Goal: Transaction & Acquisition: Book appointment/travel/reservation

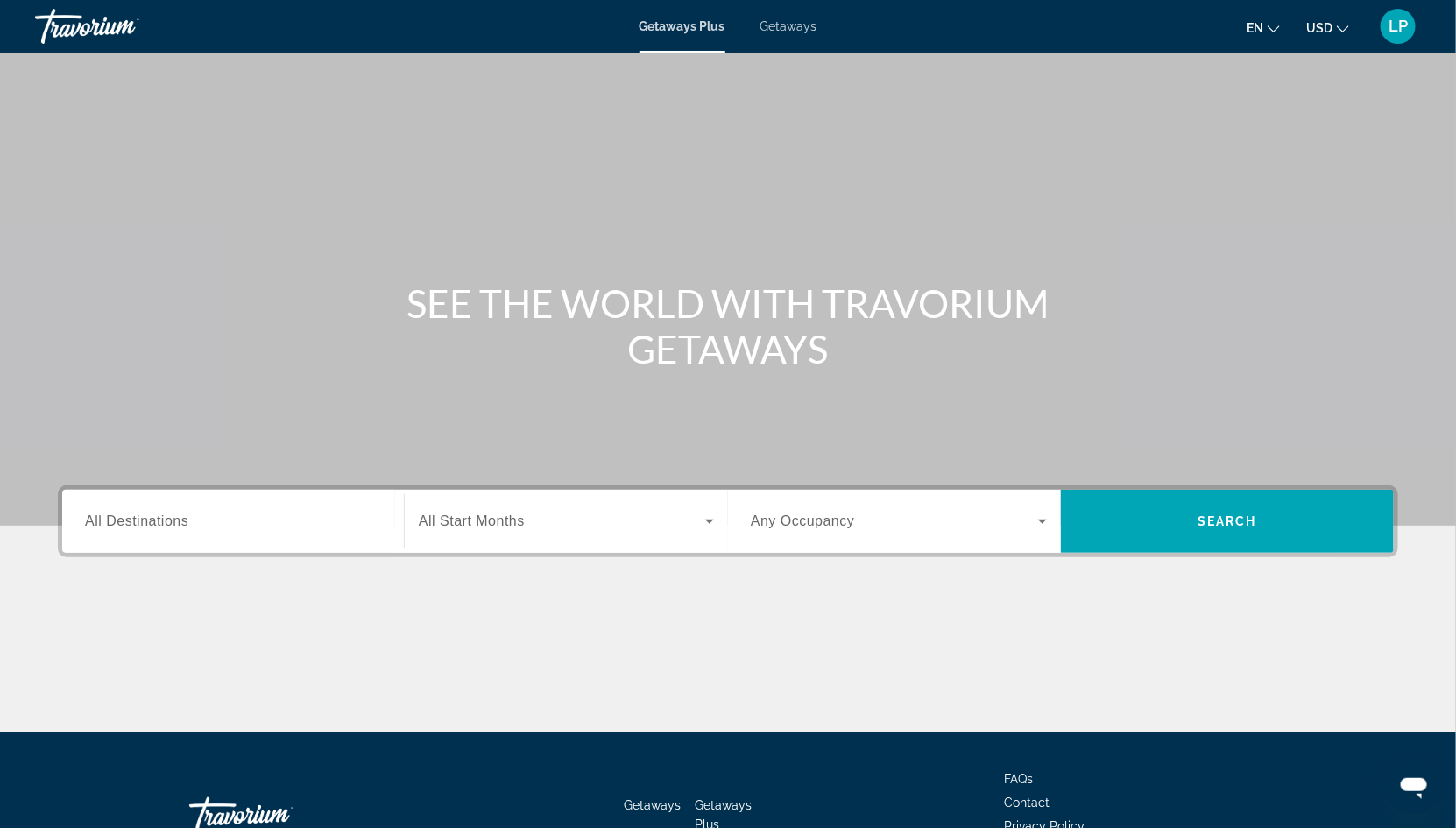
click at [196, 518] on input "Destination All Destinations" at bounding box center [233, 522] width 296 height 21
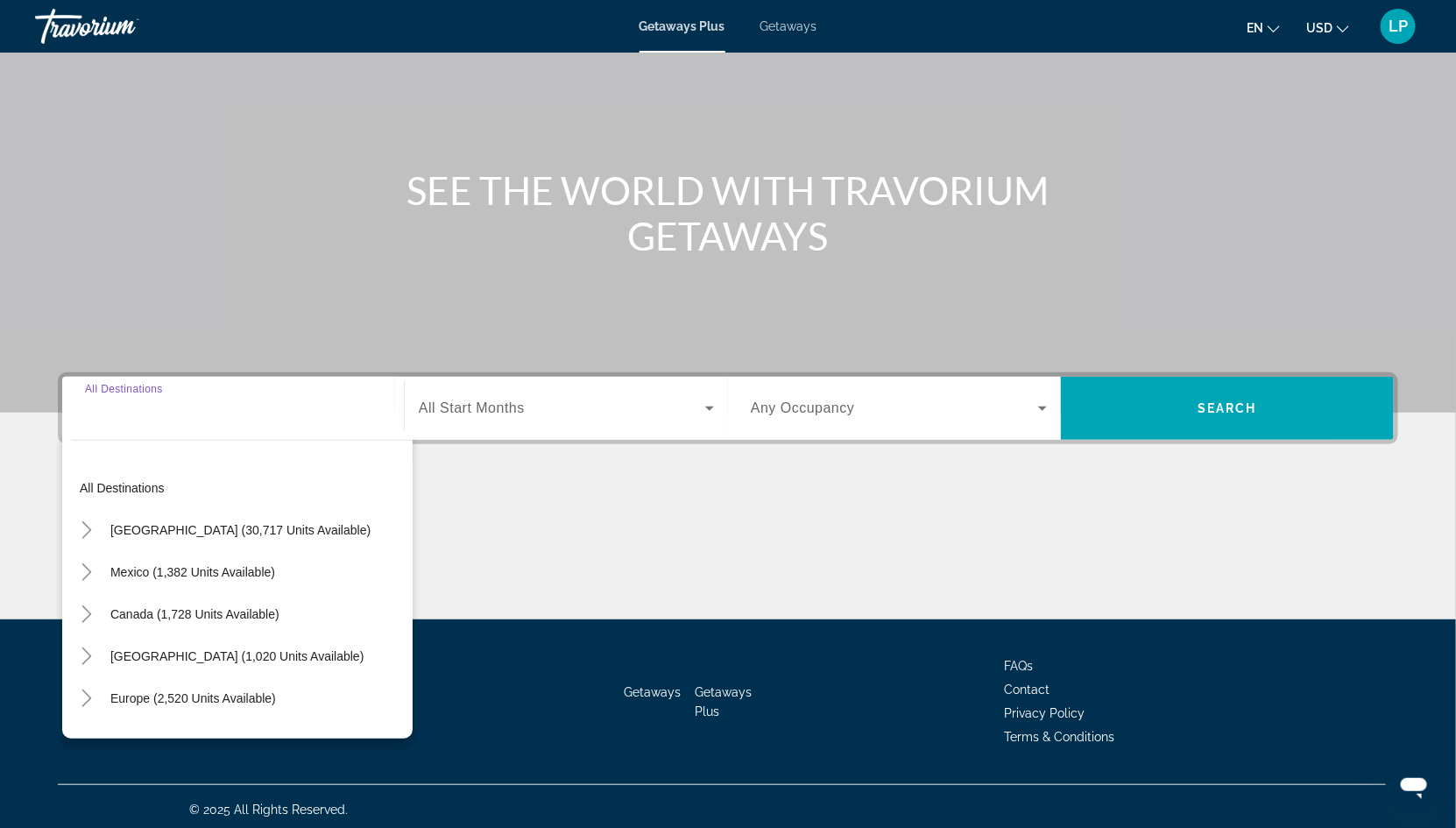
scroll to position [119, 0]
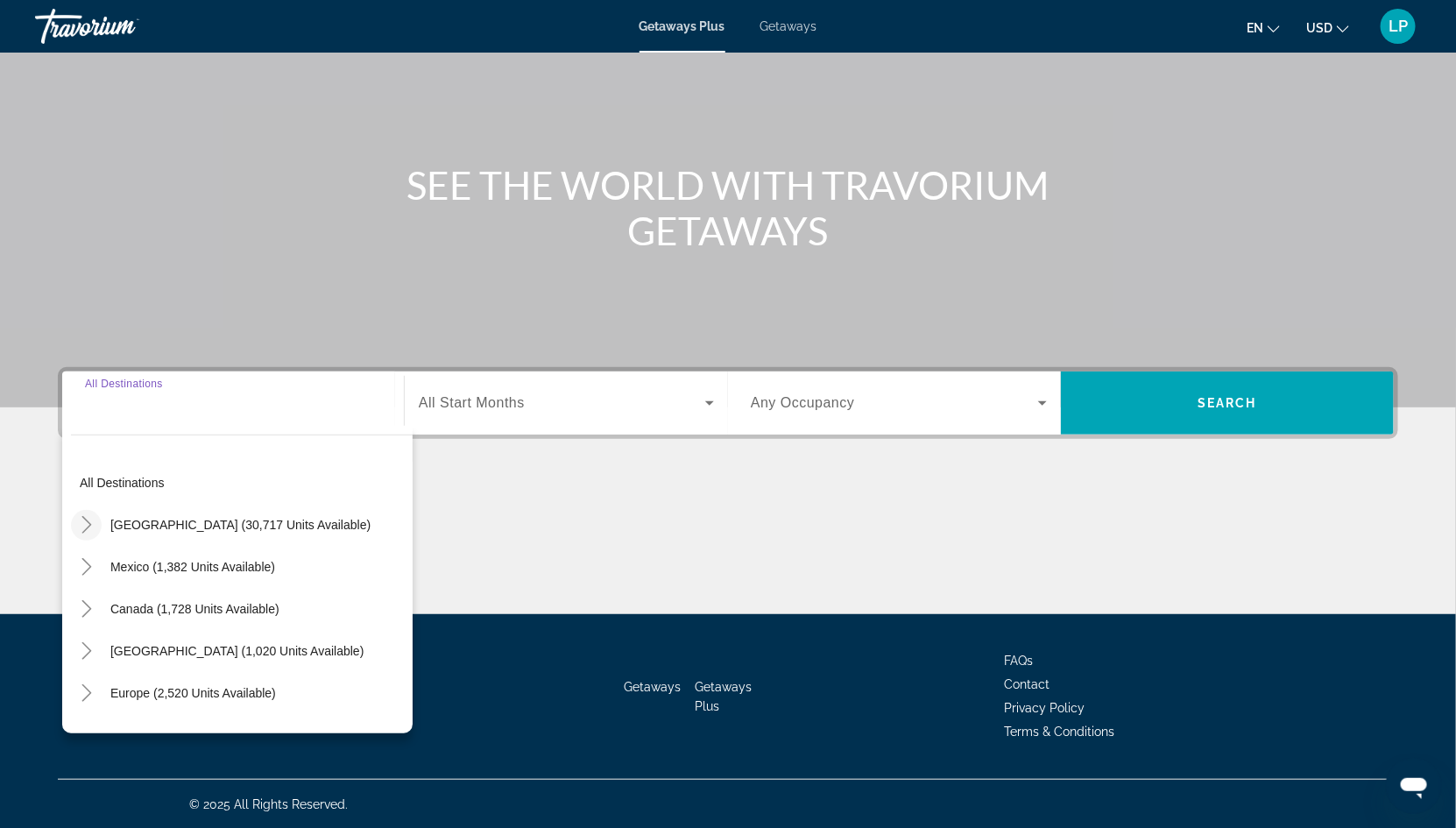
click at [86, 520] on icon "Toggle United States (30,717 units available)" at bounding box center [86, 525] width 9 height 17
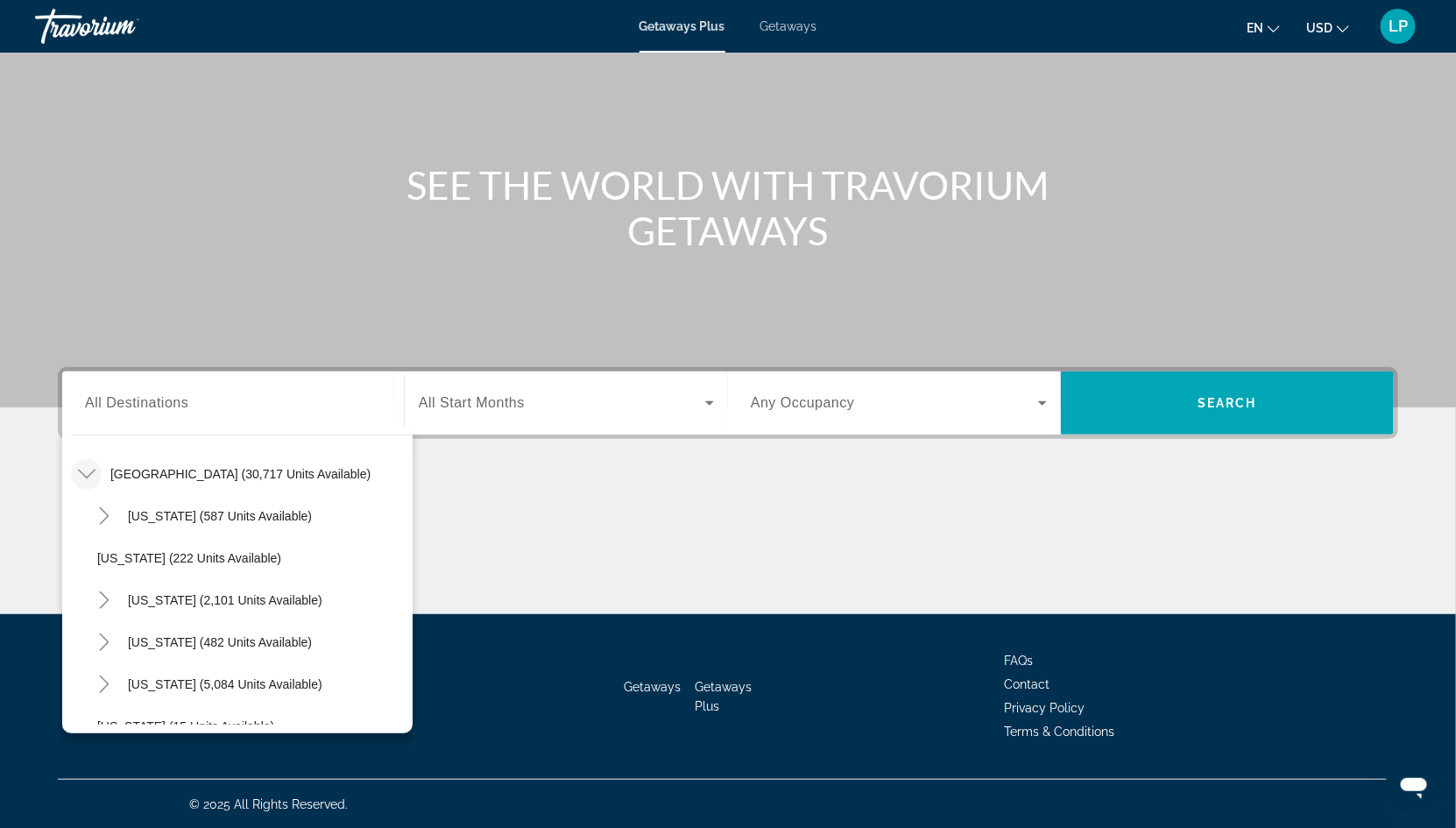
click at [792, 22] on span "Getaways" at bounding box center [789, 26] width 57 height 14
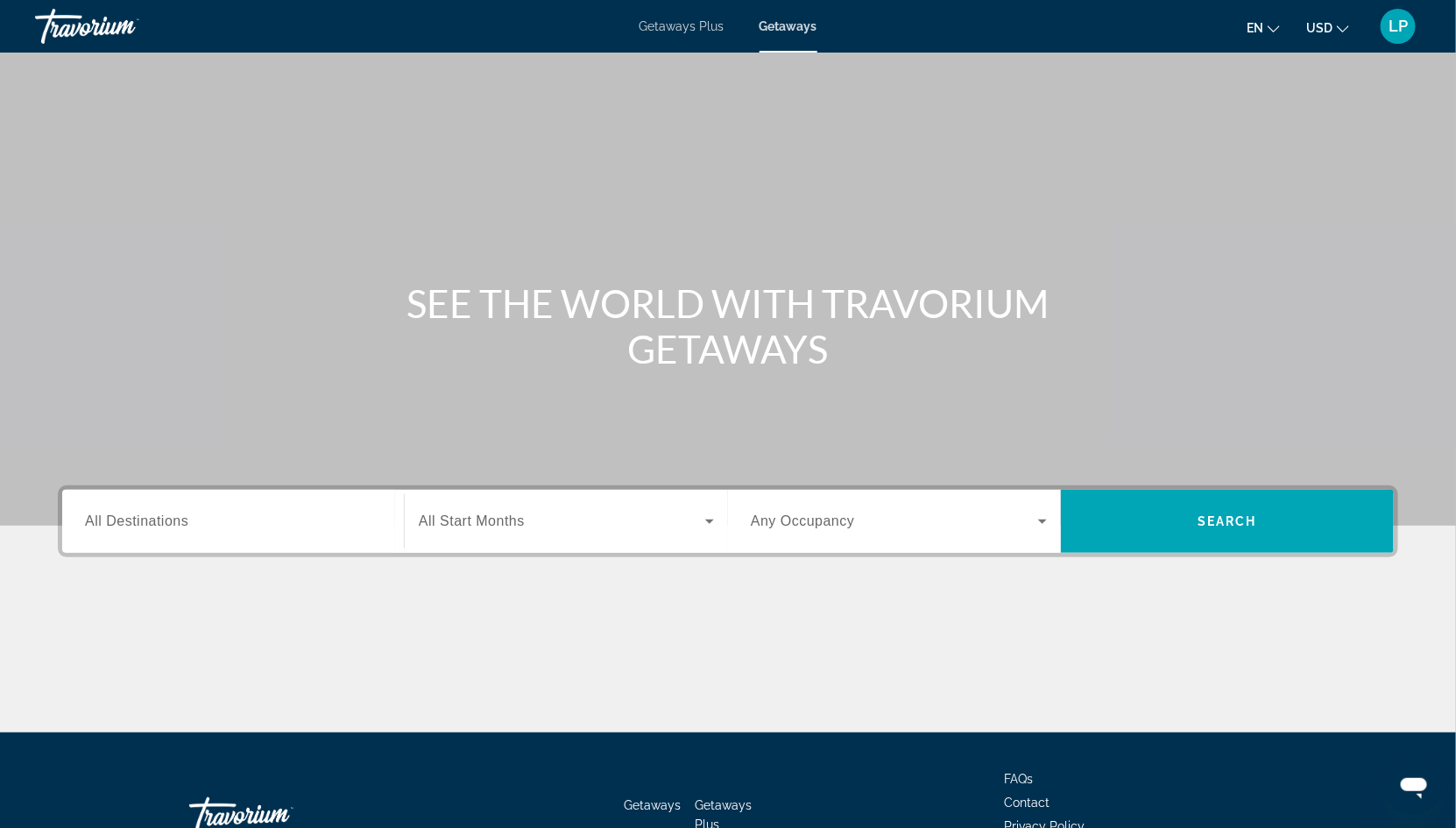
click at [153, 520] on span "All Destinations" at bounding box center [137, 521] width 103 height 15
click at [153, 520] on input "Destination All Destinations" at bounding box center [233, 522] width 296 height 21
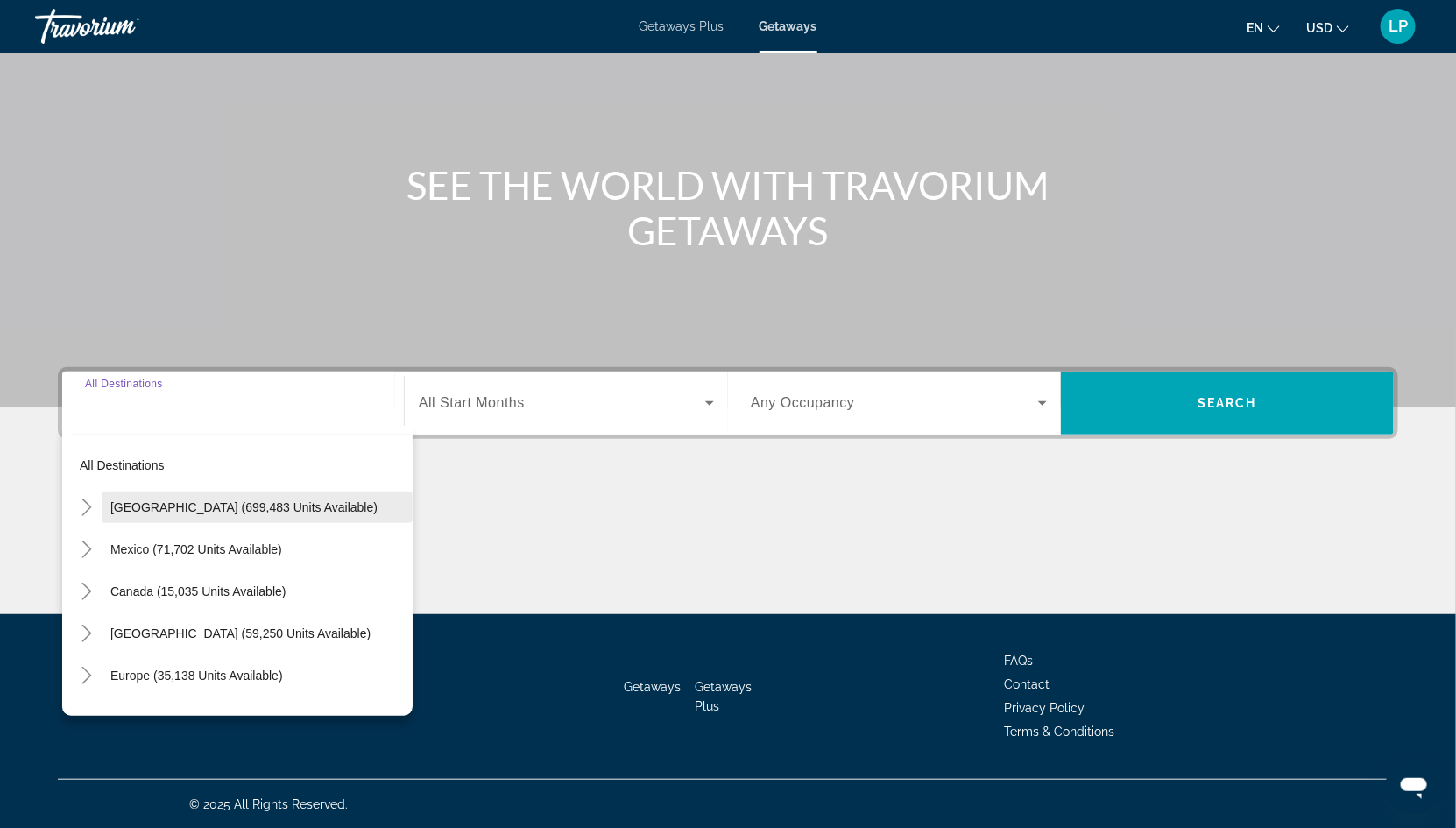
scroll to position [119, 0]
click at [88, 501] on icon "Toggle United States (699,483 units available)" at bounding box center [86, 507] width 17 height 17
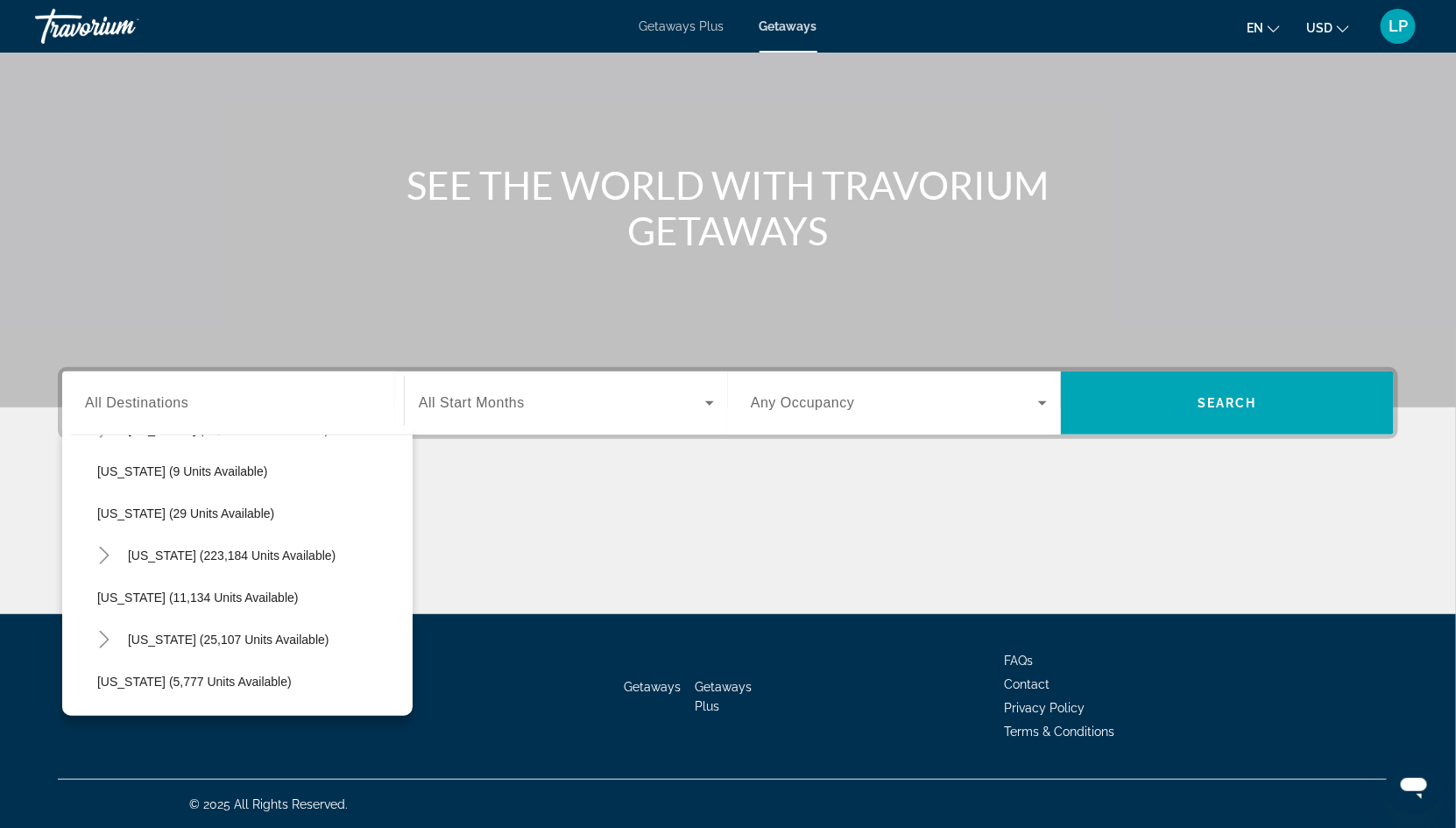
scroll to position [280, 0]
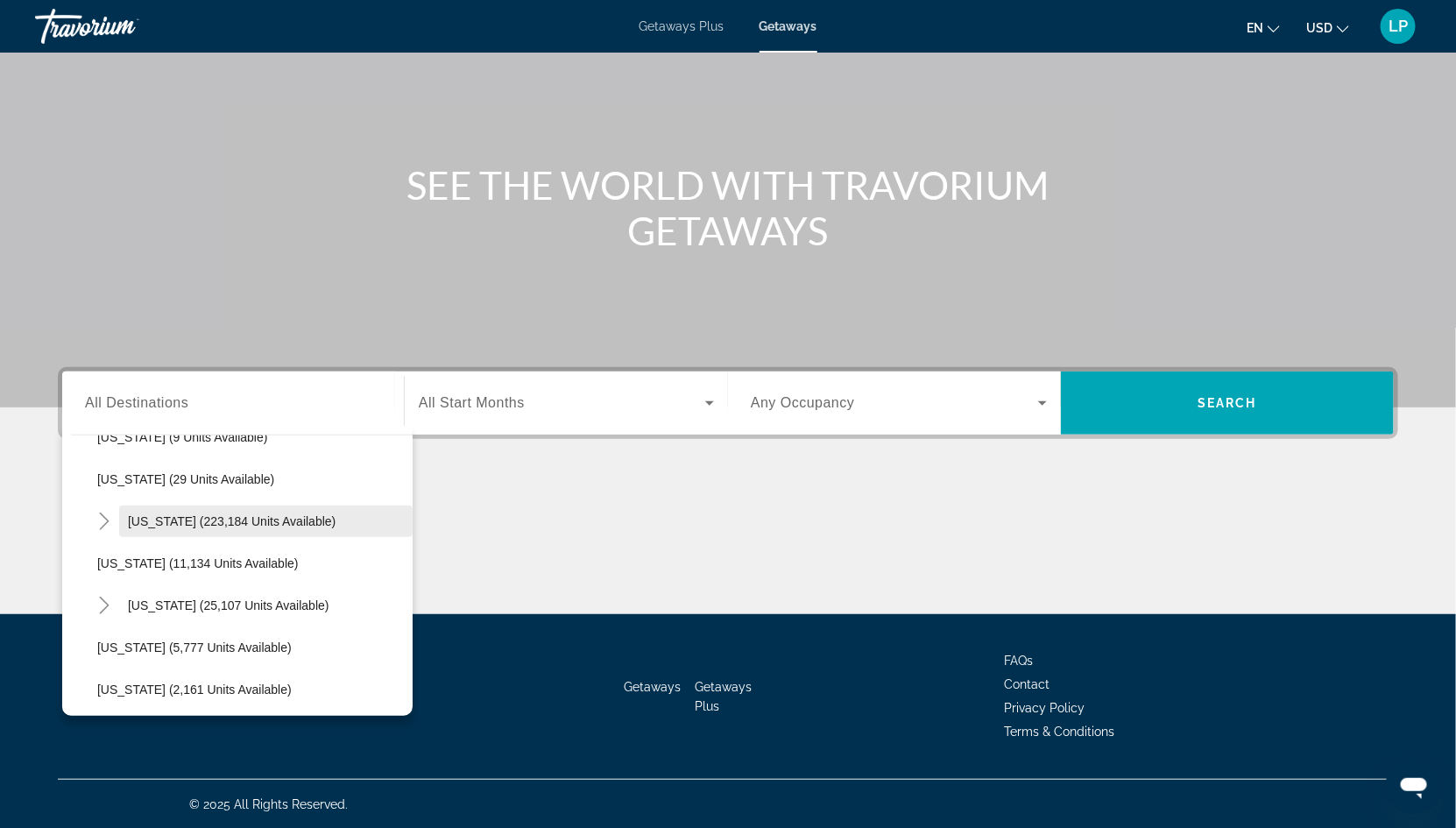
click at [178, 519] on span "Florida (223,184 units available)" at bounding box center [232, 521] width 208 height 14
type input "**********"
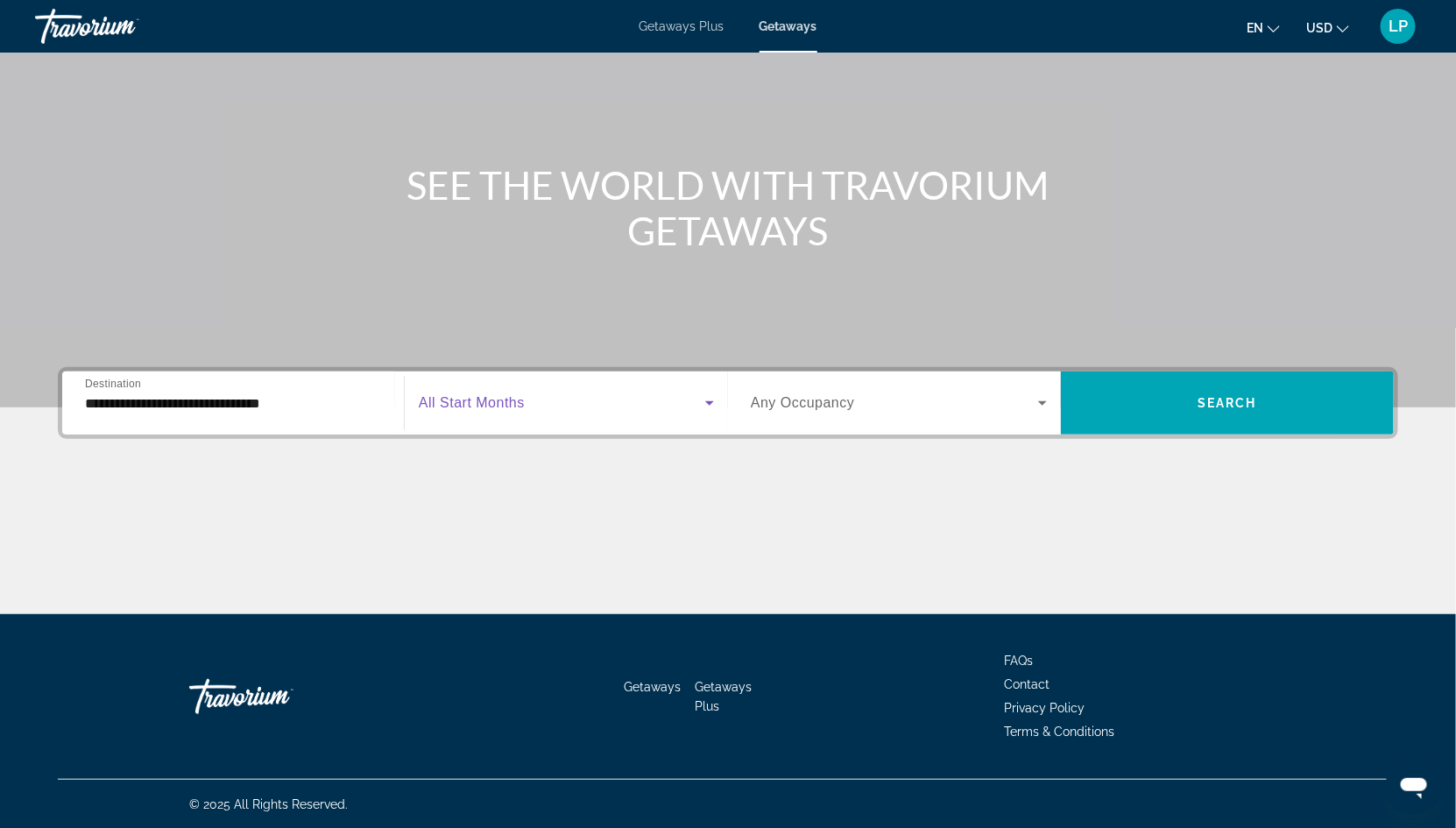
click at [596, 406] on span "Search widget" at bounding box center [562, 404] width 287 height 21
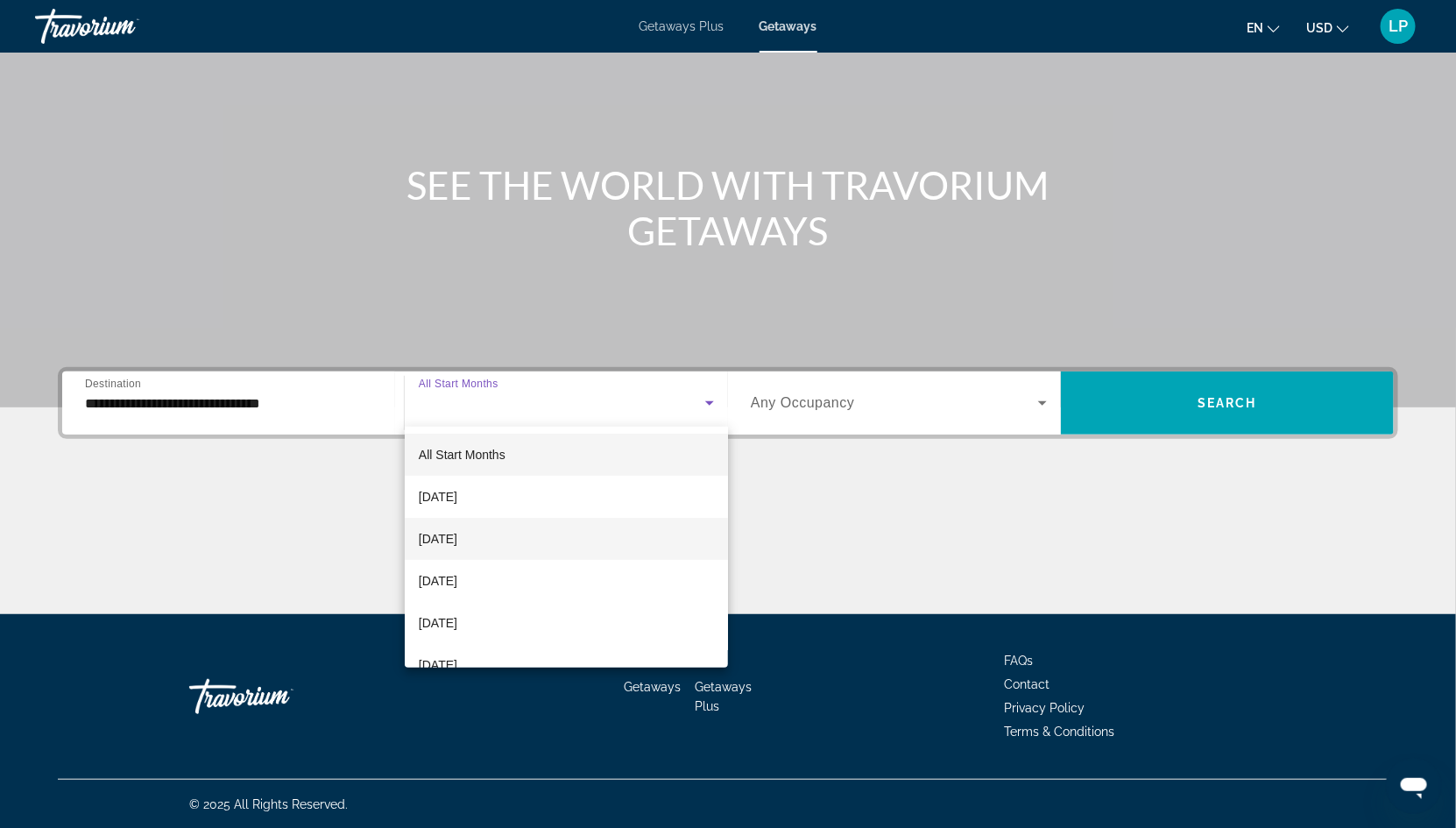
click at [501, 541] on mat-option "October 2025" at bounding box center [567, 539] width 324 height 42
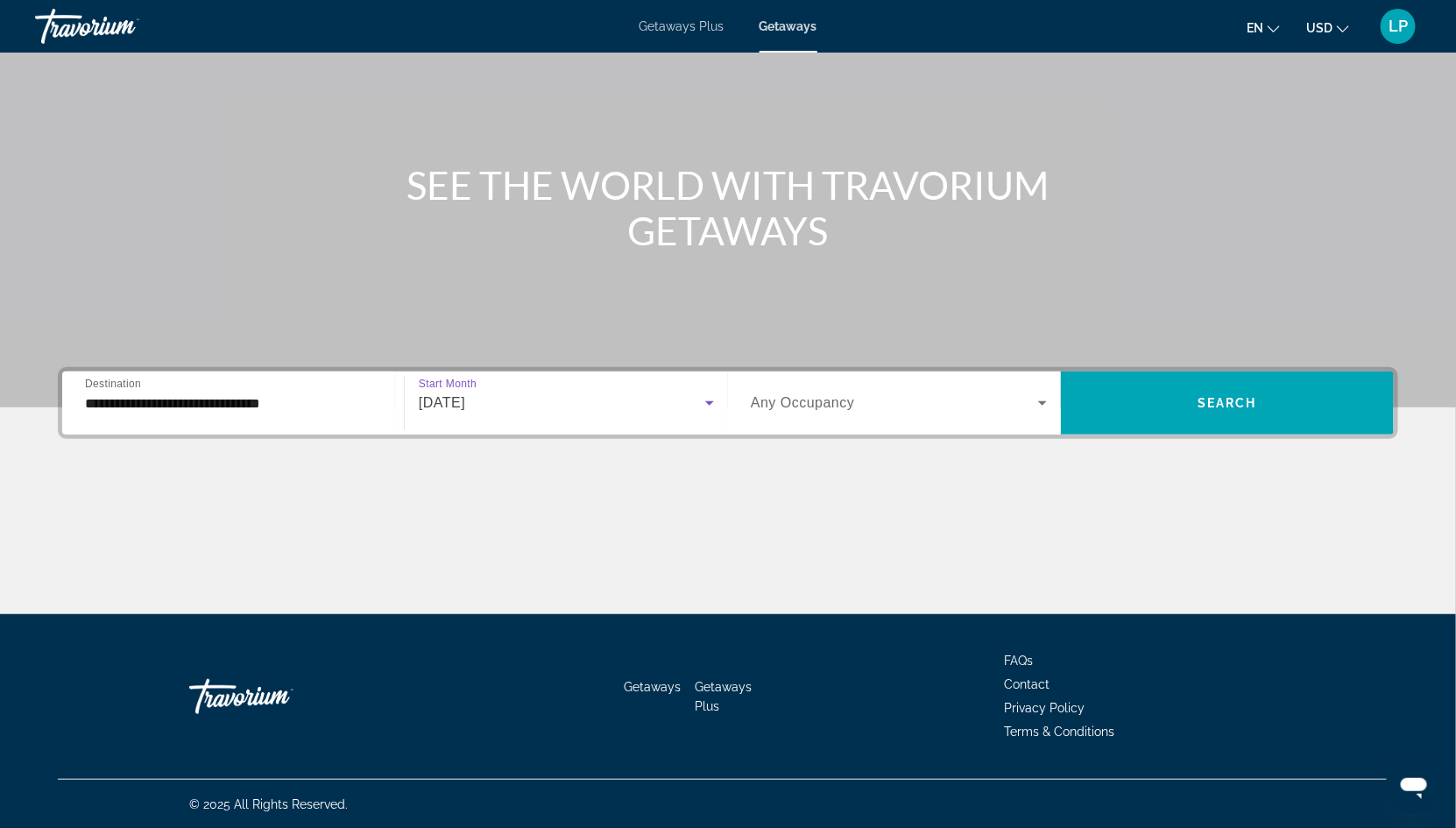
click at [668, 411] on div "October 2025" at bounding box center [562, 404] width 287 height 21
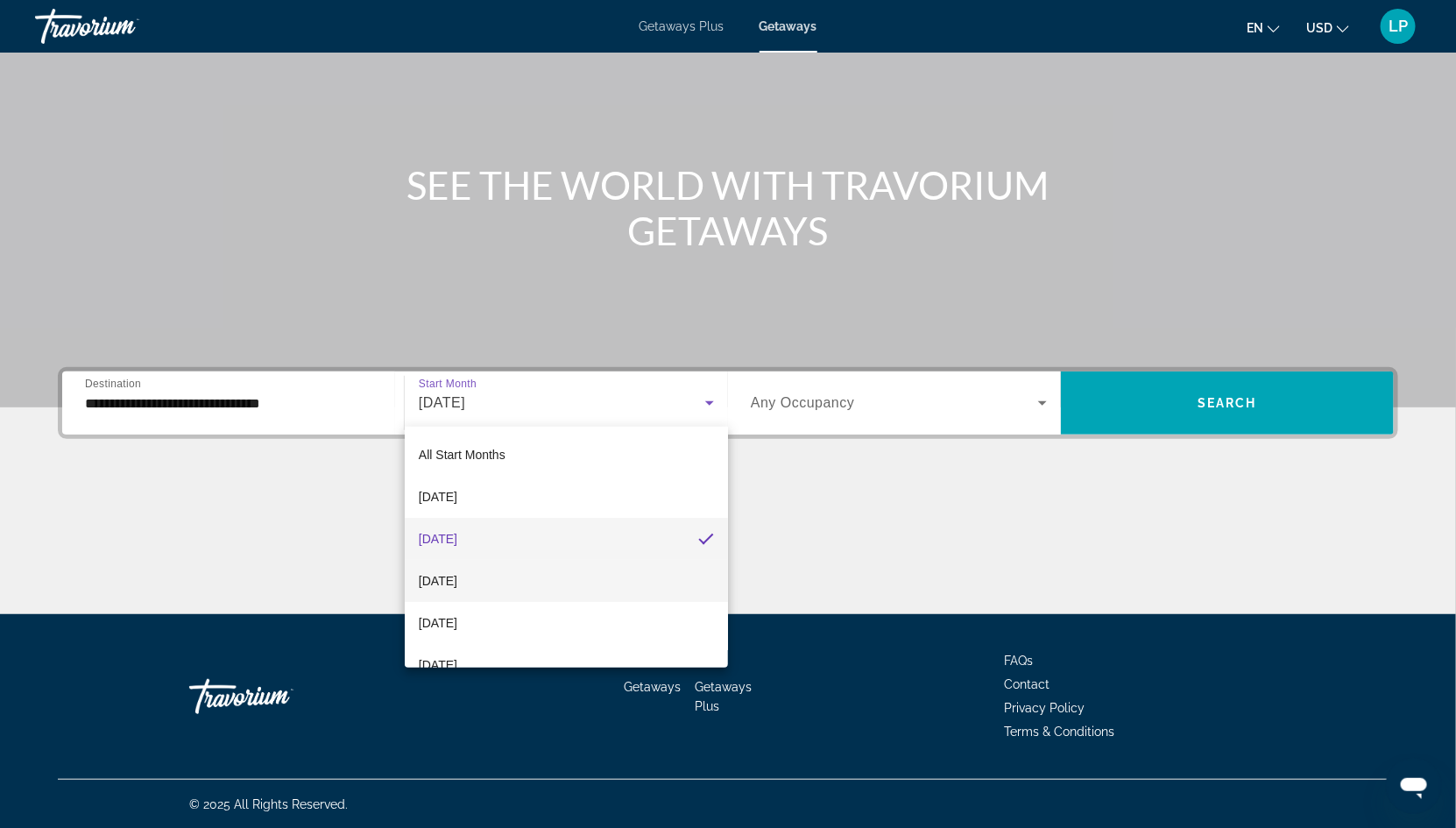
click at [537, 576] on mat-option "November 2025" at bounding box center [567, 581] width 324 height 42
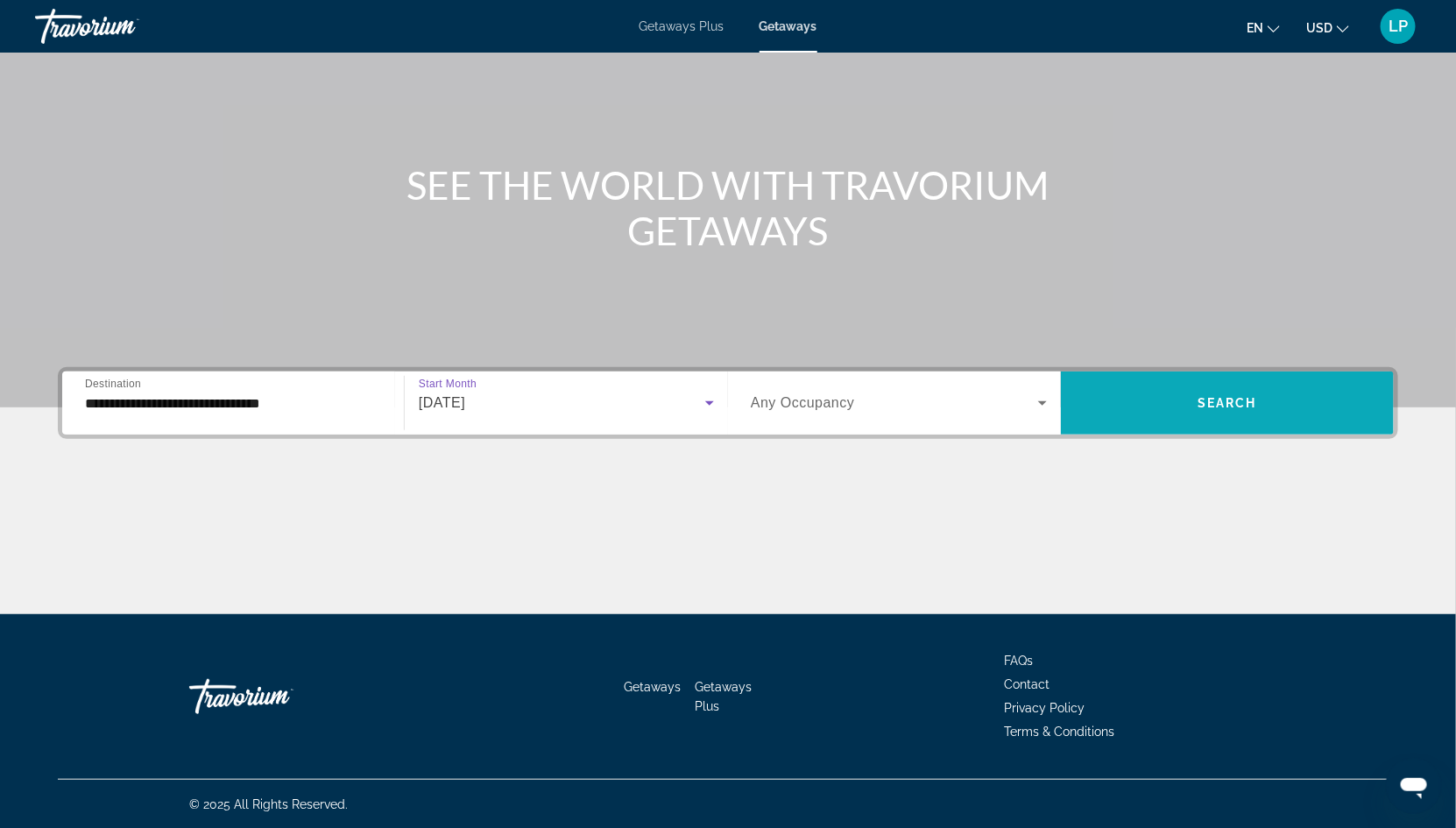
click at [1253, 405] on span "Search" at bounding box center [1227, 403] width 60 height 14
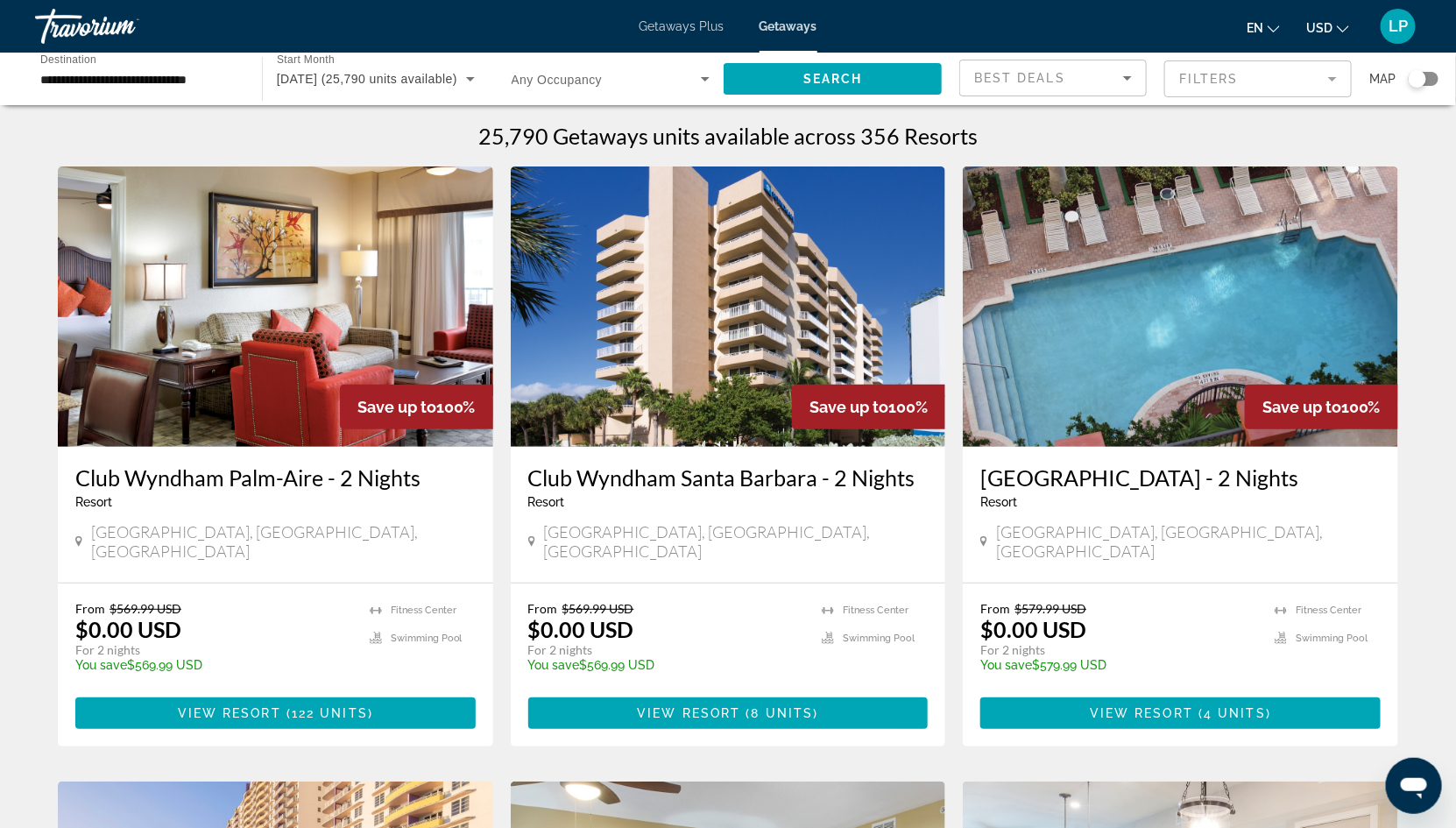
click at [674, 98] on div "Search widget" at bounding box center [611, 79] width 199 height 49
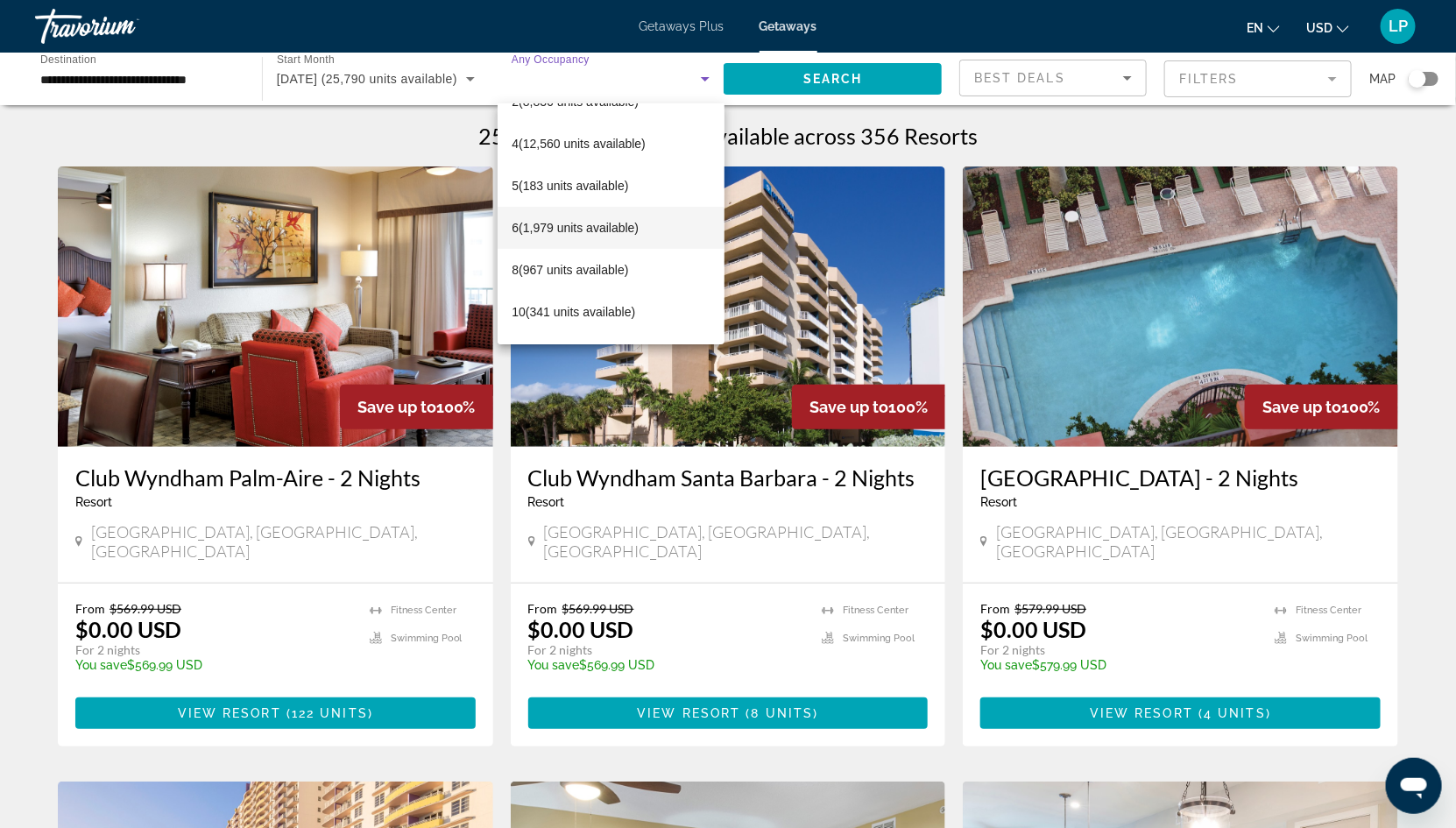
scroll to position [193, 0]
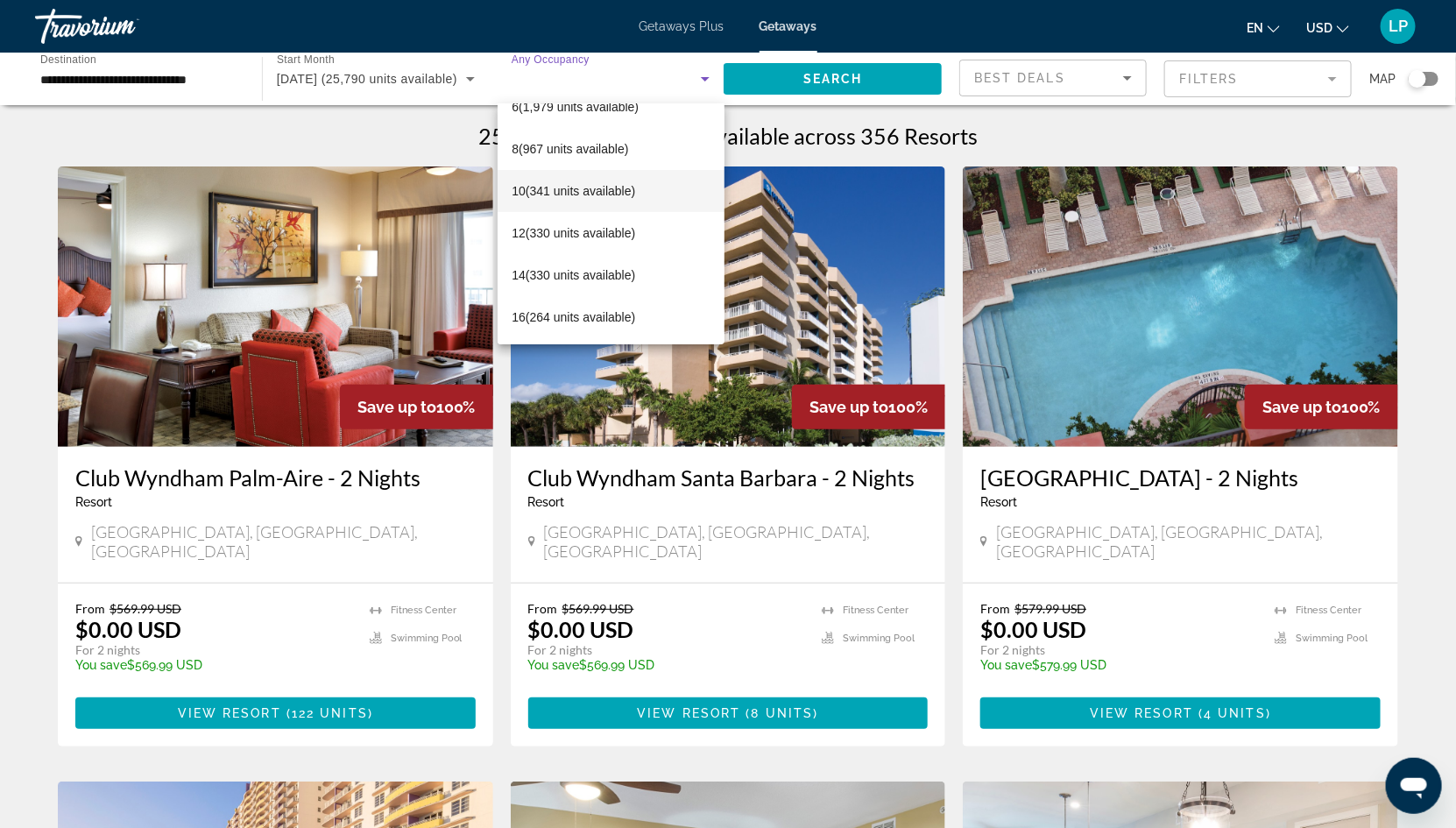
click at [592, 189] on span "10 (341 units available)" at bounding box center [573, 191] width 123 height 21
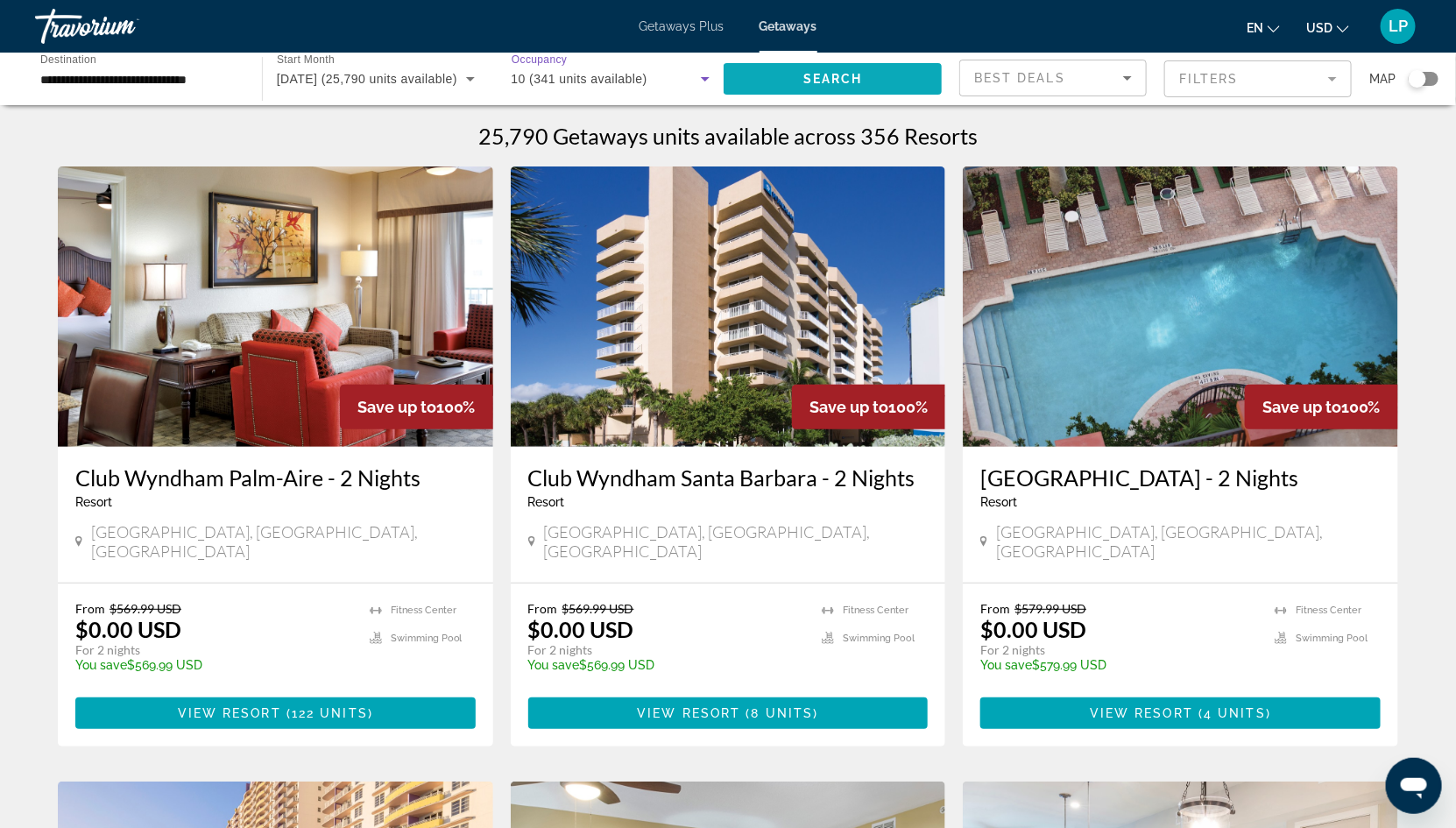
click at [847, 81] on span "Search" at bounding box center [833, 79] width 60 height 14
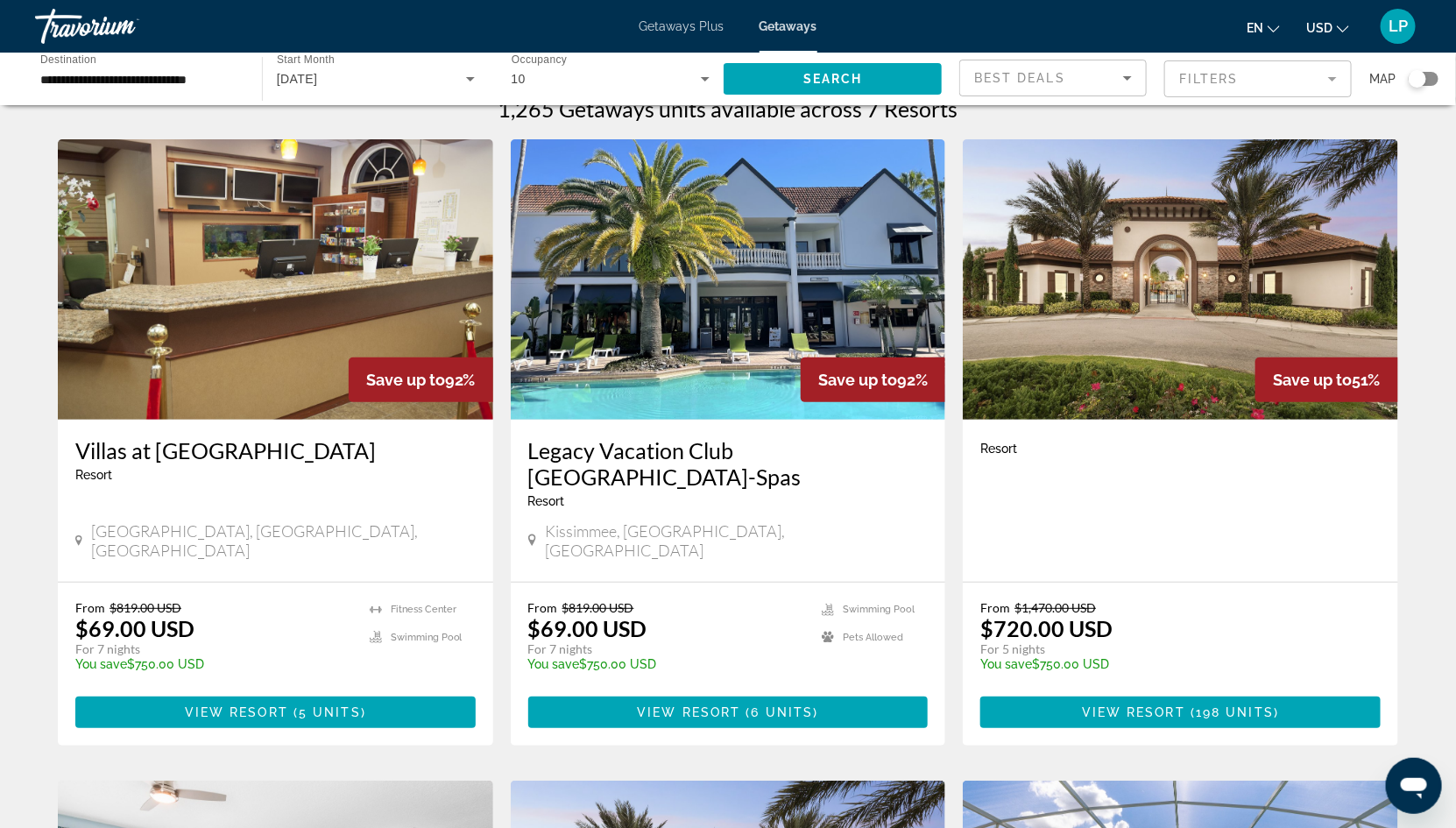
scroll to position [37, 0]
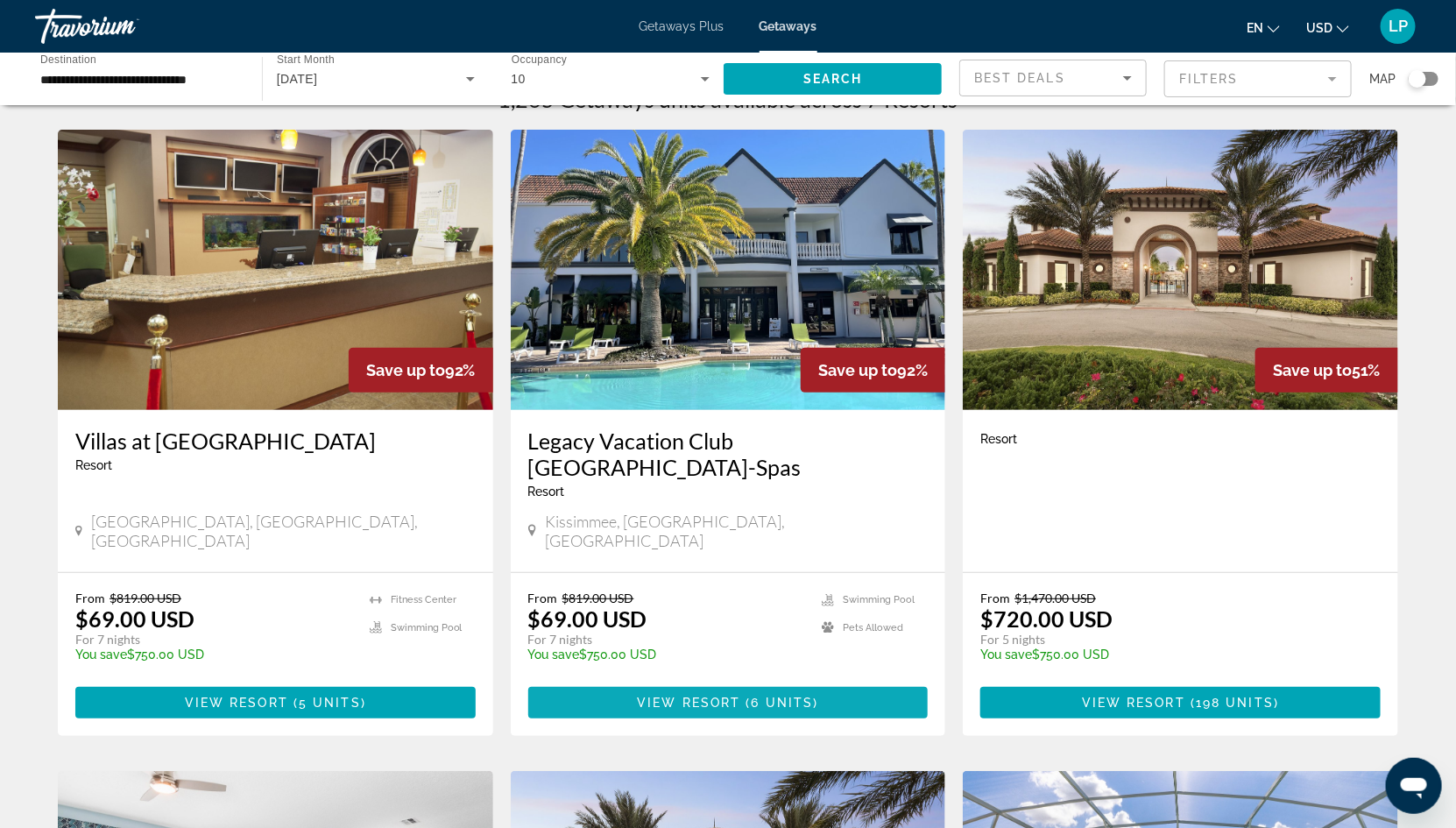
click at [605, 682] on span "Main content" at bounding box center [729, 703] width 401 height 42
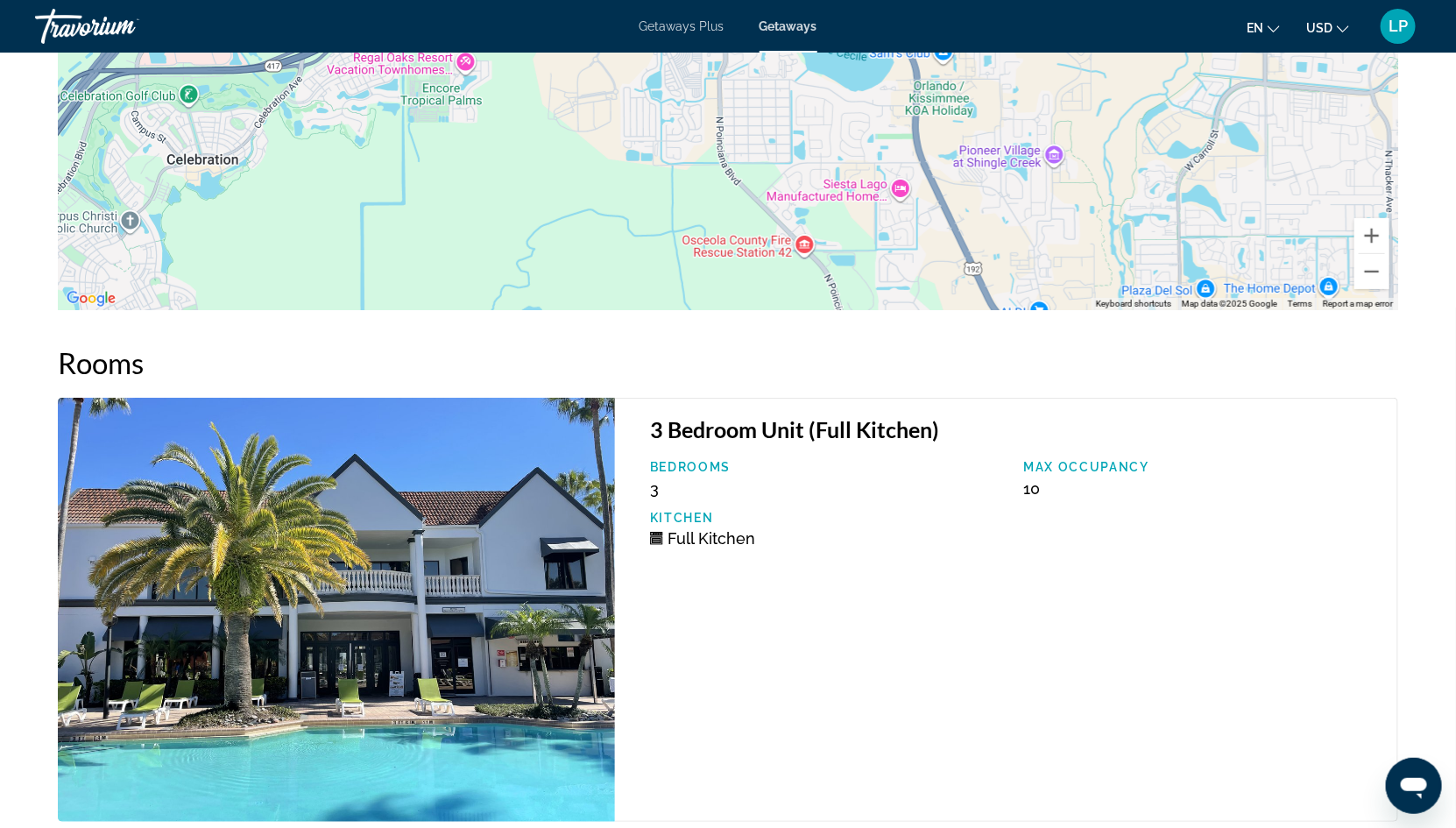
scroll to position [2371, 0]
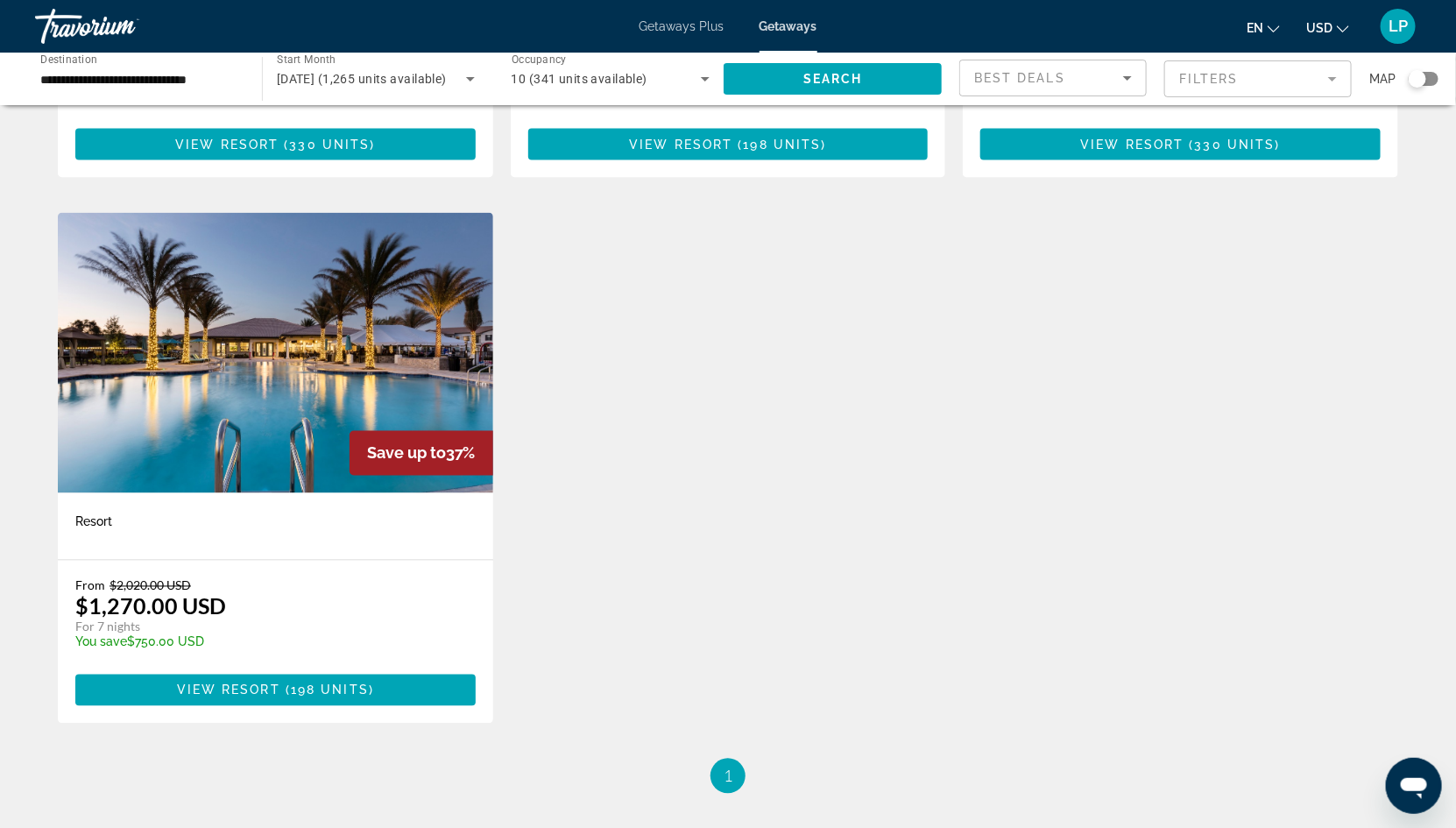
scroll to position [1148, 0]
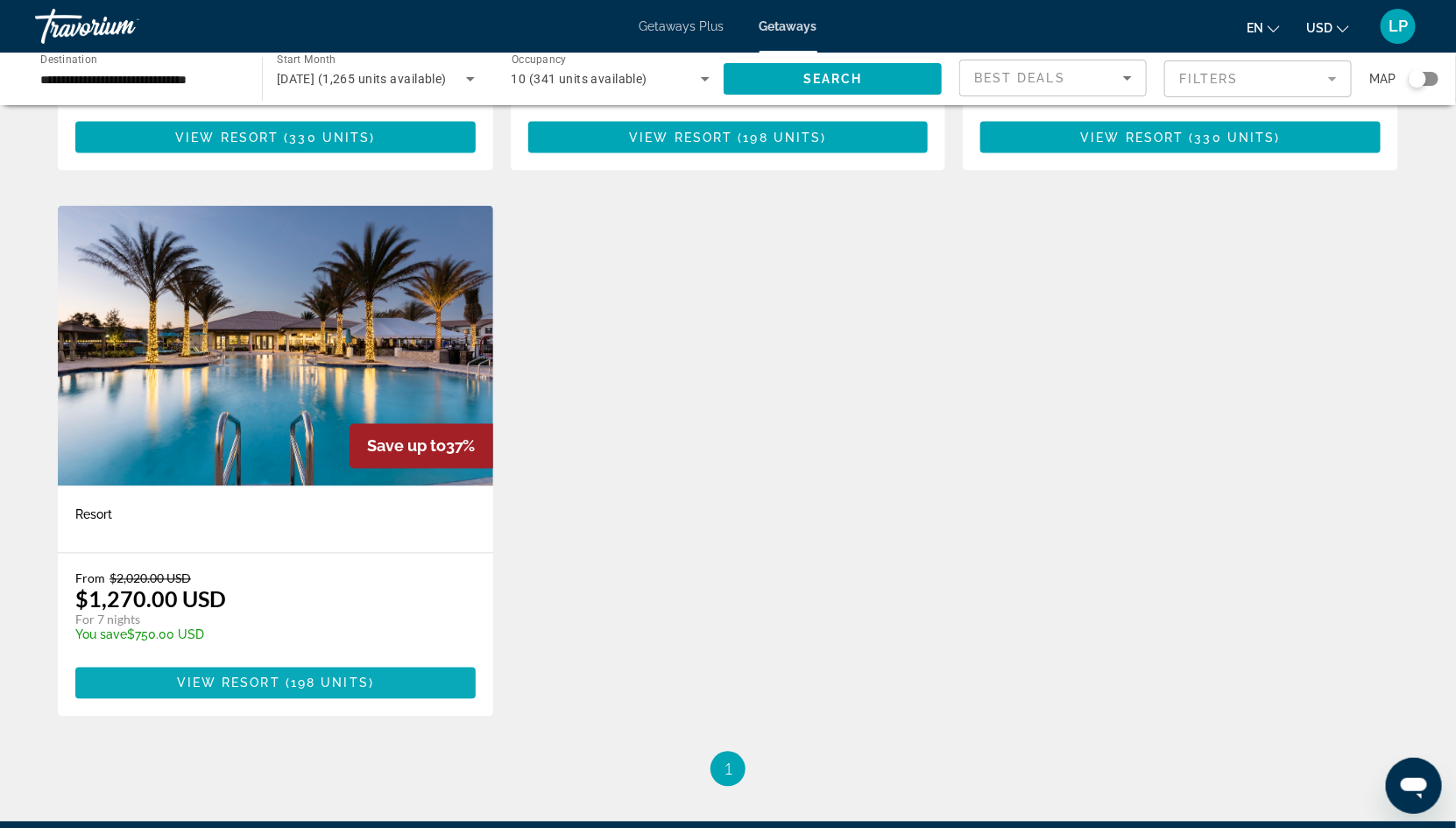
click at [255, 677] on span "View Resort" at bounding box center [228, 684] width 103 height 14
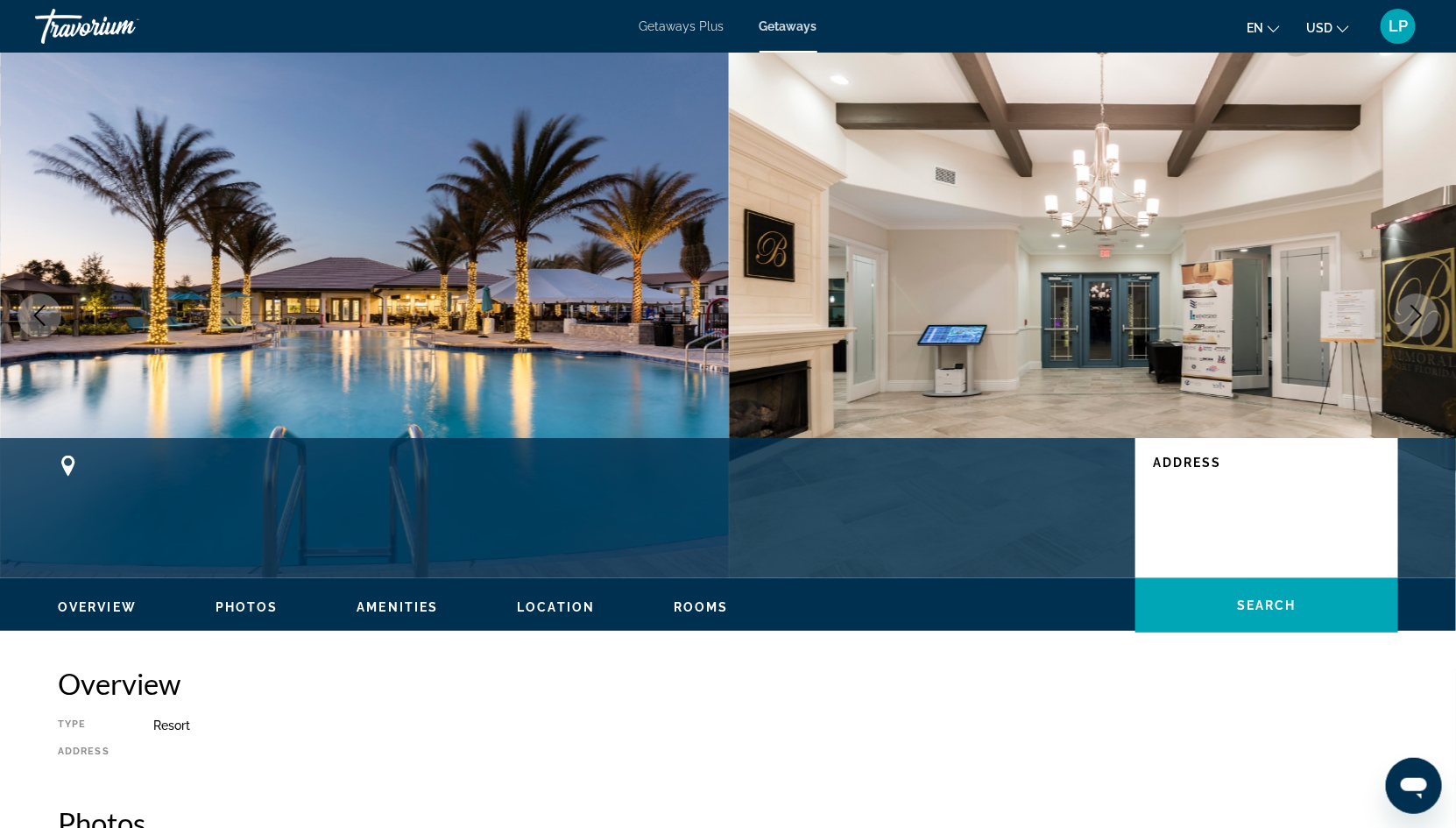
click at [756, 336] on img "Main content" at bounding box center [1093, 315] width 729 height 526
click at [1421, 301] on button "Next image" at bounding box center [1417, 315] width 44 height 44
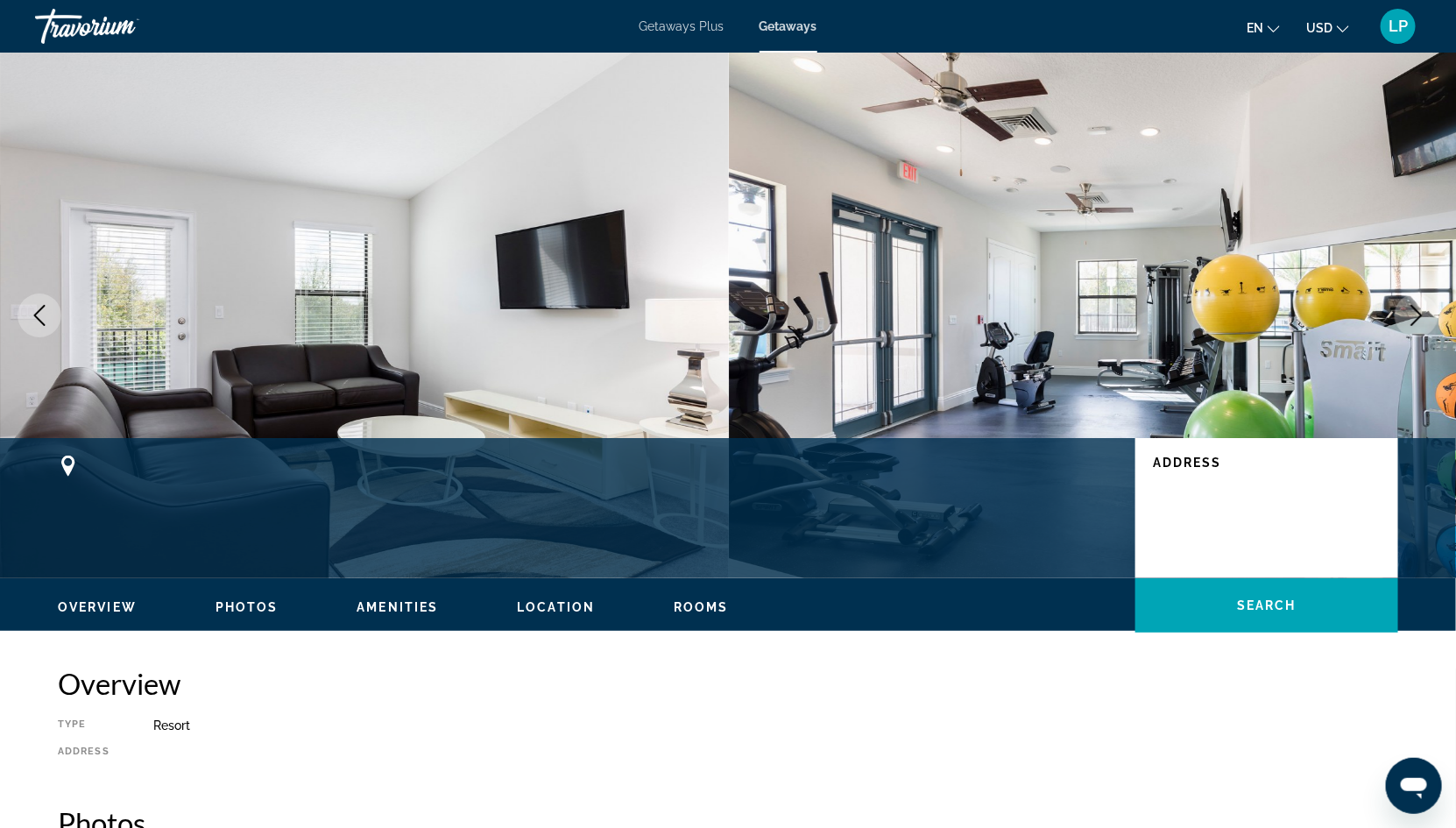
click at [1416, 305] on icon "Next image" at bounding box center [1417, 315] width 21 height 21
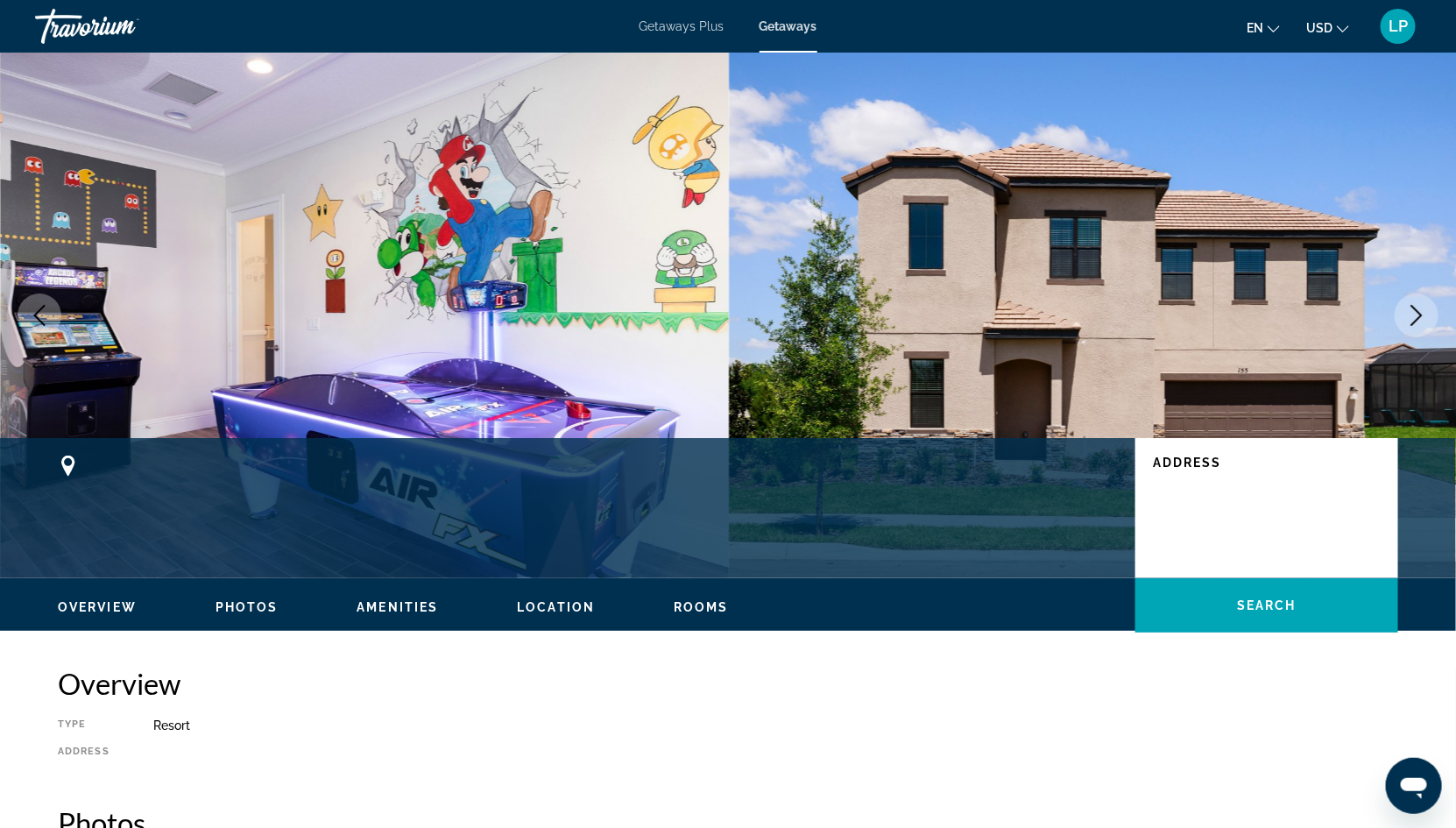
click at [245, 620] on div "Overview Photos Amenities Location Rooms Search" at bounding box center [728, 605] width 1410 height 54
click at [245, 599] on button "Photos" at bounding box center [247, 607] width 63 height 16
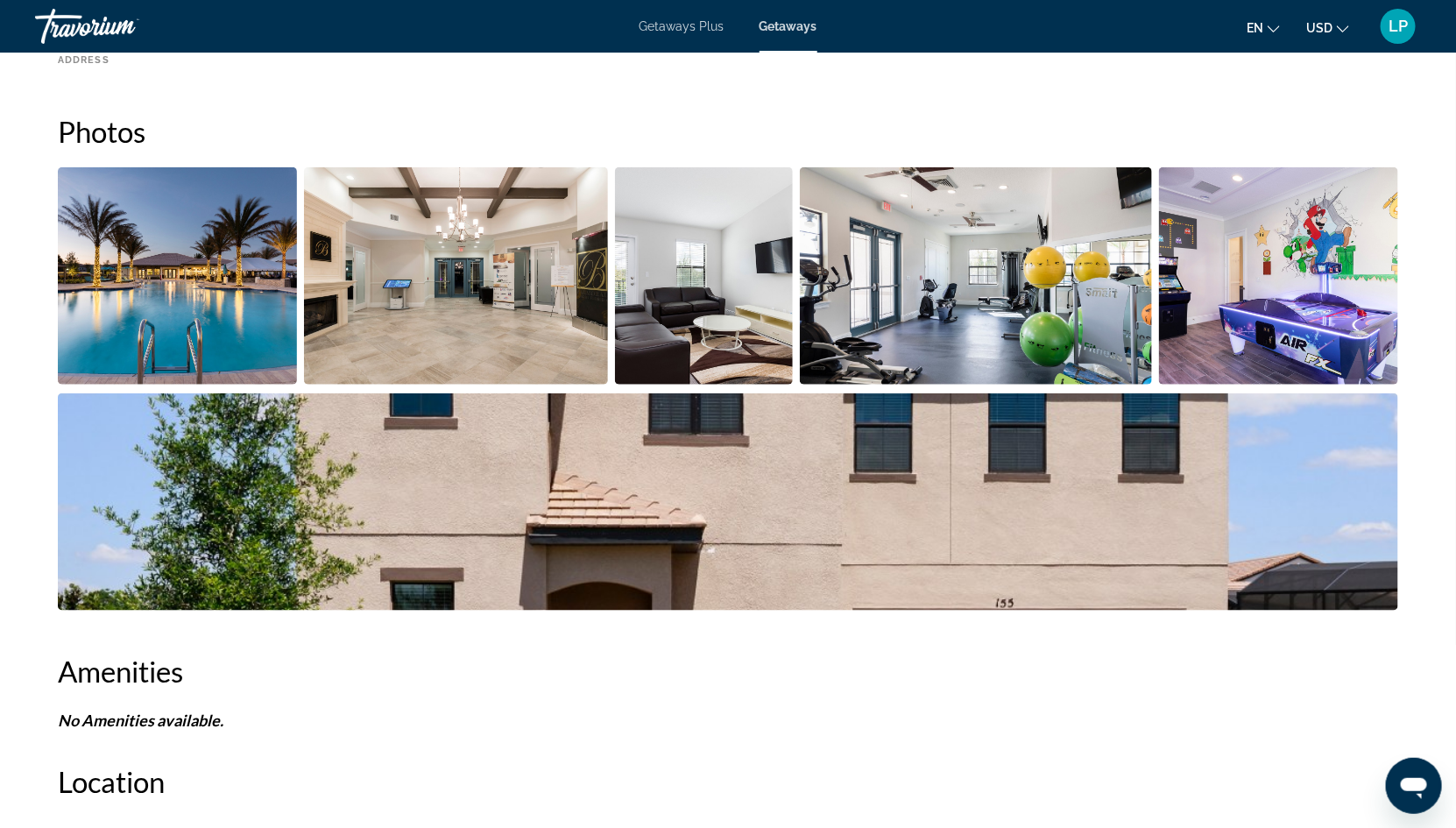
scroll to position [700, 0]
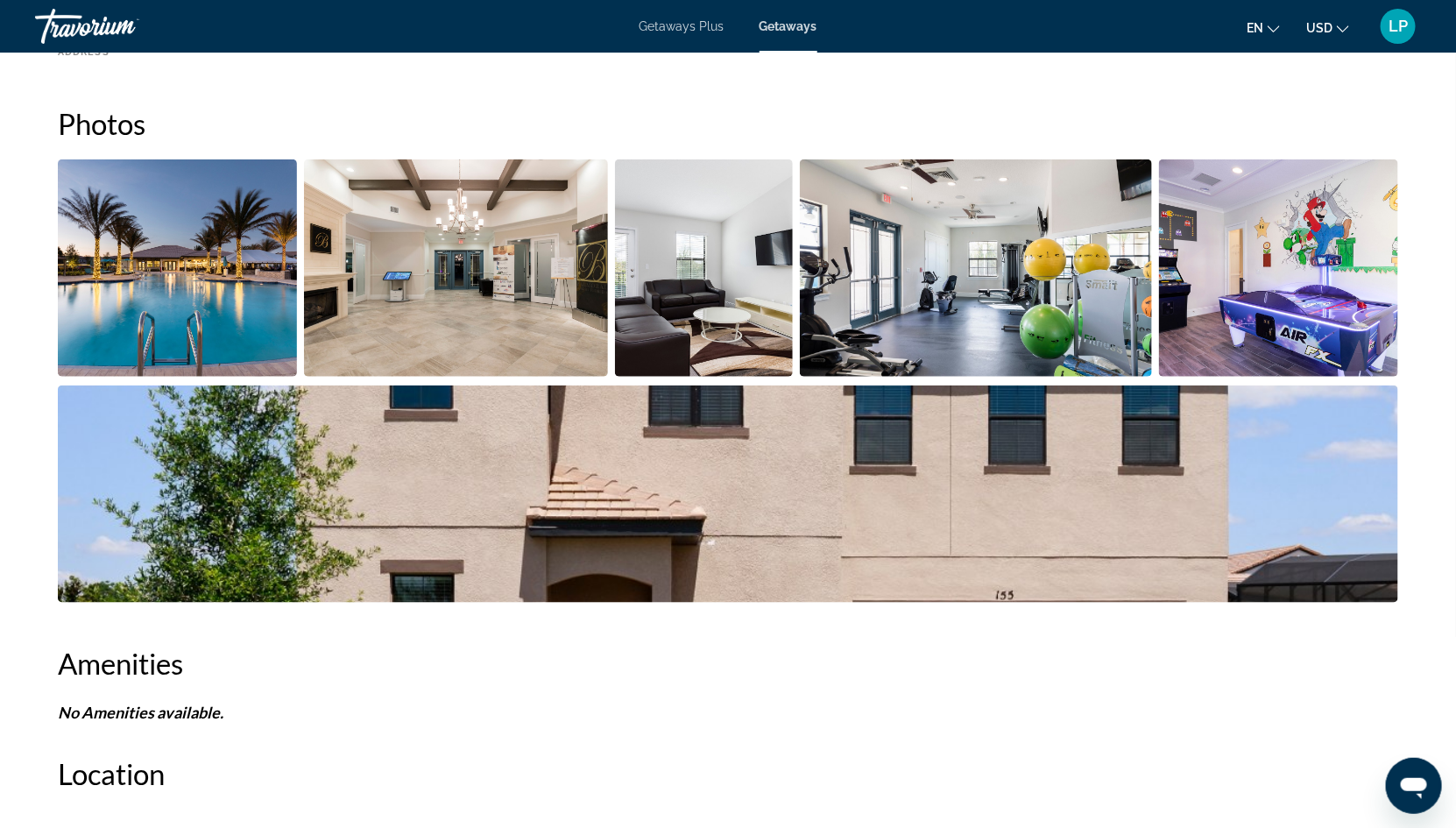
click at [152, 311] on img "Open full-screen image slider" at bounding box center [177, 268] width 239 height 217
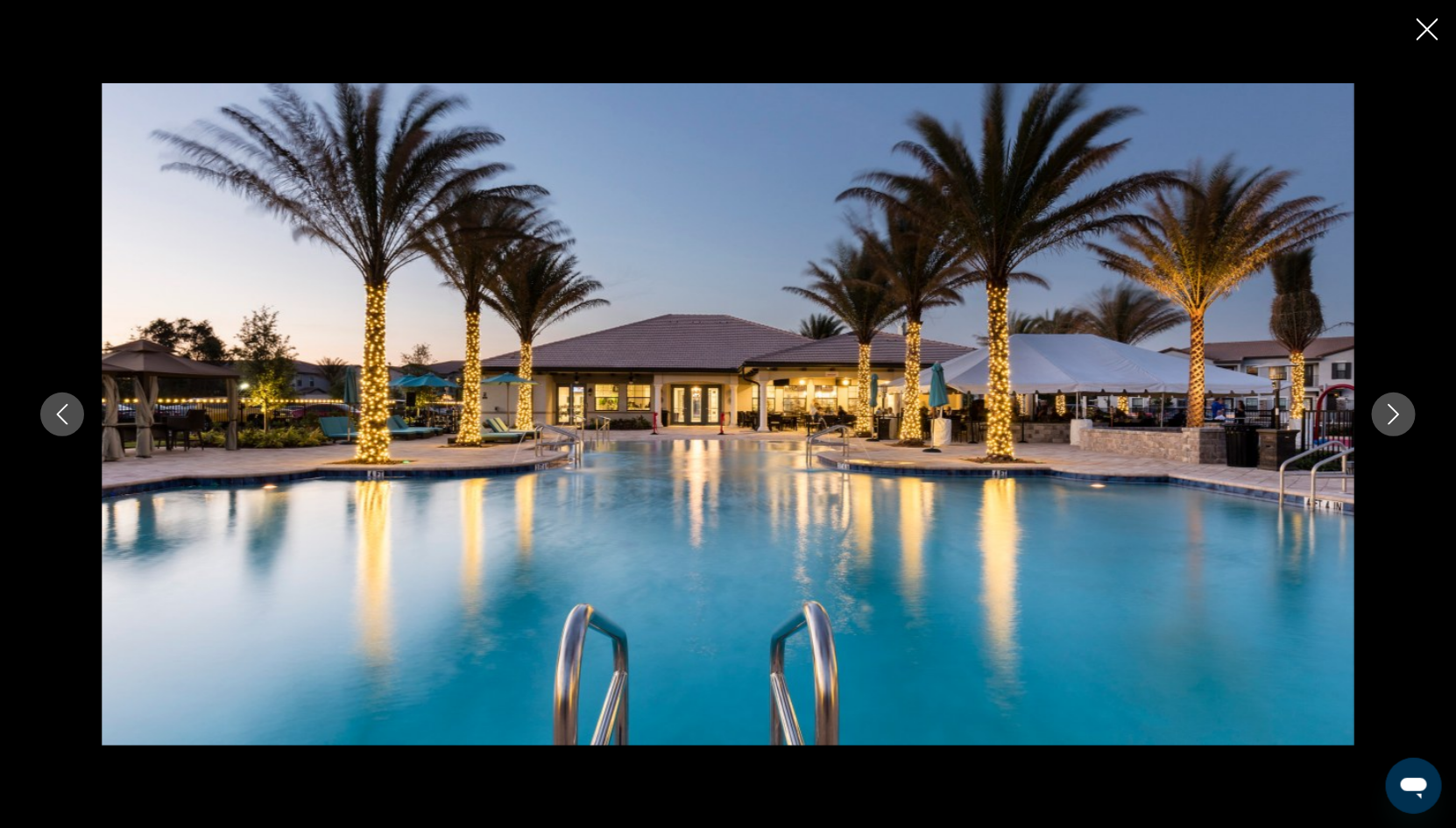
click at [1388, 418] on icon "Next image" at bounding box center [1394, 415] width 21 height 21
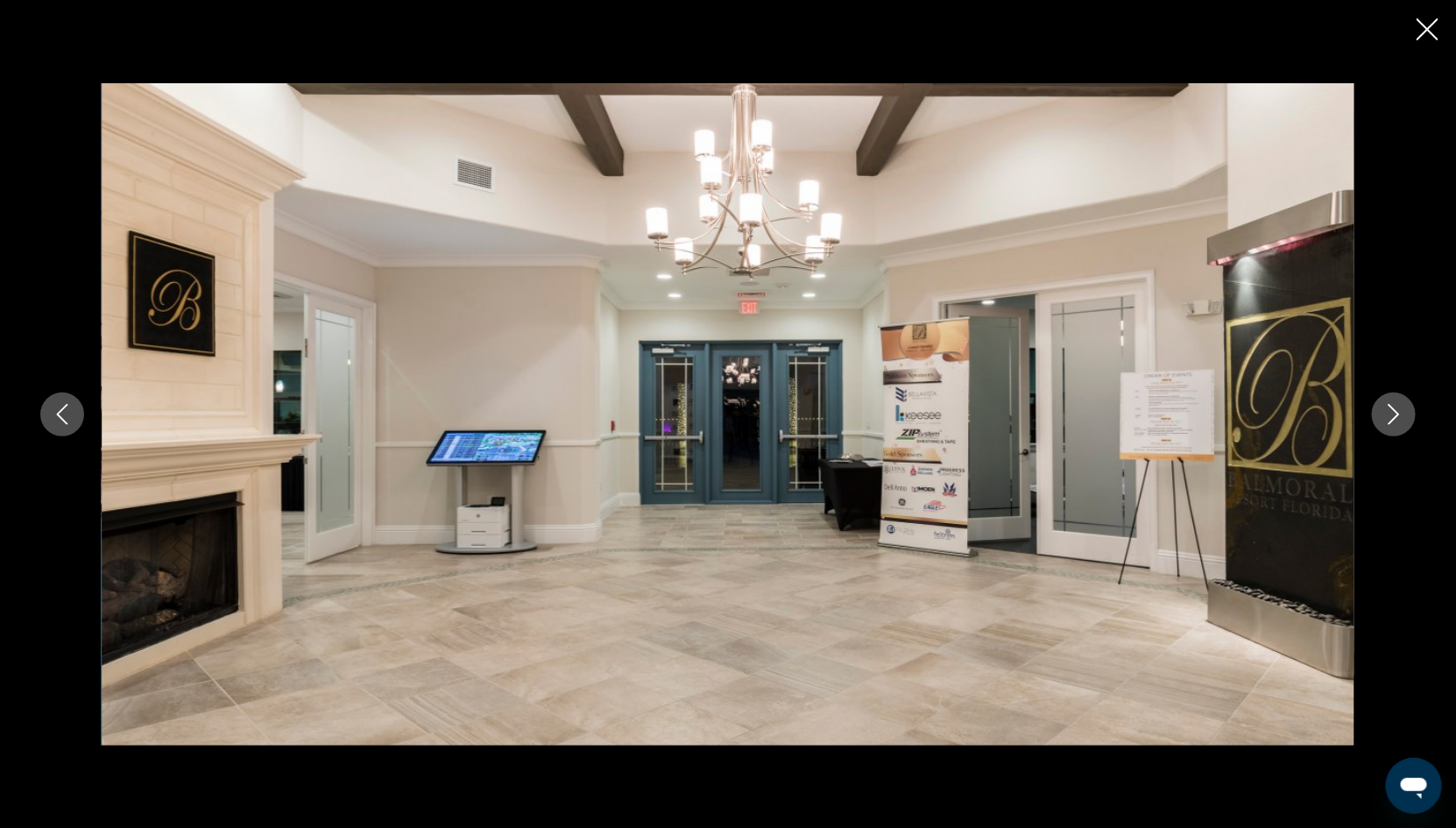
click at [1392, 417] on icon "Next image" at bounding box center [1394, 415] width 21 height 21
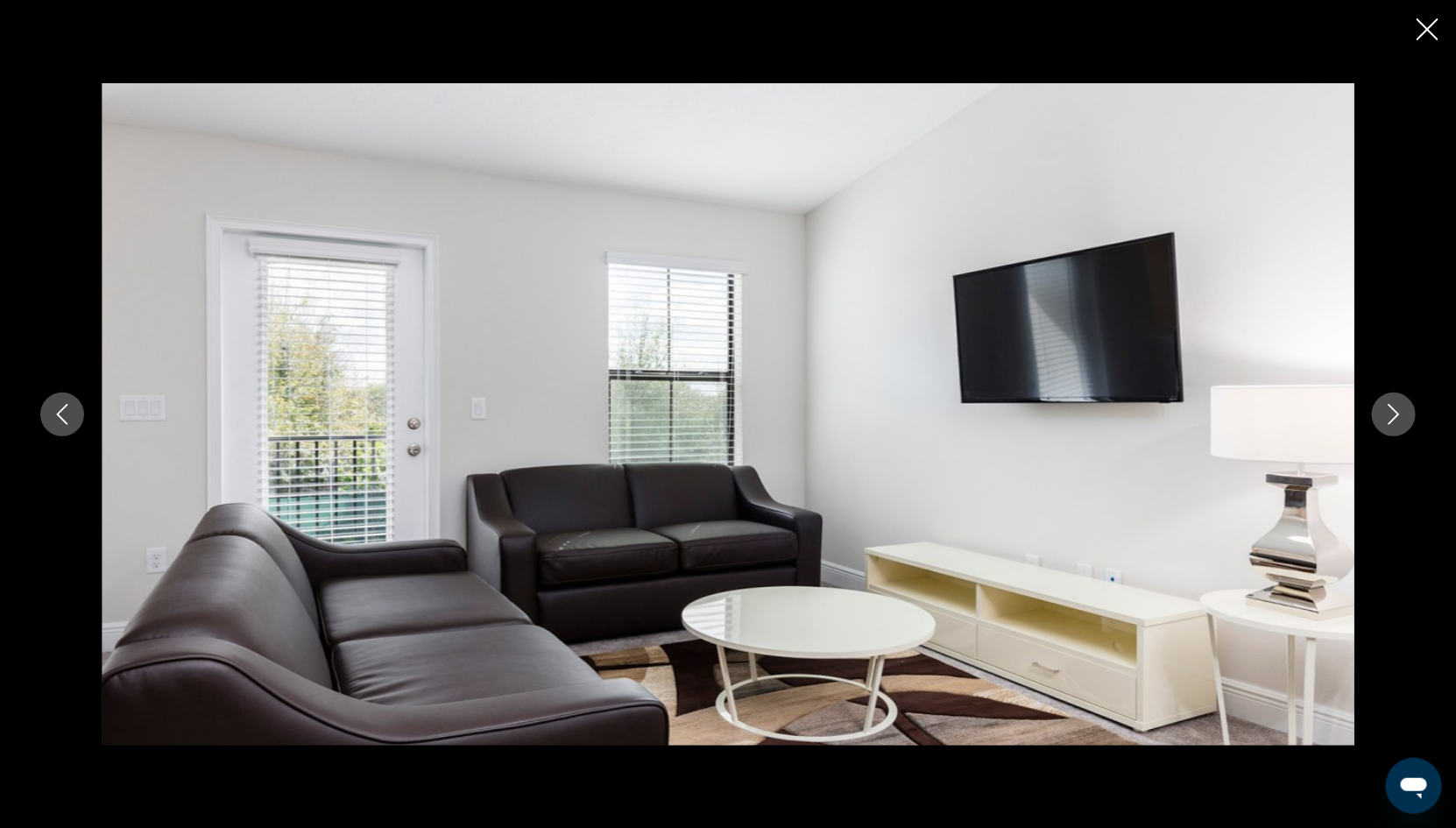
click at [1396, 412] on icon "Next image" at bounding box center [1394, 415] width 11 height 21
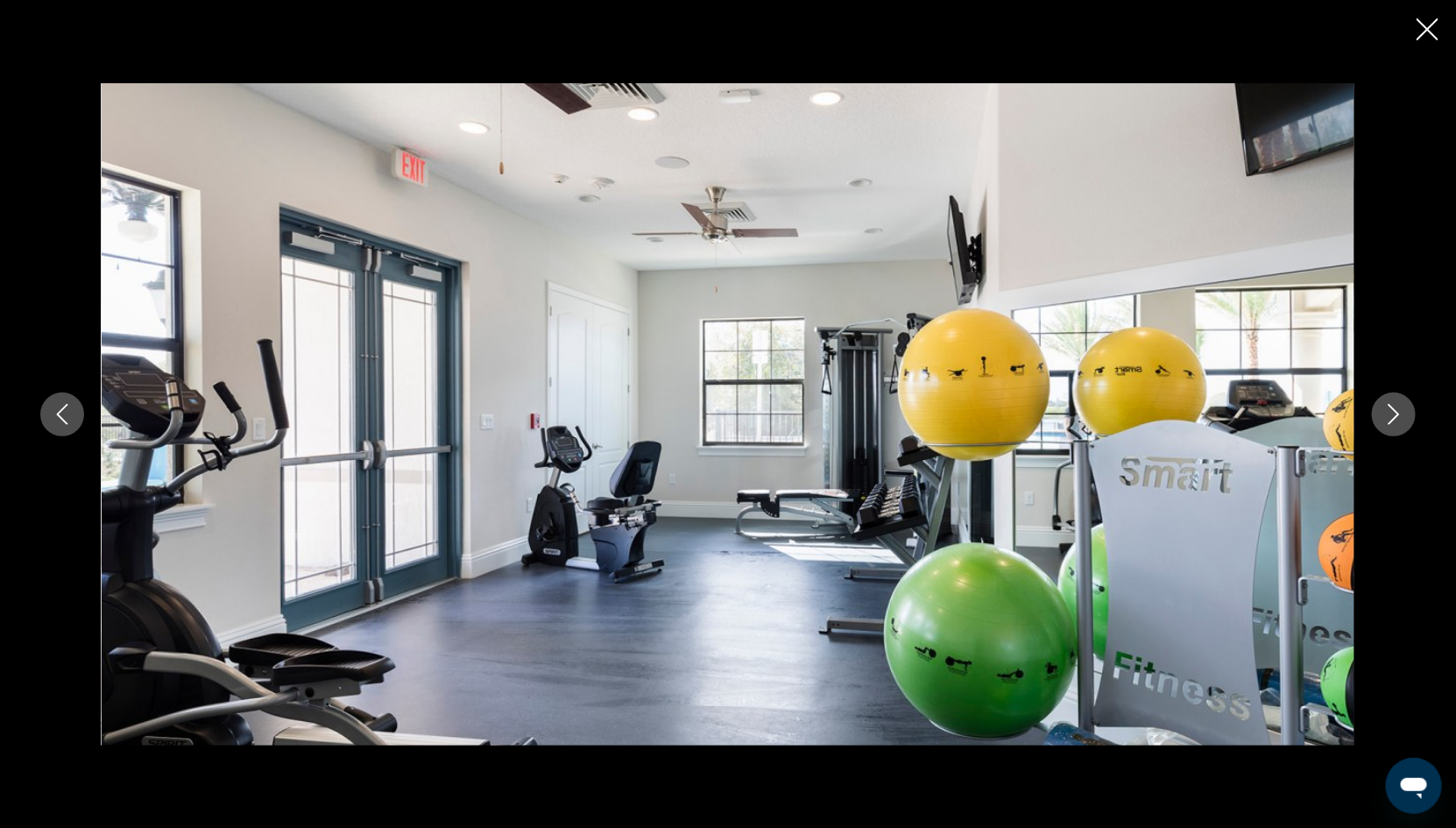
click at [1396, 413] on icon "Next image" at bounding box center [1394, 415] width 21 height 21
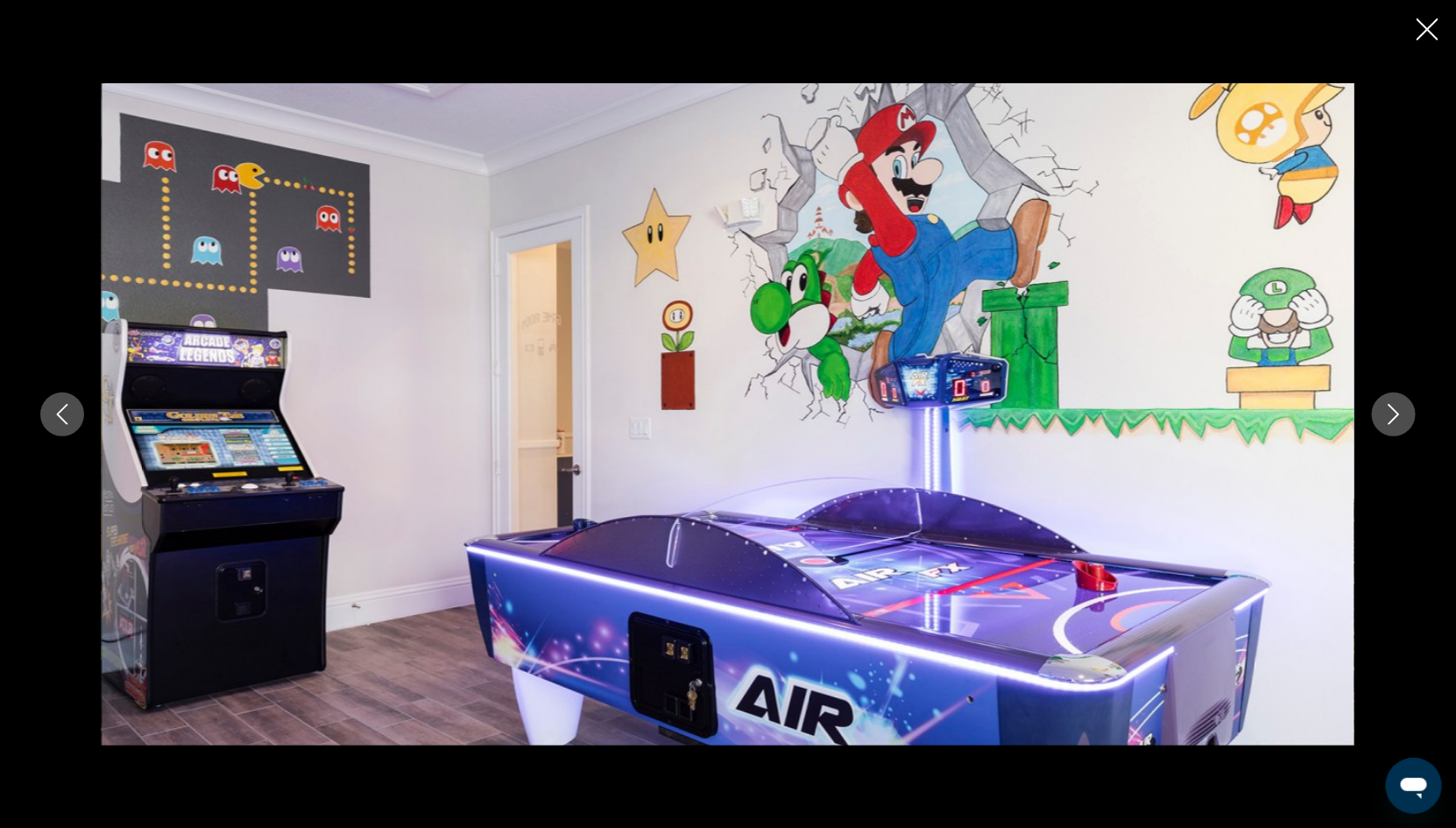
click at [1396, 412] on icon "Next image" at bounding box center [1394, 415] width 11 height 21
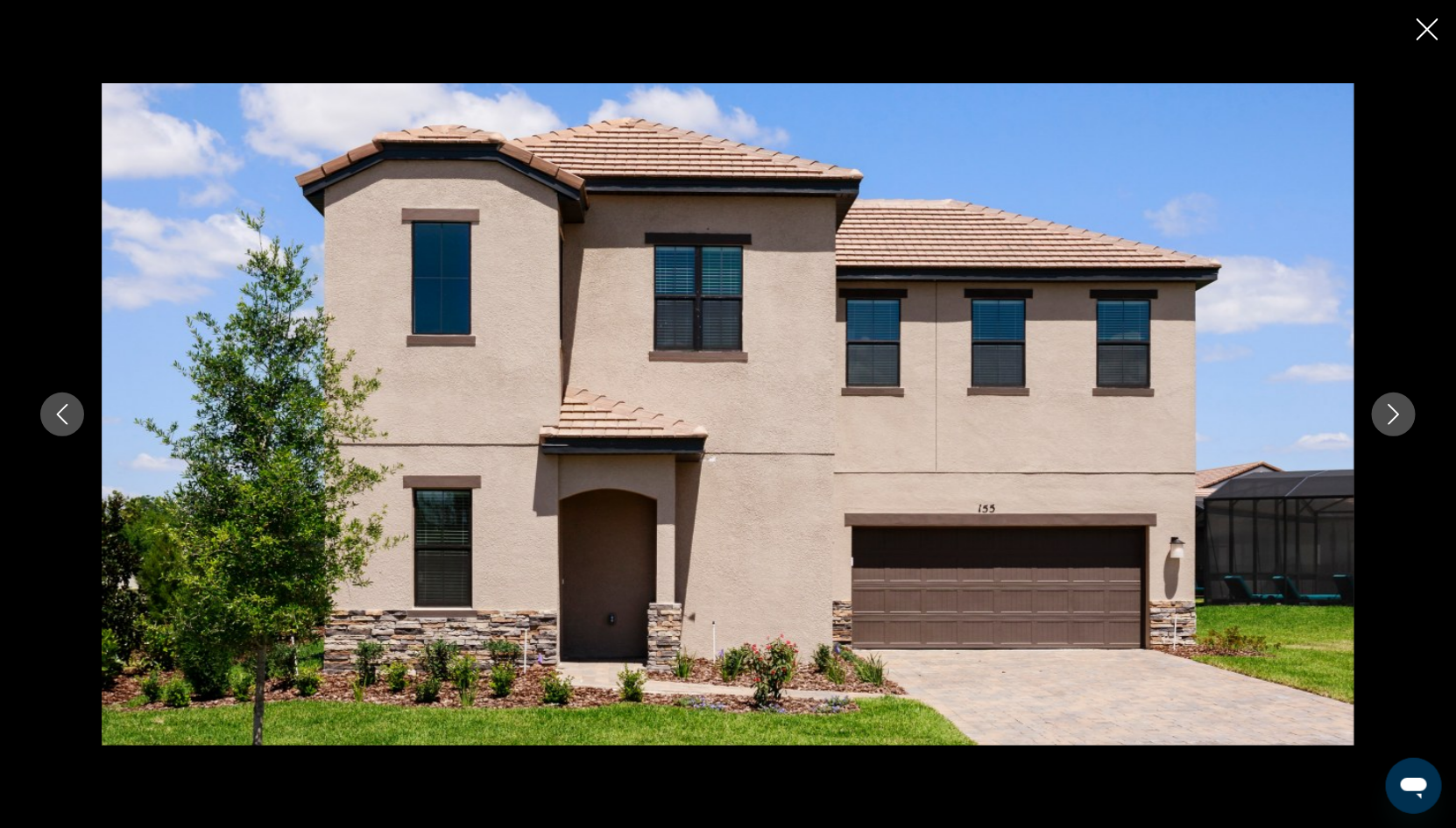
click at [1396, 412] on icon "Next image" at bounding box center [1394, 415] width 11 height 21
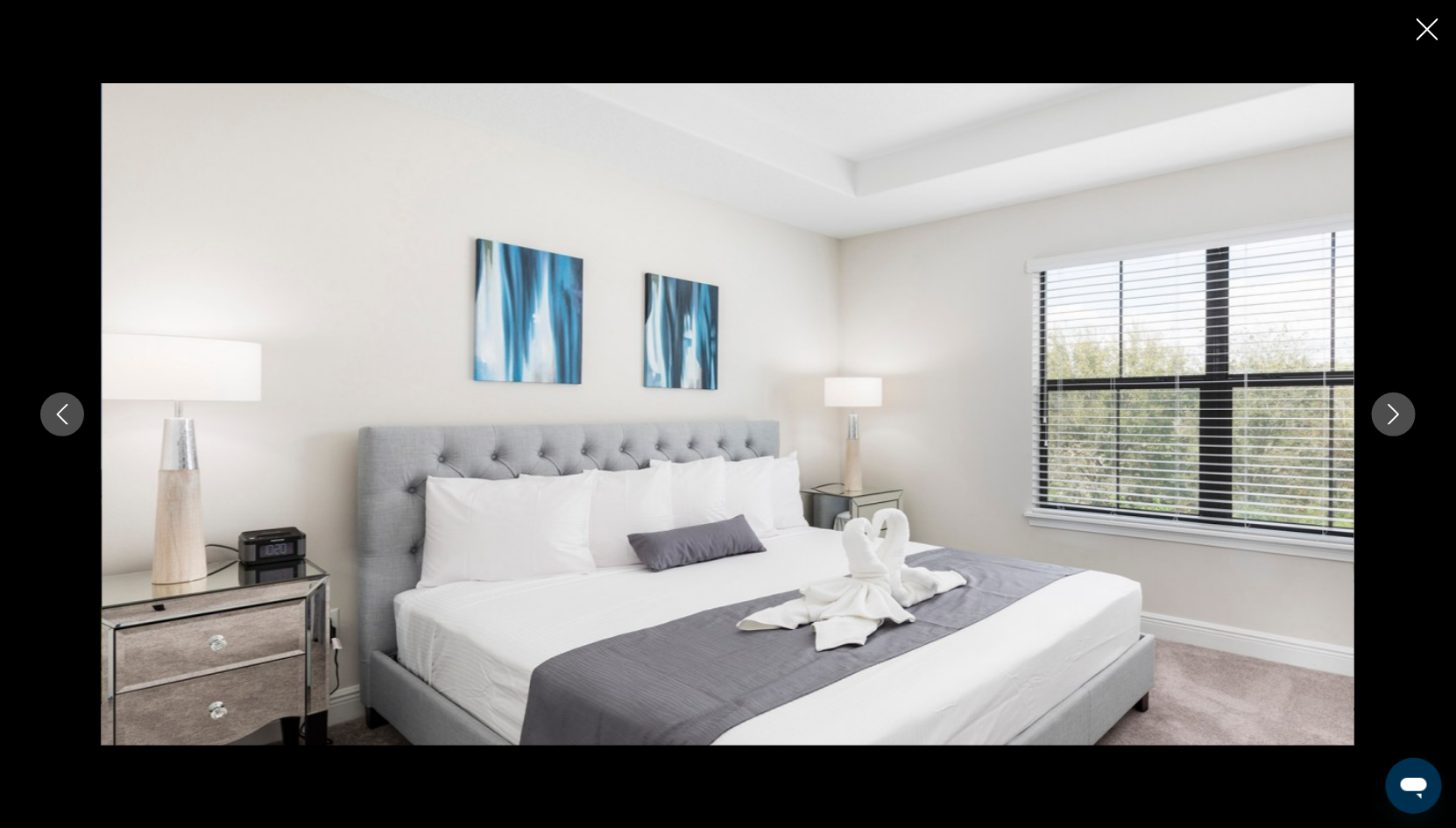
click at [1396, 411] on icon "Next image" at bounding box center [1394, 415] width 11 height 21
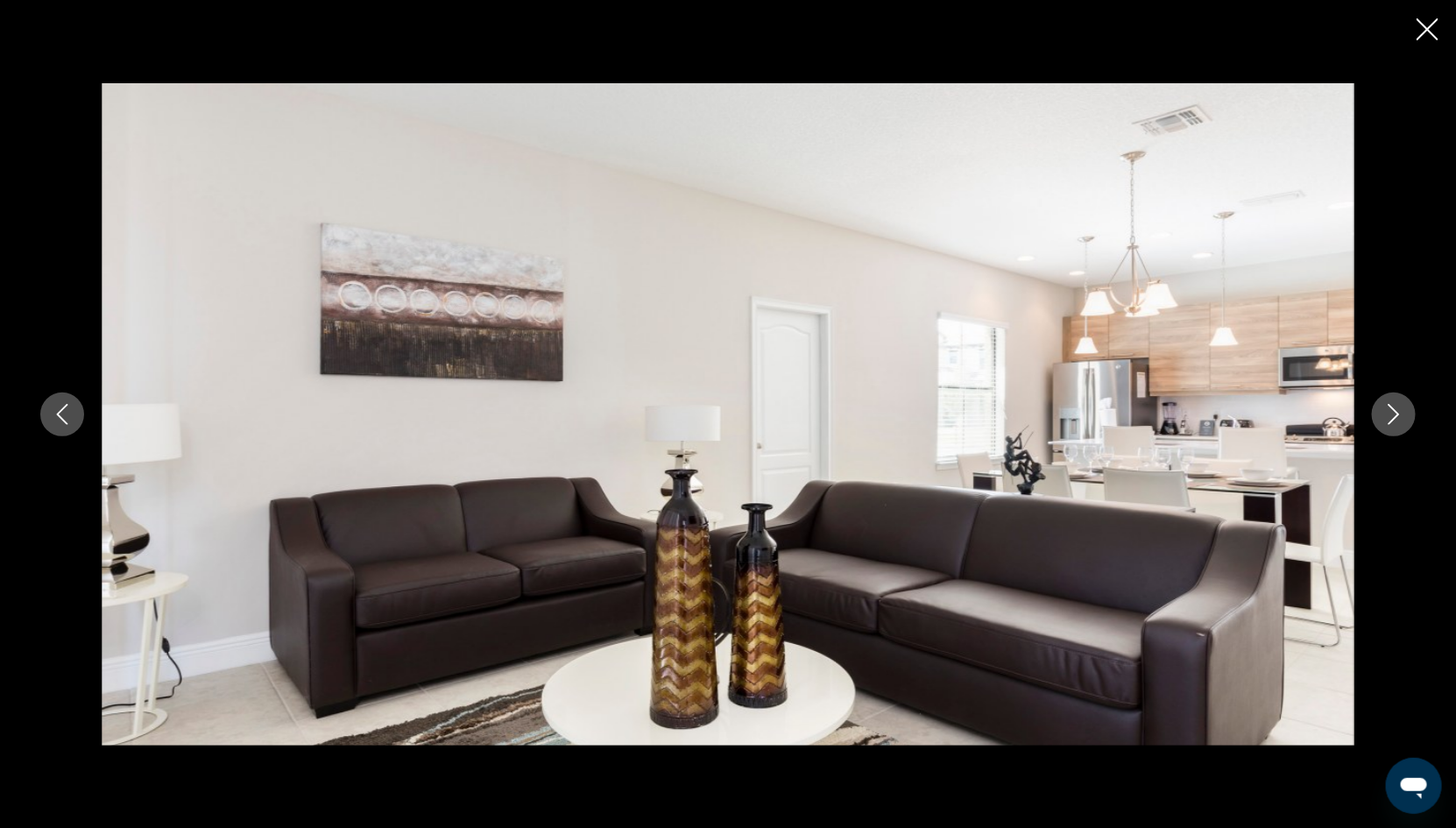
click at [1396, 411] on icon "Next image" at bounding box center [1394, 415] width 11 height 21
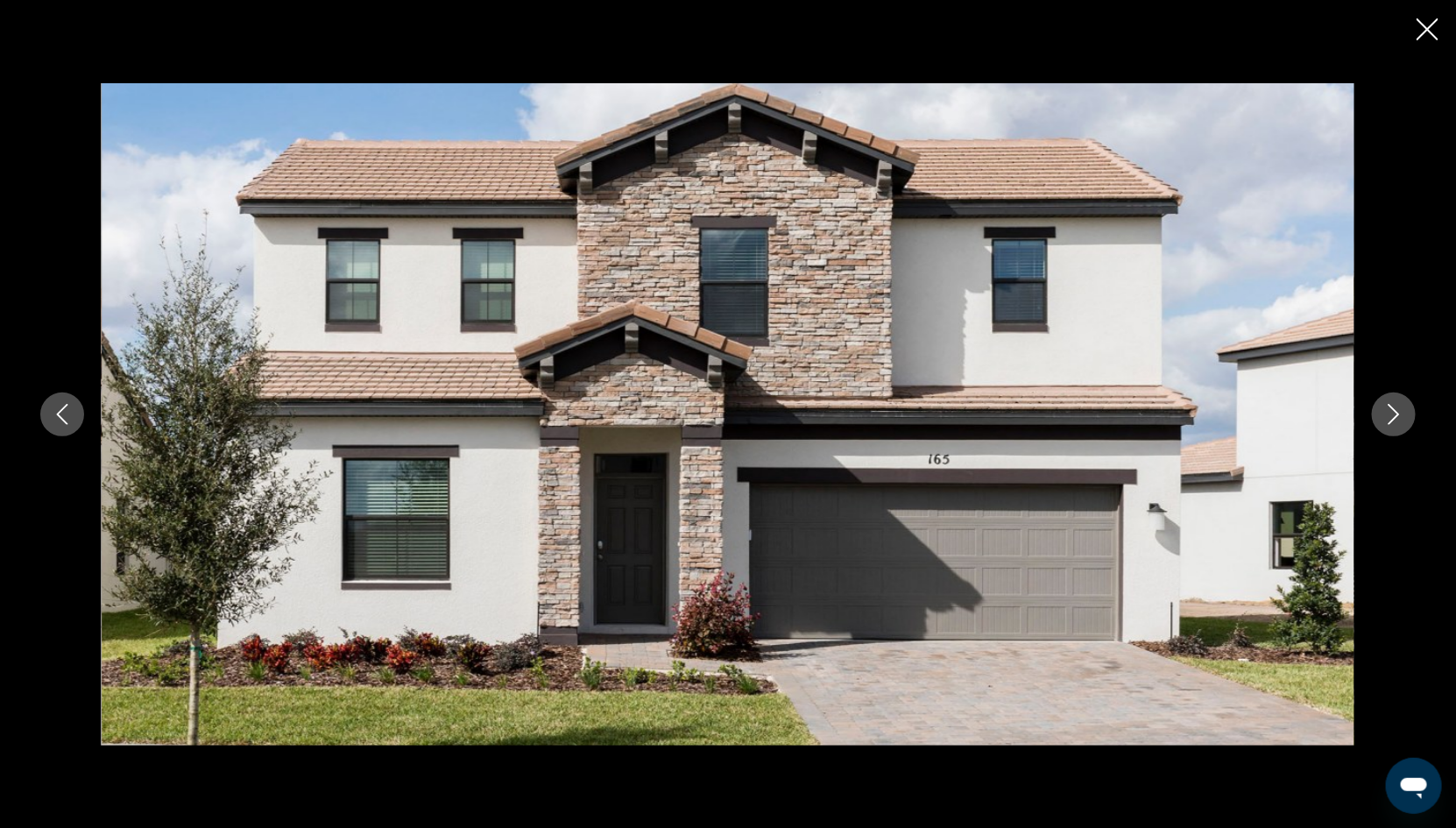
click at [1396, 411] on icon "Next image" at bounding box center [1394, 415] width 11 height 21
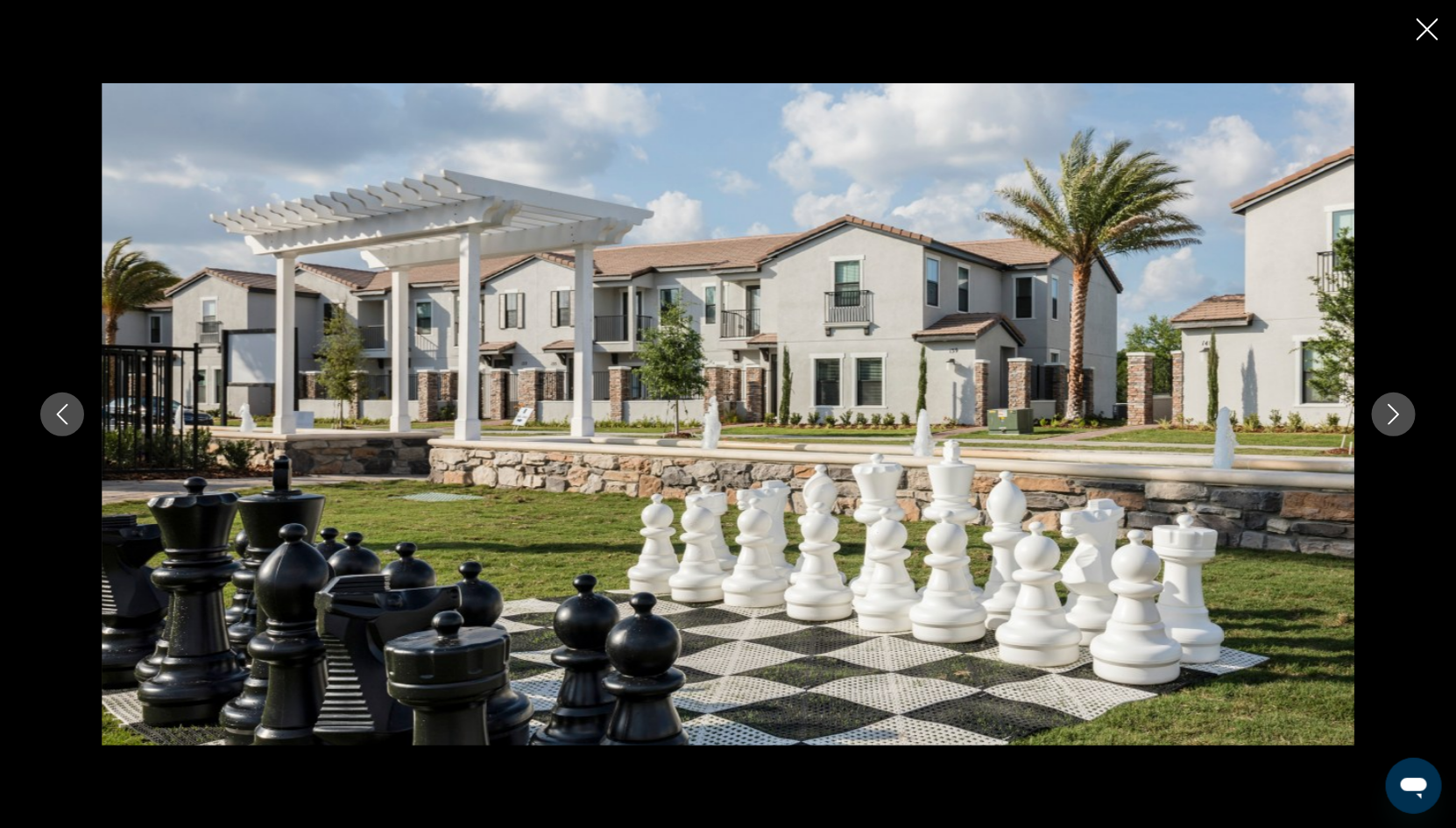
click at [1396, 411] on icon "Next image" at bounding box center [1394, 415] width 11 height 21
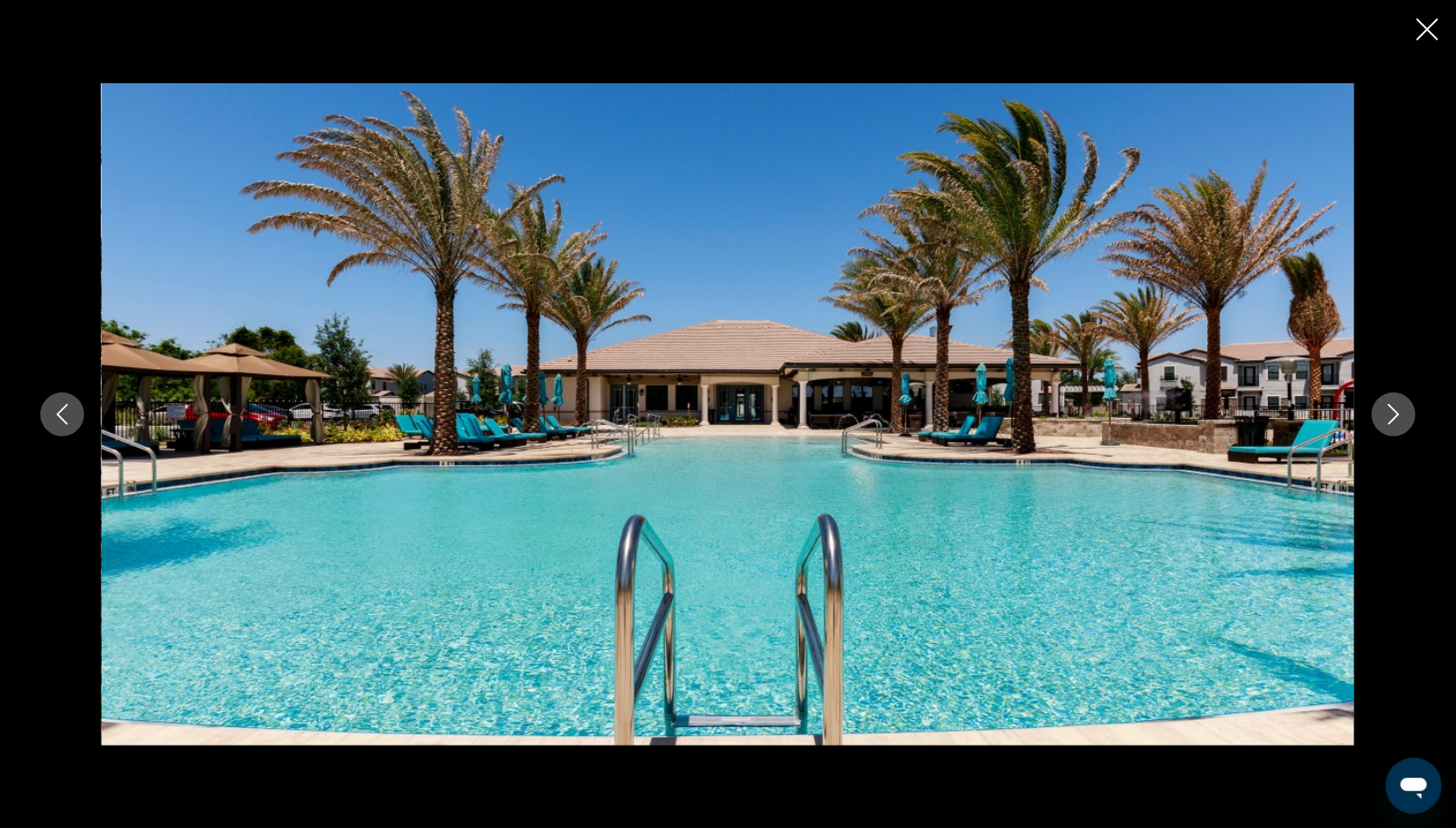
click at [1396, 411] on icon "Next image" at bounding box center [1394, 415] width 11 height 21
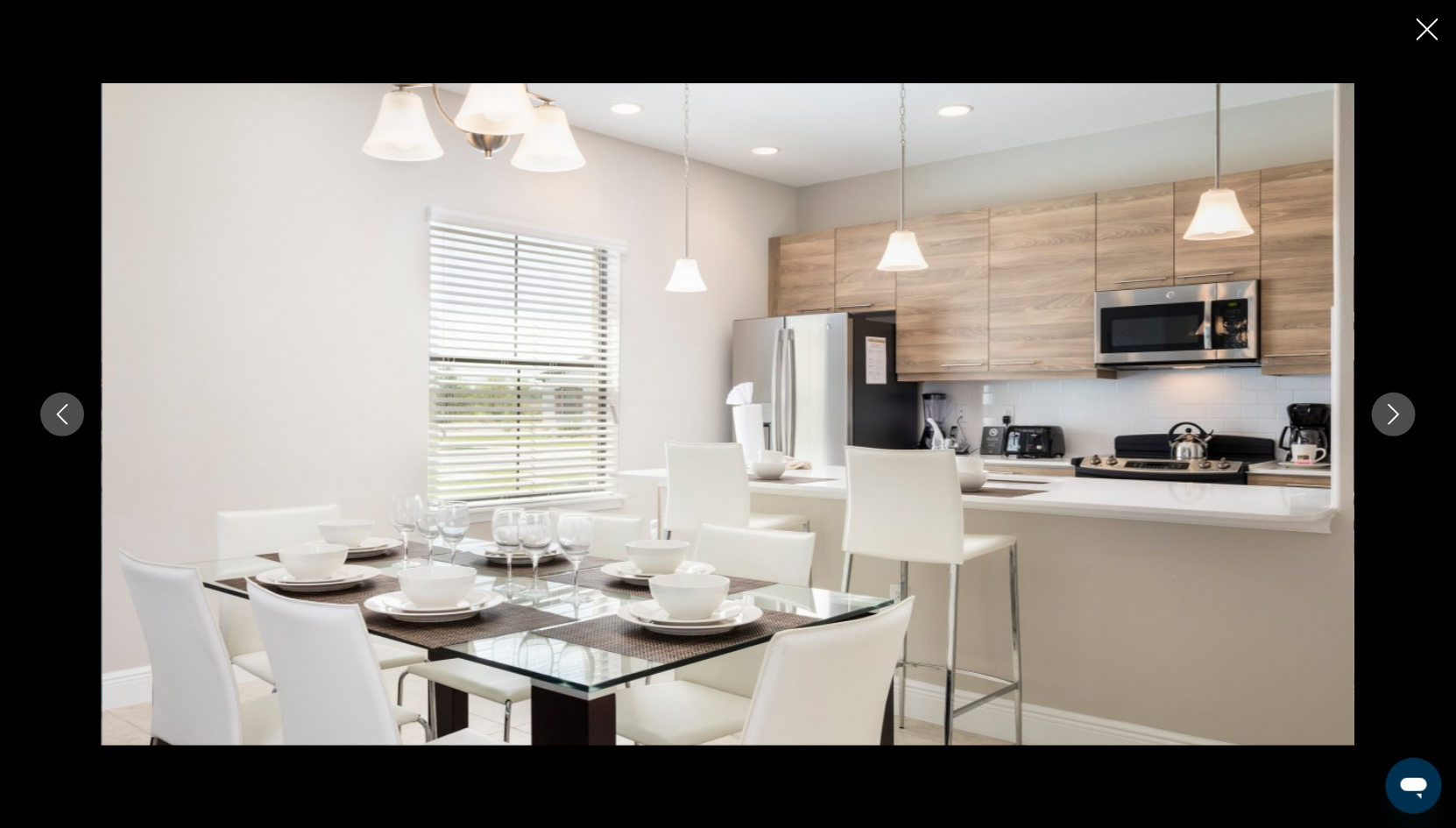
click at [1396, 411] on icon "Next image" at bounding box center [1394, 415] width 11 height 21
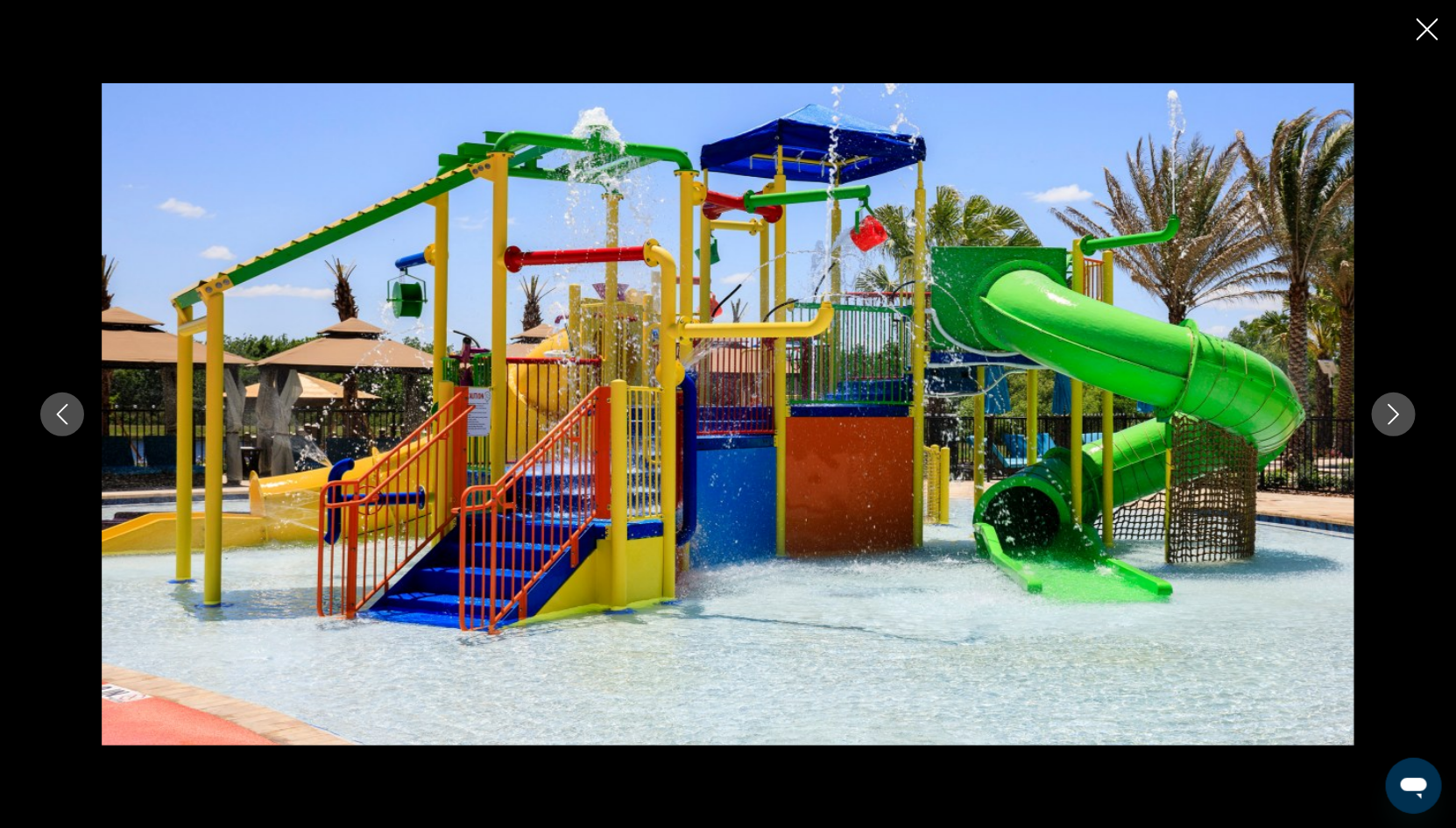
click at [1396, 413] on icon "Next image" at bounding box center [1394, 415] width 21 height 21
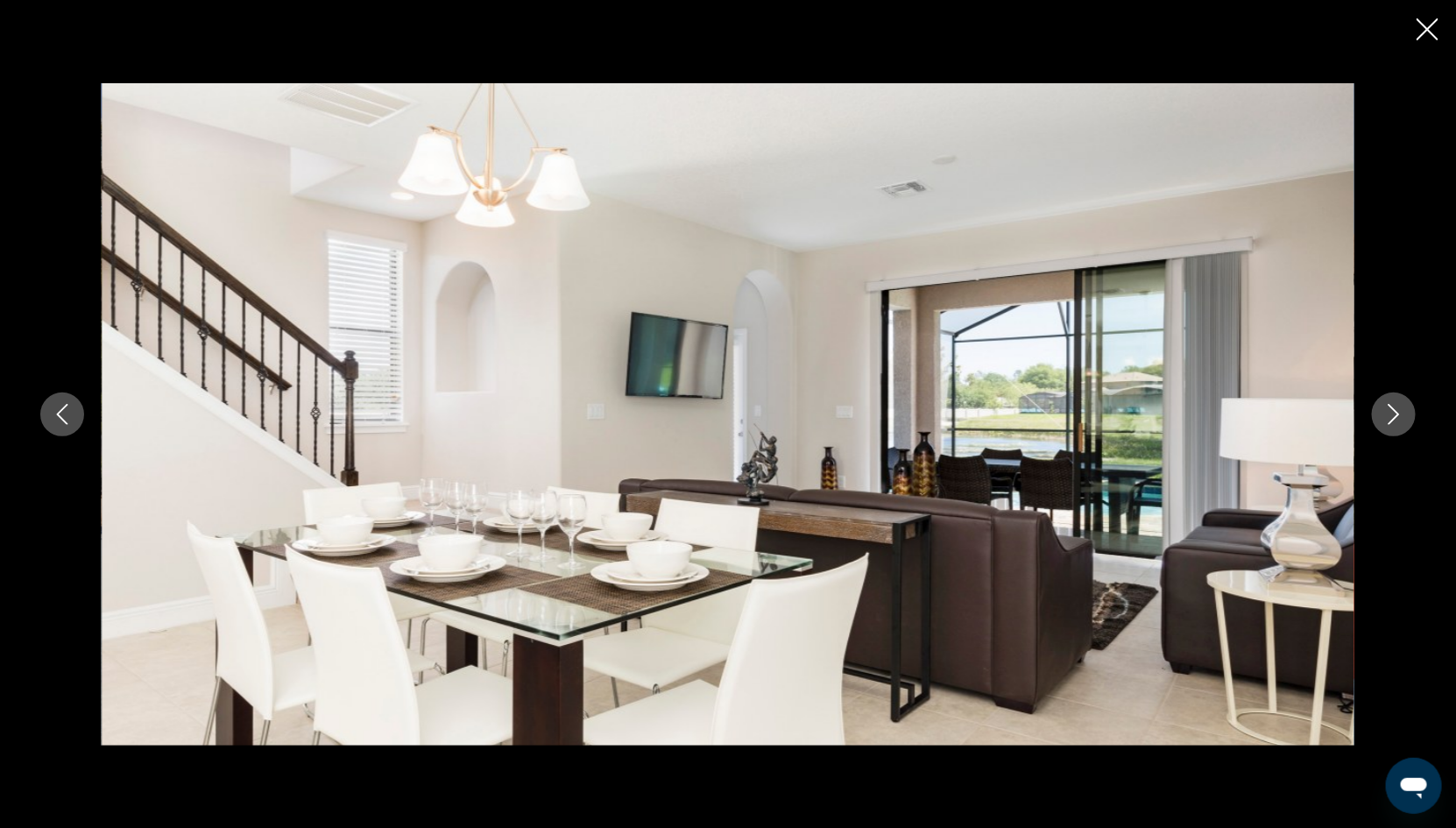
click at [1396, 414] on icon "Next image" at bounding box center [1394, 415] width 21 height 21
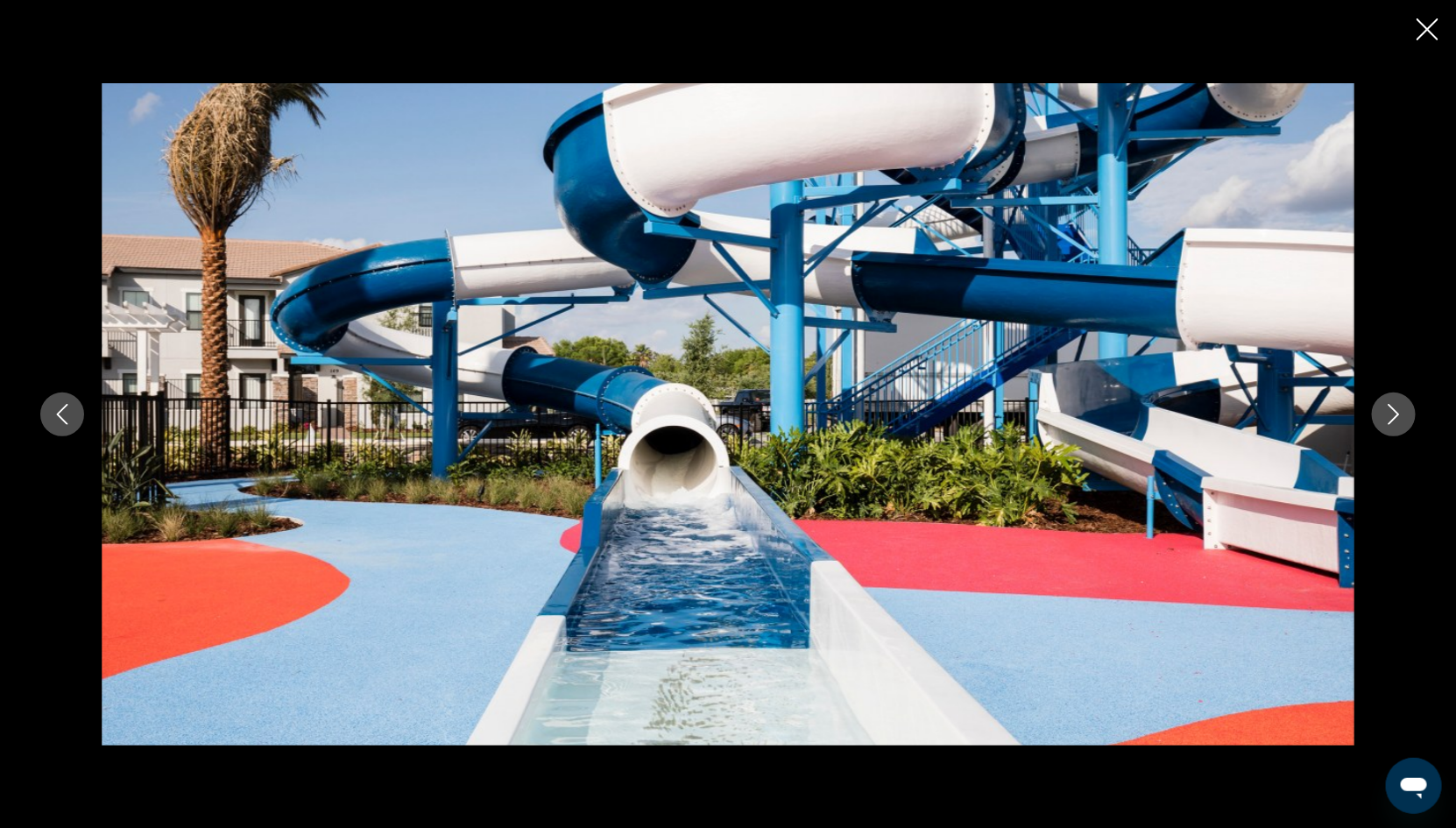
click at [1396, 414] on icon "Next image" at bounding box center [1394, 415] width 21 height 21
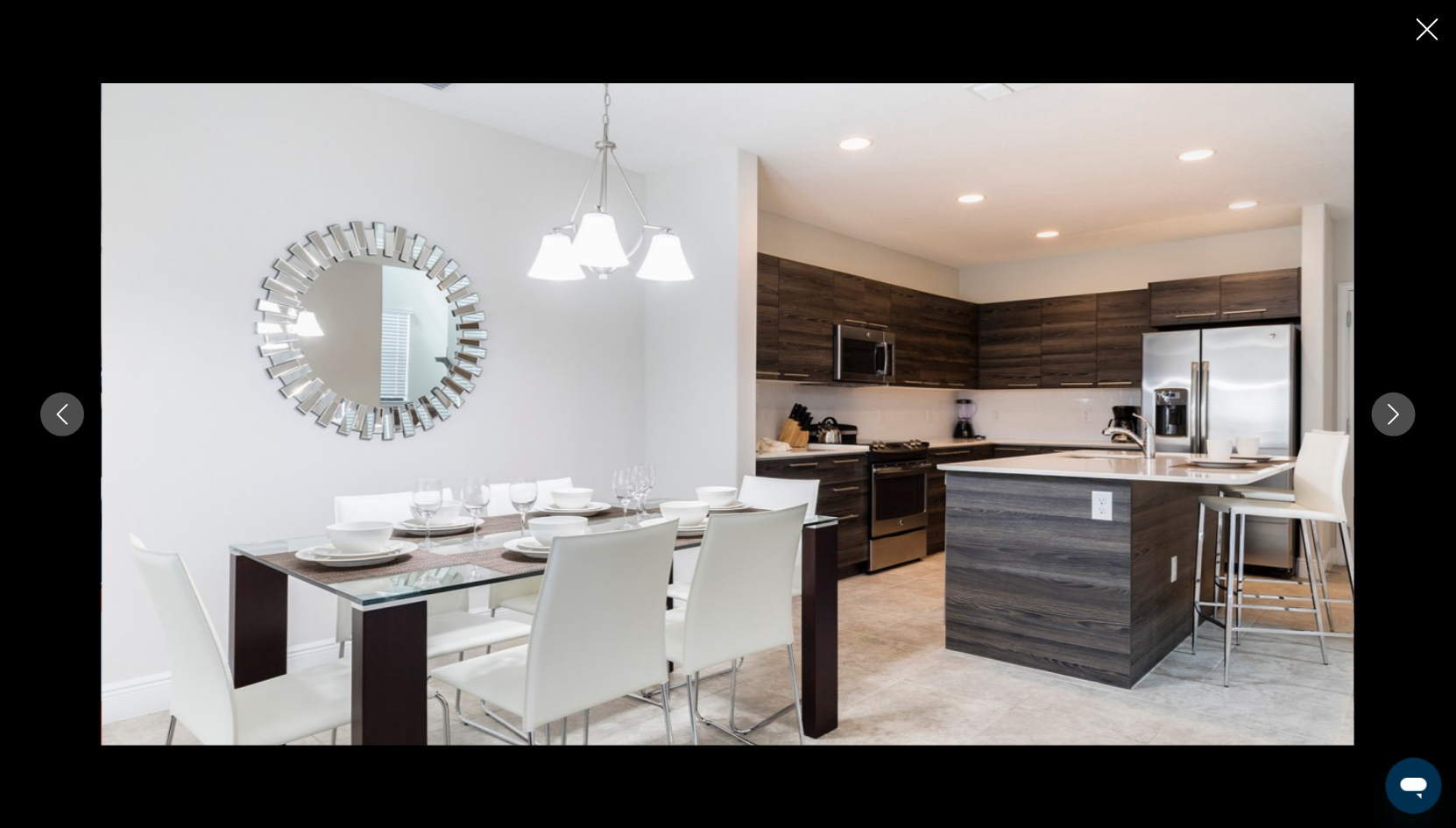
click at [1396, 411] on icon "Next image" at bounding box center [1394, 415] width 11 height 21
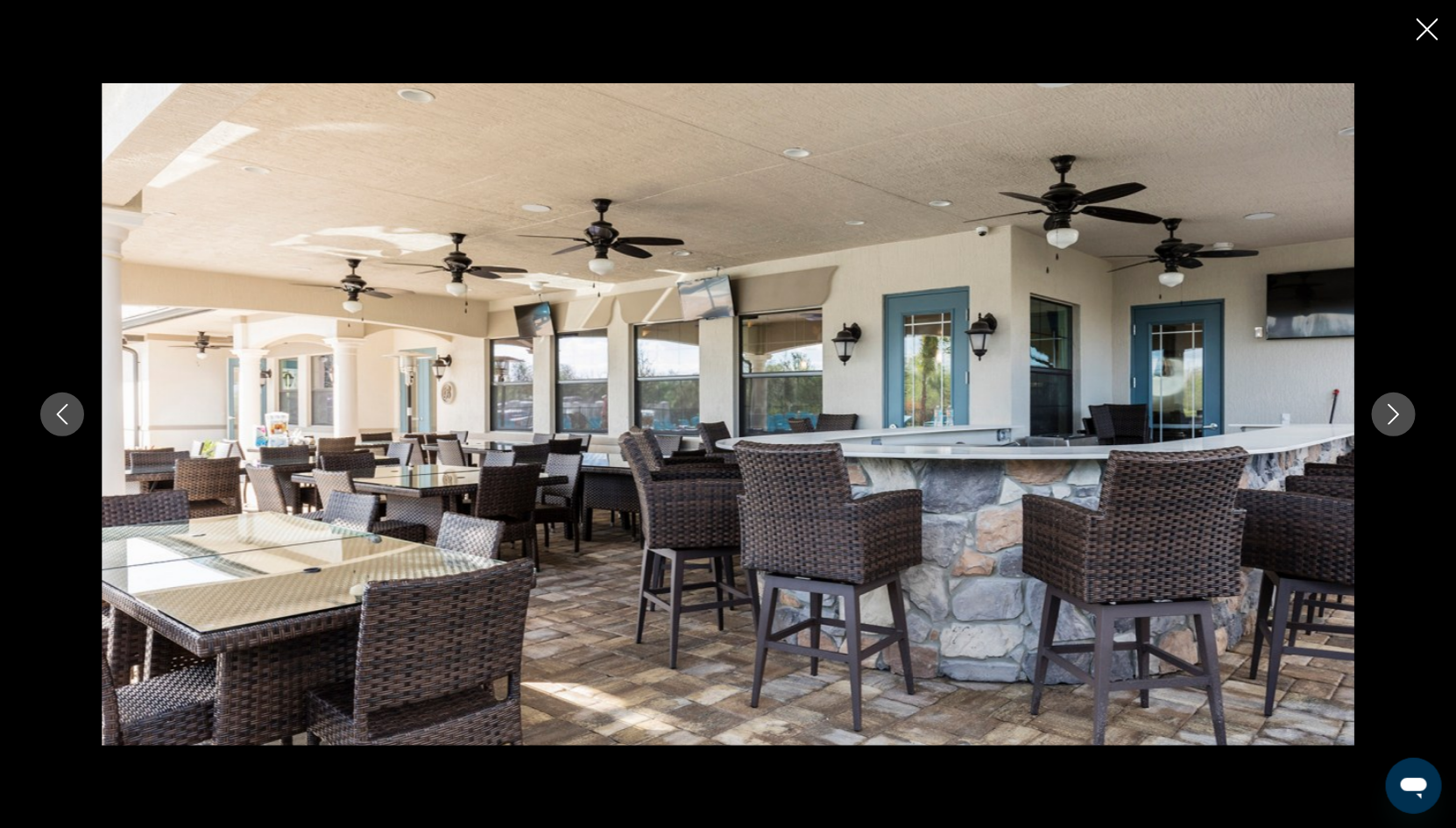
click at [1396, 412] on icon "Next image" at bounding box center [1394, 415] width 21 height 21
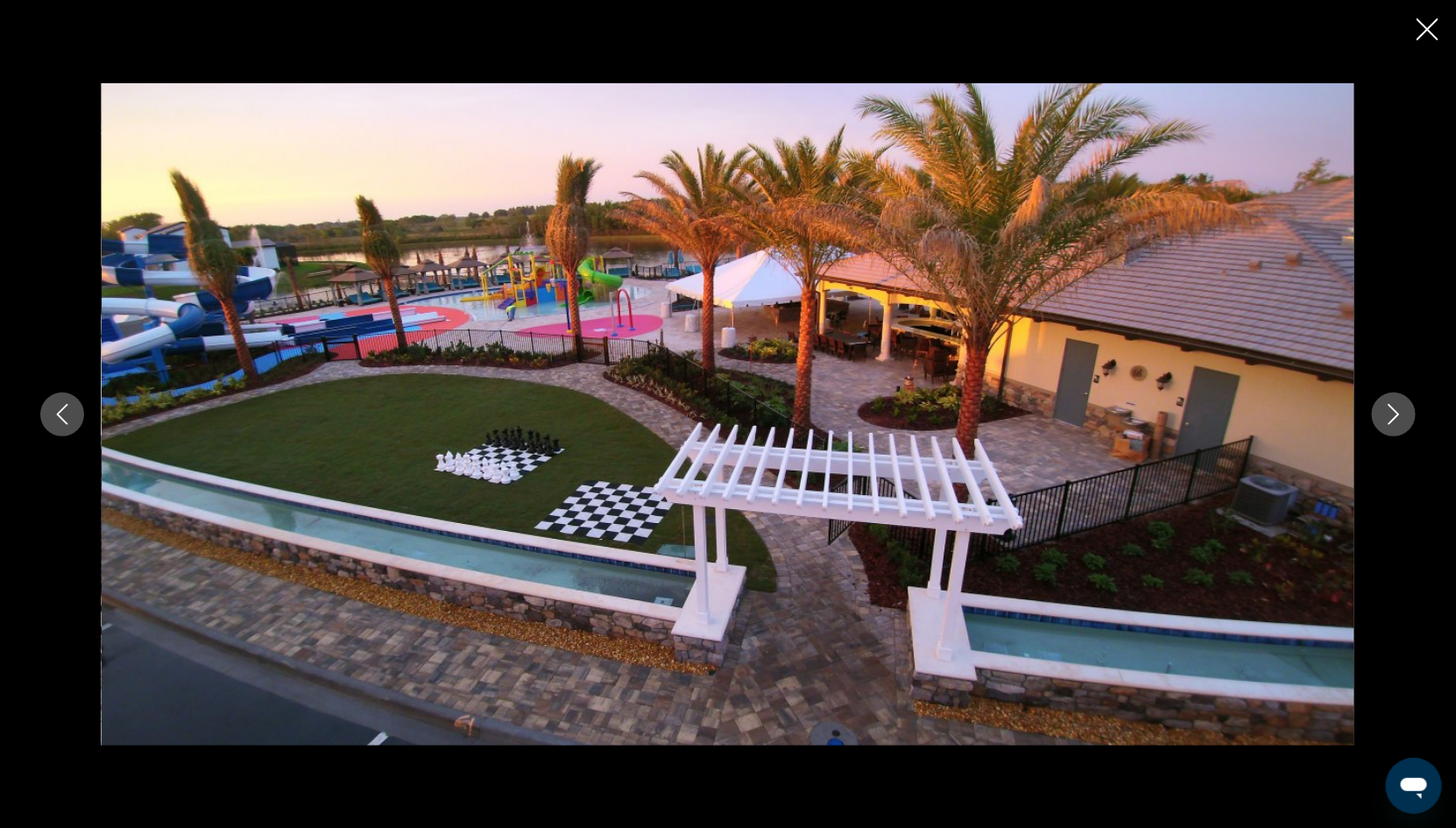
click at [1395, 413] on icon "Next image" at bounding box center [1394, 415] width 21 height 21
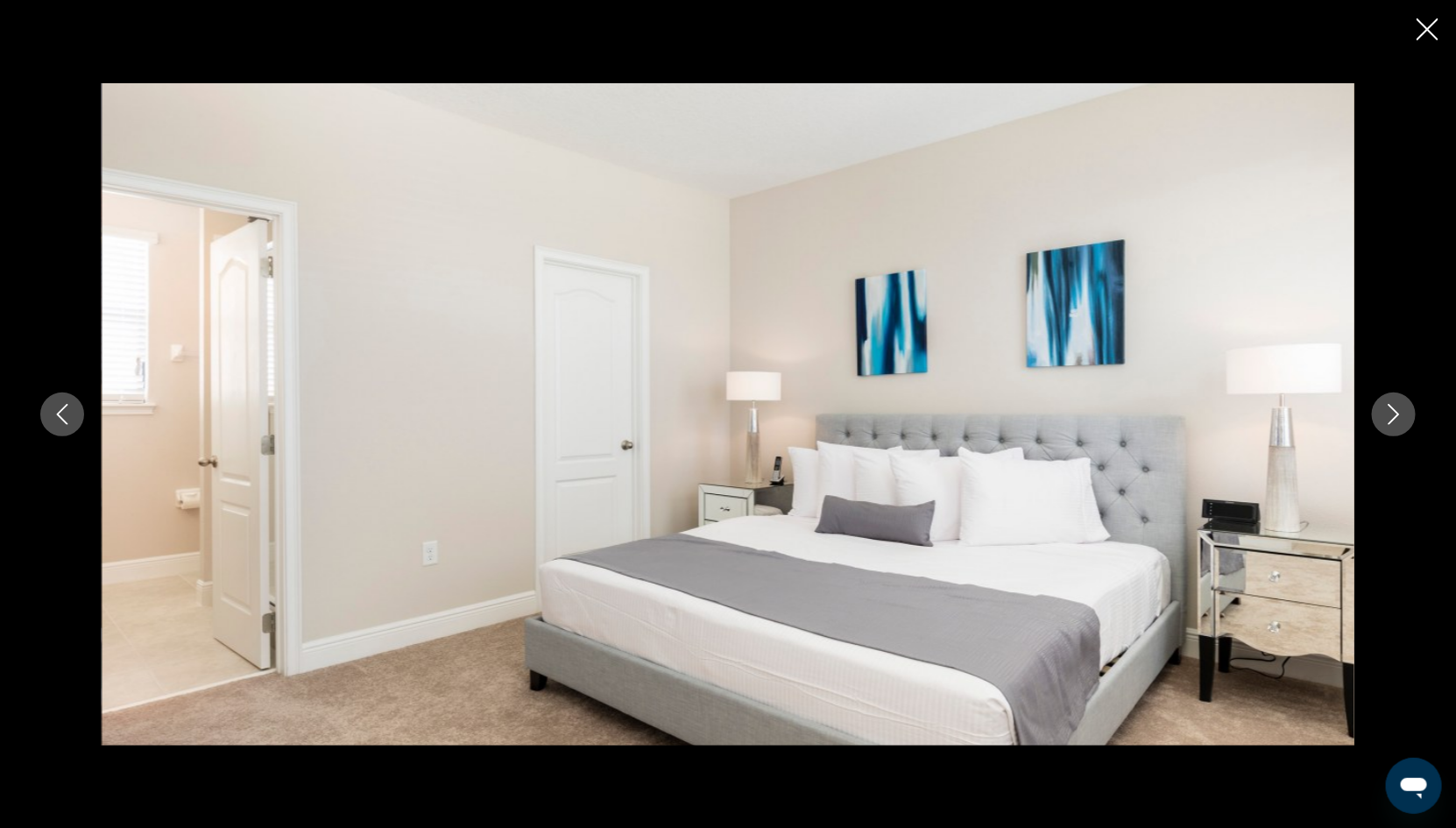
click at [1395, 408] on icon "Next image" at bounding box center [1394, 415] width 21 height 21
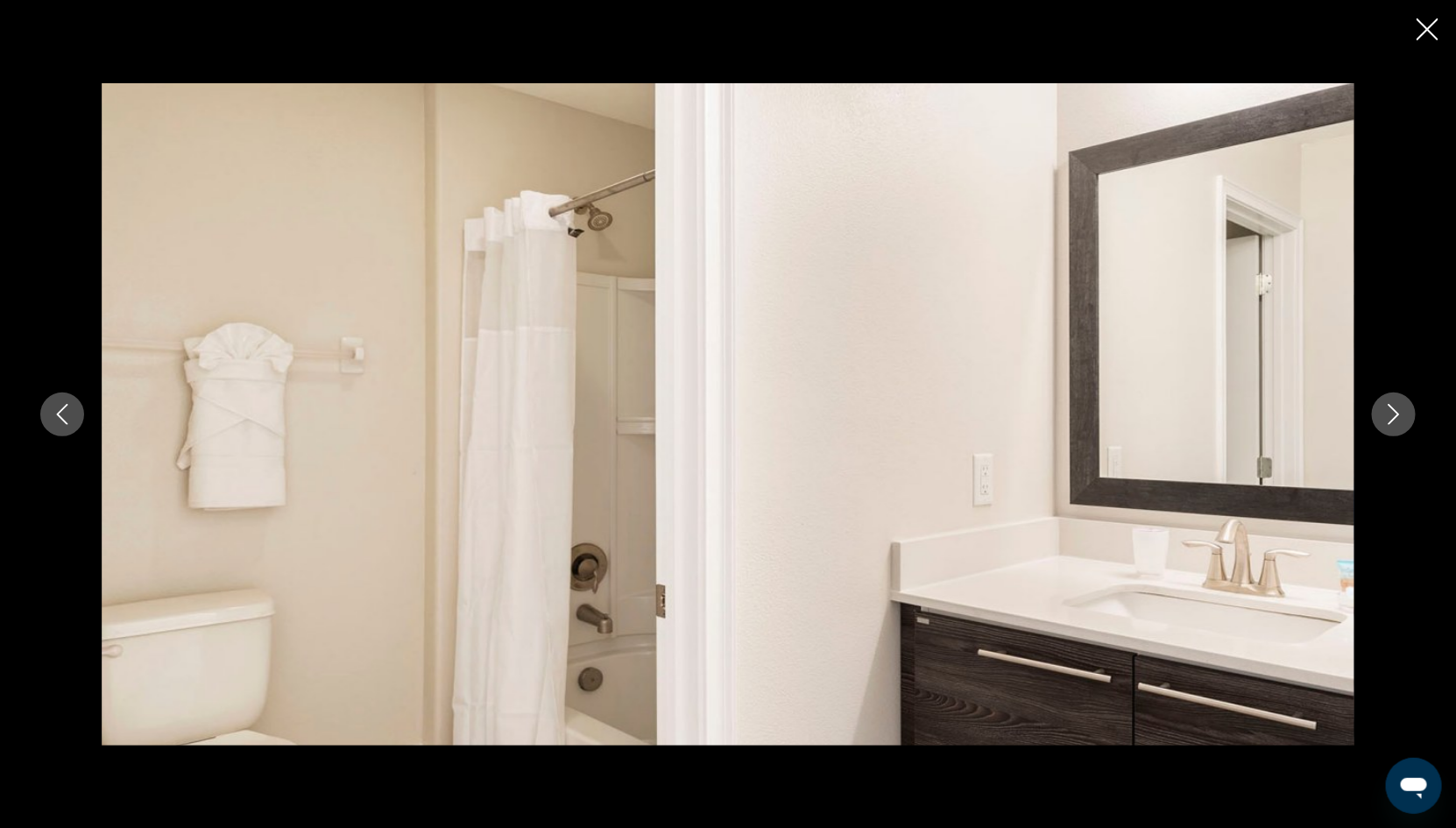
click at [1426, 28] on icon "Close slideshow" at bounding box center [1428, 28] width 22 height 22
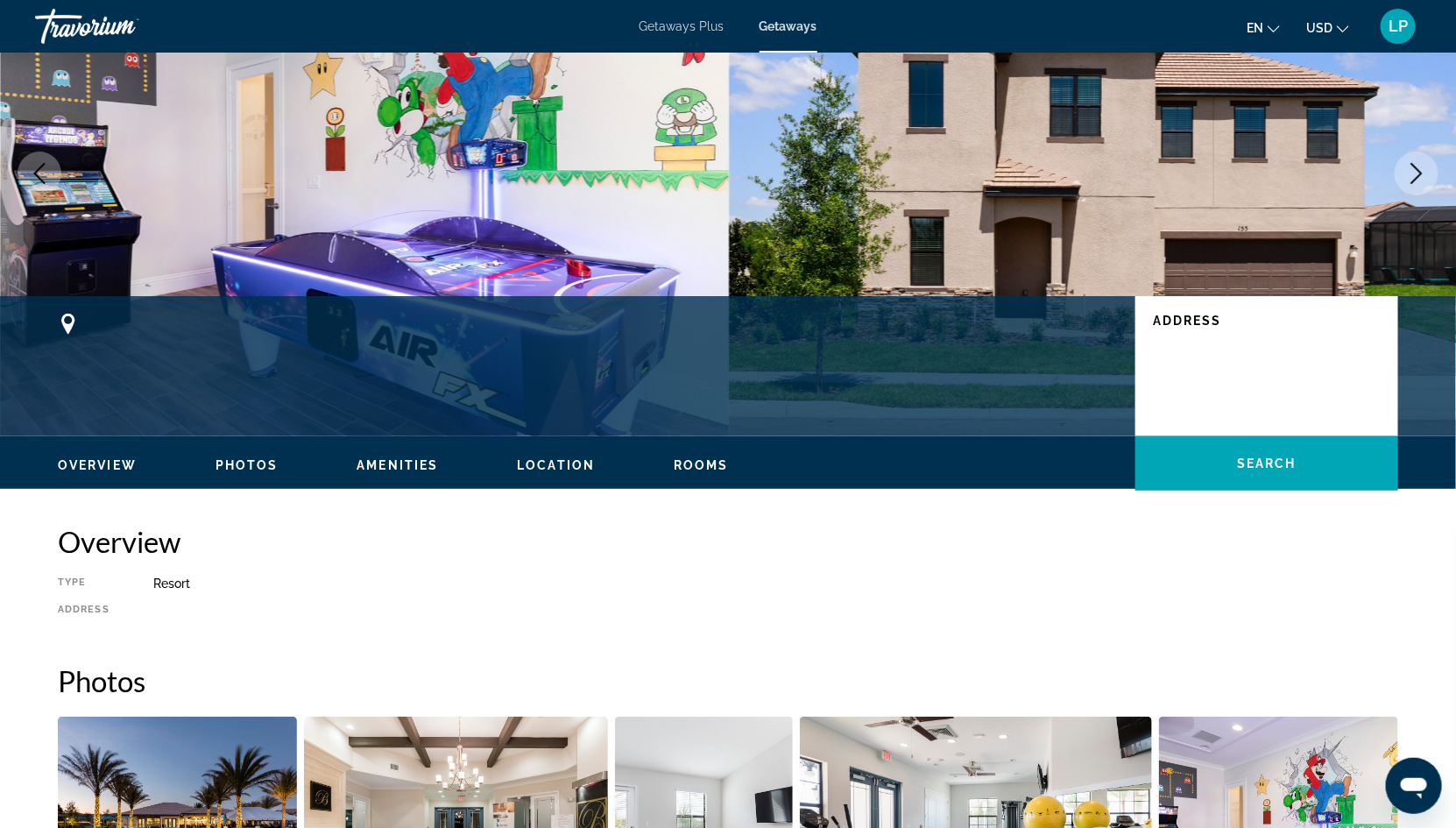
scroll to position [0, 0]
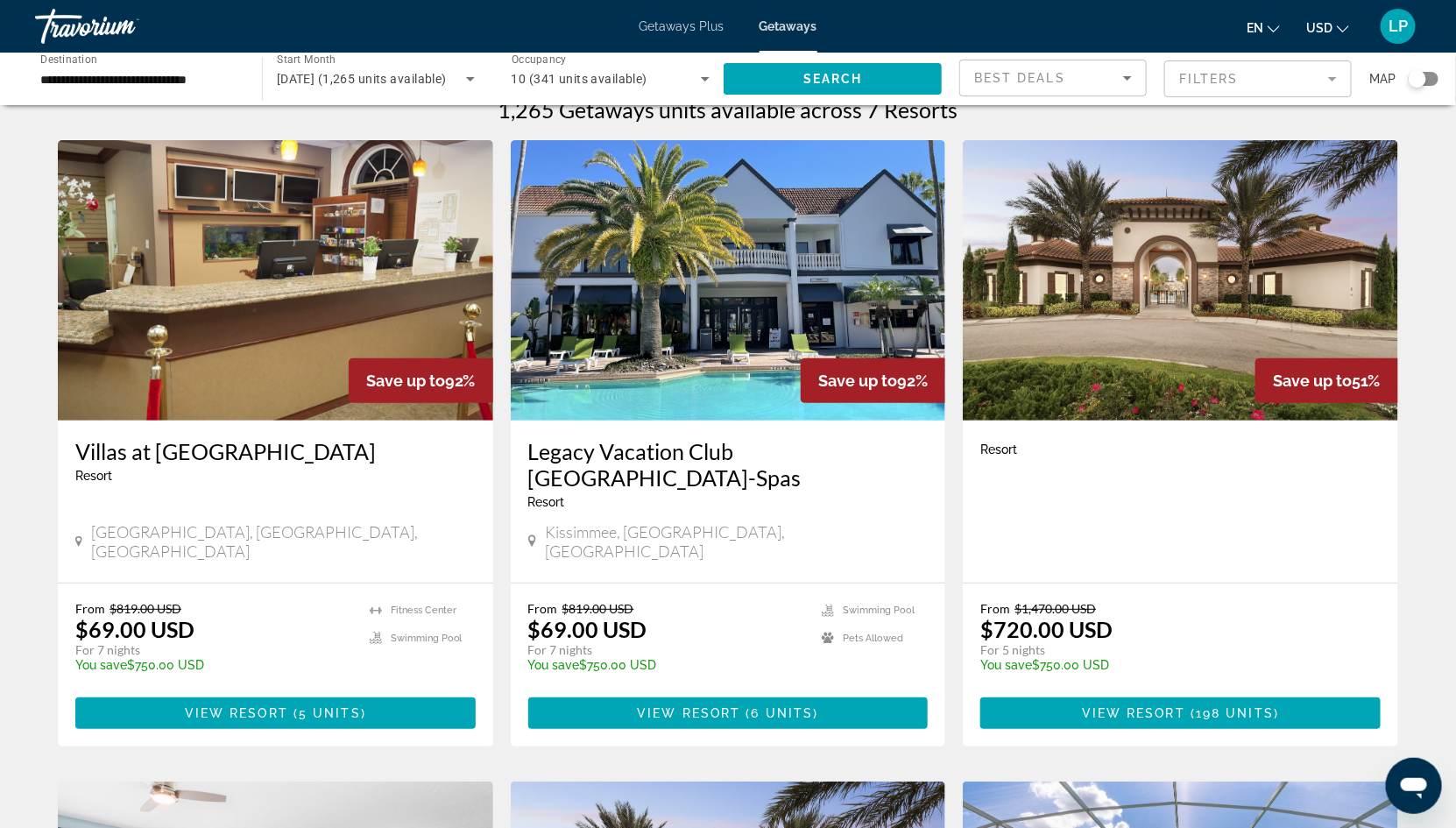
scroll to position [7, 0]
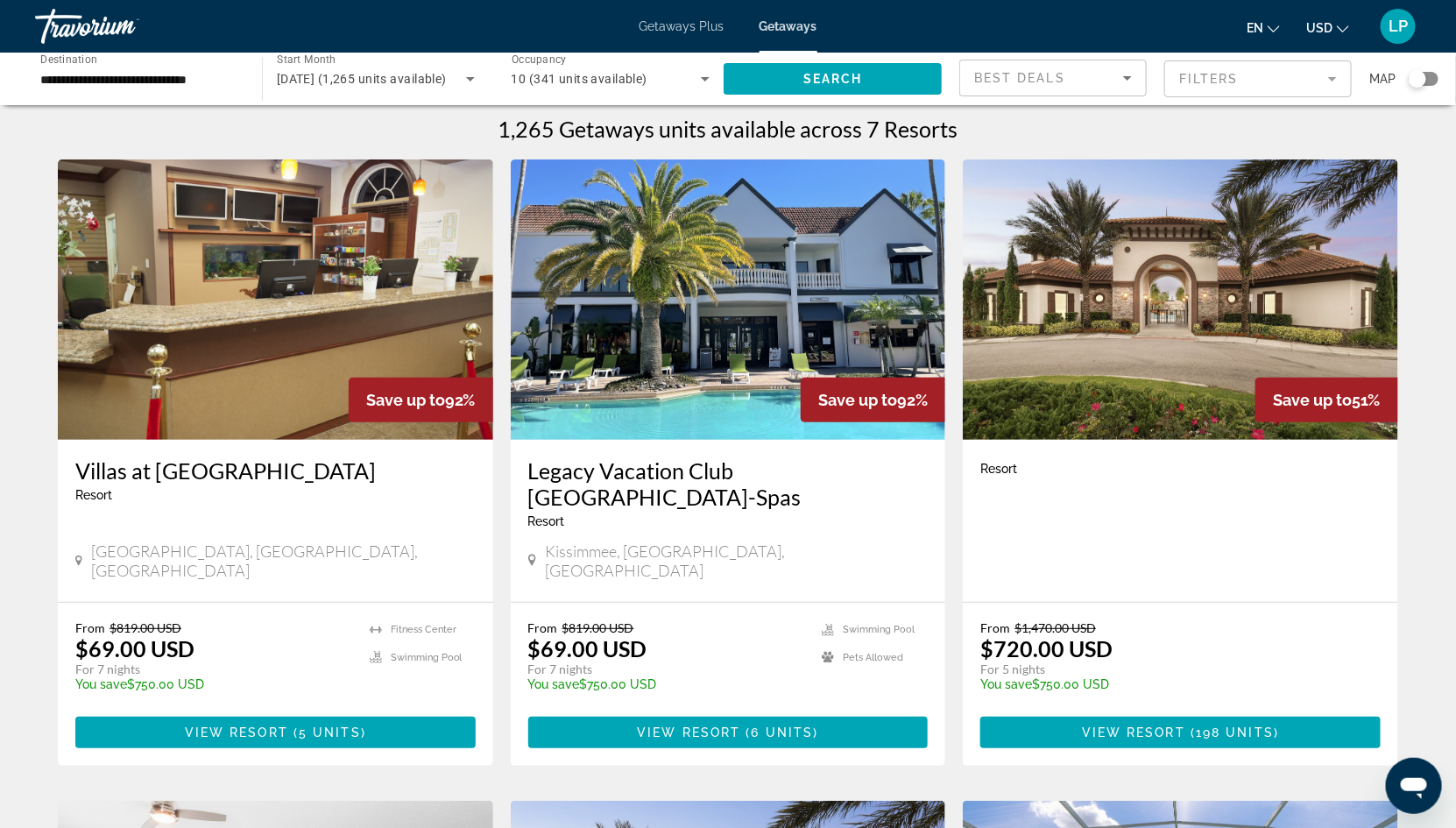
click at [613, 245] on img "Main content" at bounding box center [728, 299] width 436 height 280
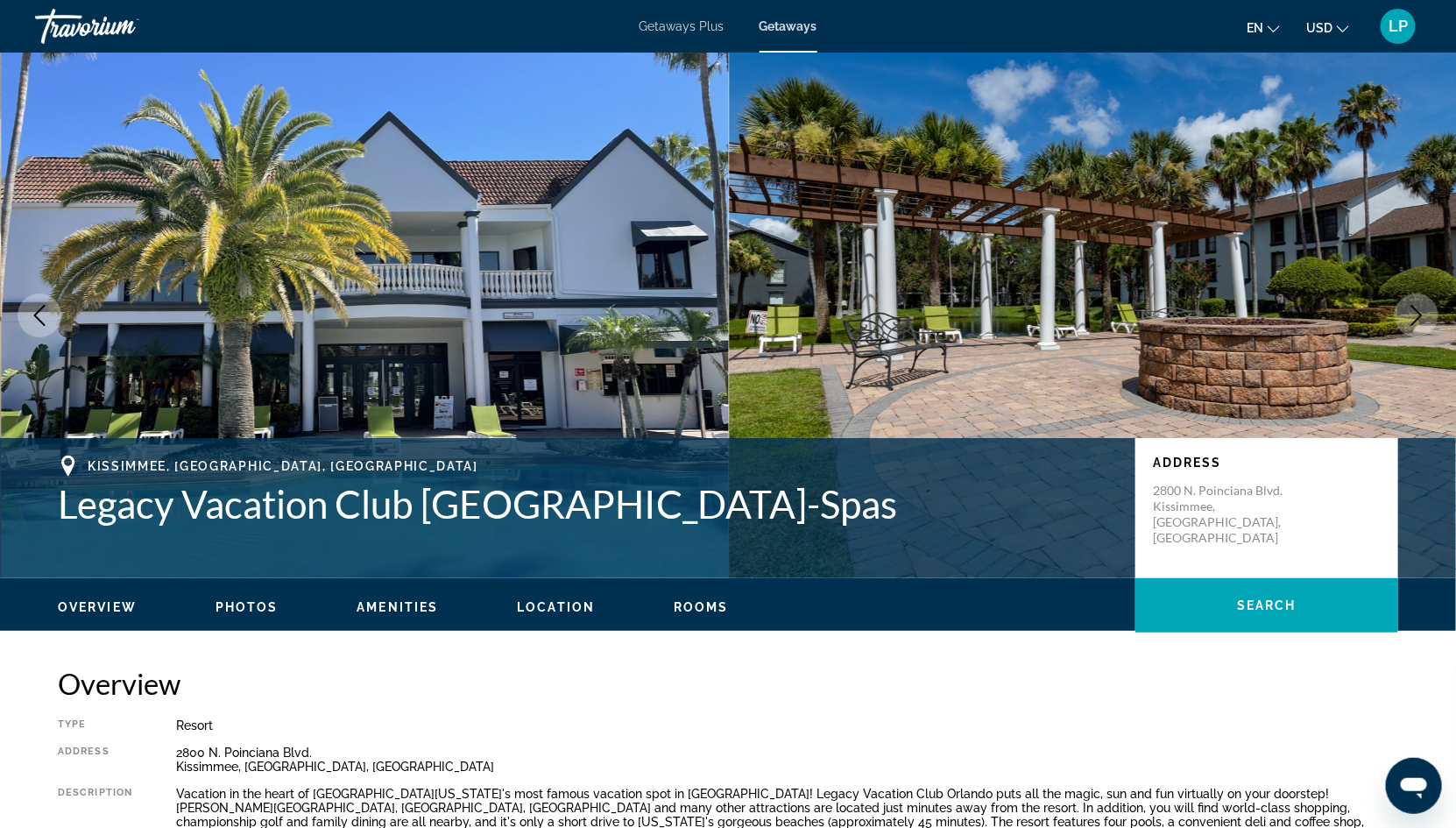
click at [243, 609] on span "Photos" at bounding box center [247, 607] width 63 height 14
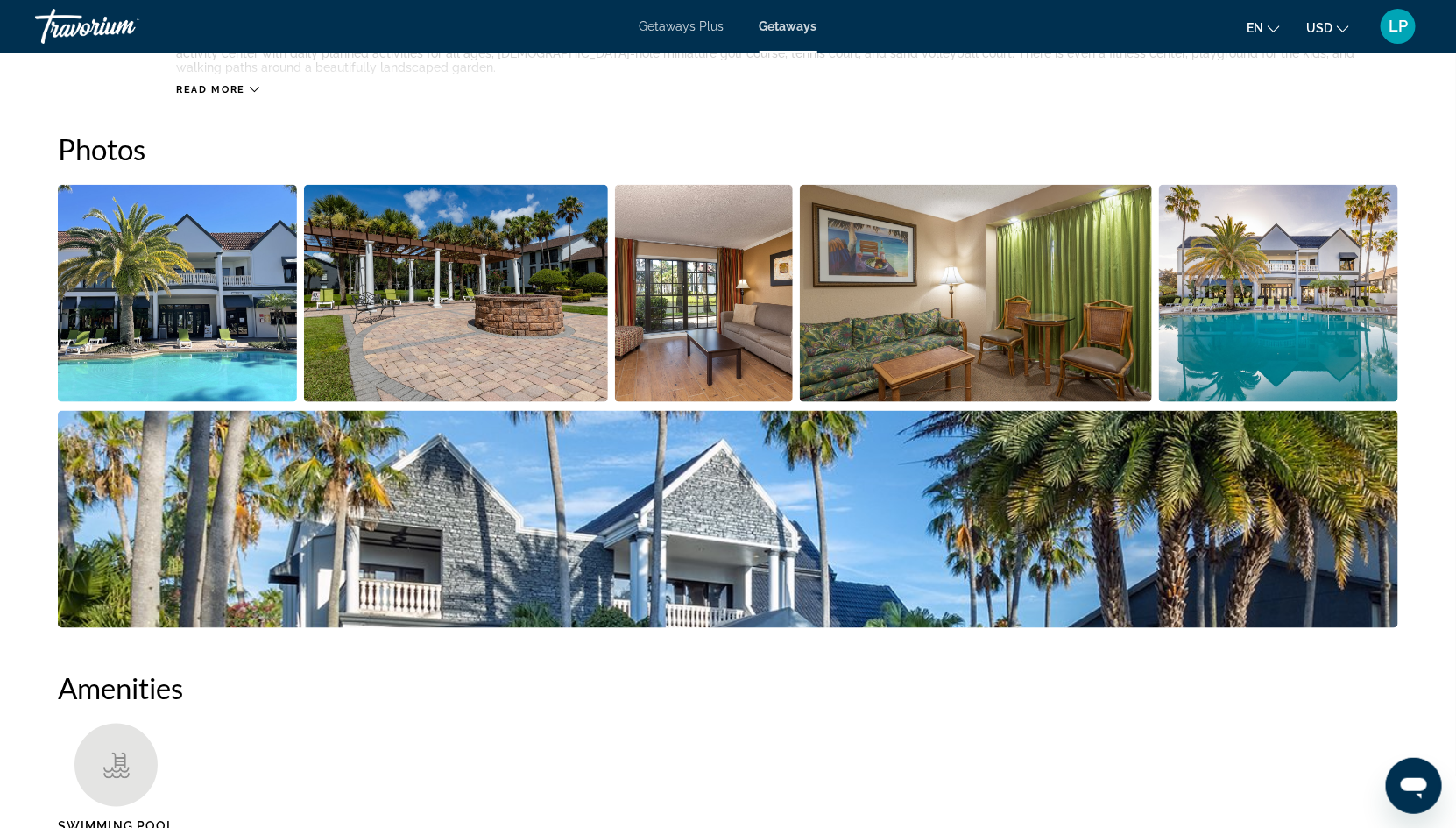
scroll to position [794, 0]
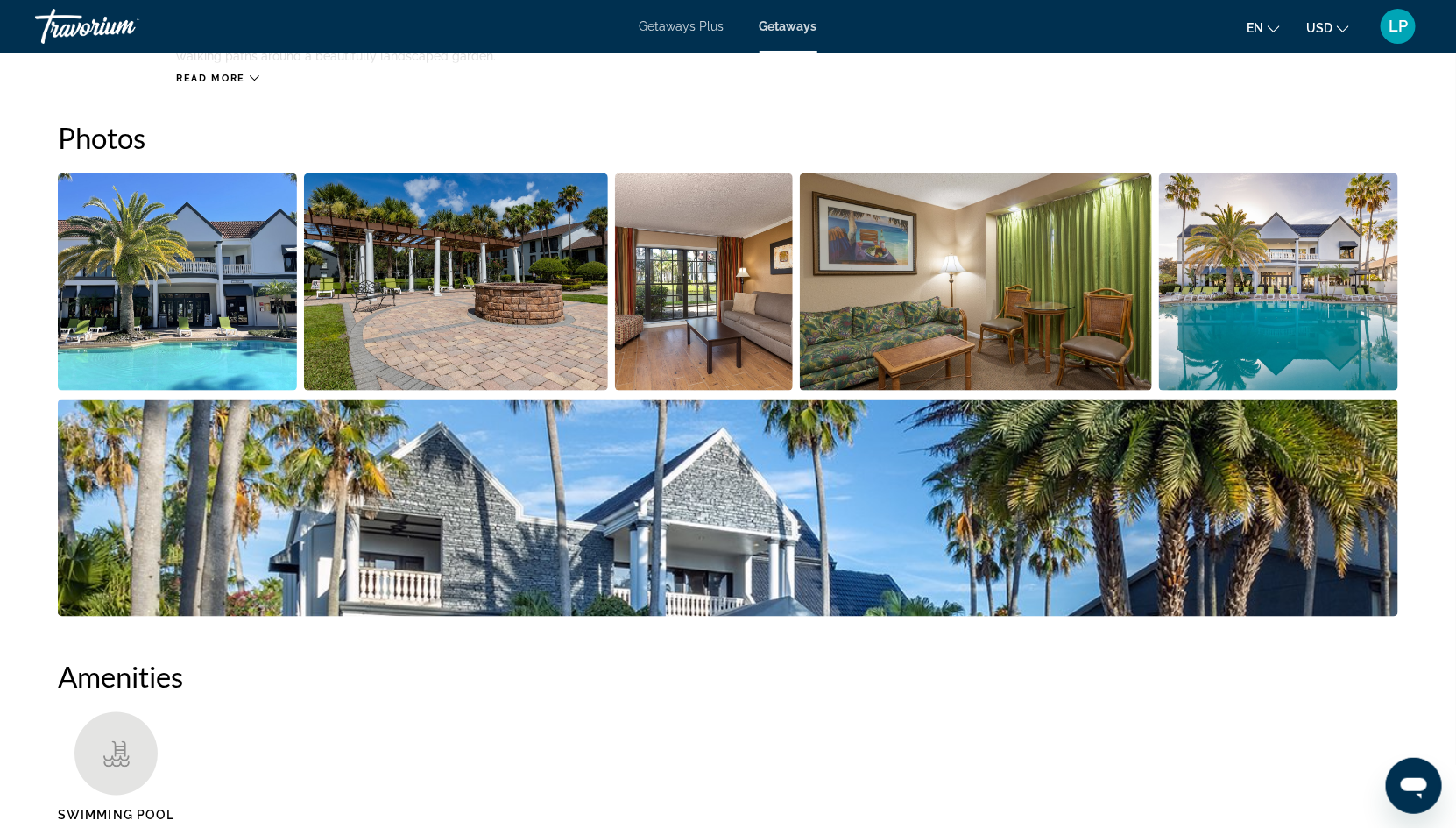
click at [269, 290] on img "Open full-screen image slider" at bounding box center [177, 282] width 239 height 217
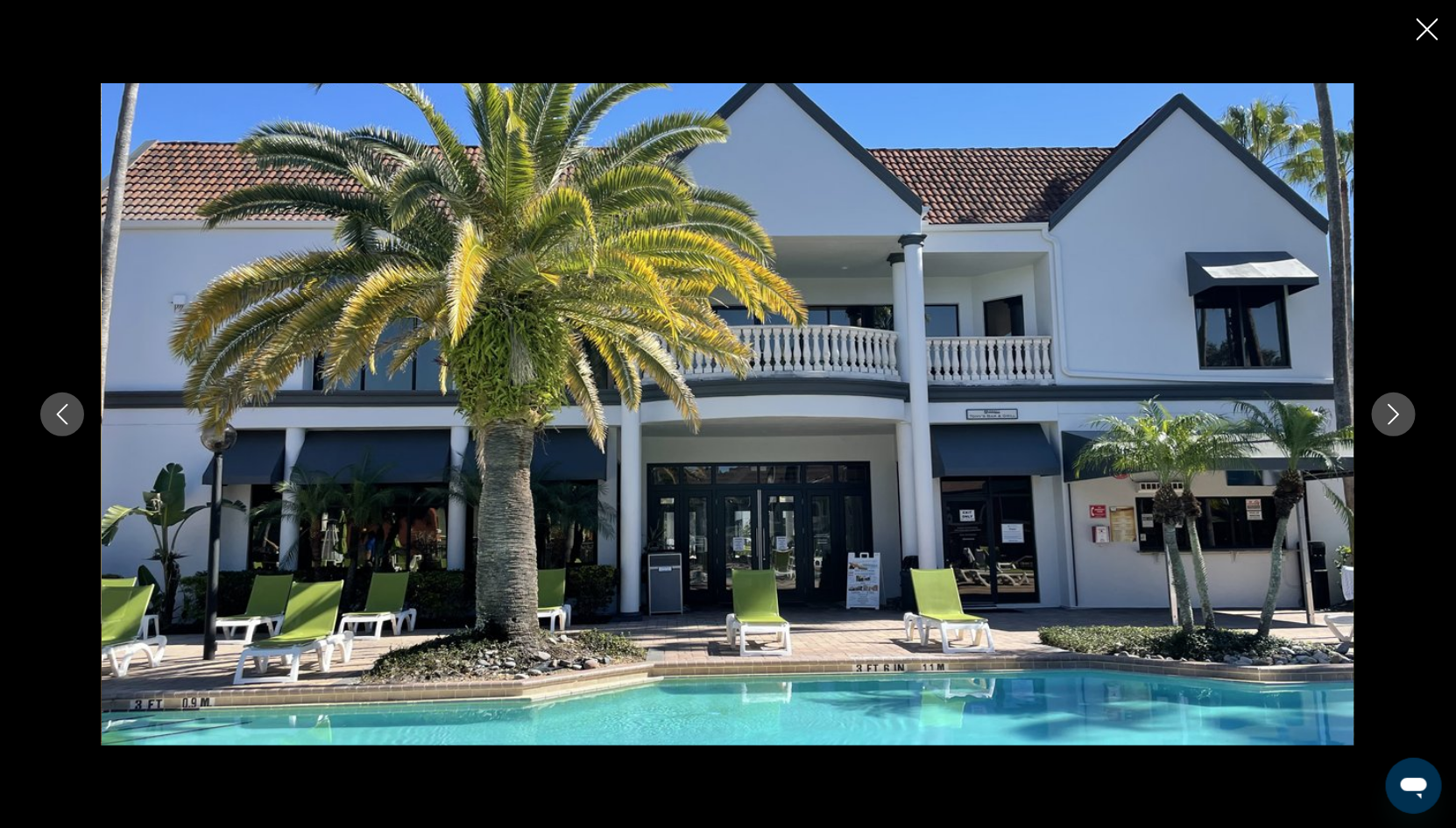
click at [1388, 417] on icon "Next image" at bounding box center [1394, 415] width 21 height 21
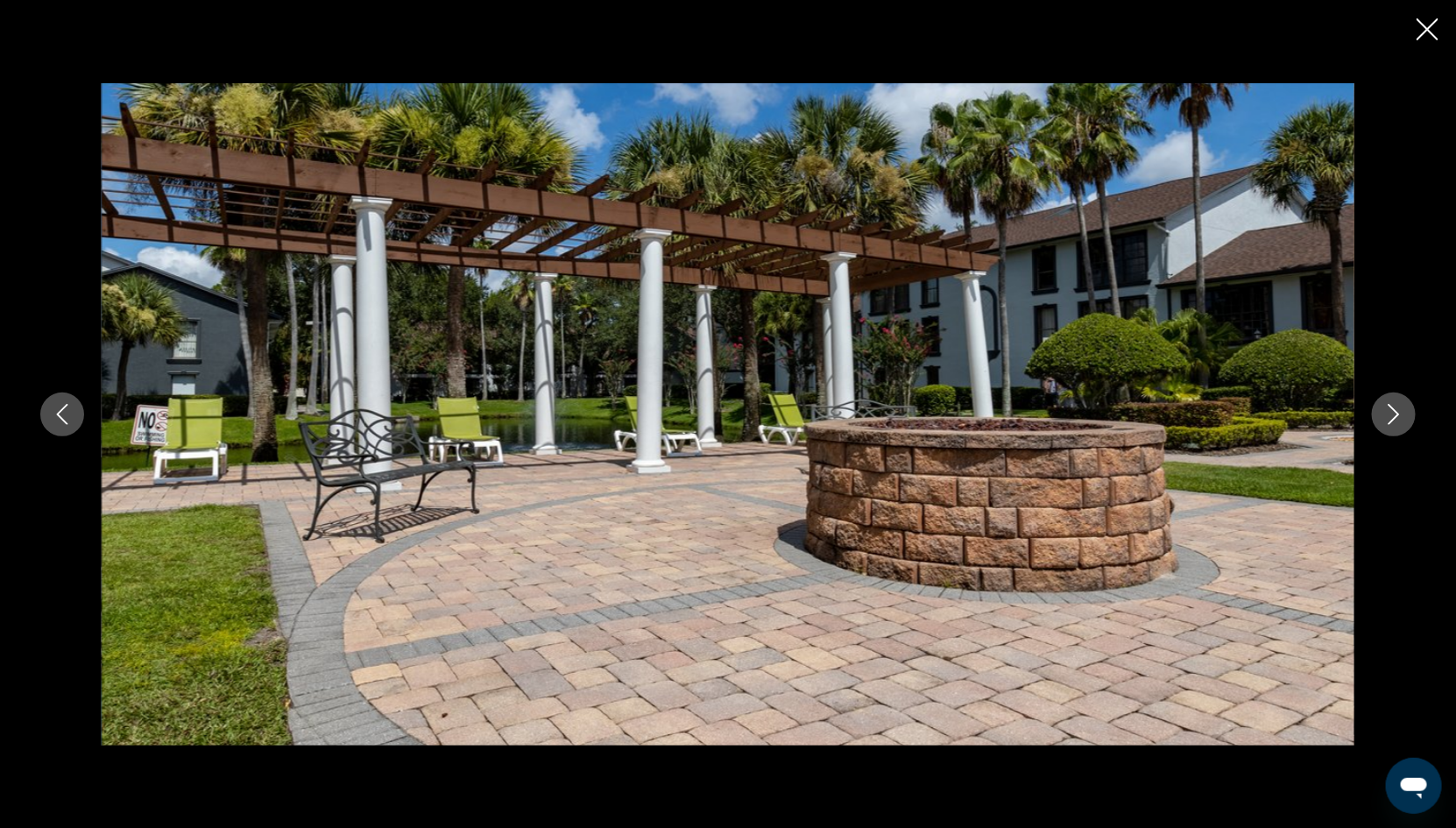
click at [1391, 416] on icon "Next image" at bounding box center [1394, 415] width 21 height 21
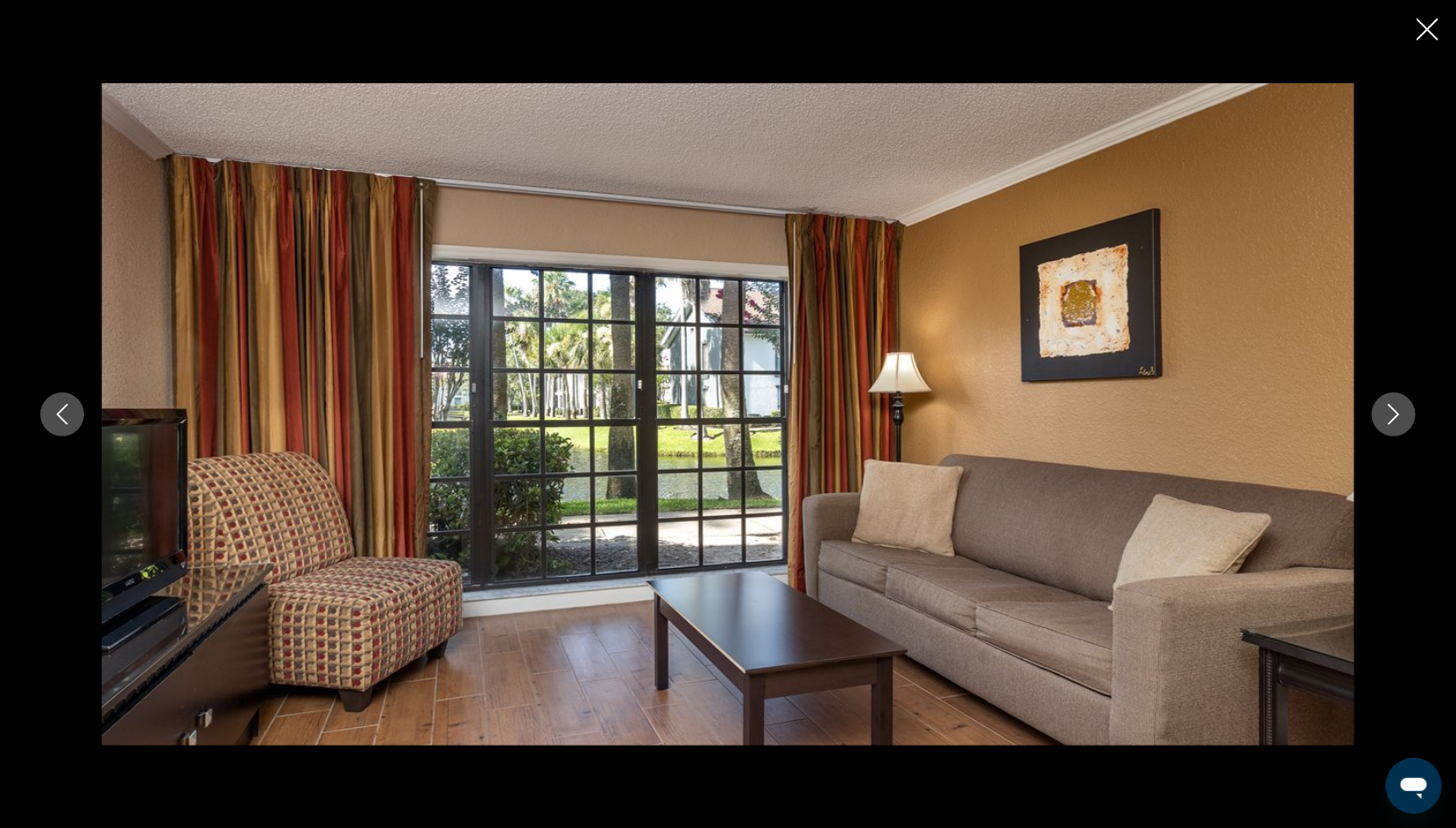
click at [1394, 414] on icon "Next image" at bounding box center [1394, 415] width 21 height 21
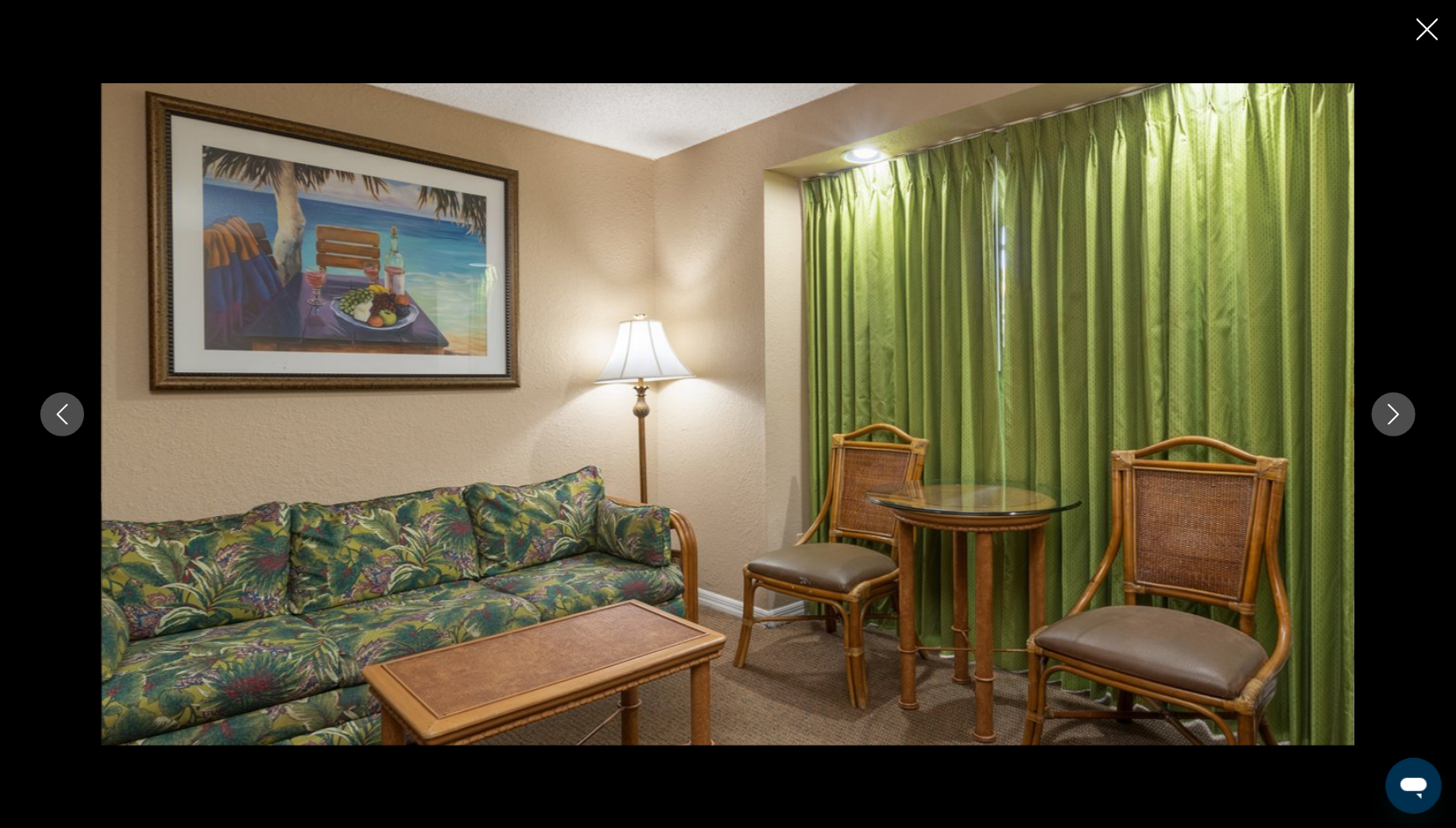
click at [1394, 415] on icon "Next image" at bounding box center [1394, 415] width 21 height 21
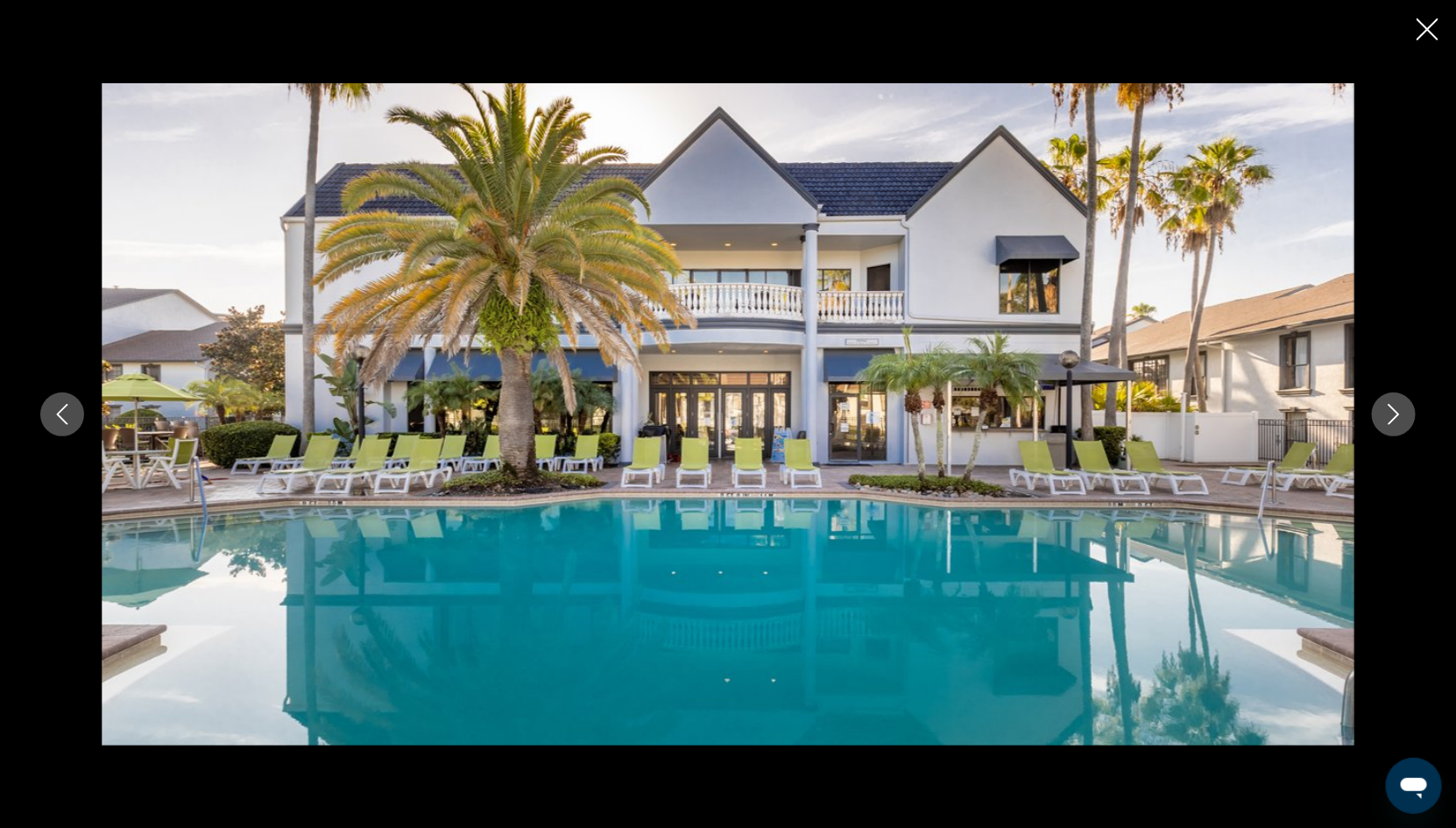
click at [1394, 415] on icon "Next image" at bounding box center [1394, 415] width 21 height 21
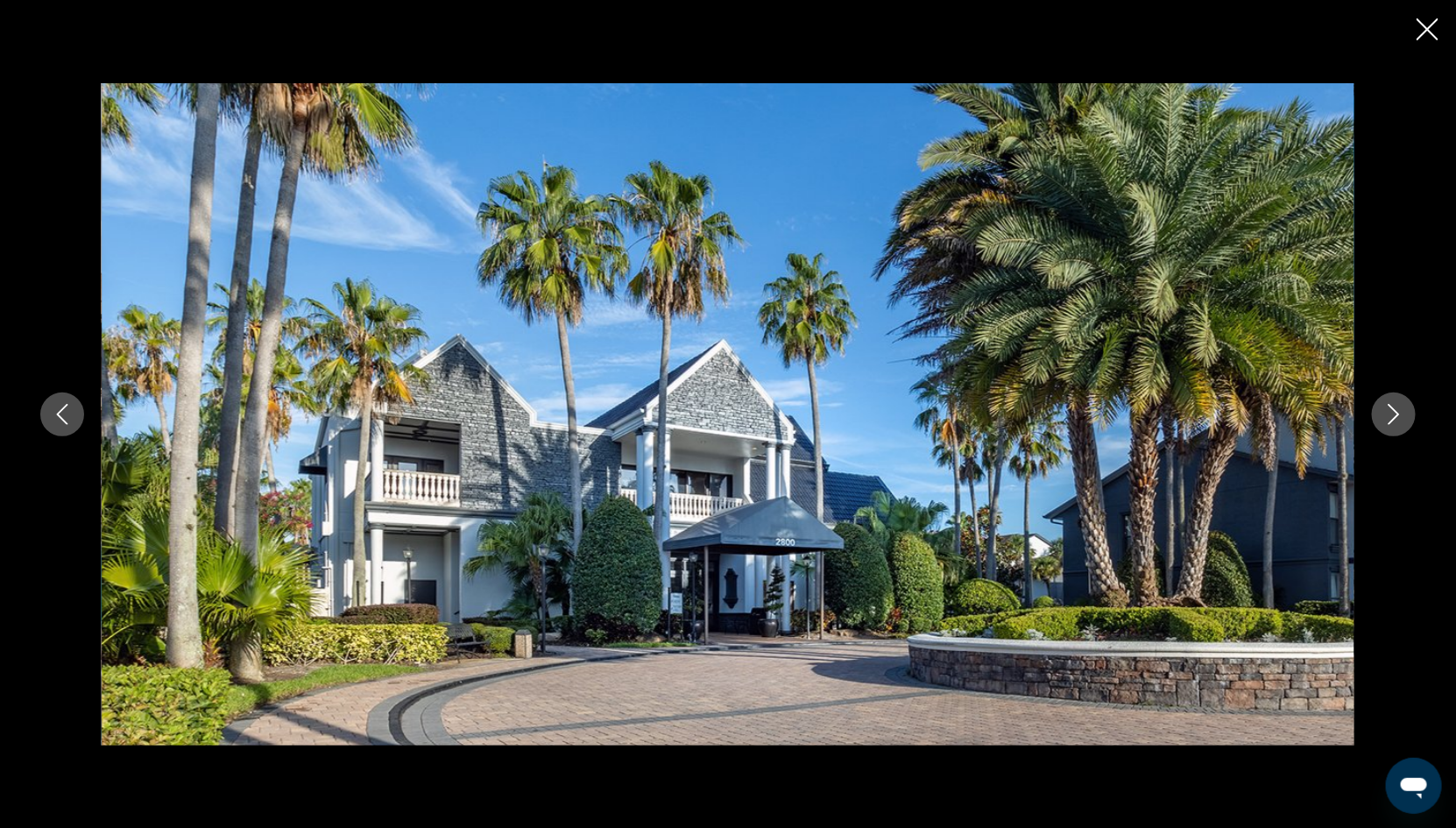
scroll to position [2464, 0]
click at [1432, 18] on icon "Close slideshow" at bounding box center [1428, 28] width 22 height 22
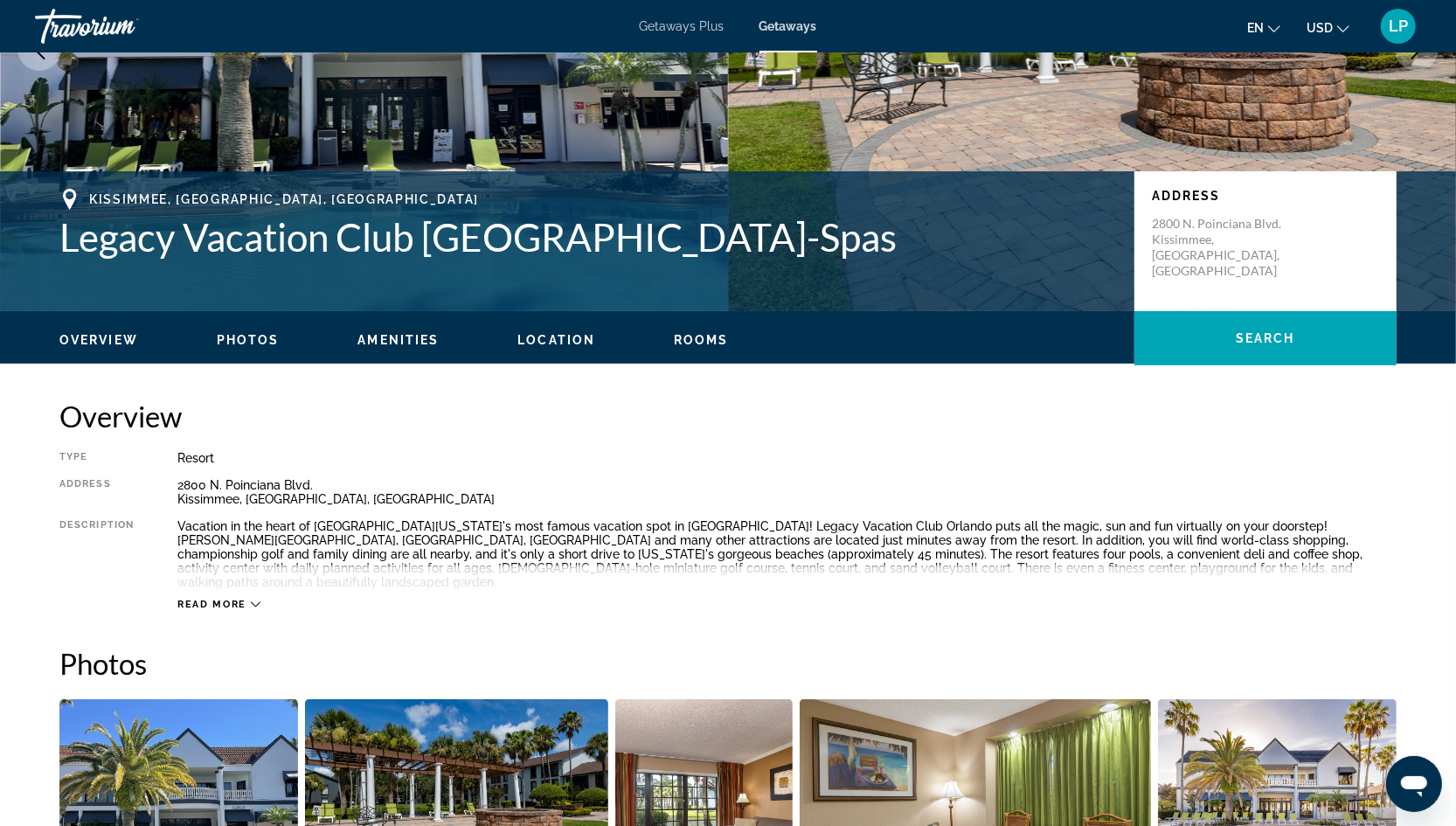
scroll to position [328, 0]
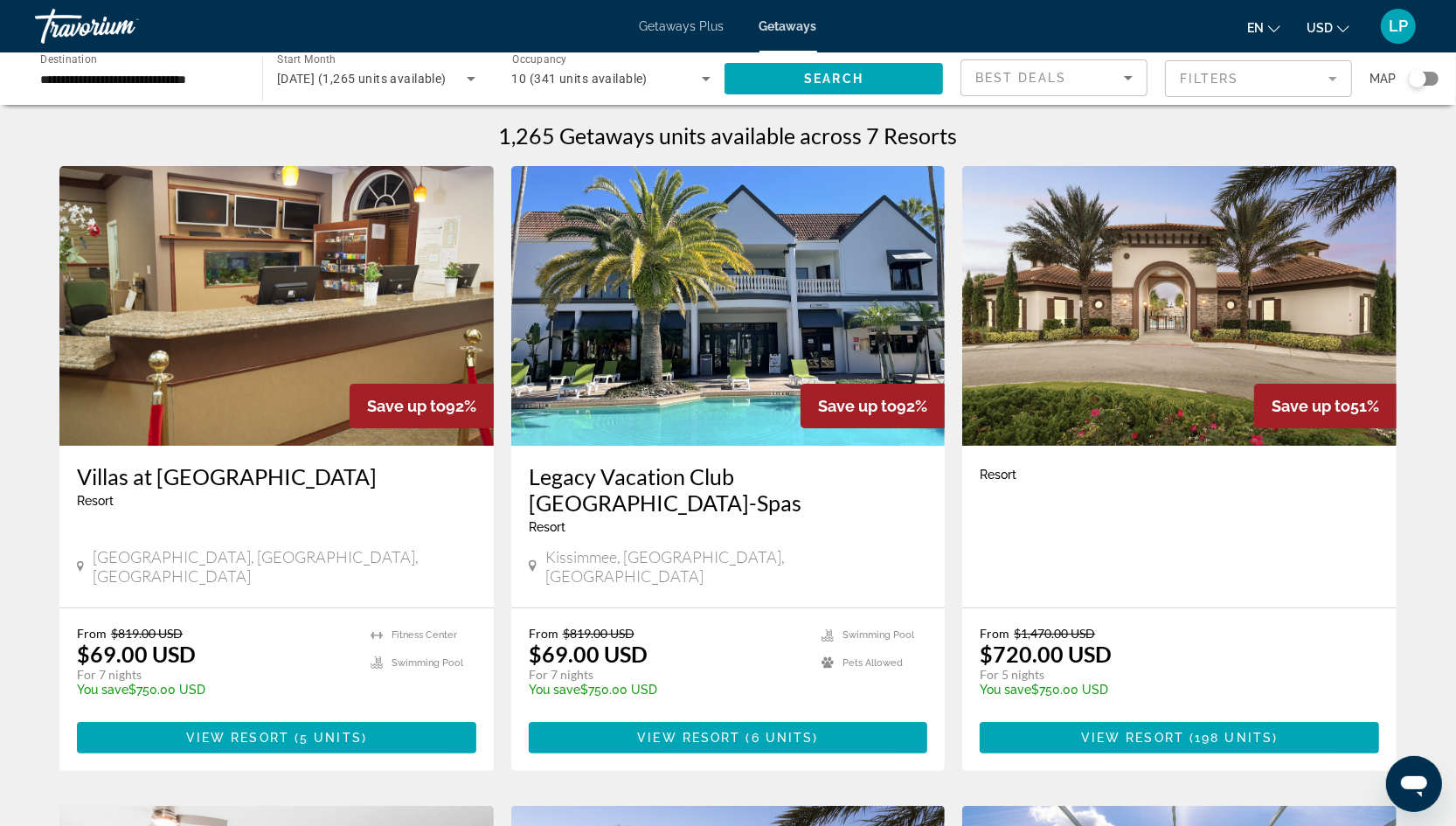
click at [471, 80] on icon "Search widget" at bounding box center [471, 79] width 9 height 5
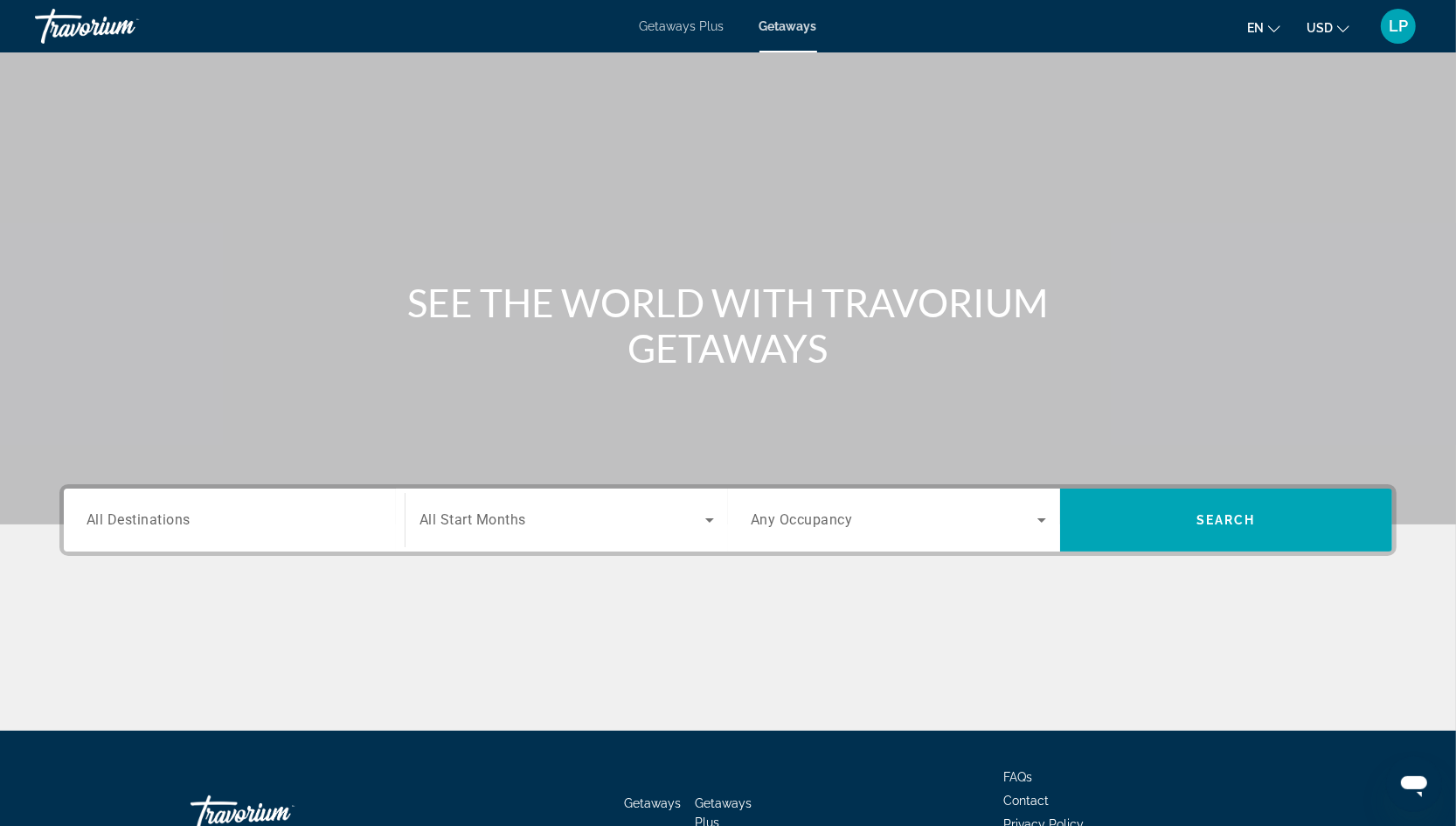
click at [222, 530] on input "Destination All Destinations" at bounding box center [234, 521] width 295 height 21
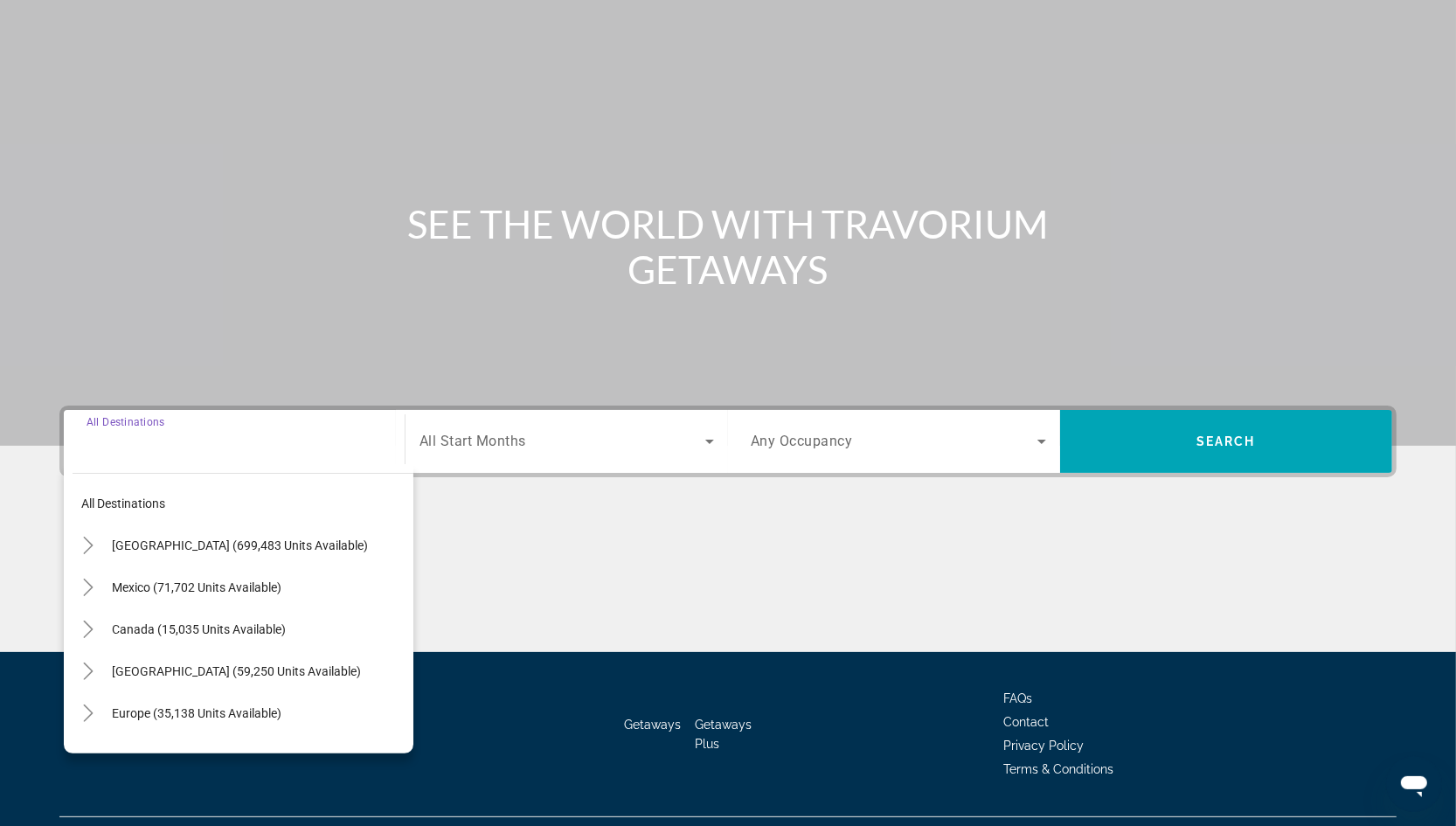
scroll to position [118, 0]
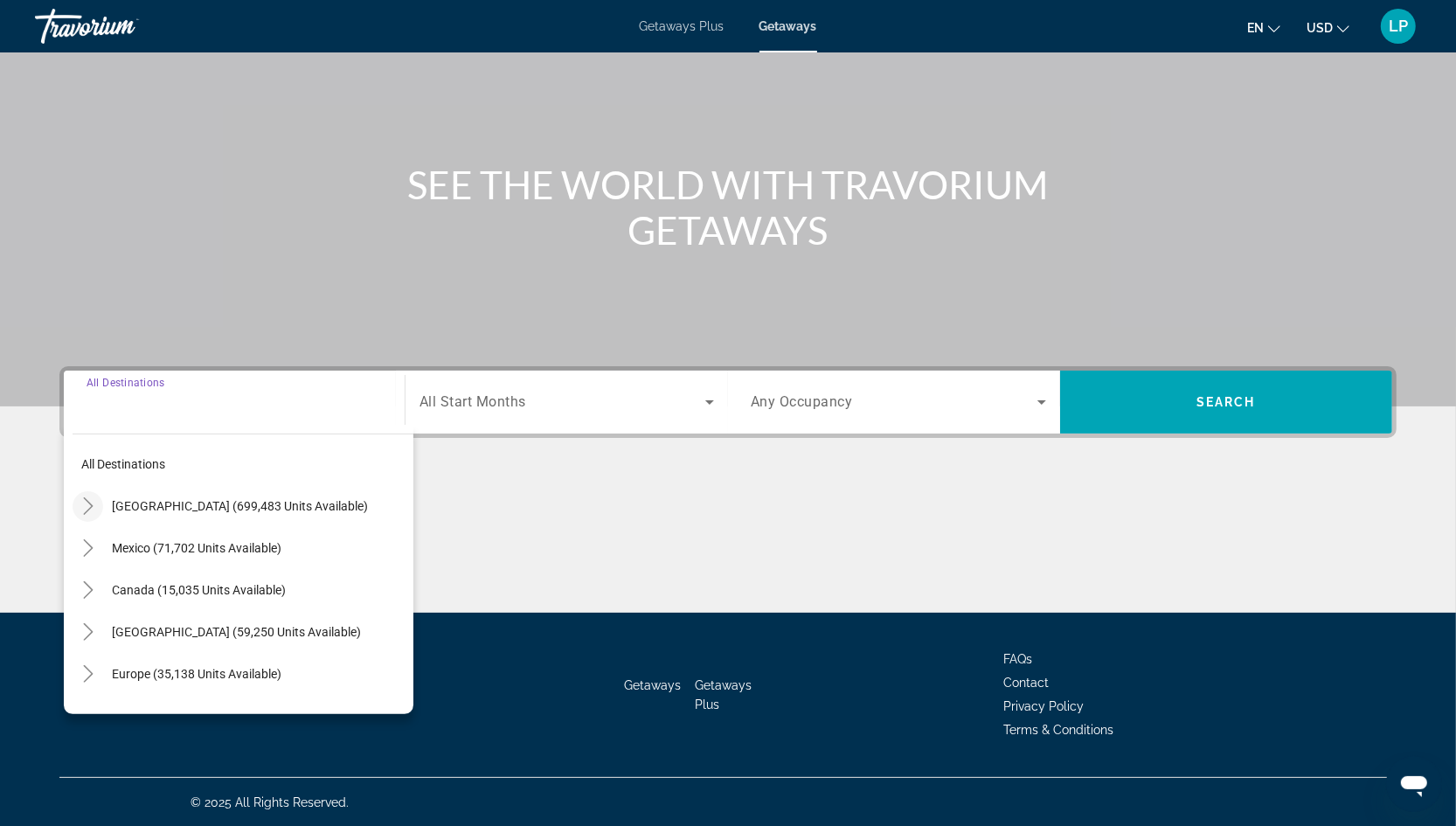
click at [85, 507] on icon "Toggle United States (699,483 units available)" at bounding box center [88, 506] width 17 height 17
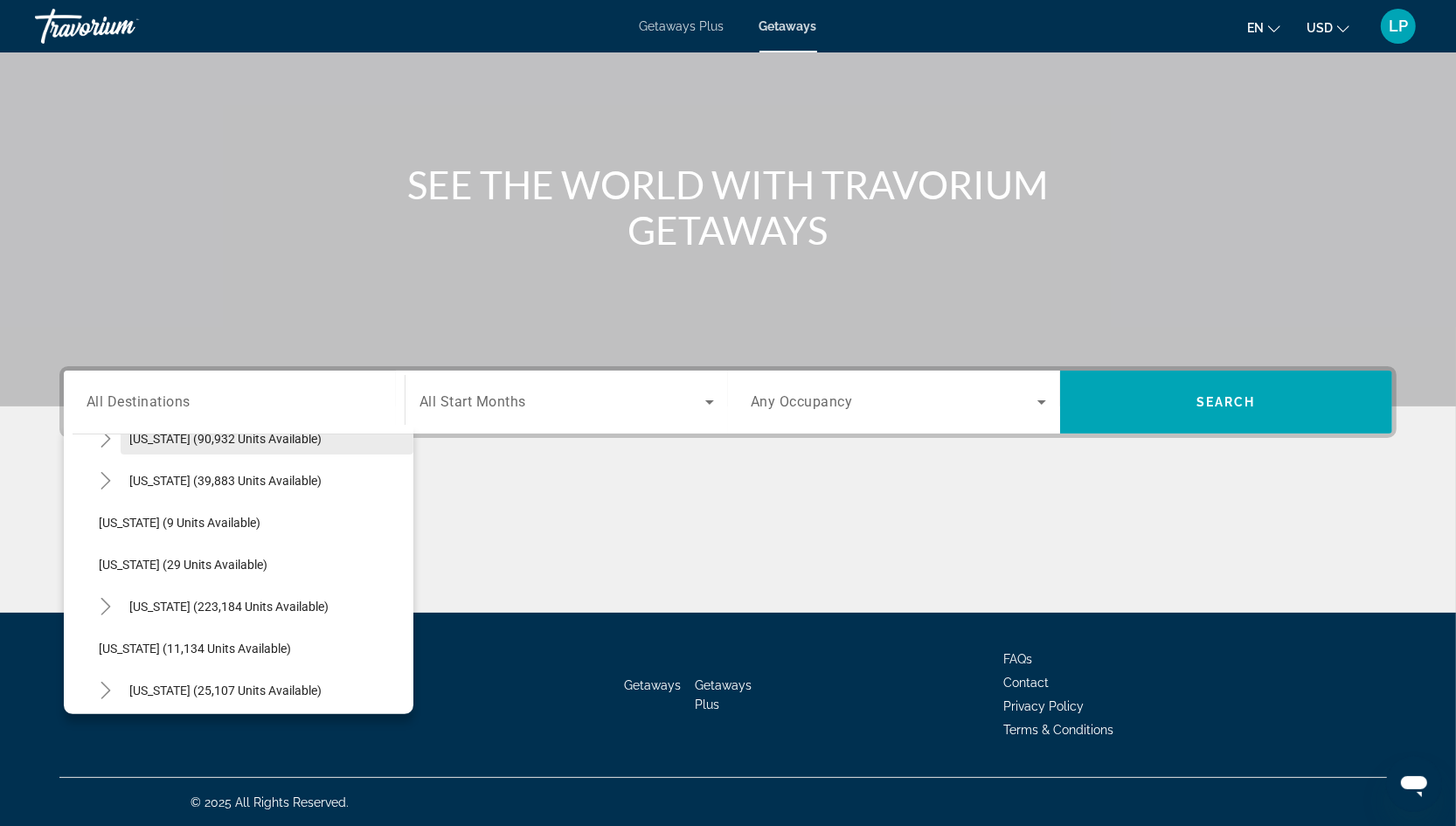
scroll to position [198, 0]
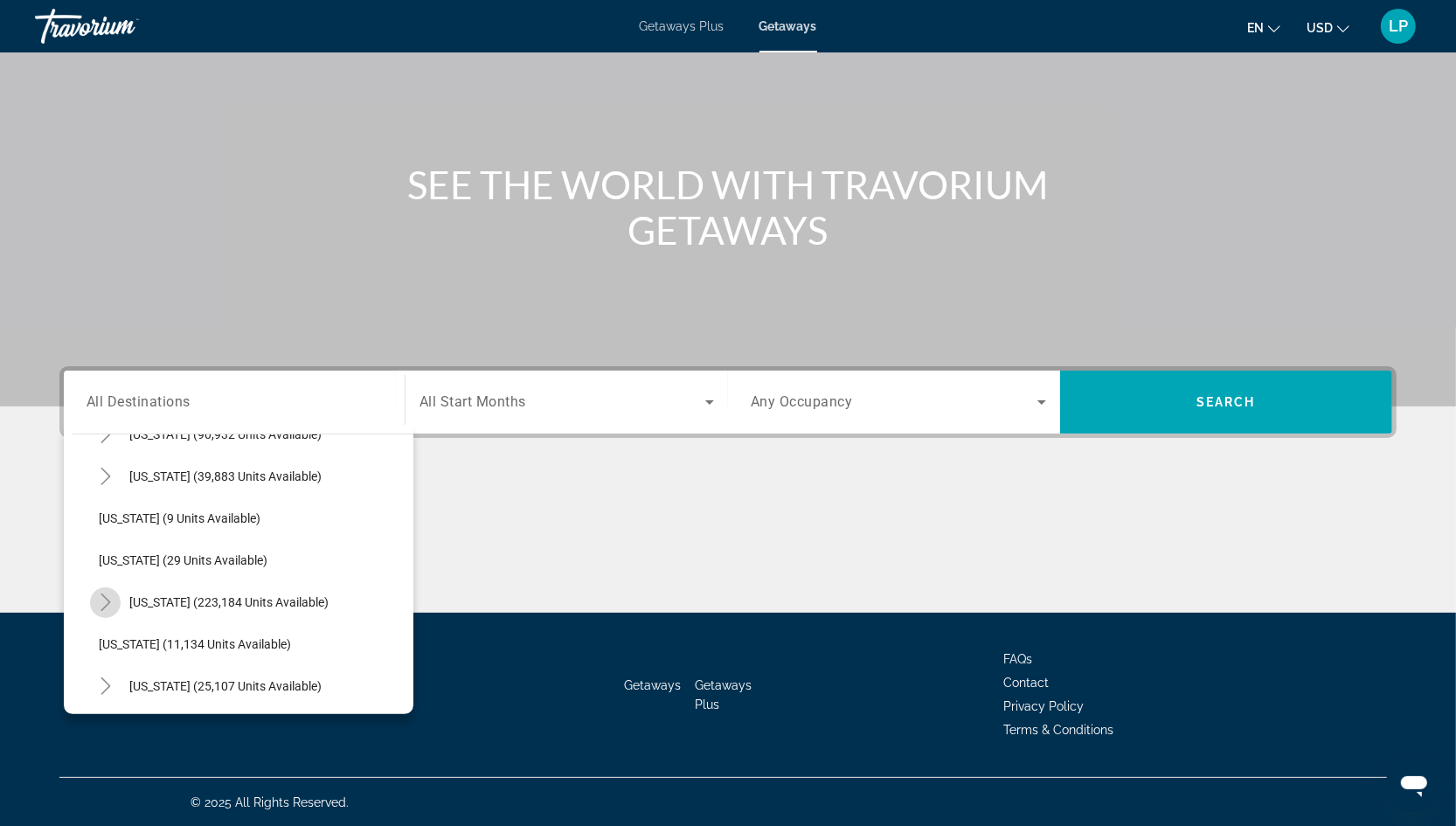
click at [107, 601] on icon "Toggle Florida (223,184 units available)" at bounding box center [105, 602] width 17 height 17
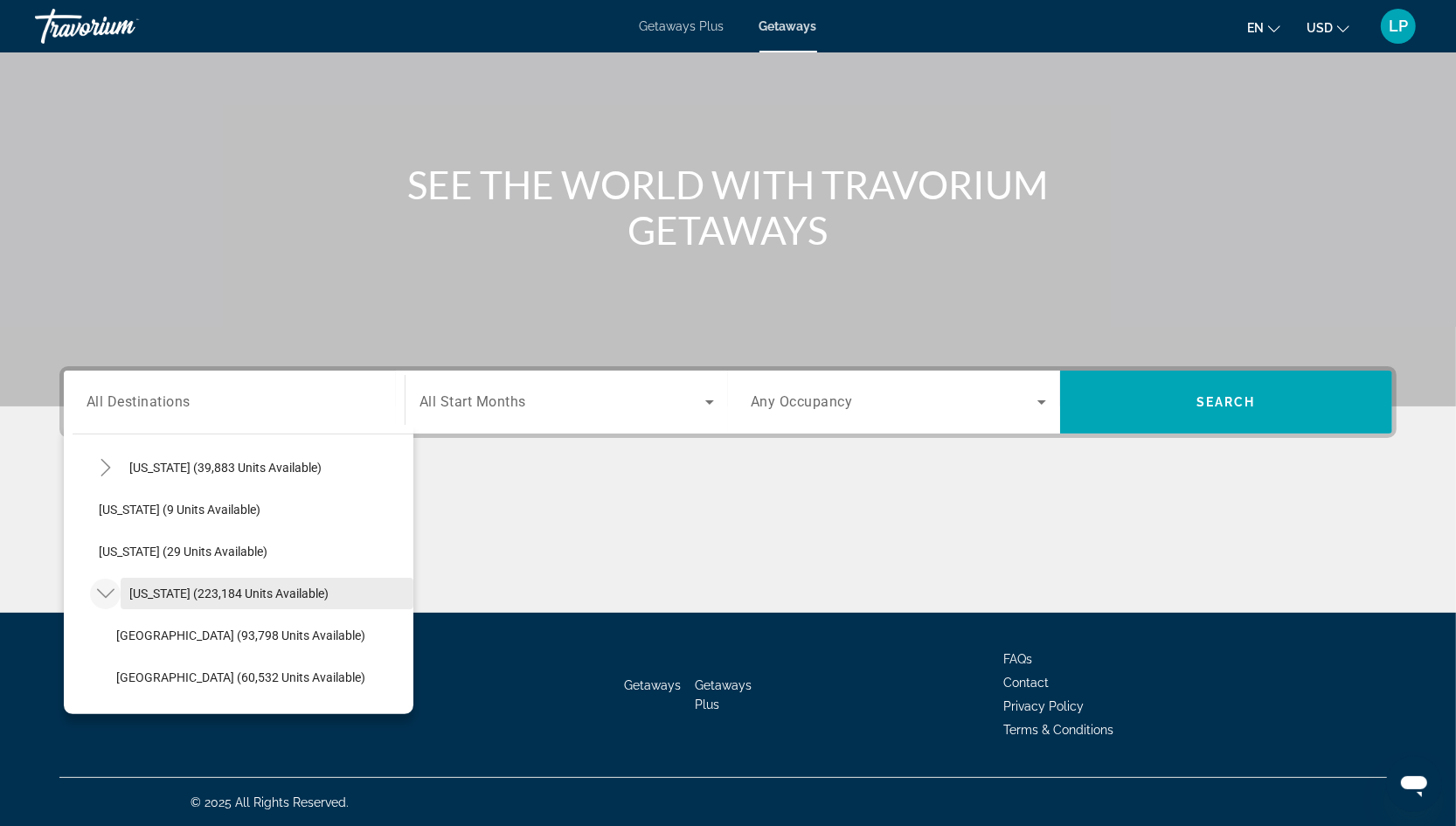
scroll to position [217, 0]
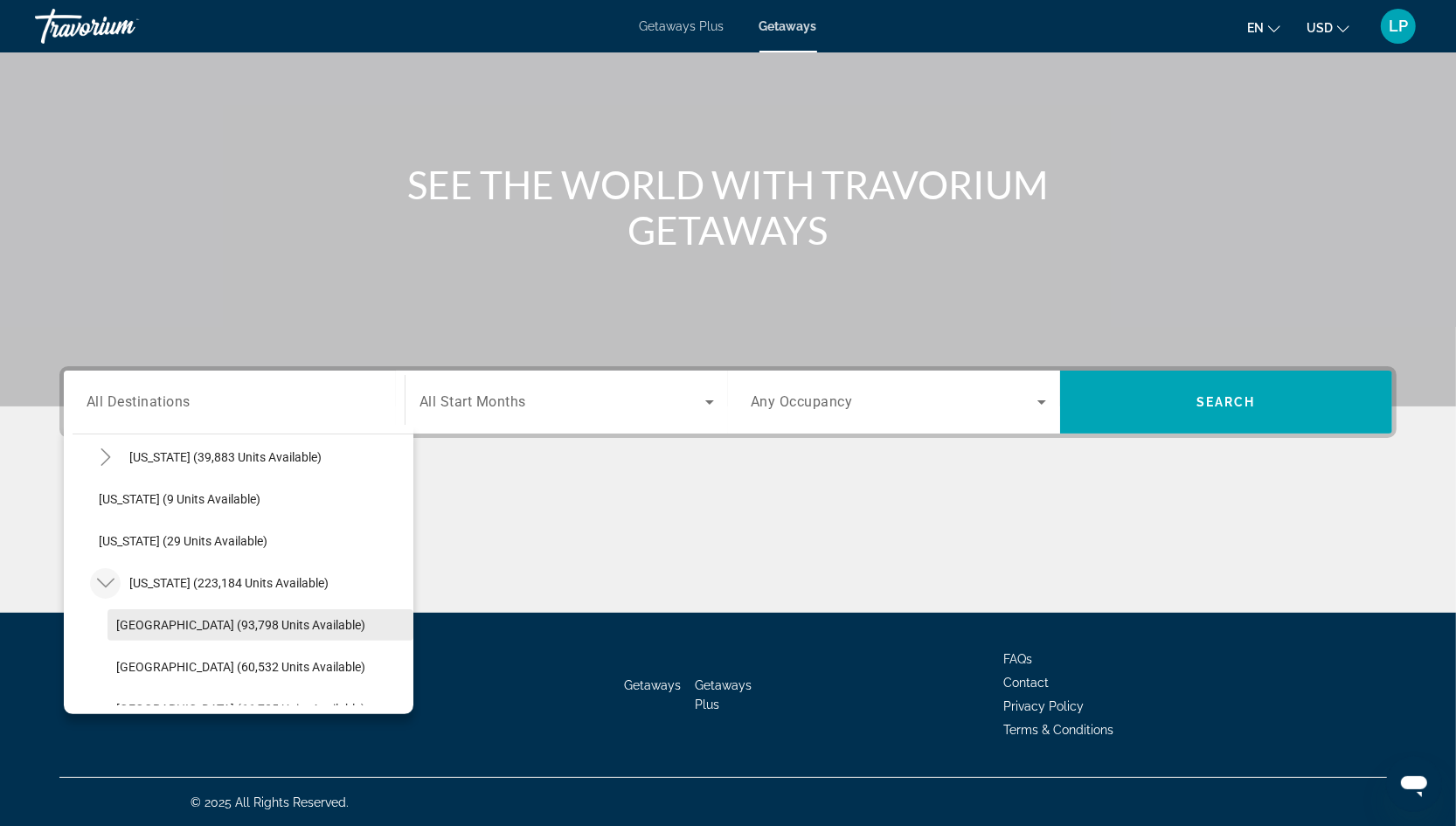
click at [152, 620] on span "Orlando & Disney Area (93,798 units available)" at bounding box center [240, 625] width 249 height 14
type input "**********"
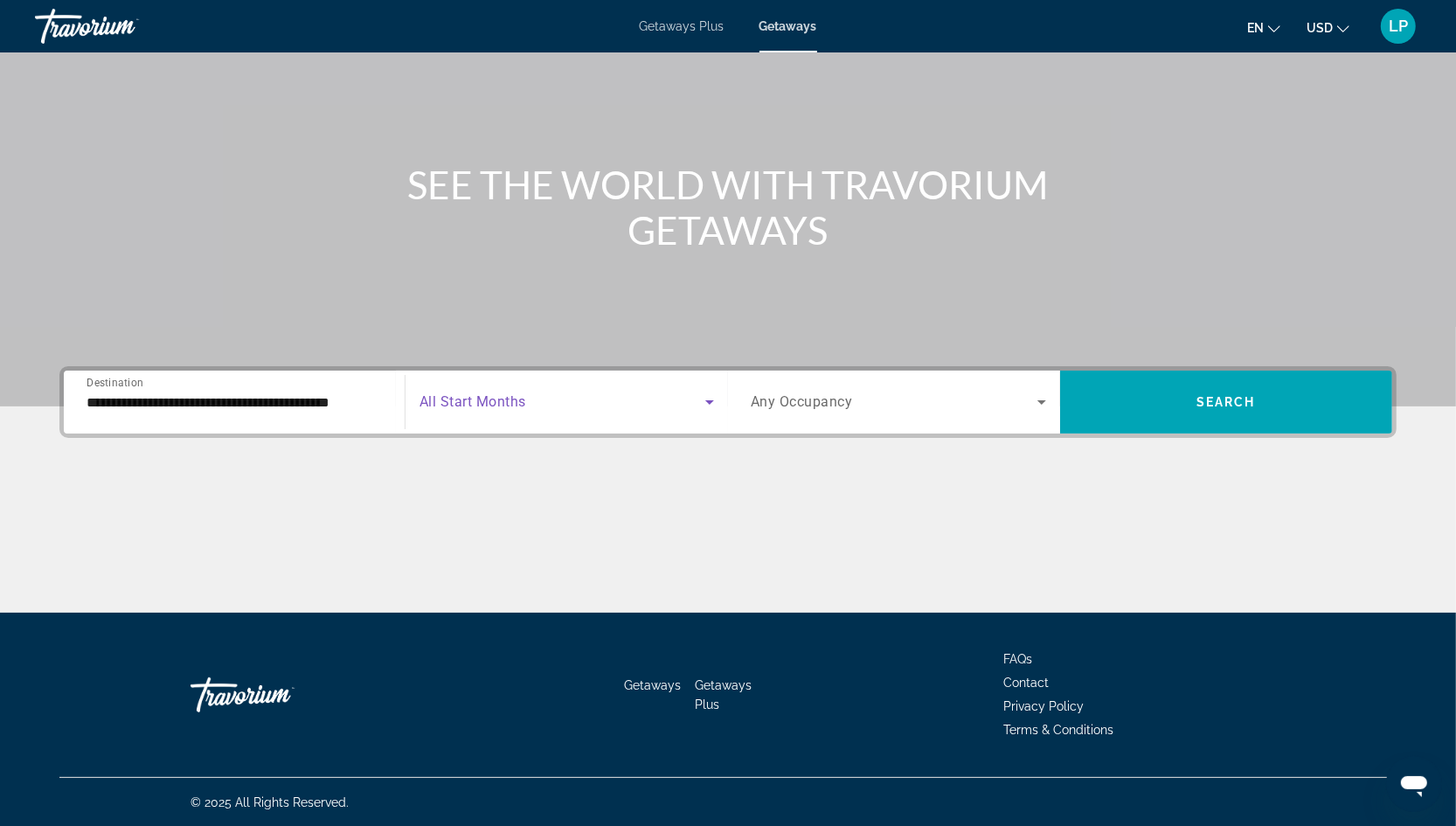
click at [526, 397] on span "Search widget" at bounding box center [562, 403] width 286 height 21
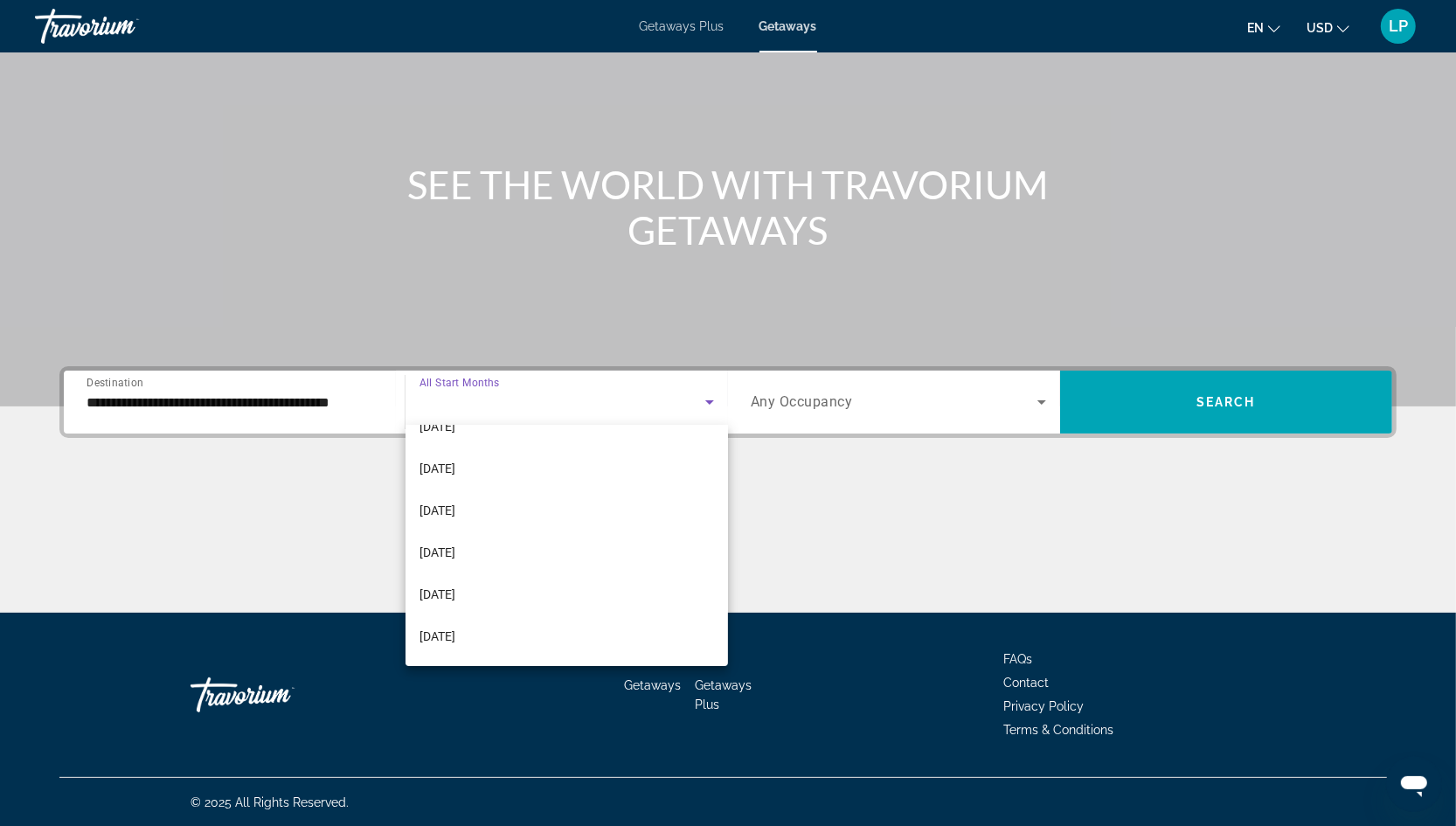
scroll to position [221, 0]
click at [455, 491] on span "February 2026" at bounding box center [437, 485] width 36 height 21
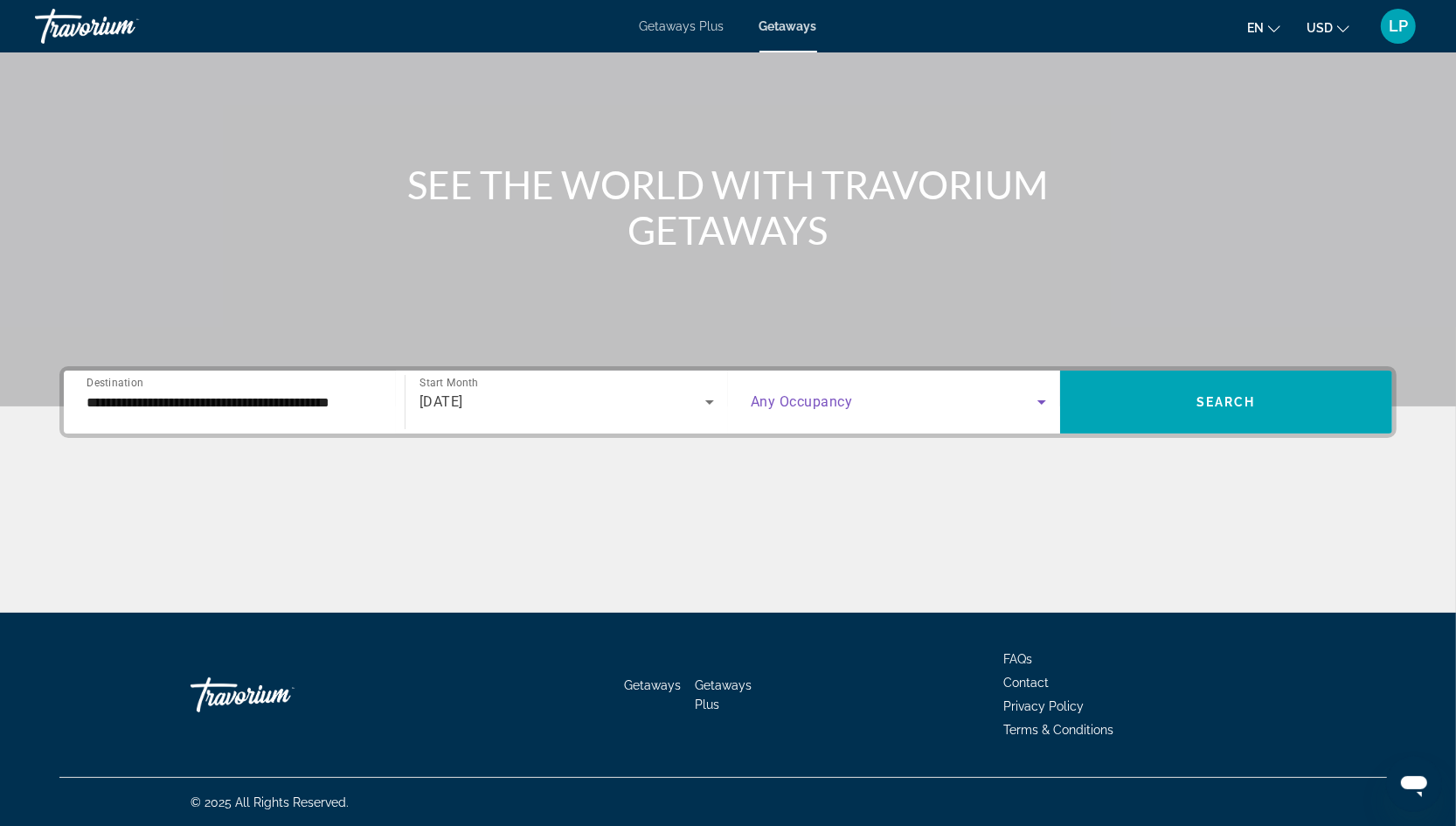
click at [897, 405] on span "Search widget" at bounding box center [894, 403] width 287 height 21
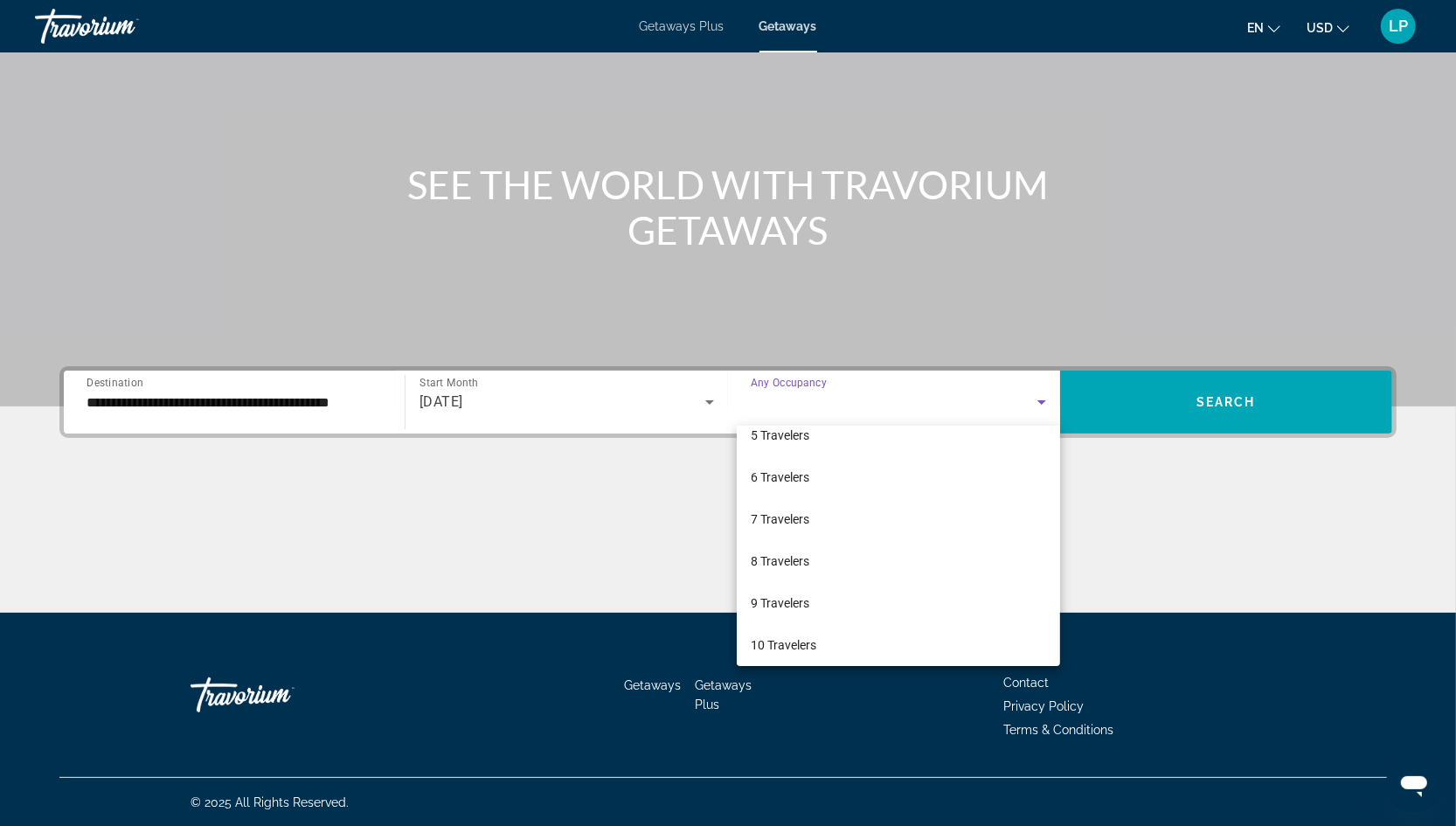
scroll to position [192, 0]
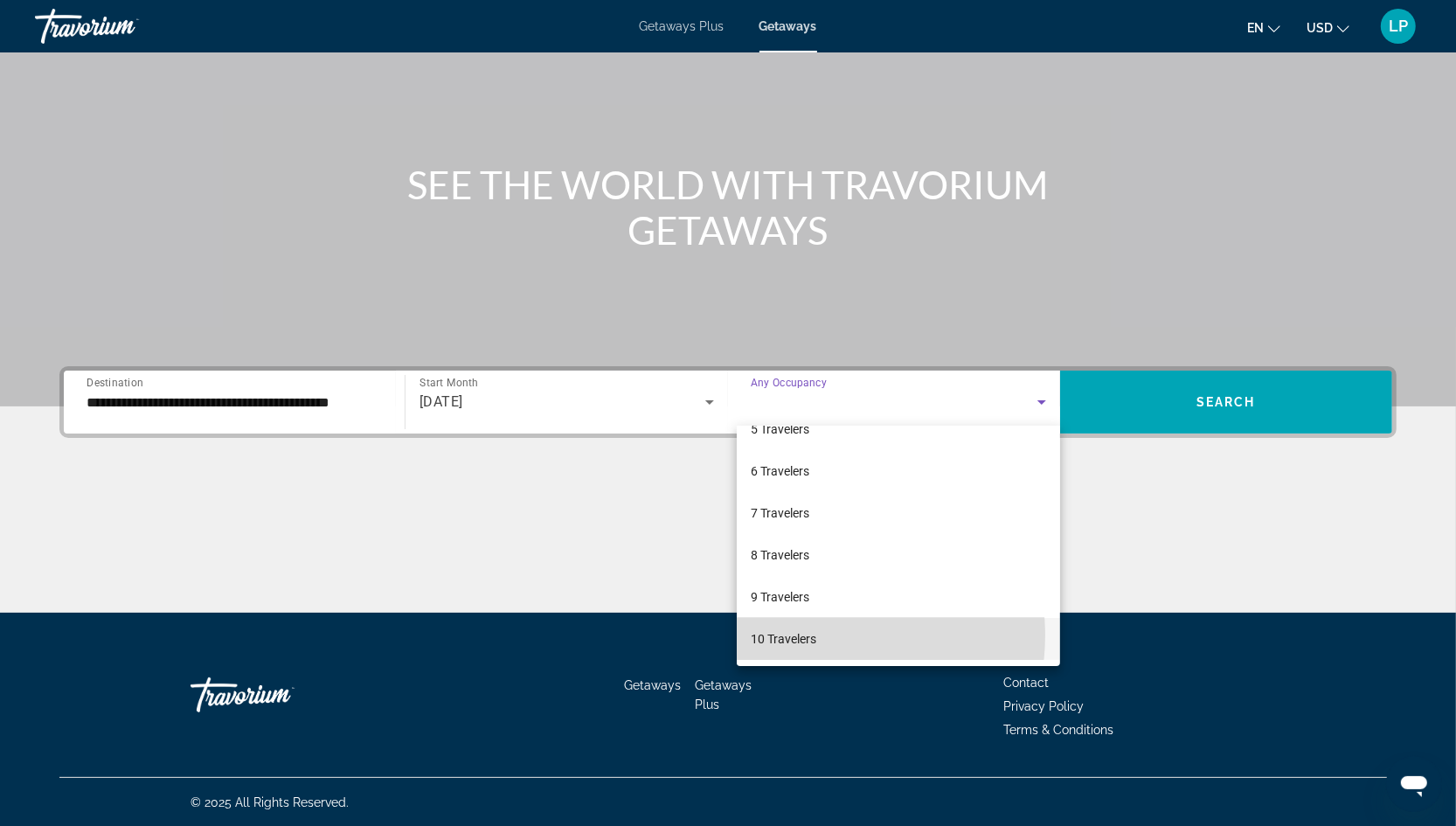
click at [815, 635] on span "10 Travelers" at bounding box center [783, 639] width 65 height 21
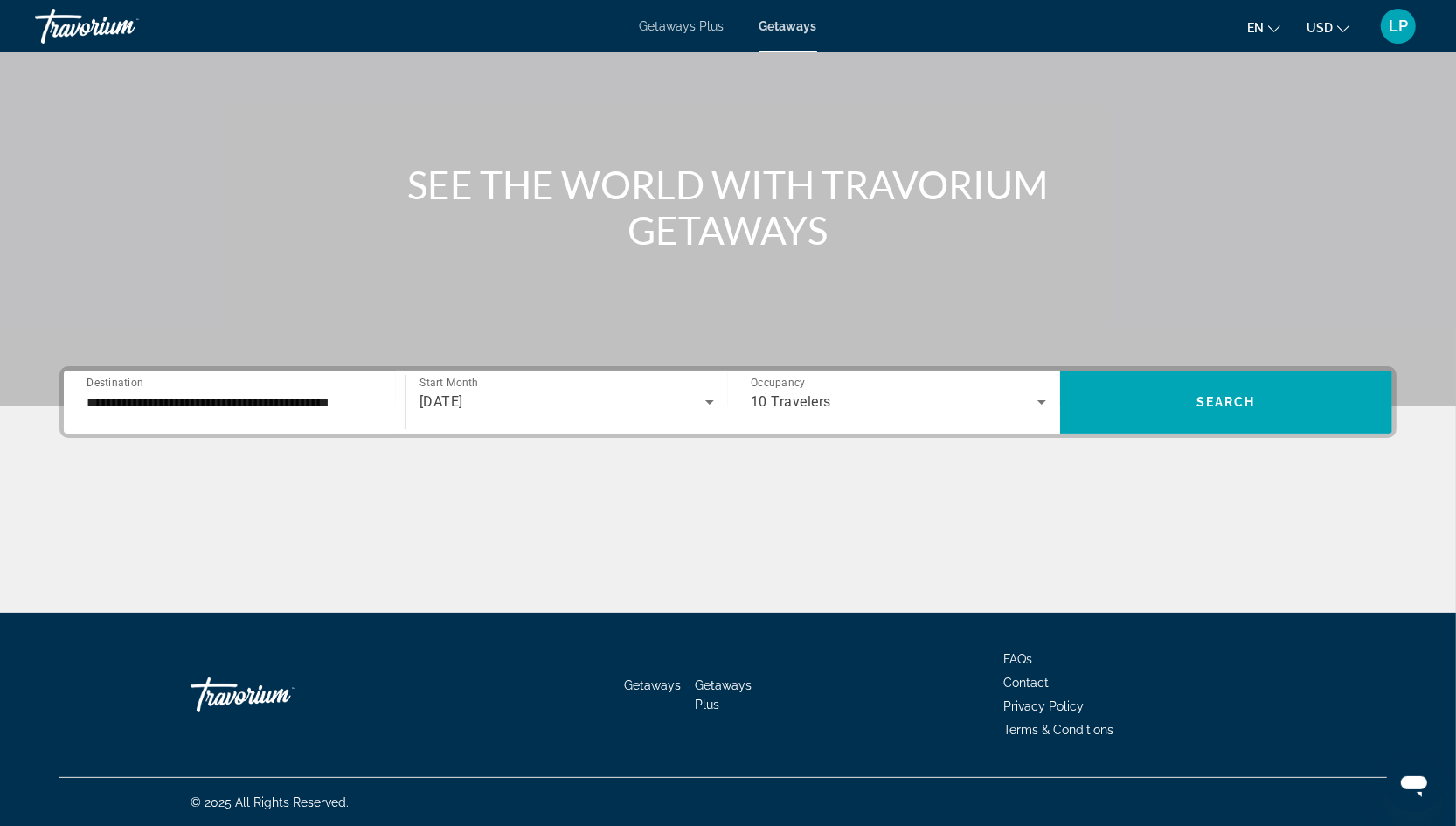
click at [1200, 368] on div "**********" at bounding box center [728, 403] width 1337 height 72
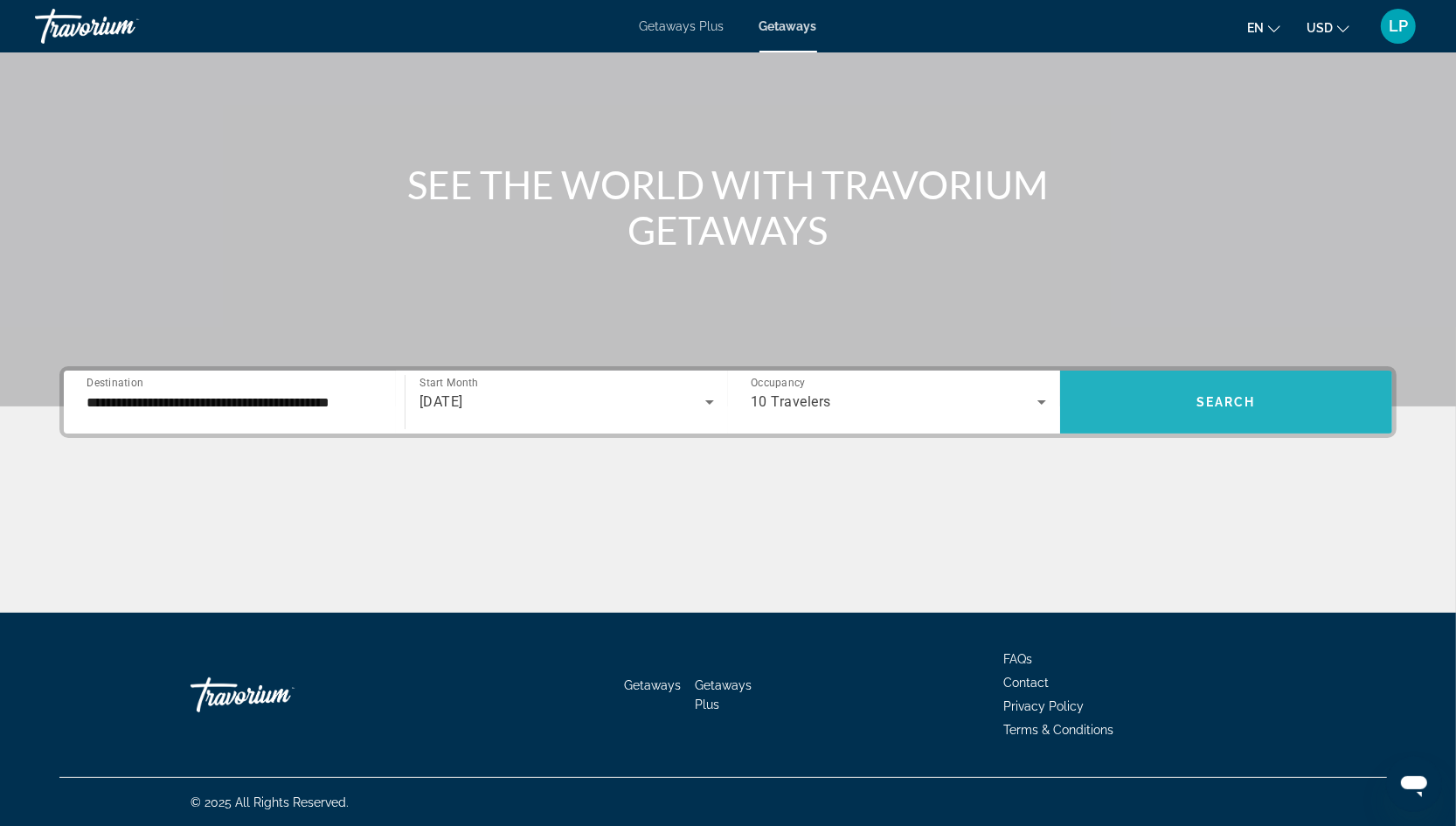
click at [1188, 394] on span "Search widget" at bounding box center [1226, 403] width 332 height 42
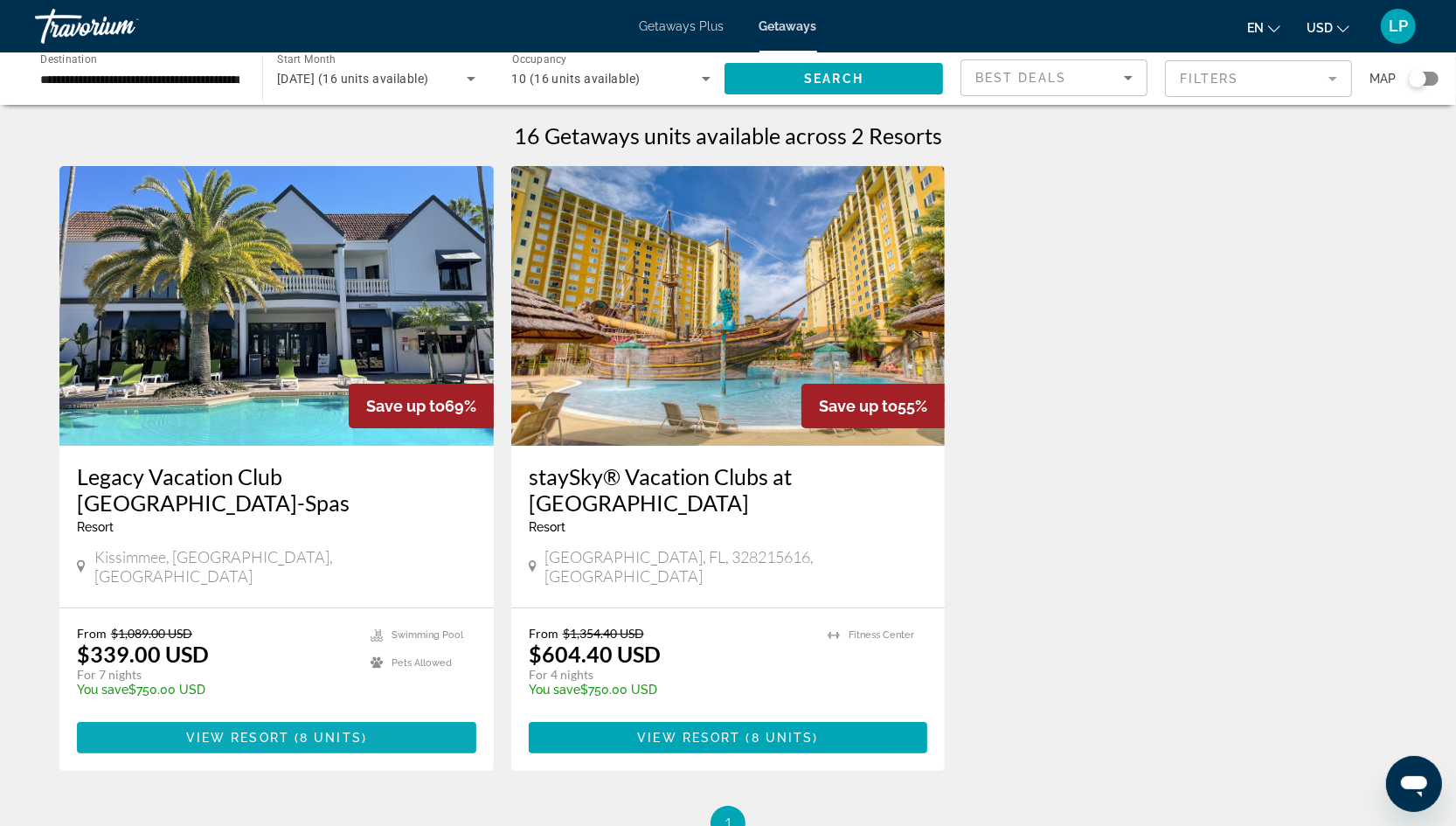
click at [306, 731] on span "8 units" at bounding box center [331, 738] width 62 height 14
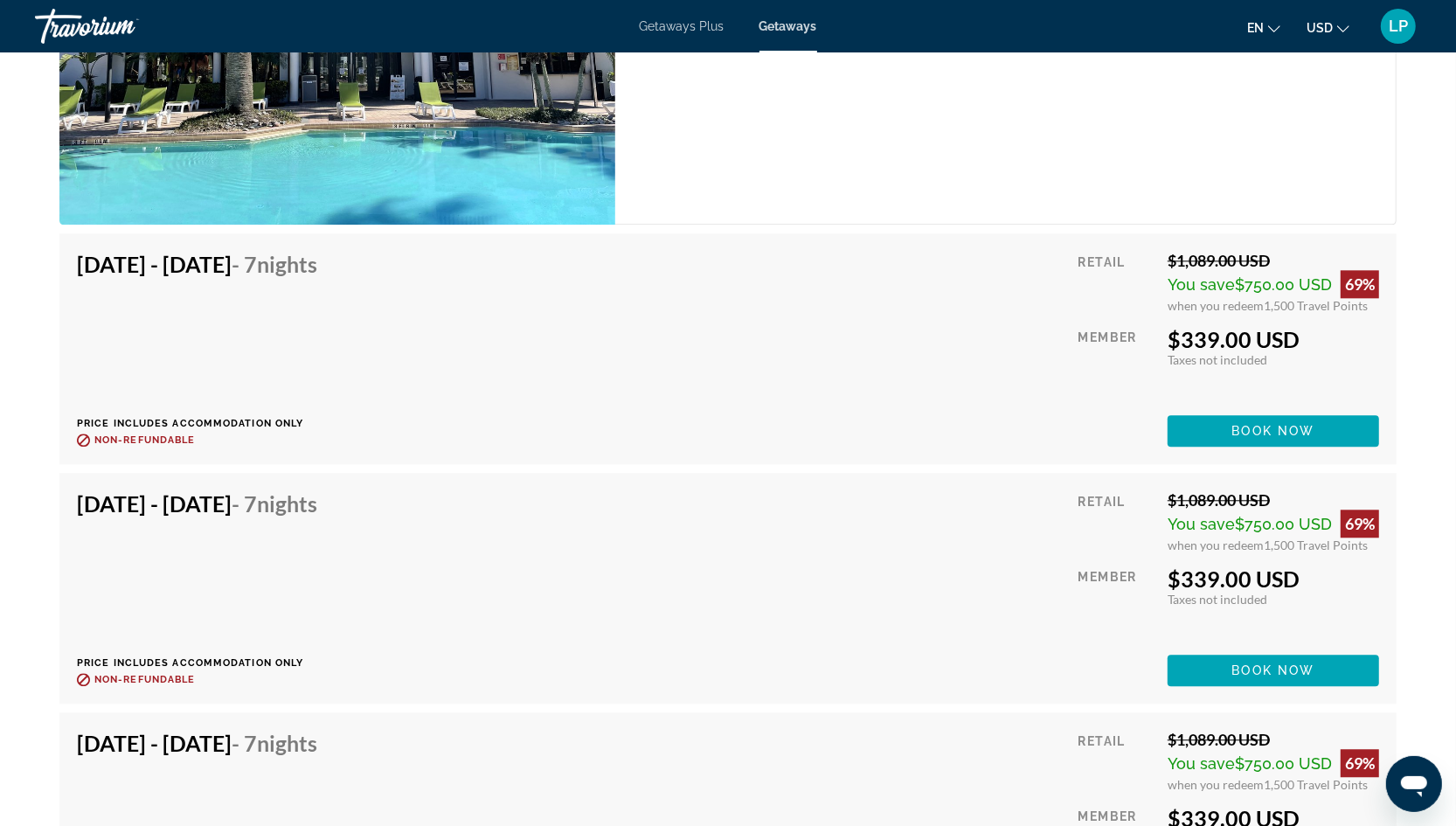
scroll to position [3911, 0]
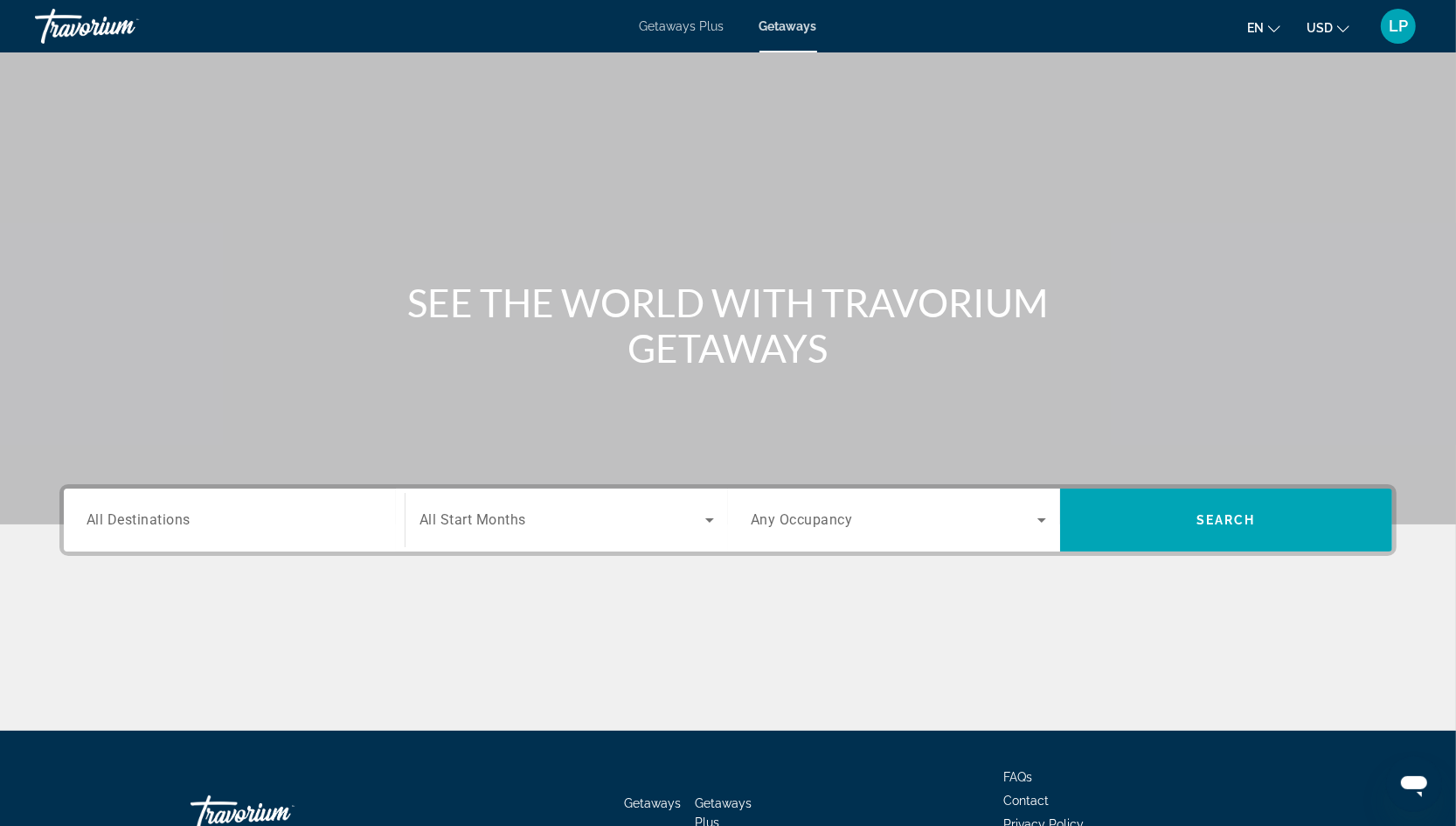
click at [204, 517] on input "Destination All Destinations" at bounding box center [234, 521] width 295 height 21
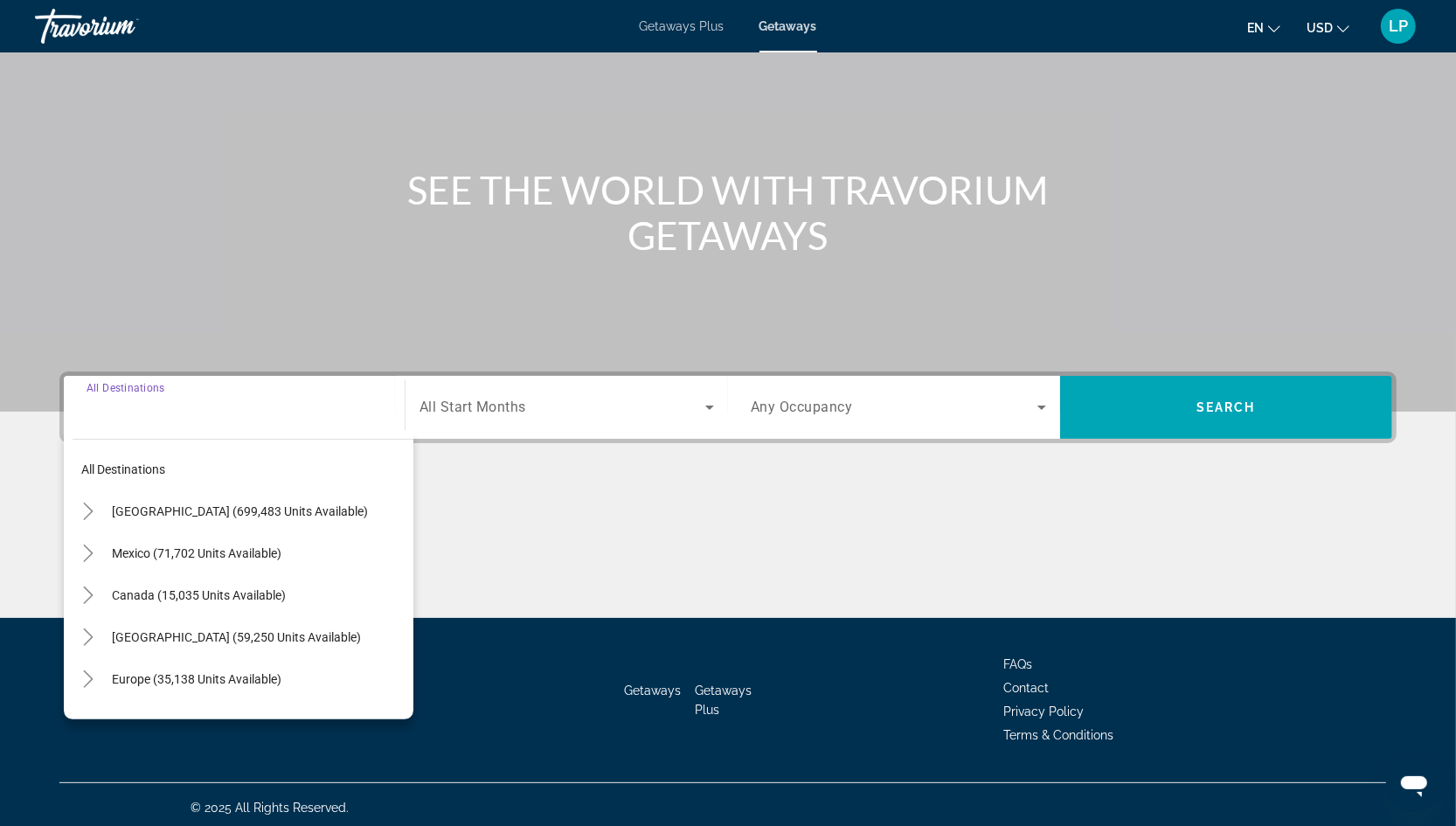
scroll to position [118, 0]
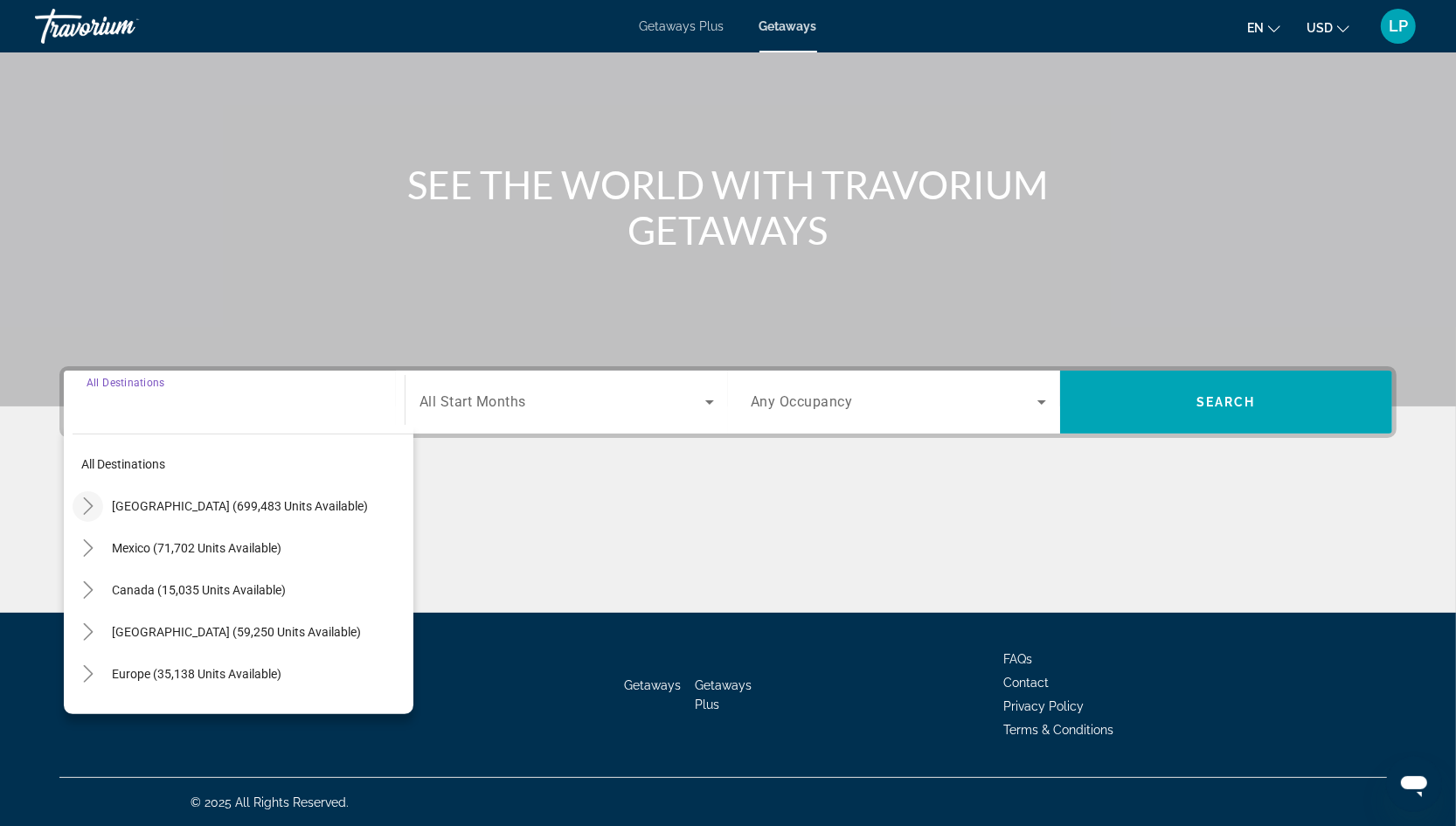
click at [85, 500] on icon "Toggle United States (699,483 units available)" at bounding box center [88, 506] width 17 height 17
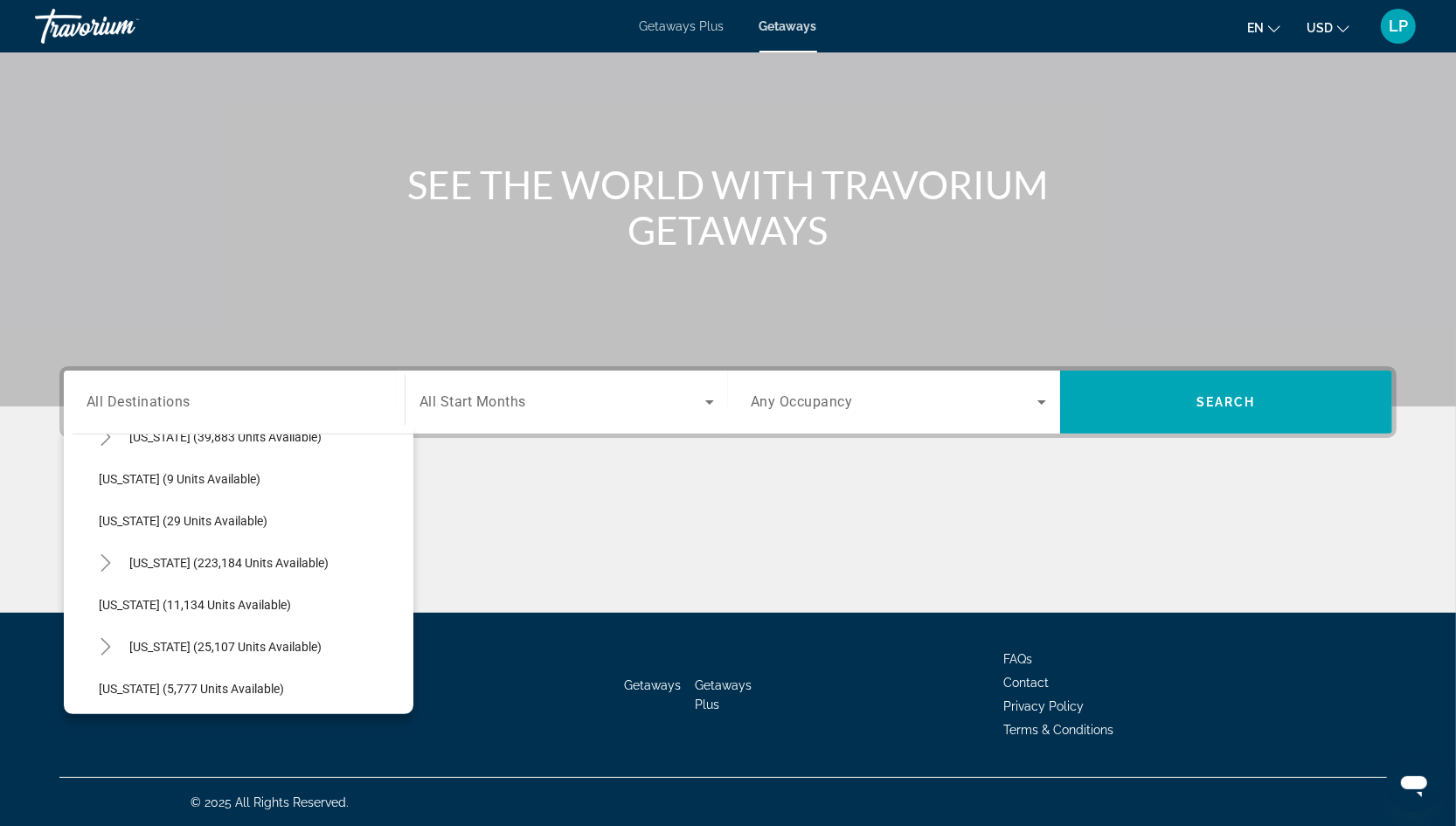
scroll to position [300, 0]
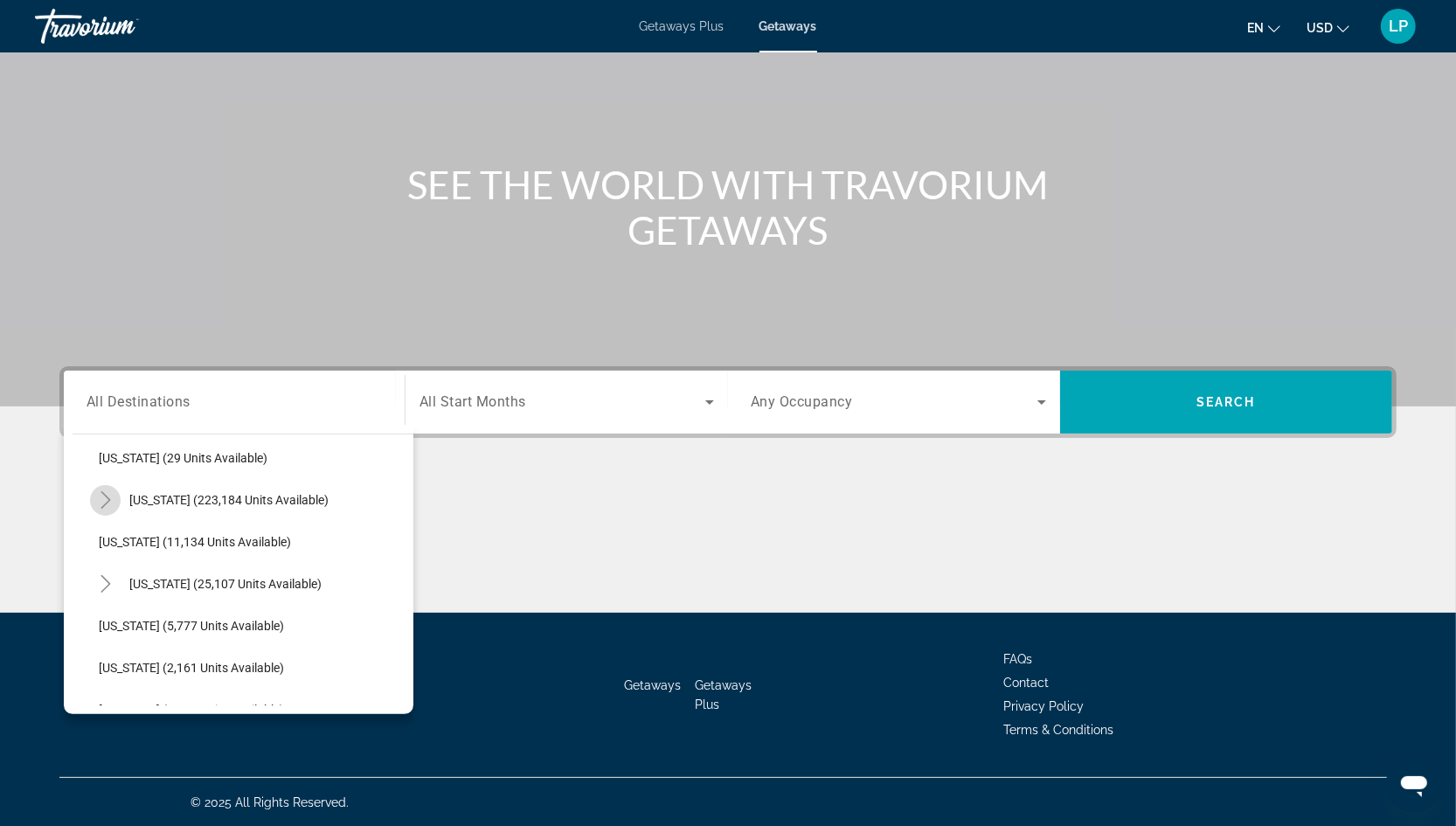
click at [108, 495] on icon "Toggle Florida (223,184 units available)" at bounding box center [105, 500] width 17 height 17
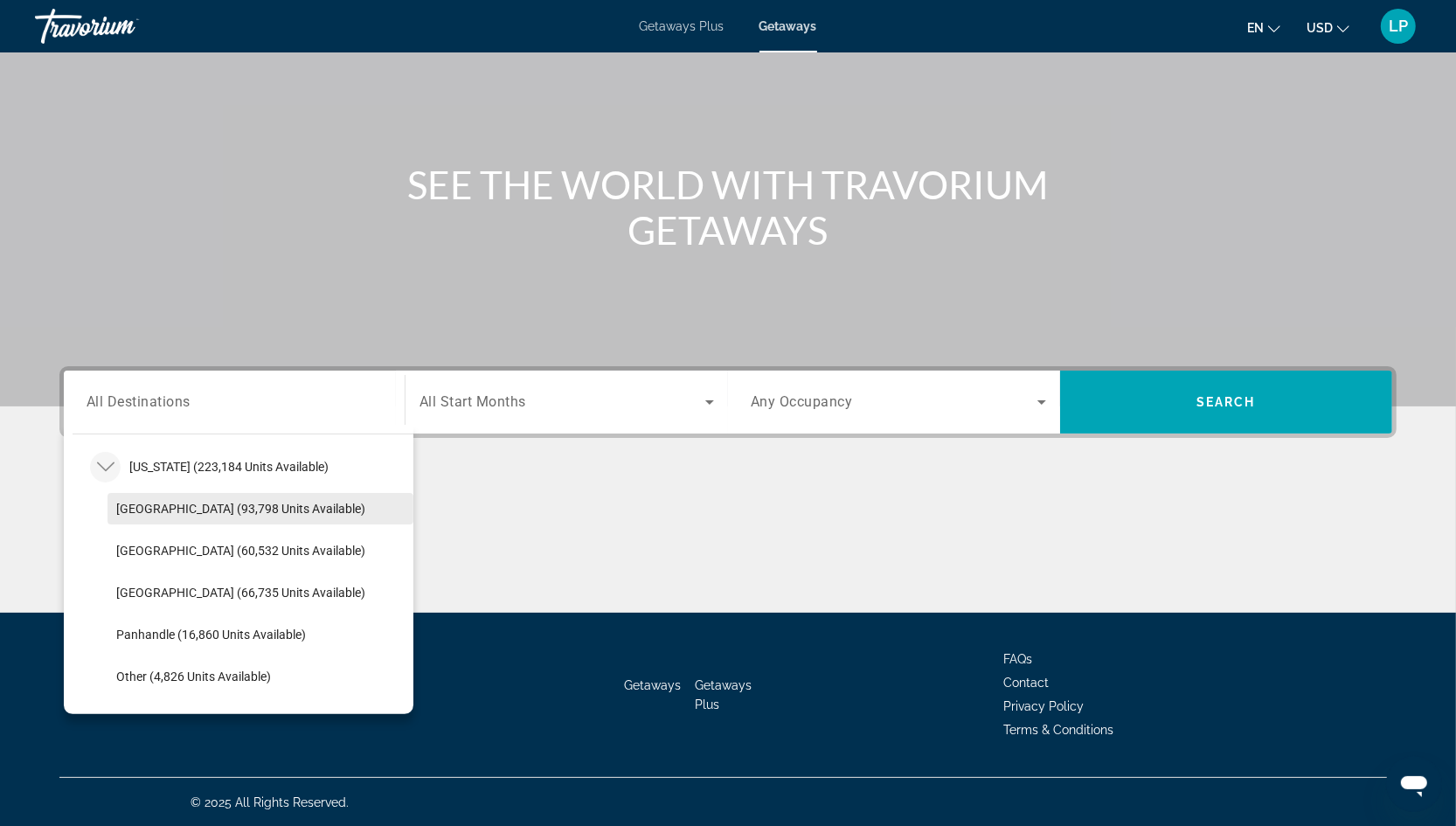
scroll to position [346, 0]
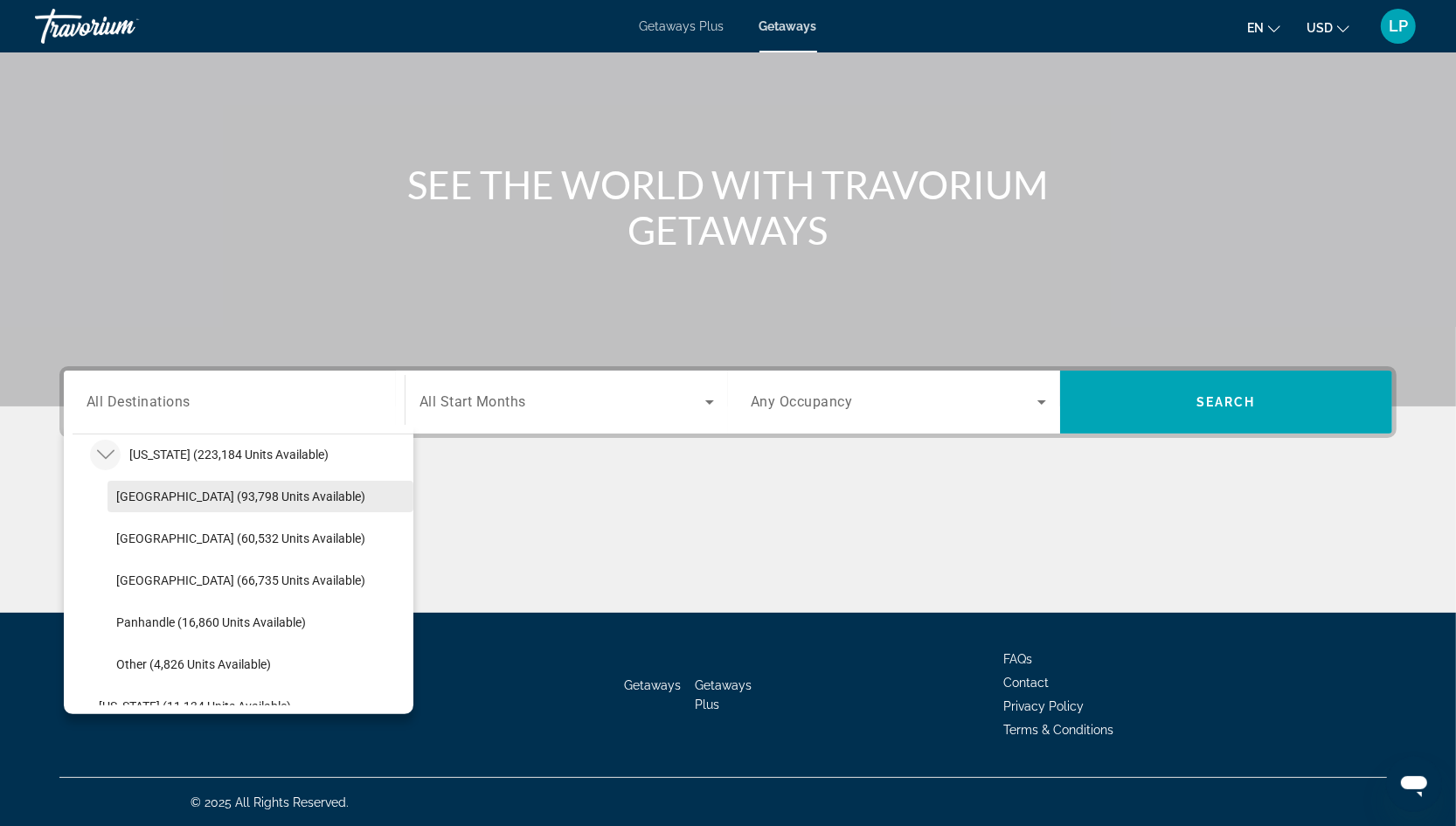
click at [207, 495] on span "Orlando & Disney Area (93,798 units available)" at bounding box center [240, 496] width 249 height 14
type input "**********"
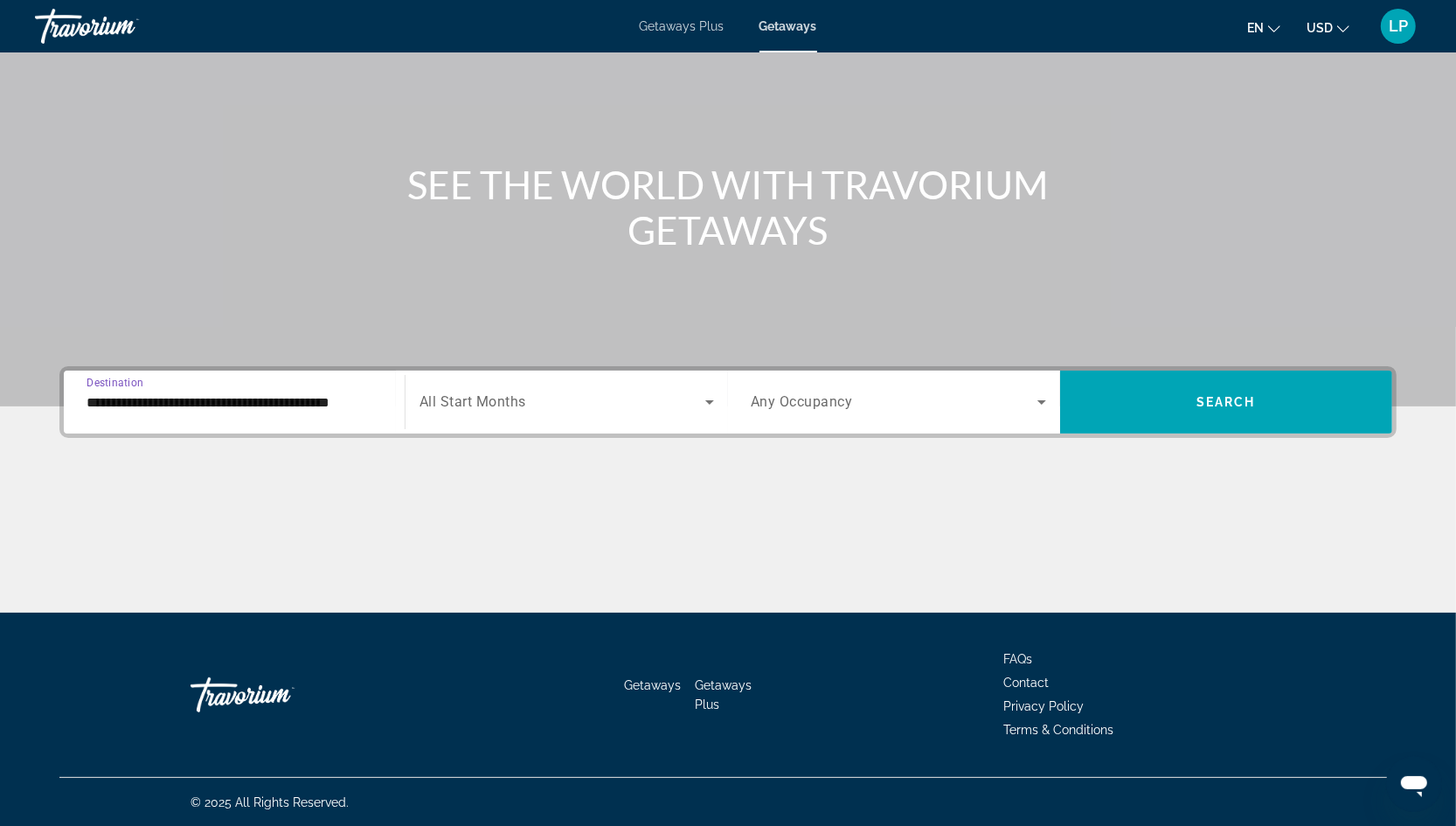
click at [557, 411] on span "Search widget" at bounding box center [562, 403] width 286 height 21
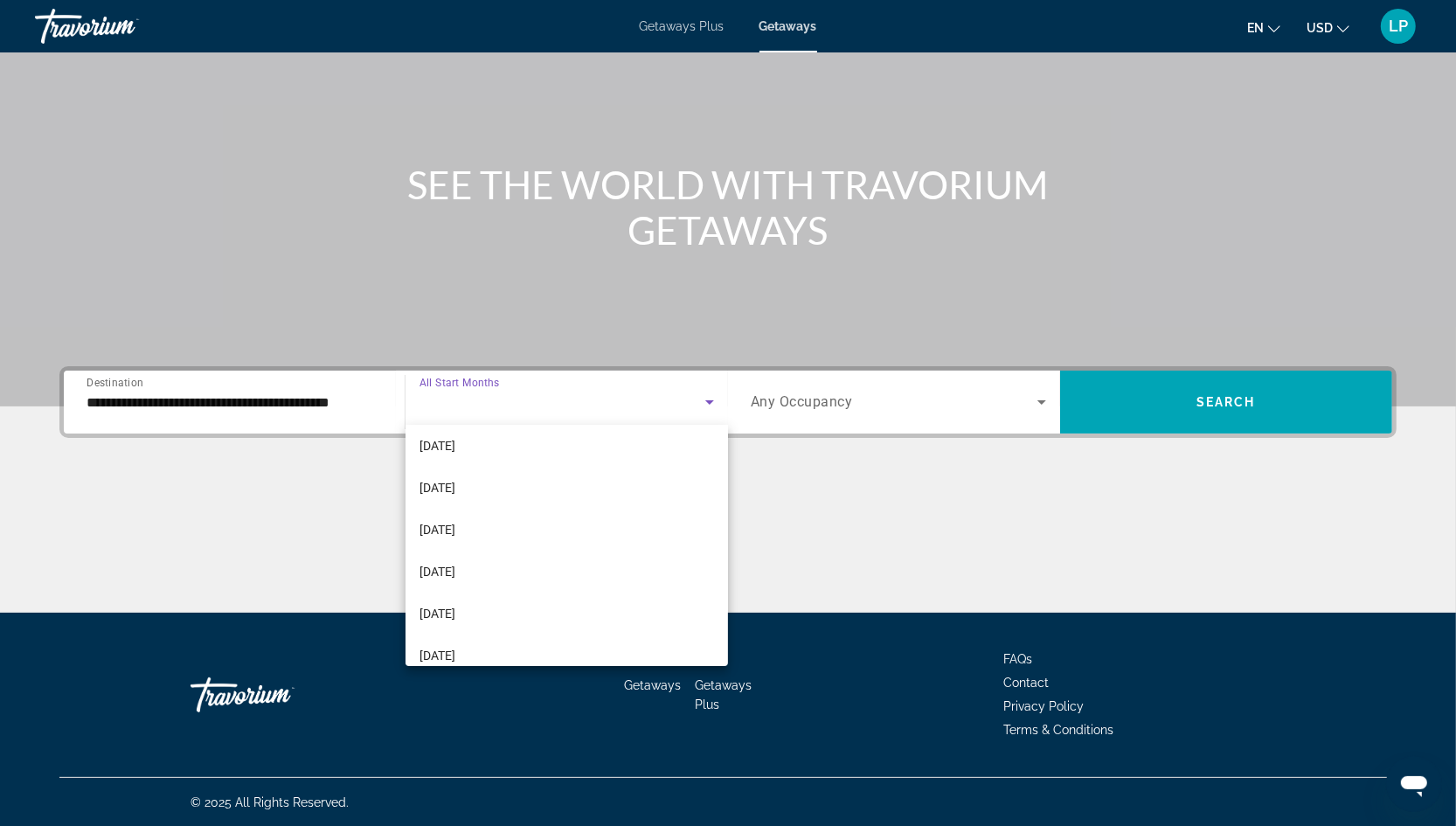
scroll to position [177, 0]
click at [455, 521] on span "February 2026" at bounding box center [437, 529] width 36 height 21
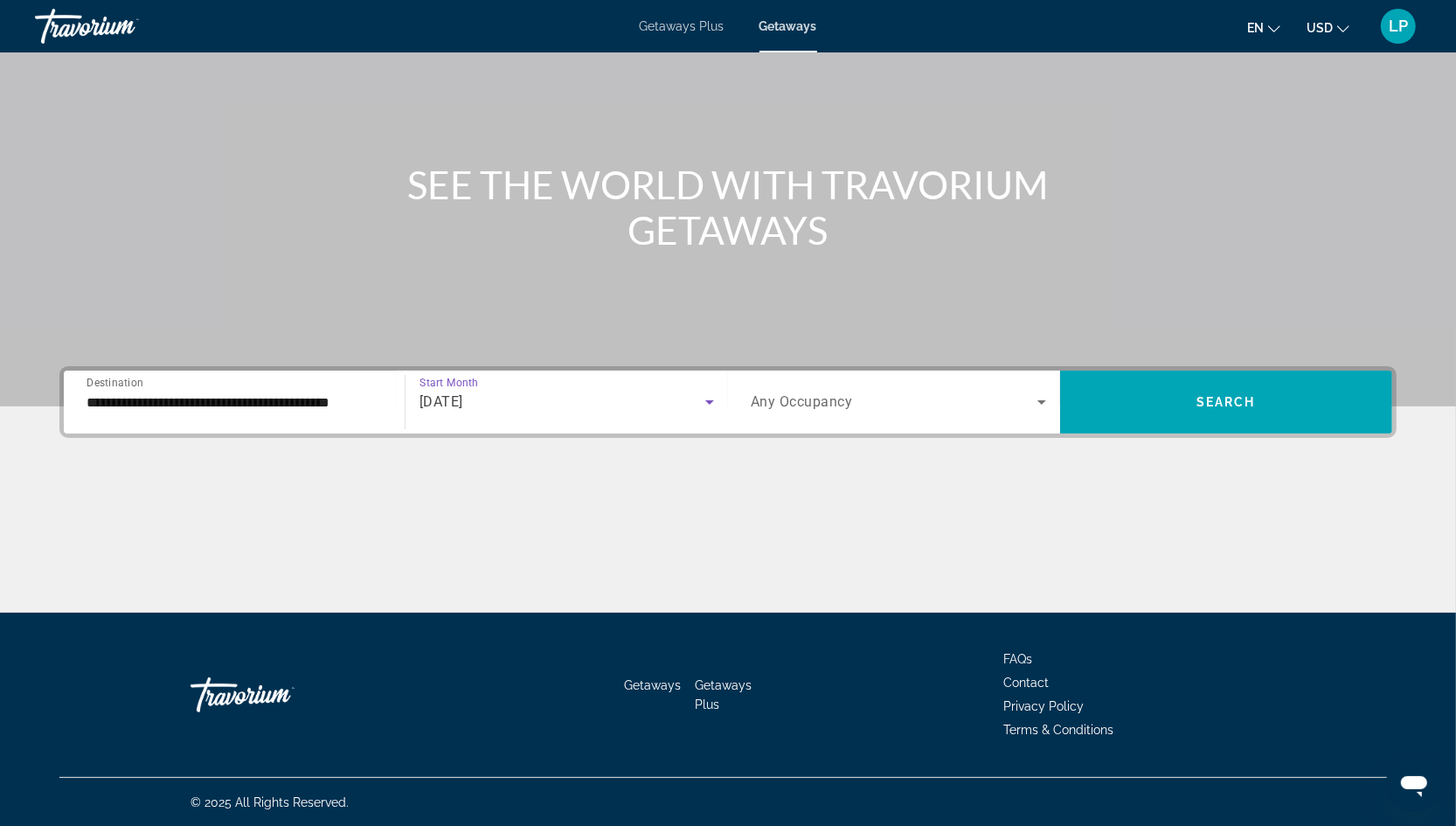
click at [845, 399] on span "Any Occupancy" at bounding box center [802, 403] width 102 height 17
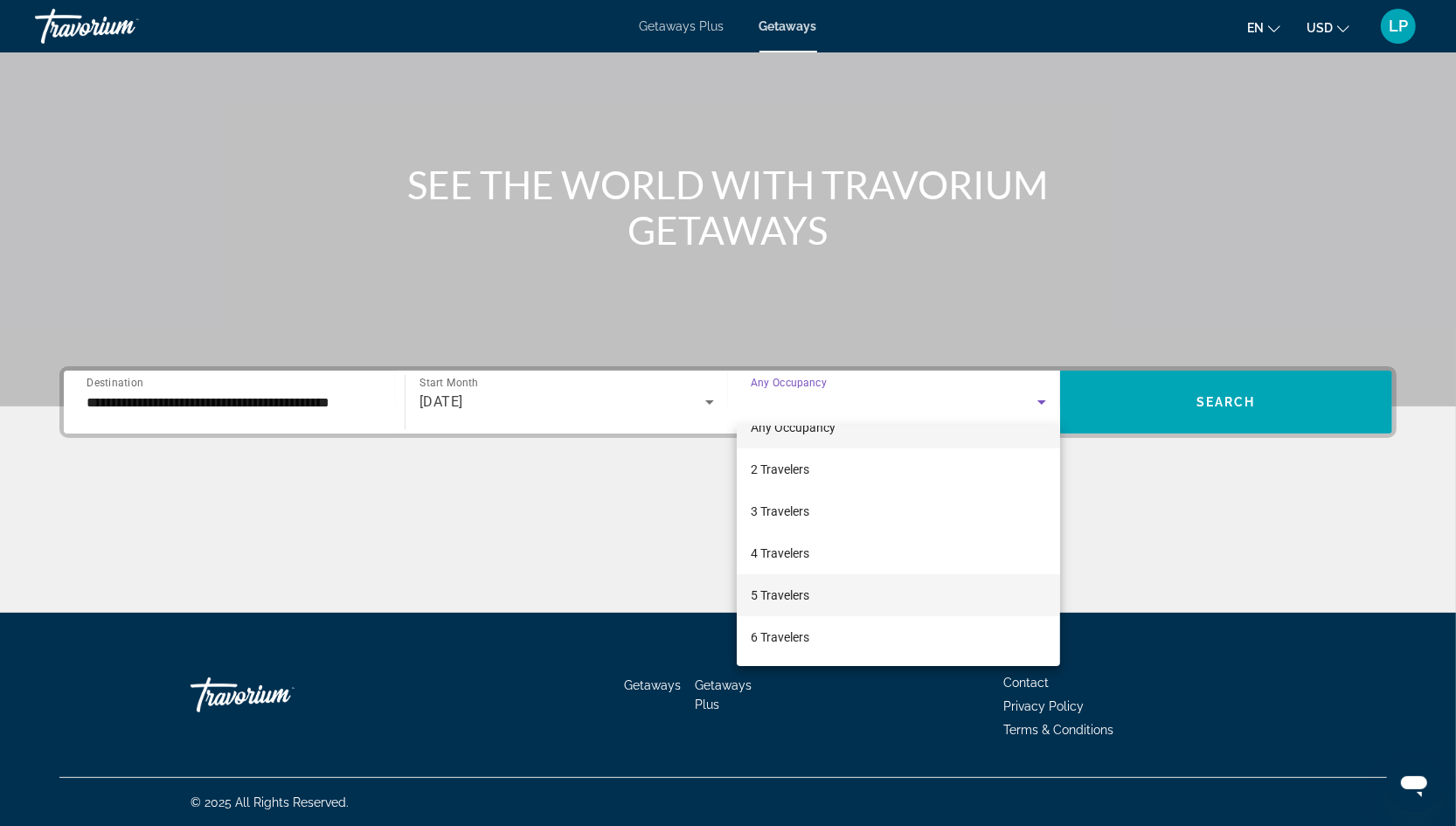
scroll to position [35, 0]
click at [811, 630] on mat-option "6 Travelers" at bounding box center [898, 629] width 324 height 42
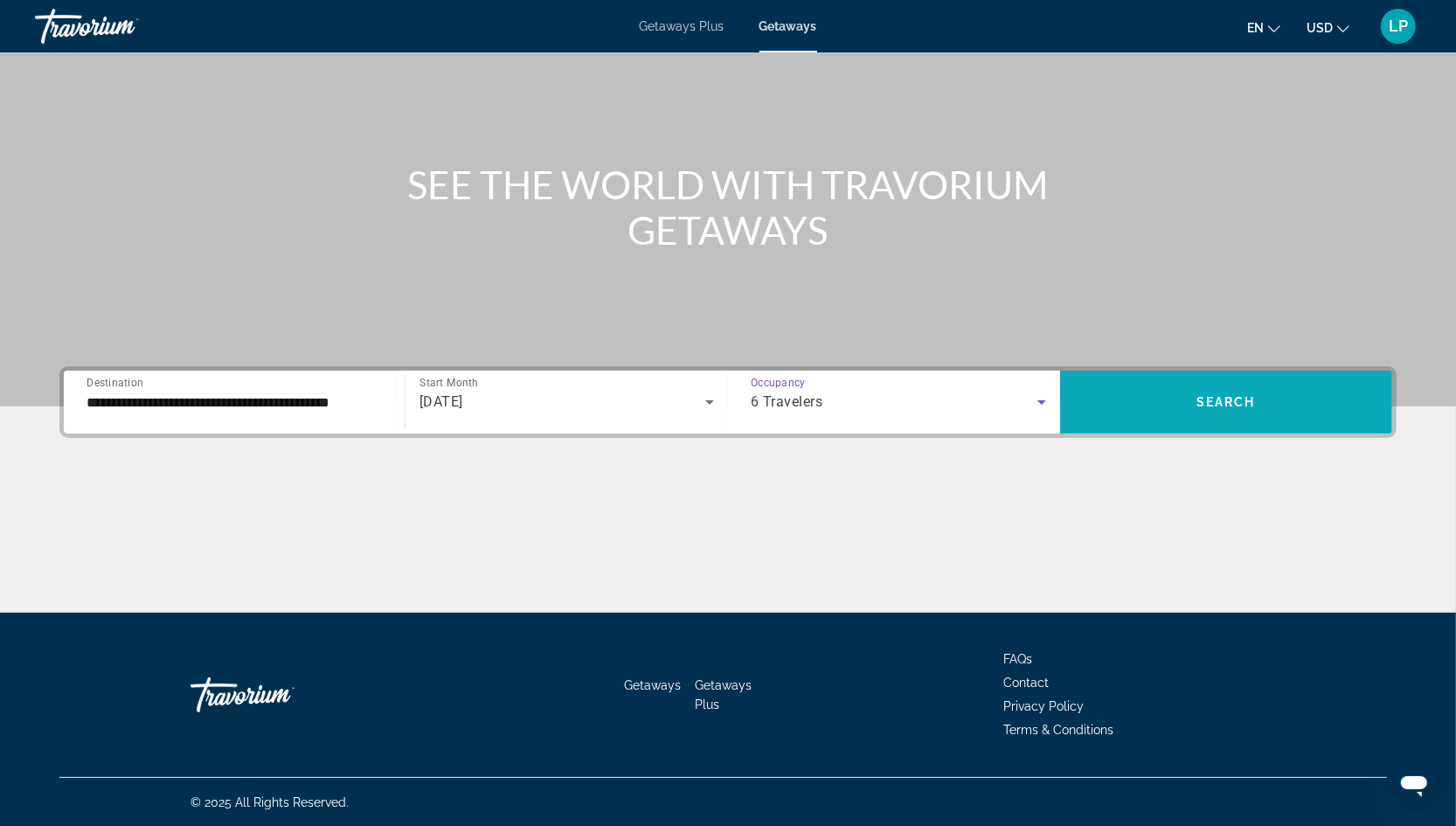
click at [1188, 396] on span "Search widget" at bounding box center [1226, 403] width 332 height 42
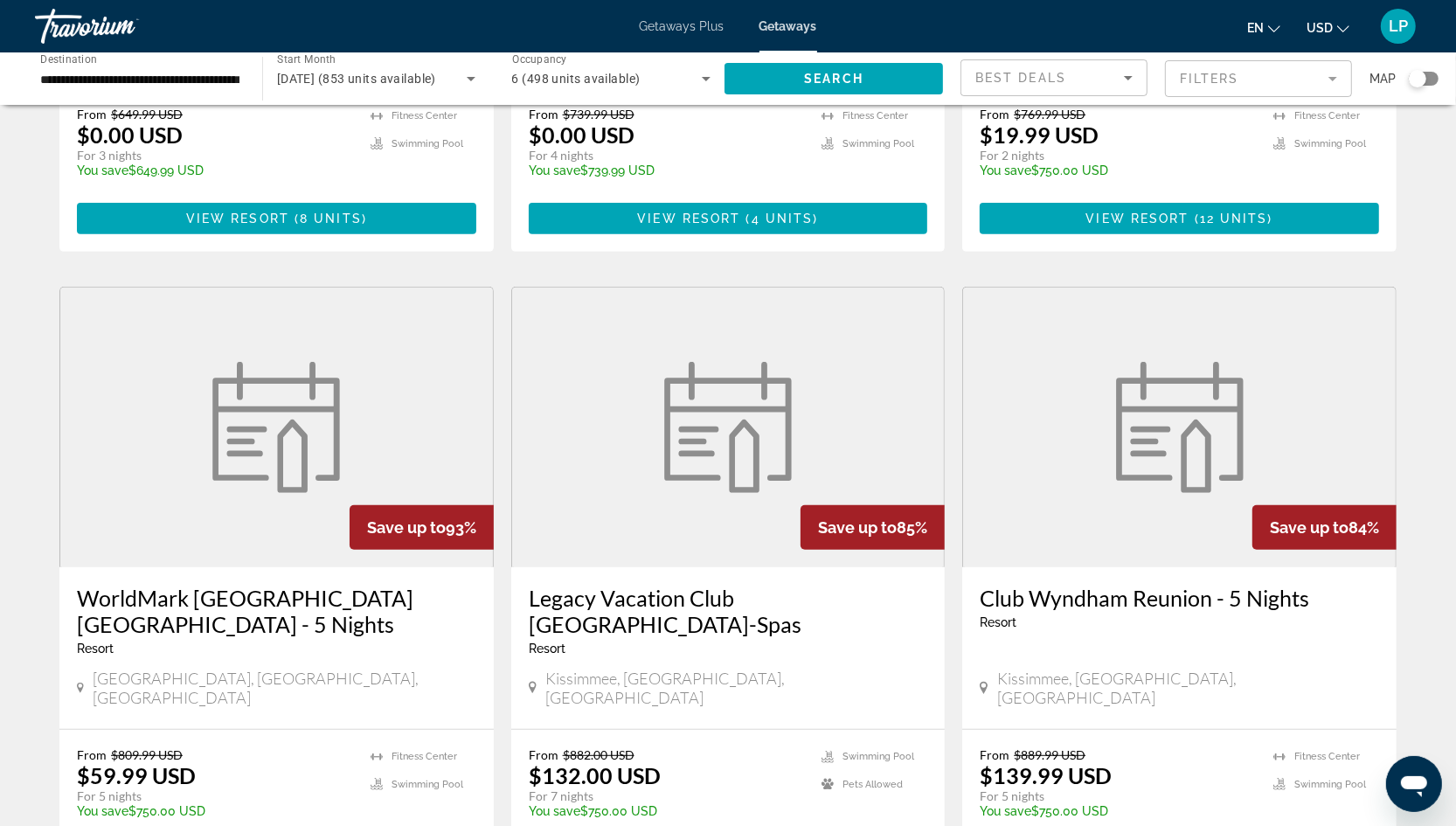
scroll to position [726, 0]
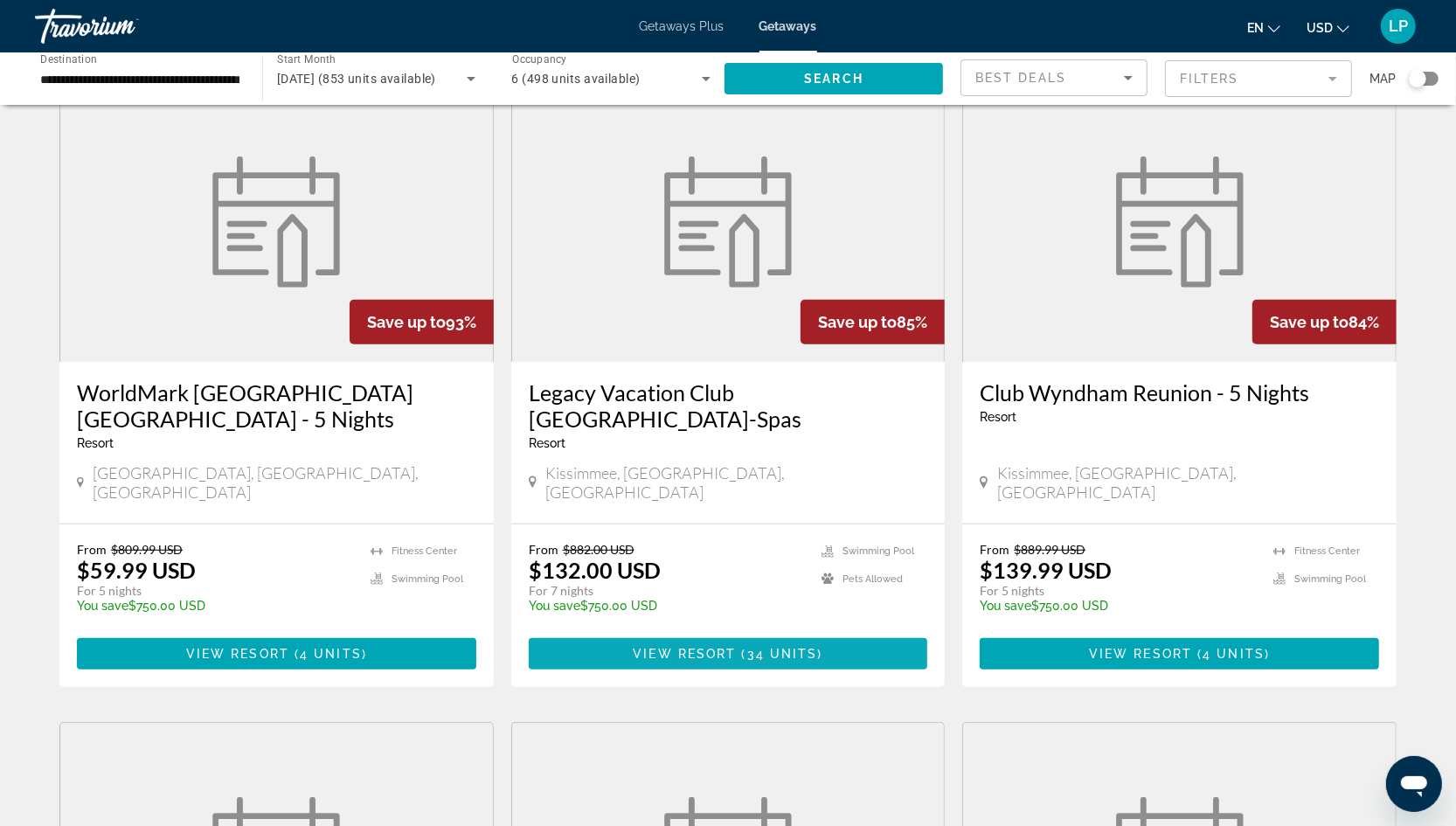
click at [662, 647] on span "View Resort" at bounding box center [684, 654] width 103 height 14
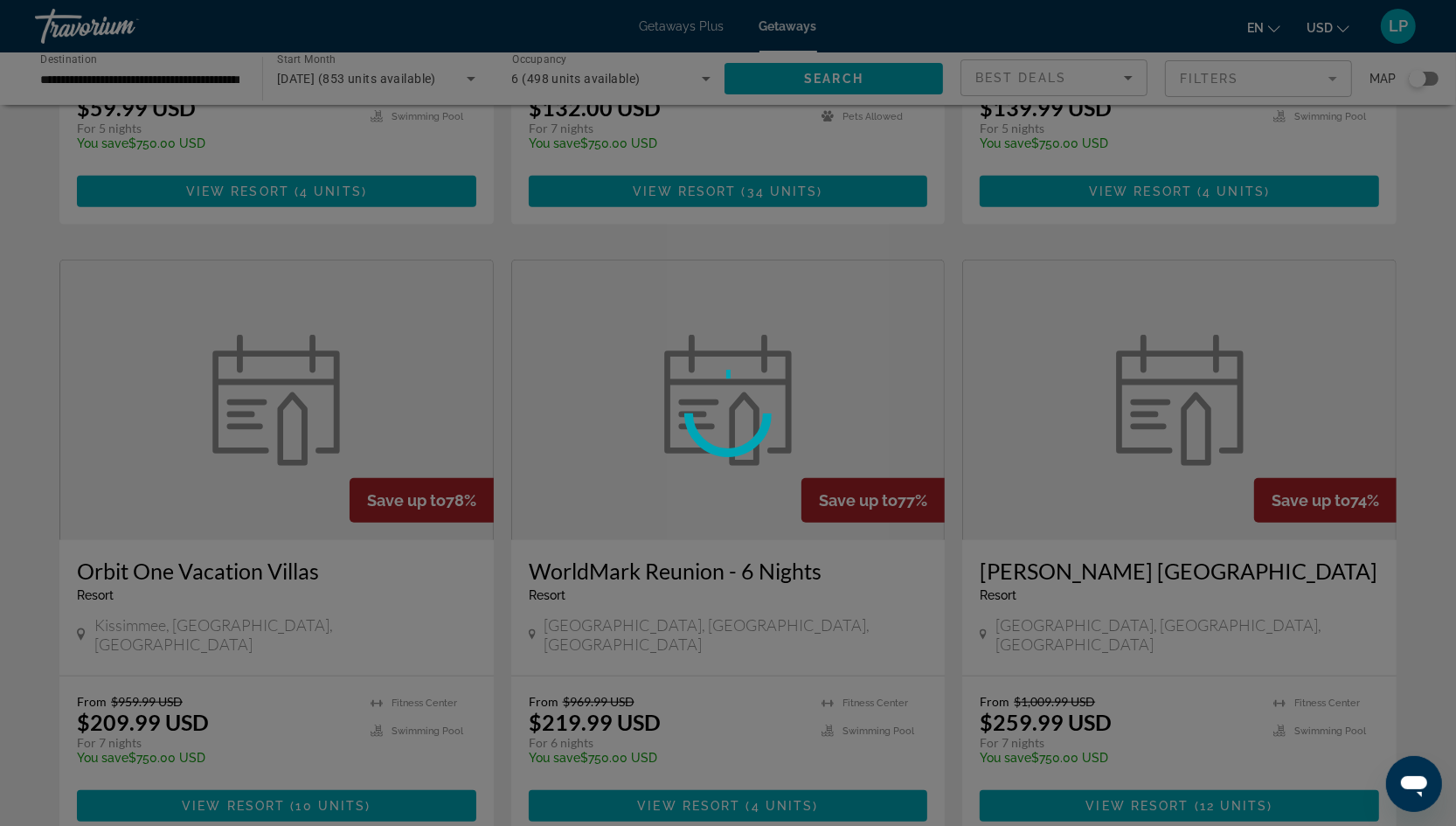
scroll to position [1128, 0]
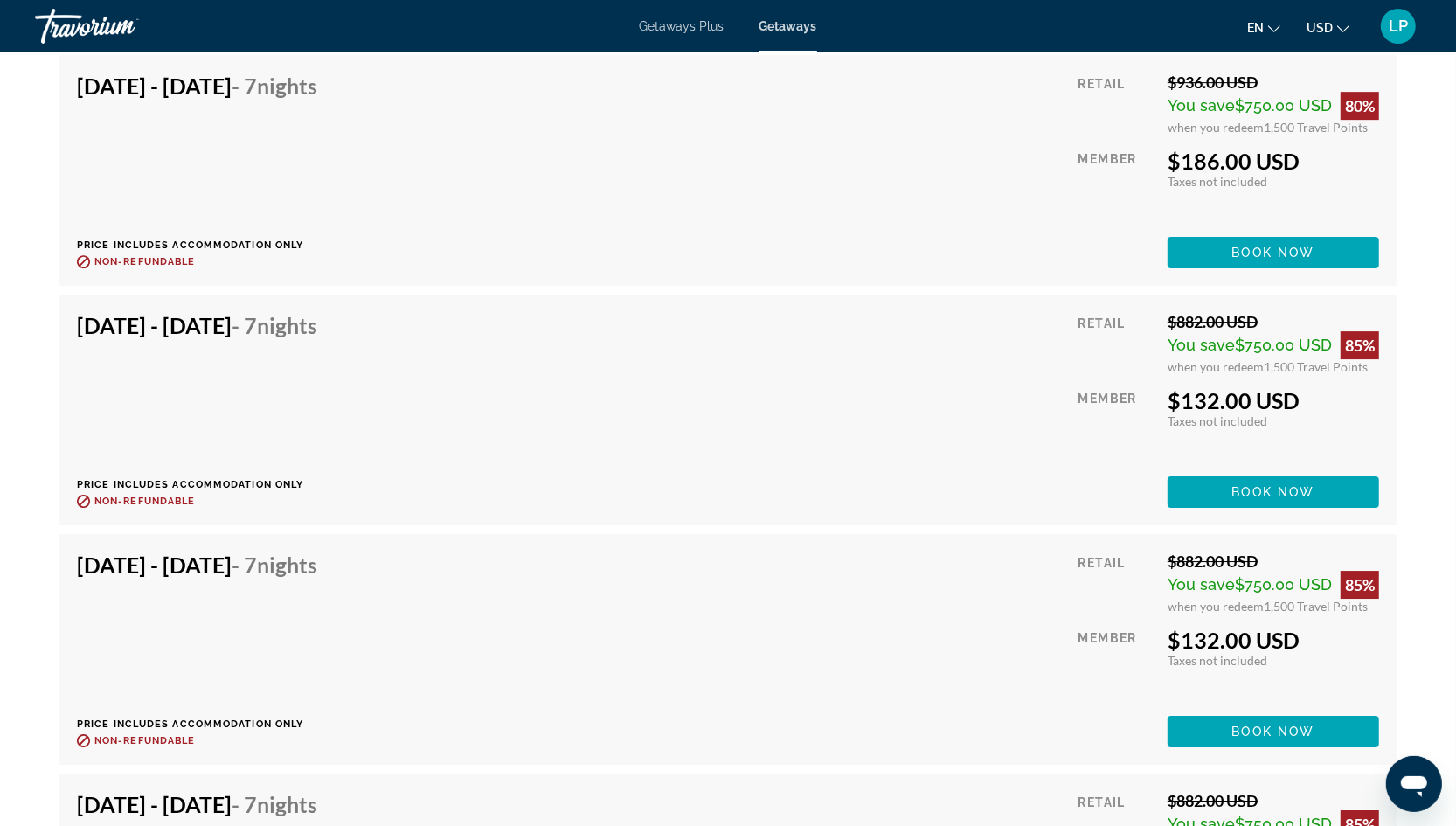
scroll to position [4857, 0]
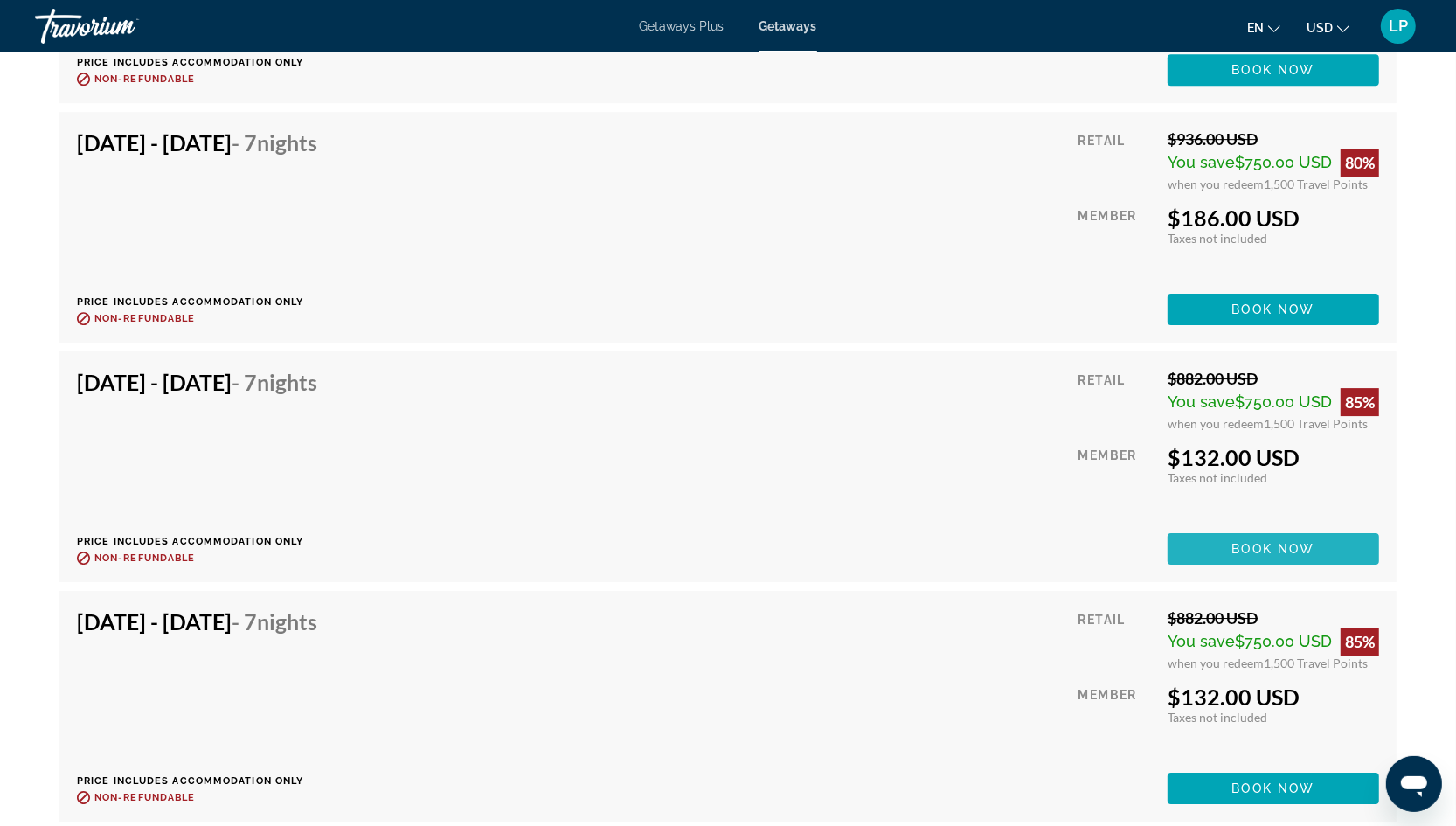
click at [1231, 529] on span "Main content" at bounding box center [1272, 549] width 211 height 42
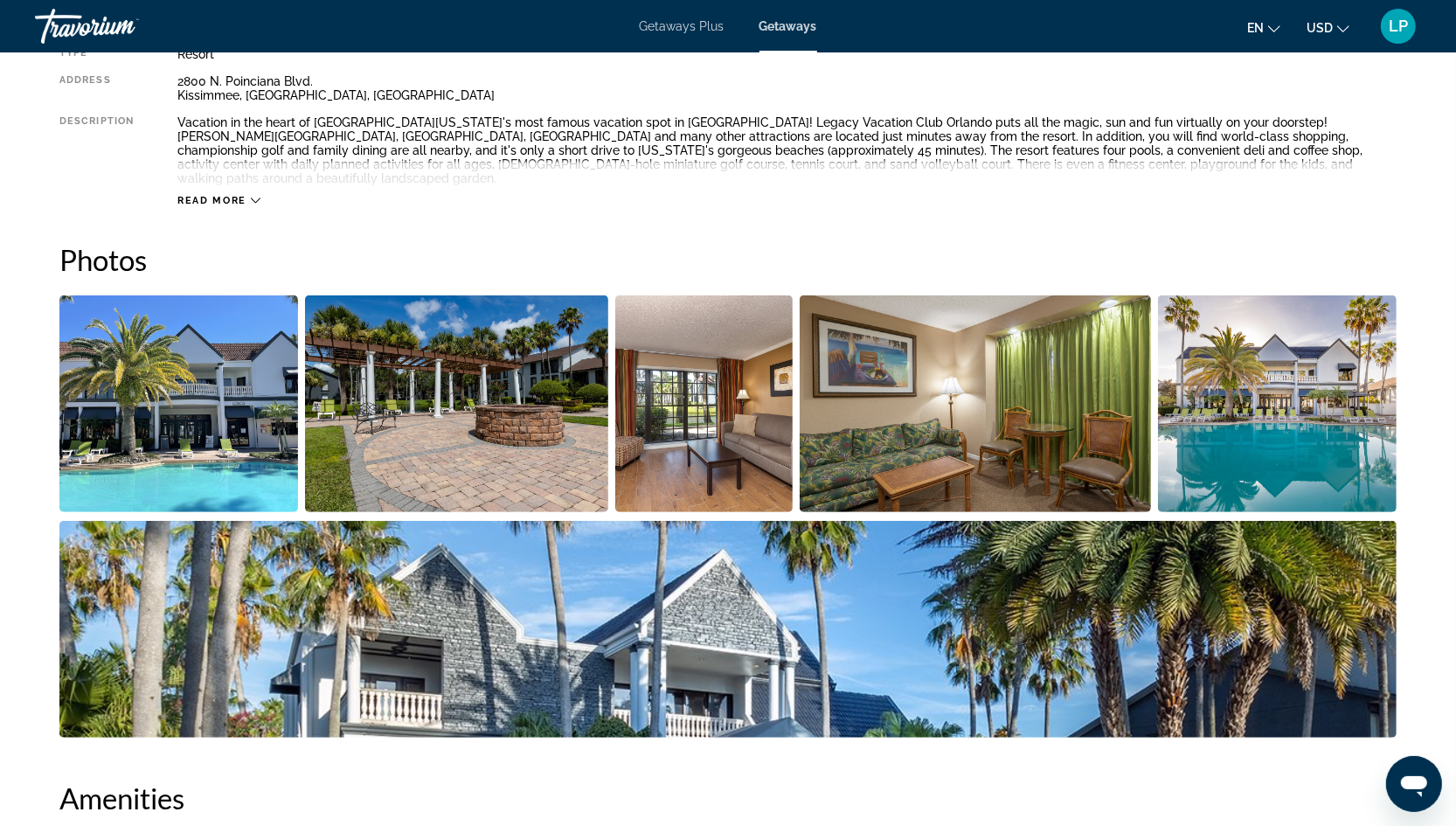
scroll to position [601, 0]
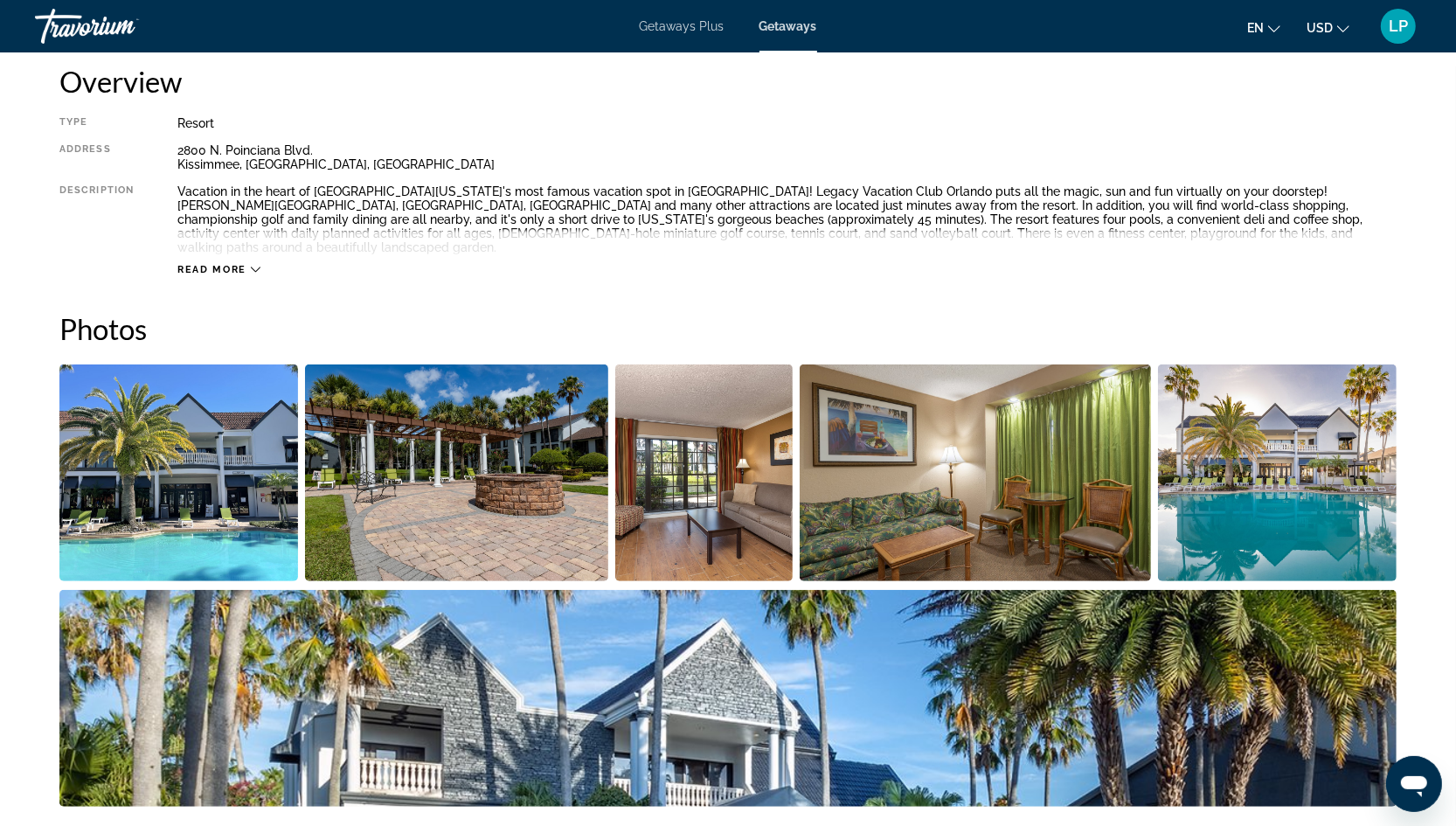
click at [222, 247] on div "Read more" at bounding box center [787, 252] width 1219 height 48
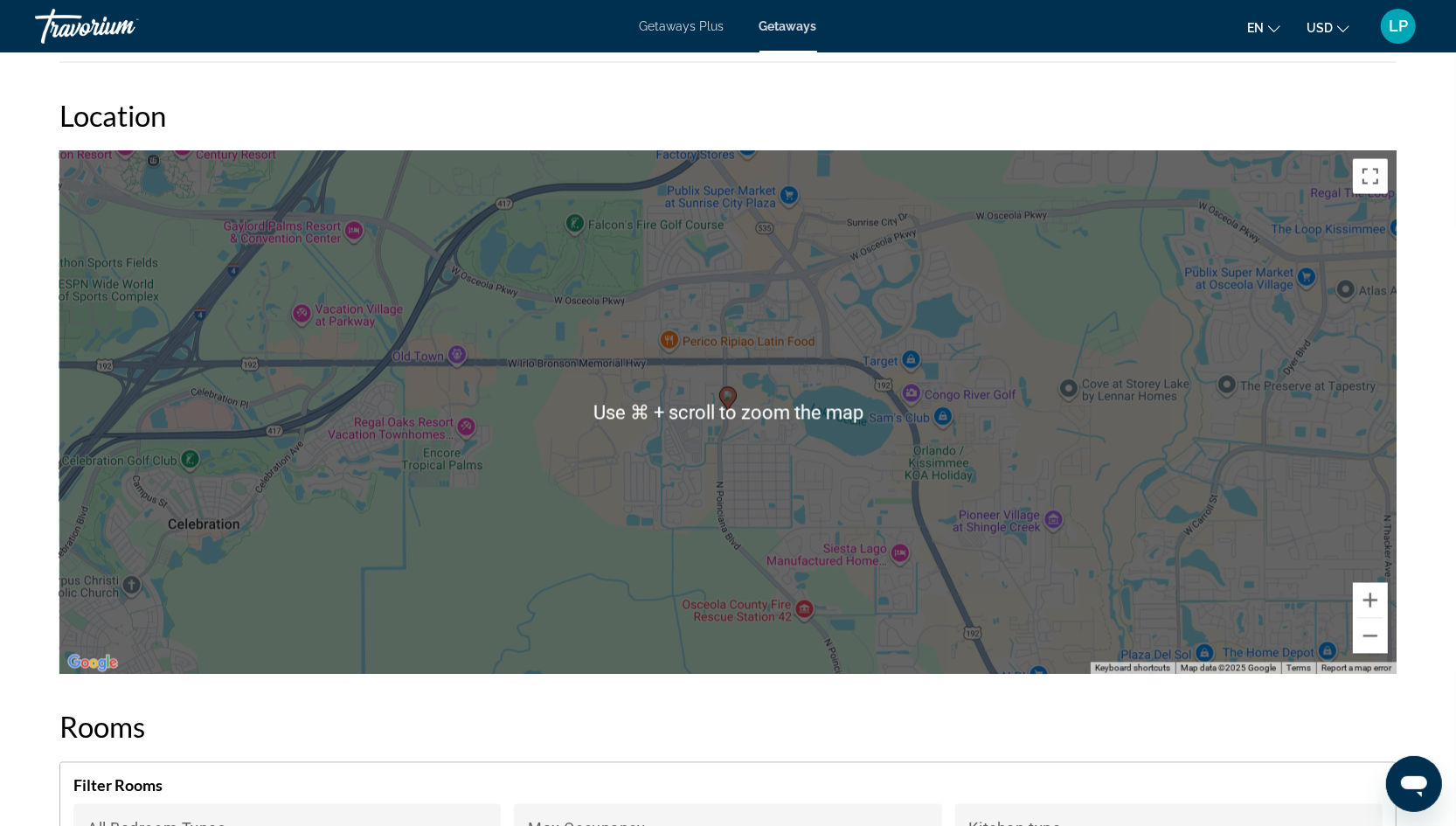
scroll to position [2652, 0]
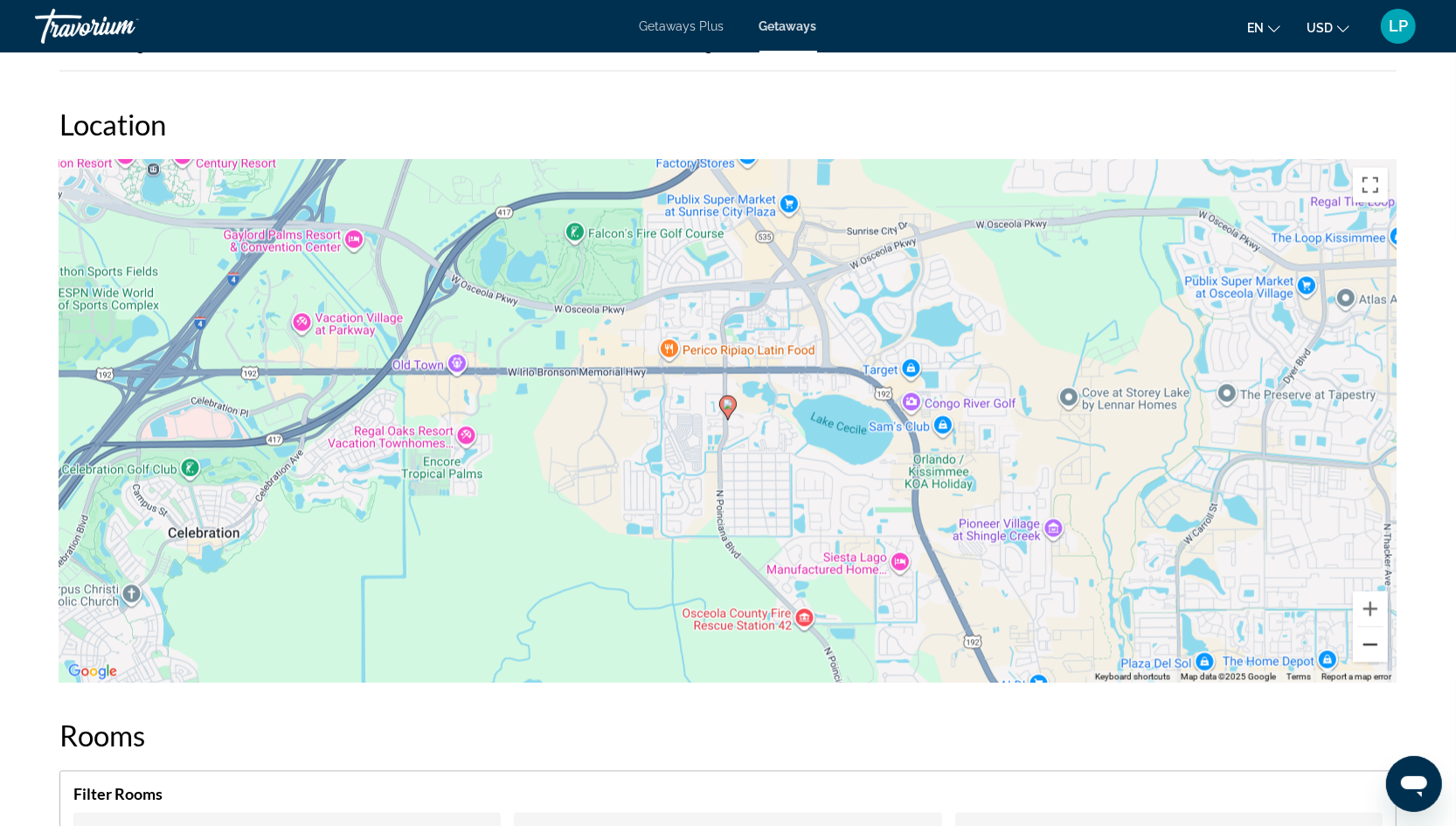
click at [1368, 630] on button "Zoom out" at bounding box center [1370, 645] width 35 height 35
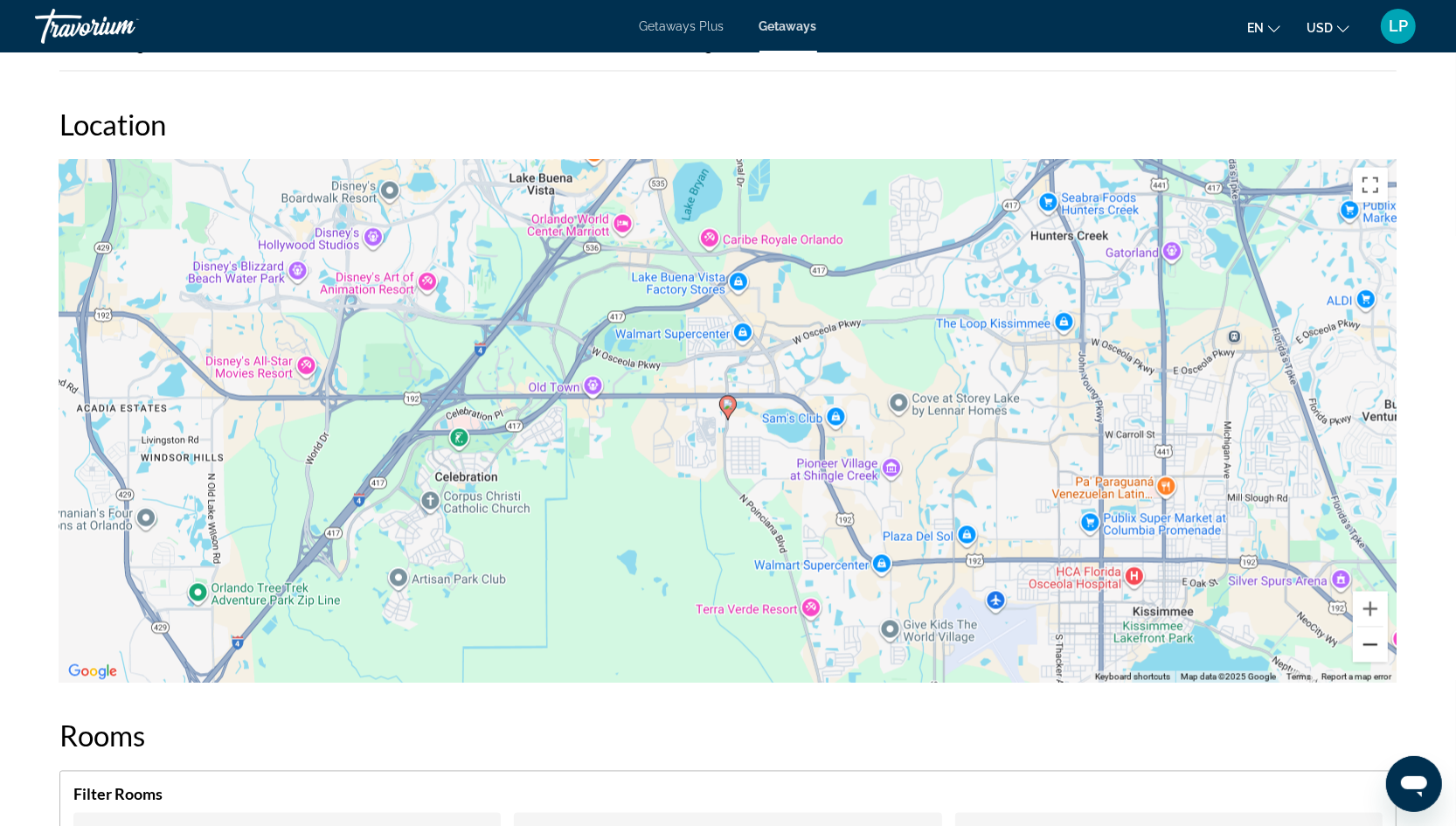
click at [1368, 630] on button "Zoom out" at bounding box center [1370, 645] width 35 height 35
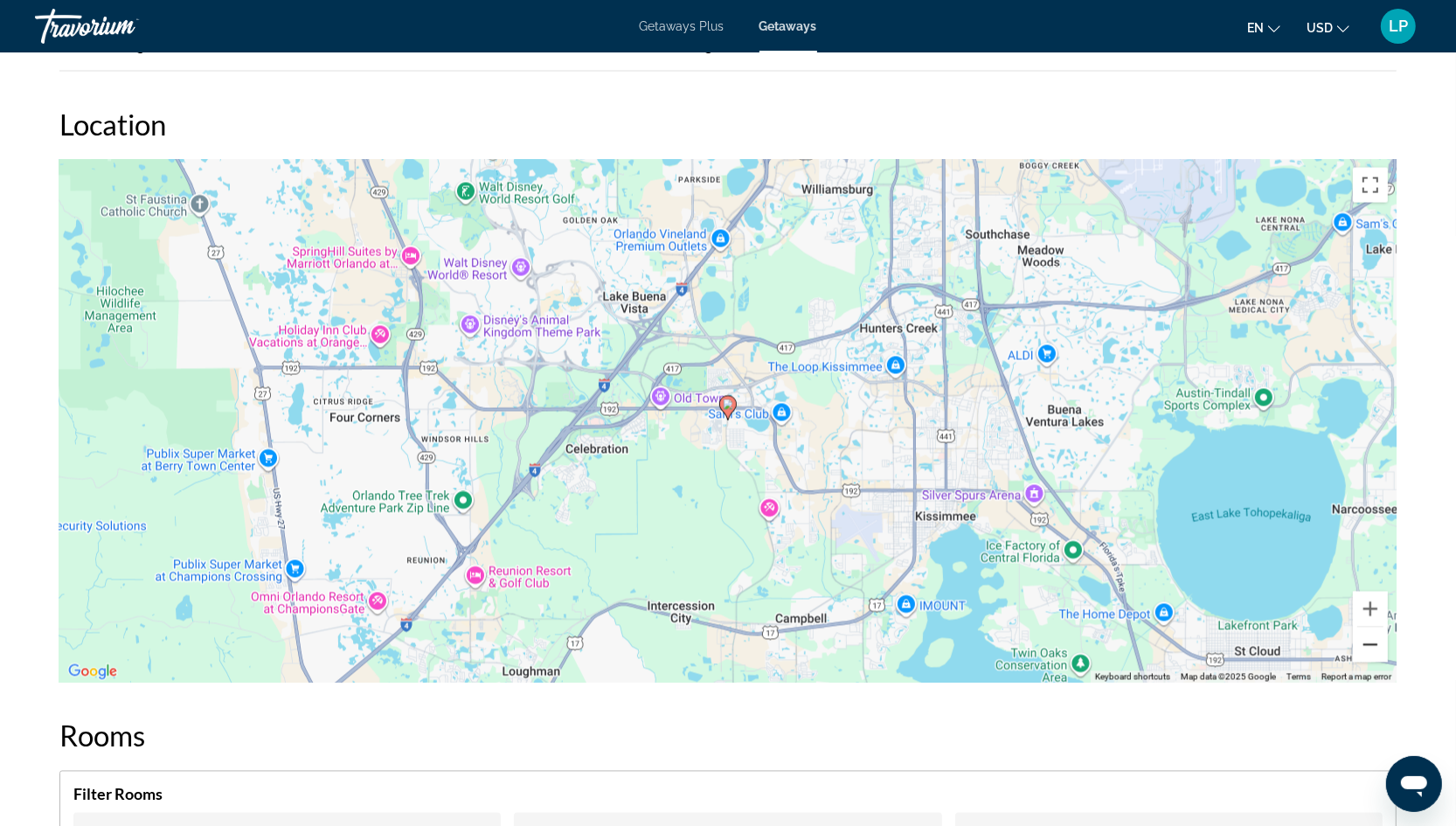
click at [1369, 628] on button "Zoom out" at bounding box center [1370, 645] width 35 height 35
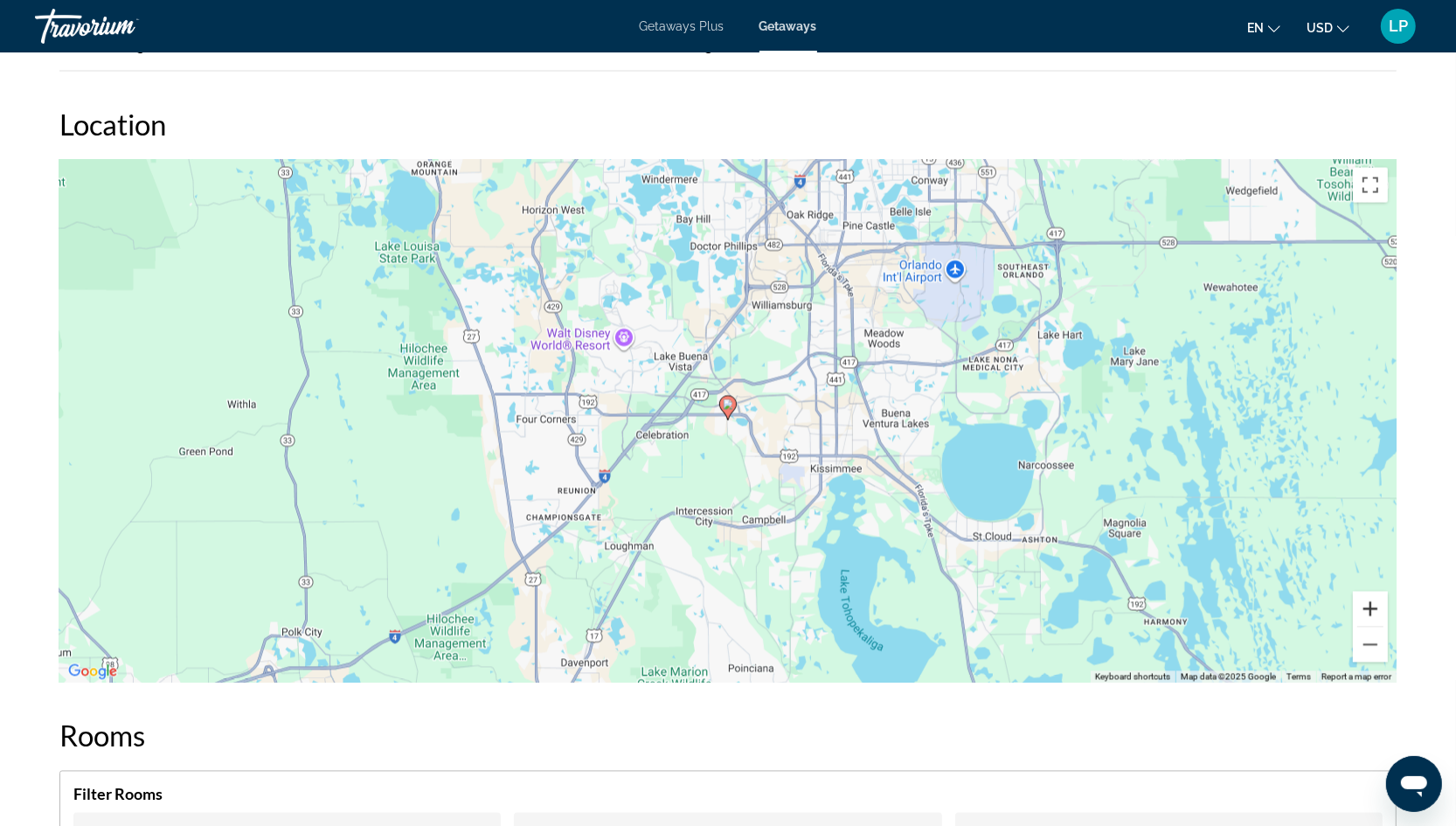
click at [1371, 592] on button "Zoom in" at bounding box center [1370, 609] width 35 height 35
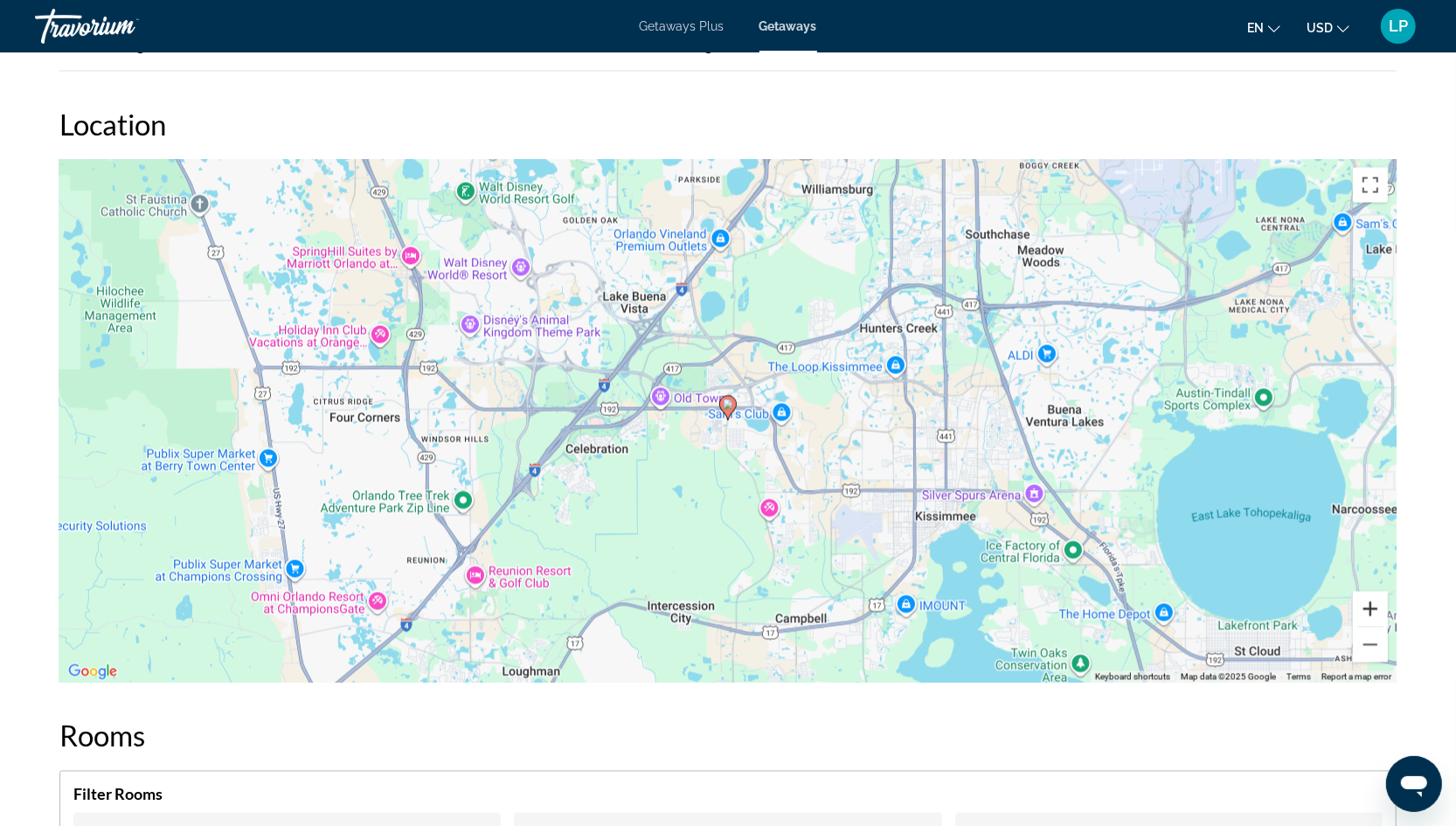
click at [1371, 592] on button "Zoom in" at bounding box center [1370, 609] width 35 height 35
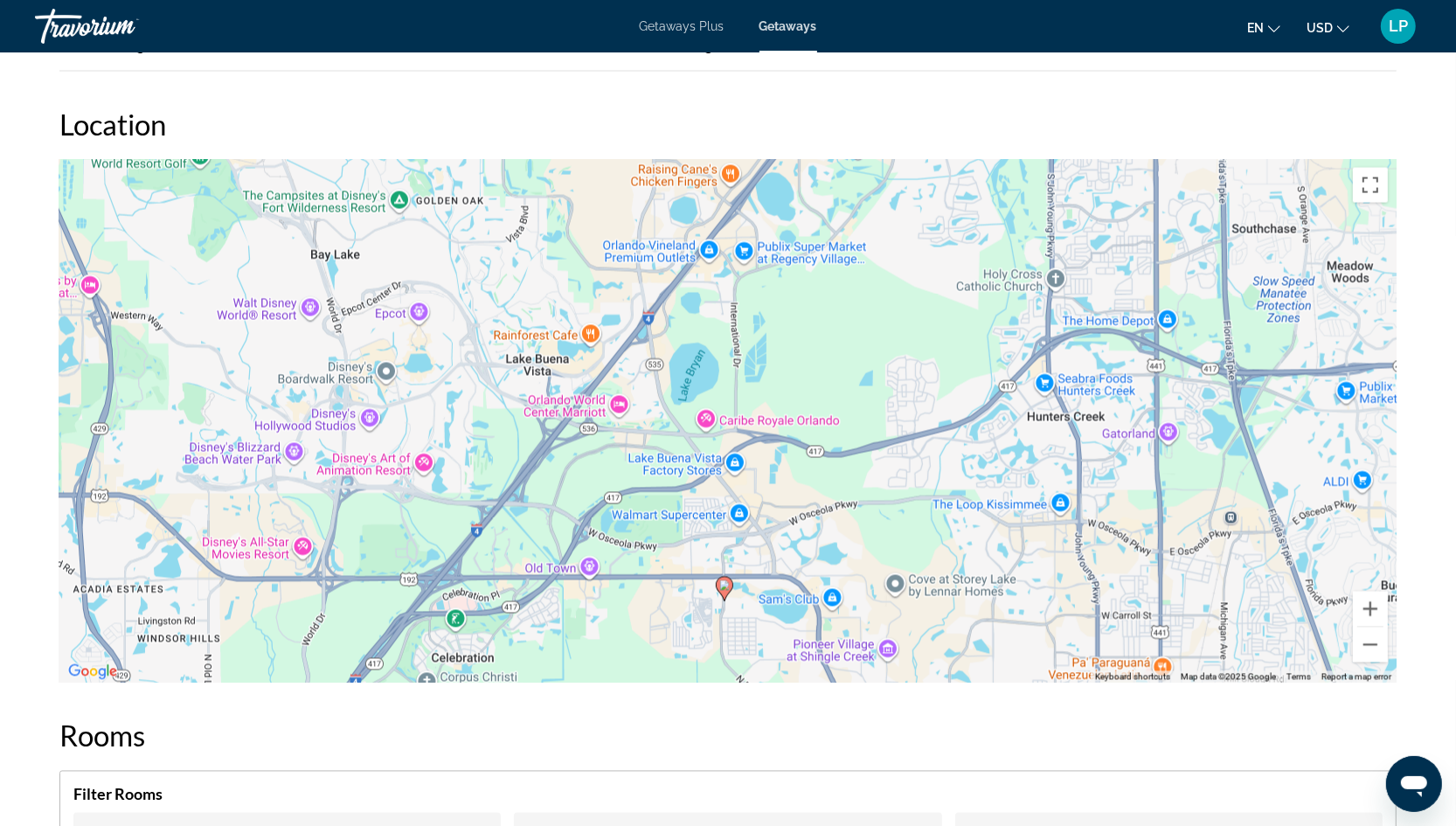
drag, startPoint x: 1166, startPoint y: 410, endPoint x: 1163, endPoint y: 593, distance: 183.0
click at [1163, 593] on div "To activate drag with keyboard, press Alt + Enter. Once in keyboard drag state,…" at bounding box center [728, 422] width 1337 height 525
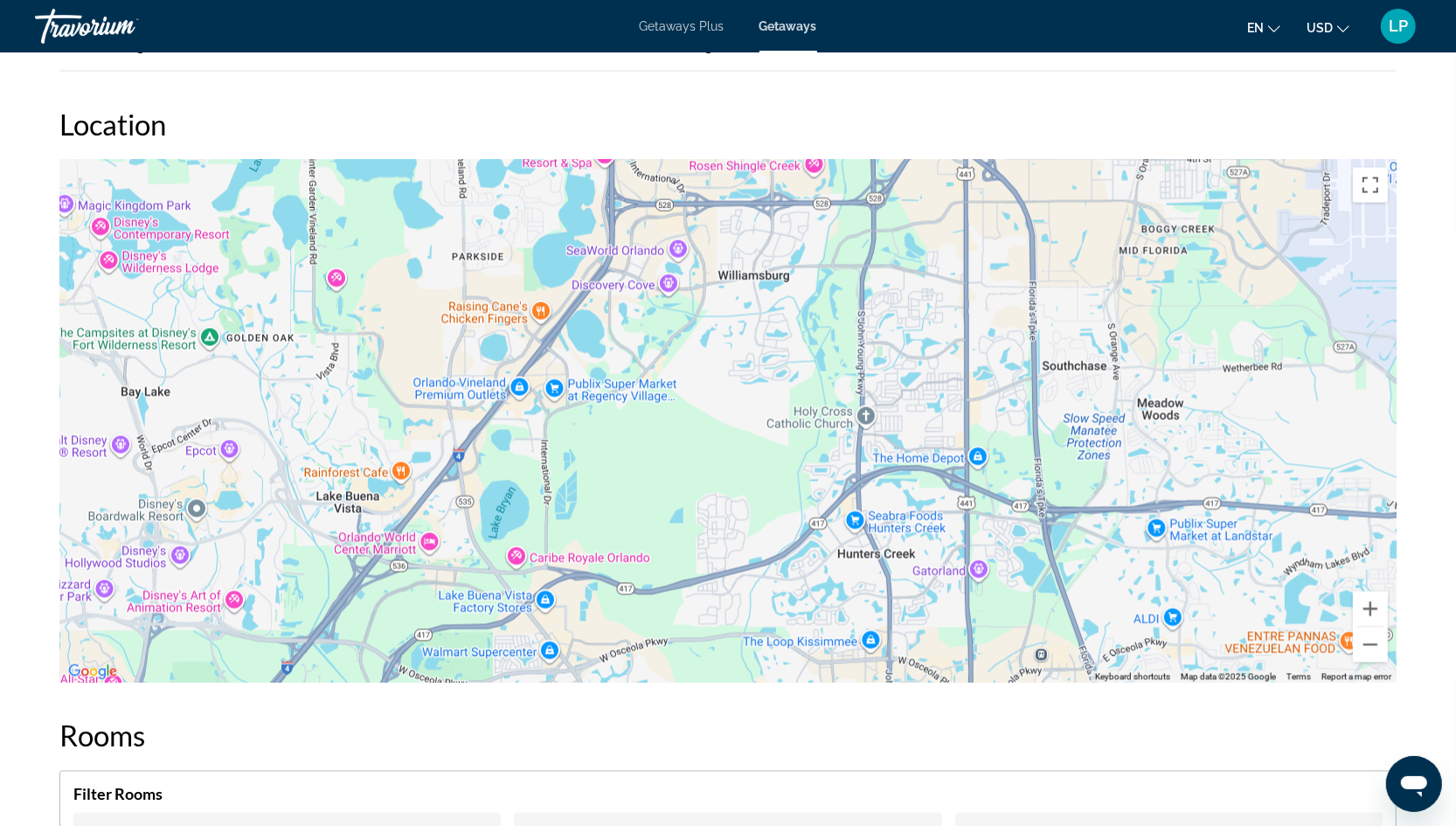
drag, startPoint x: 1184, startPoint y: 502, endPoint x: 996, endPoint y: 636, distance: 230.9
click at [996, 636] on div "To activate drag with keyboard, press Alt + Enter. Once in keyboard drag state,…" at bounding box center [728, 422] width 1337 height 525
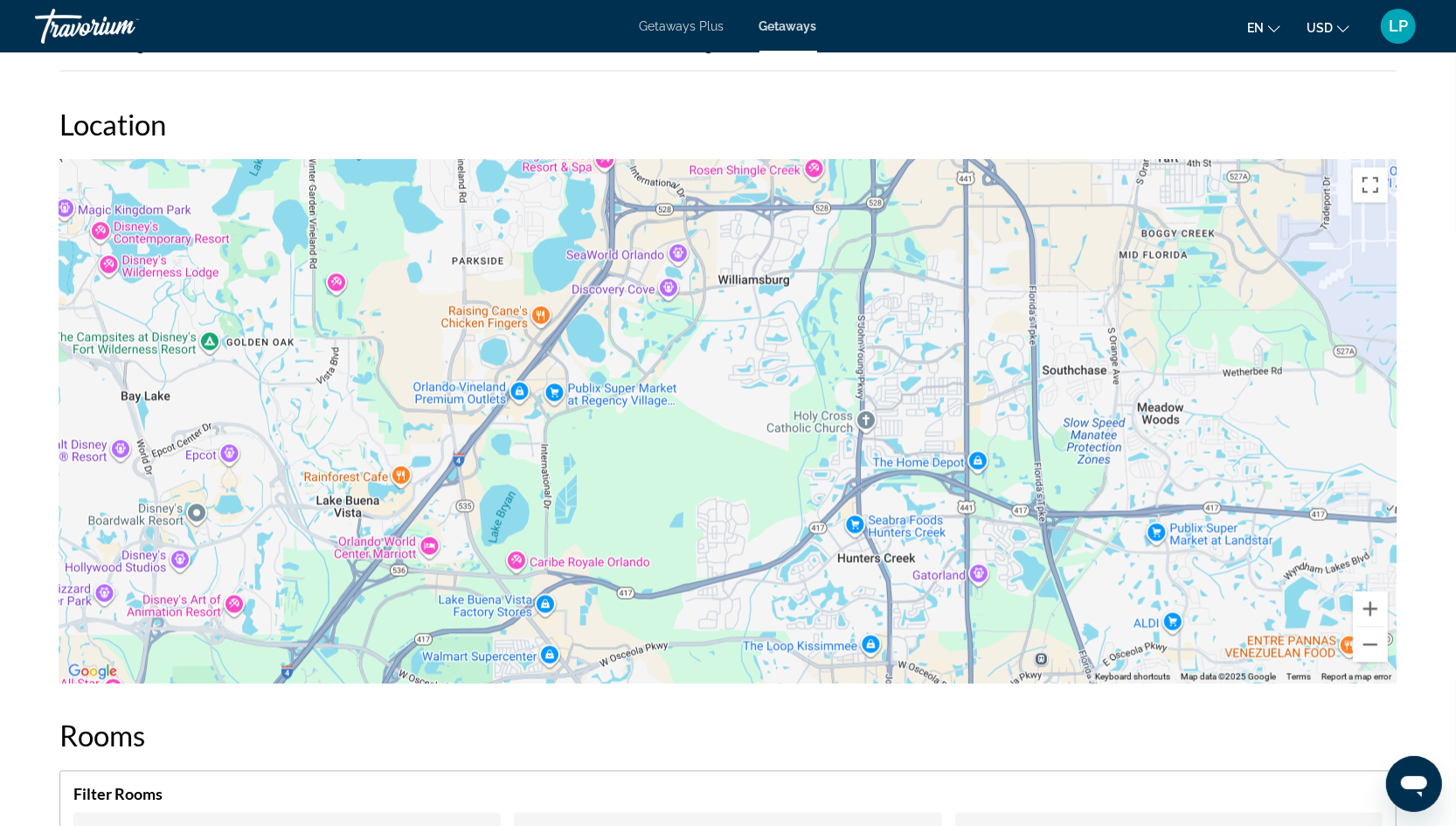
drag, startPoint x: 1015, startPoint y: 507, endPoint x: 989, endPoint y: 710, distance: 204.7
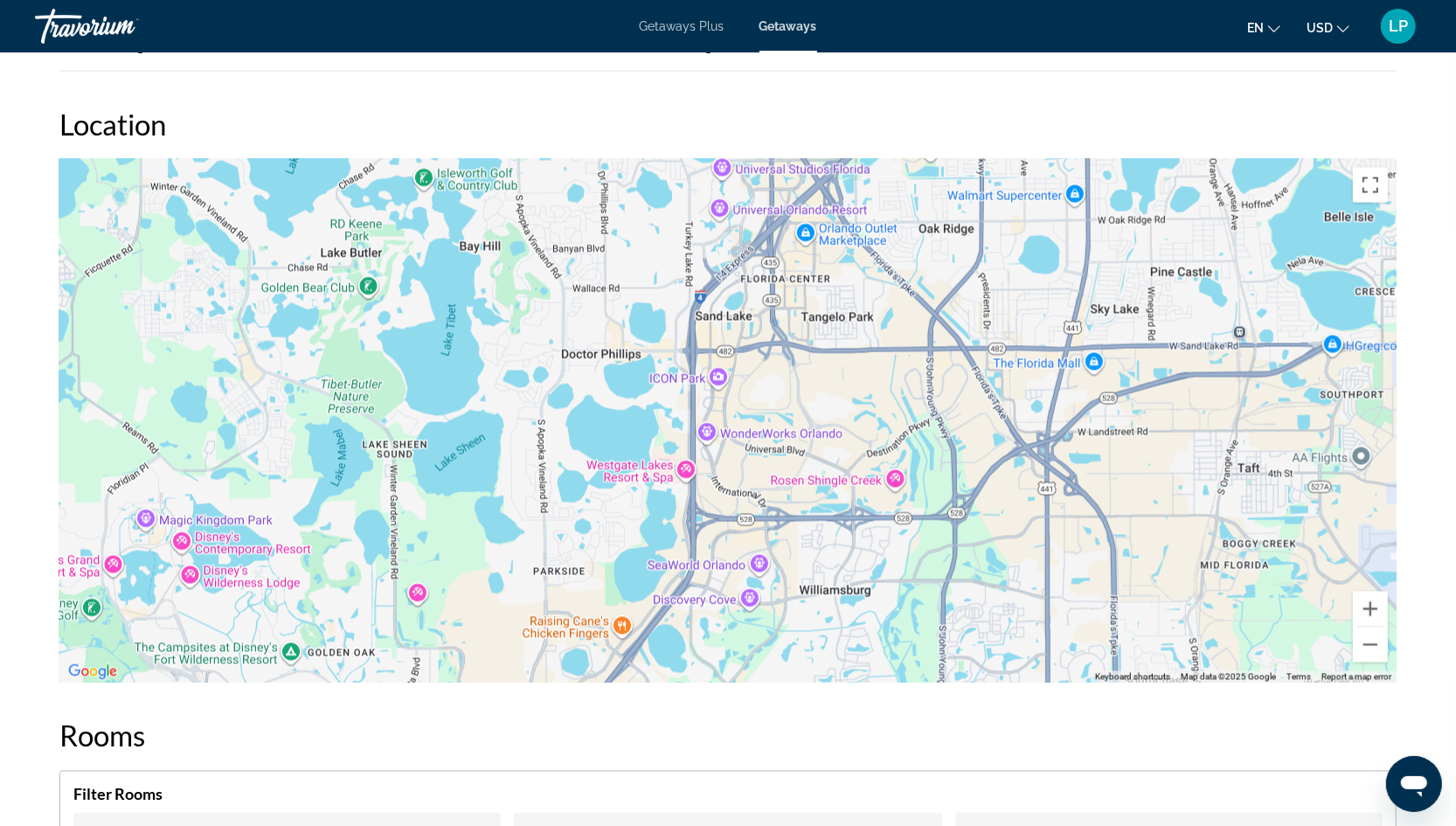
drag, startPoint x: 1039, startPoint y: 515, endPoint x: 1171, endPoint y: 532, distance: 133.1
click at [1171, 532] on div "Main content" at bounding box center [728, 422] width 1337 height 525
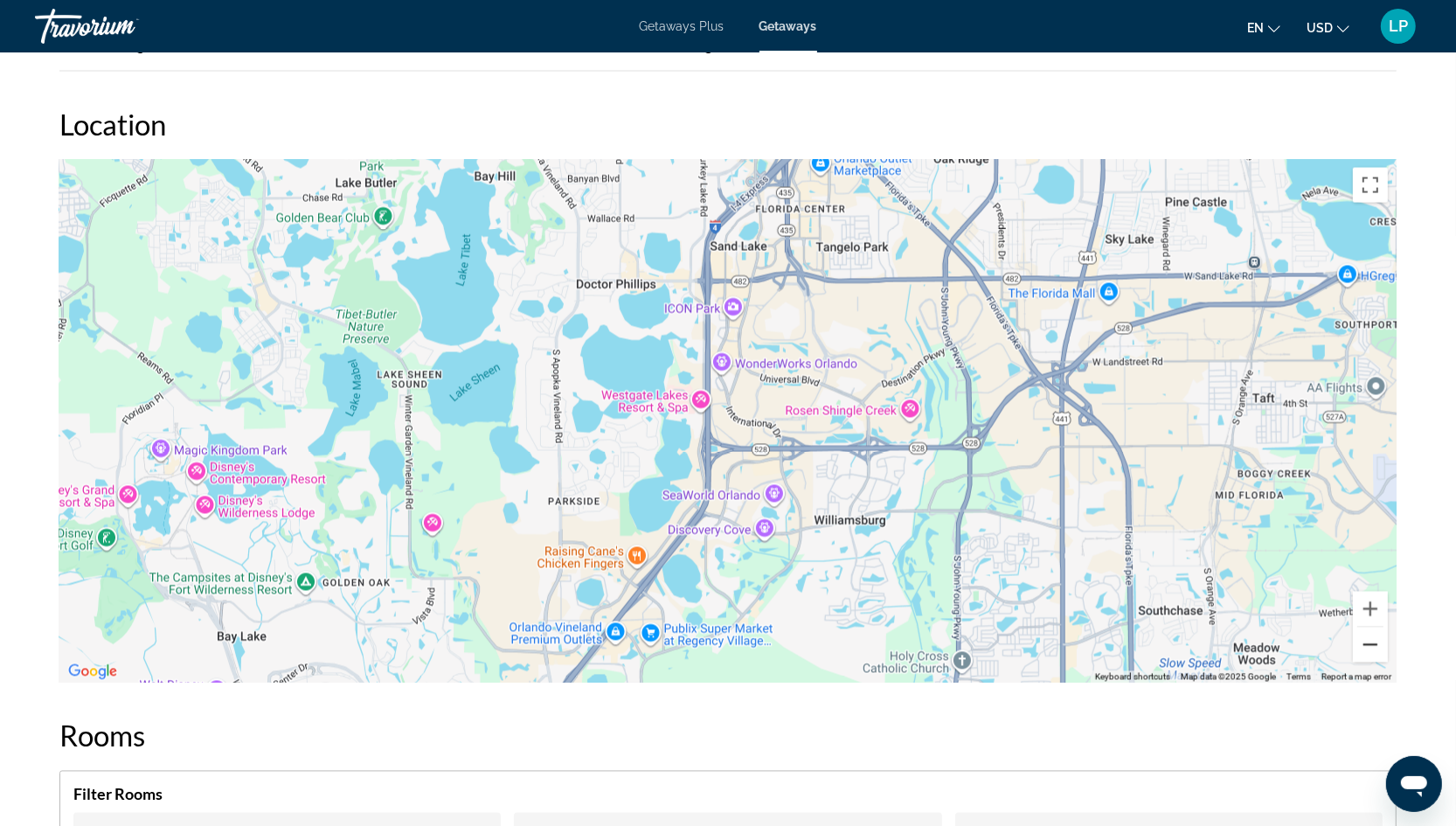
click at [1379, 631] on button "Zoom out" at bounding box center [1370, 645] width 35 height 35
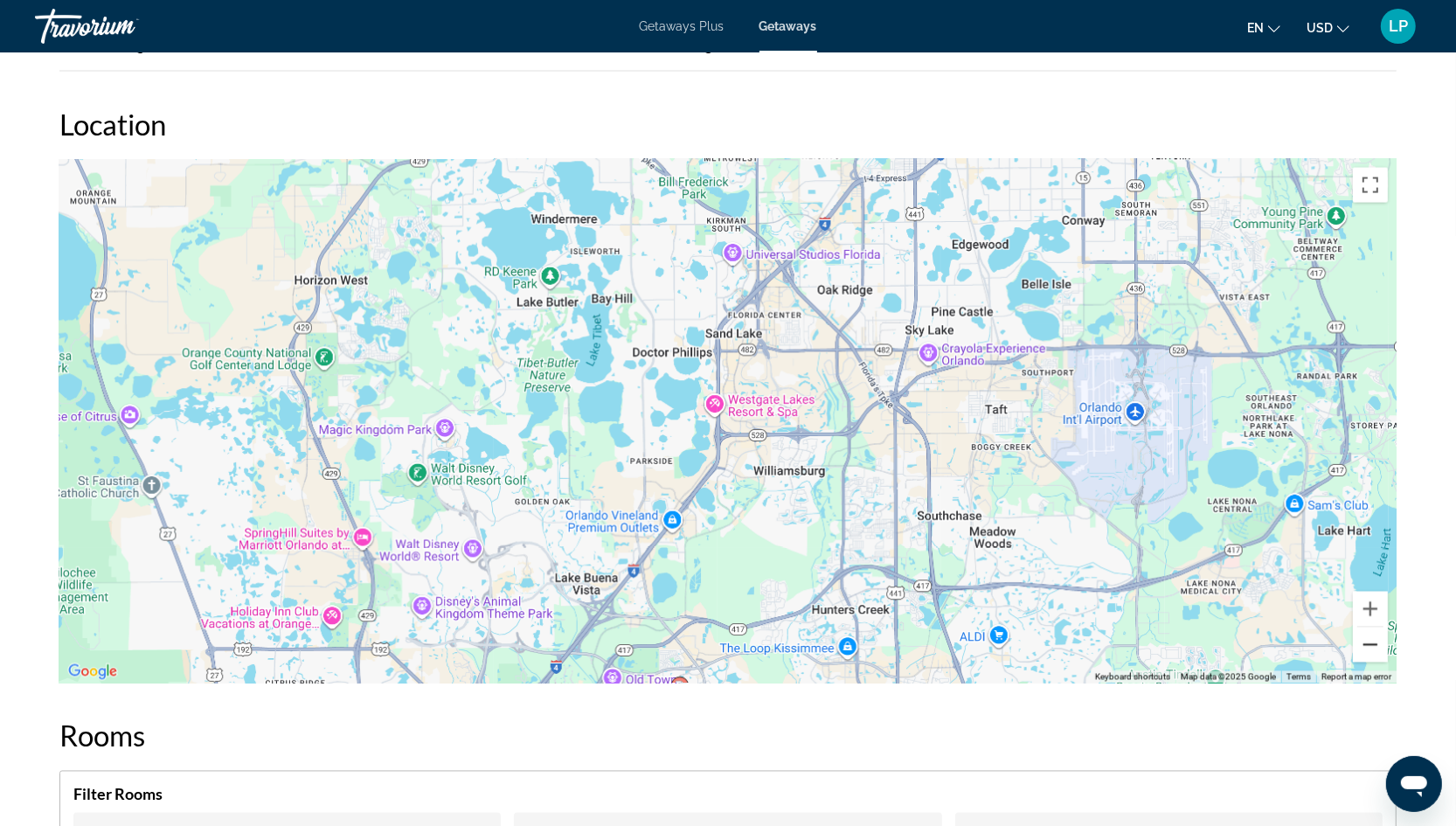
click at [1379, 631] on button "Zoom out" at bounding box center [1370, 645] width 35 height 35
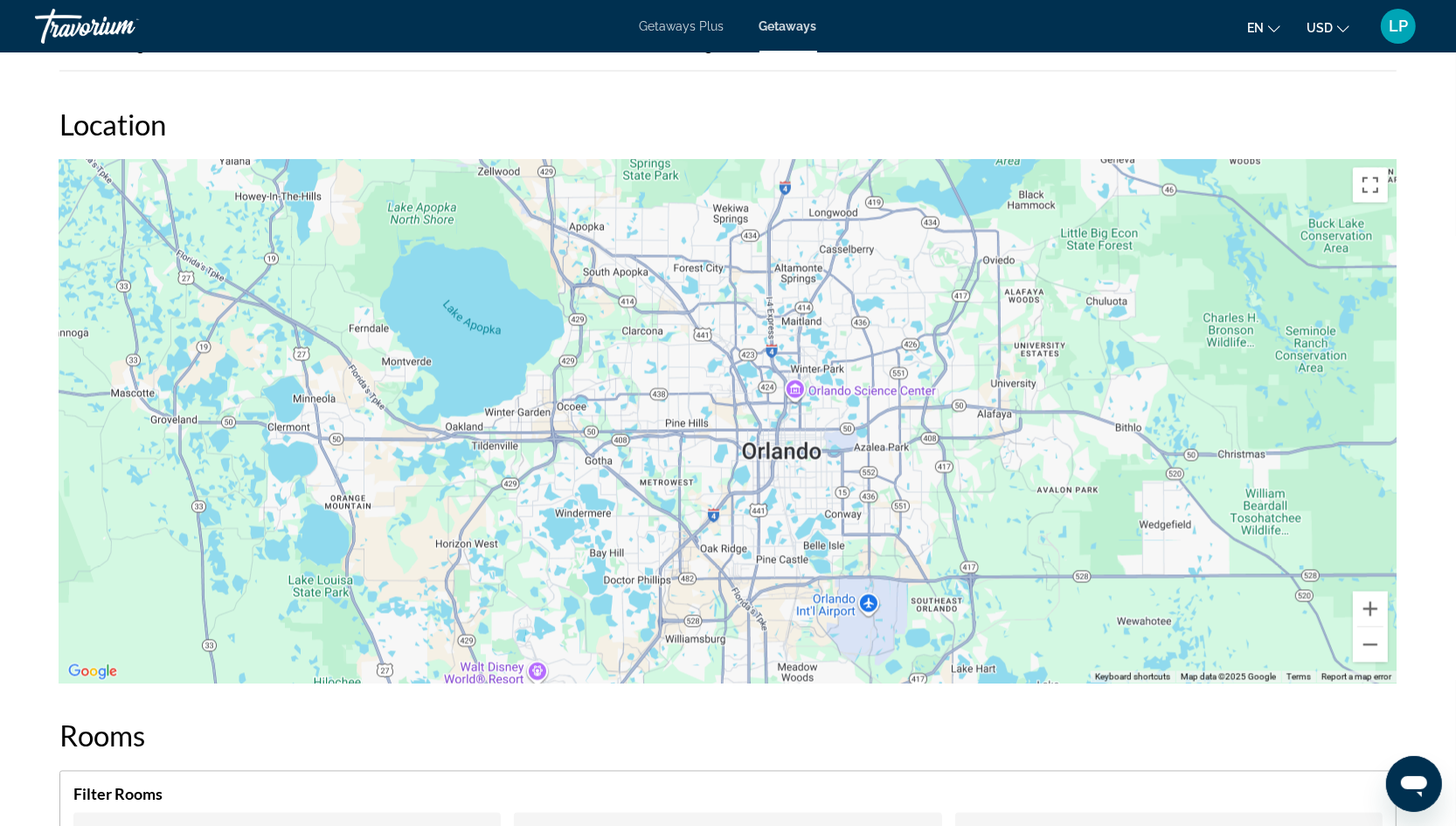
drag, startPoint x: 1142, startPoint y: 497, endPoint x: 1085, endPoint y: 673, distance: 185.0
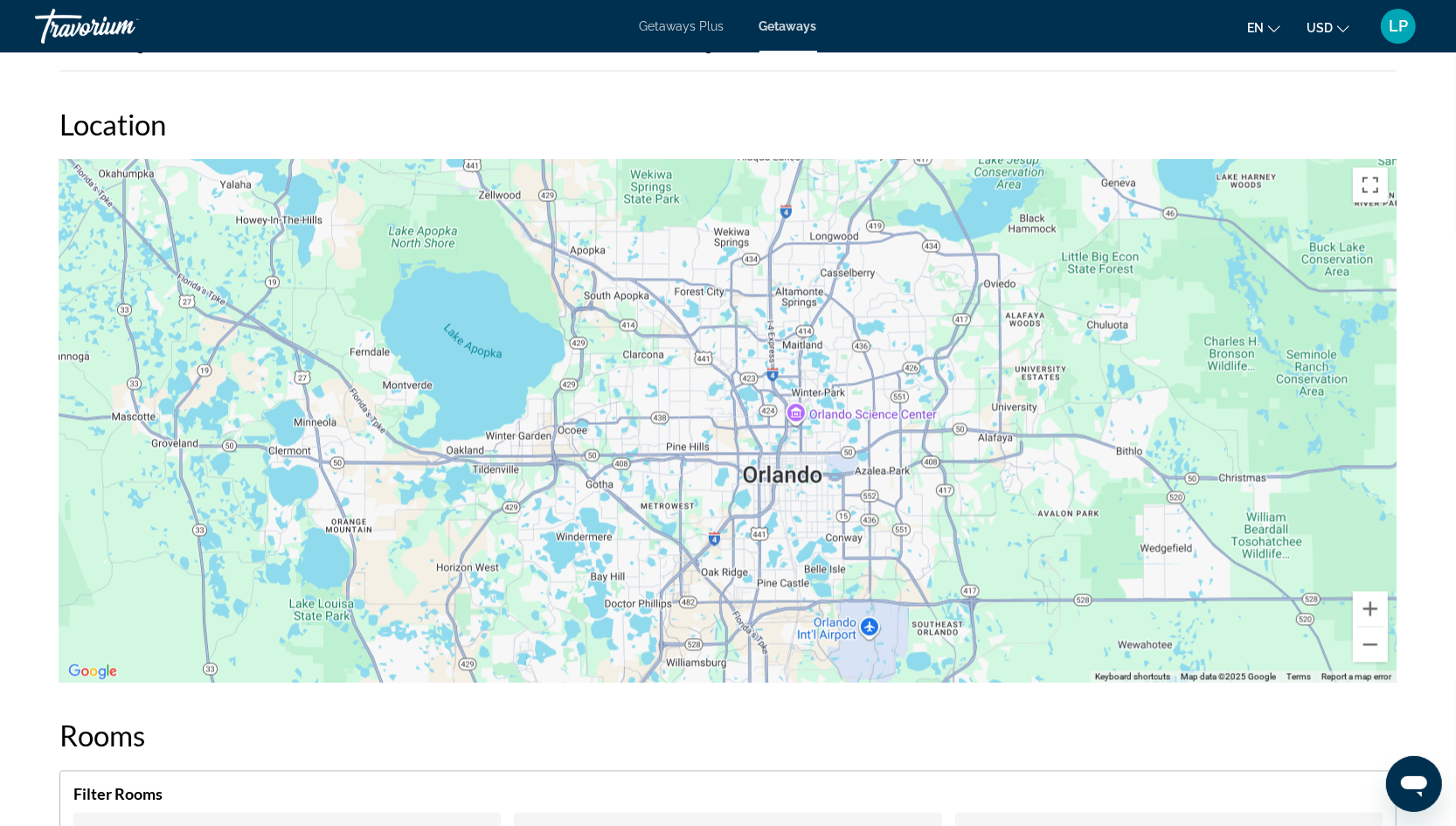
drag, startPoint x: 1077, startPoint y: 462, endPoint x: 1077, endPoint y: 589, distance: 127.0
click at [1077, 550] on div "To activate drag with keyboard, press Alt + Enter. Once in keyboard drag state,…" at bounding box center [728, 422] width 1337 height 525
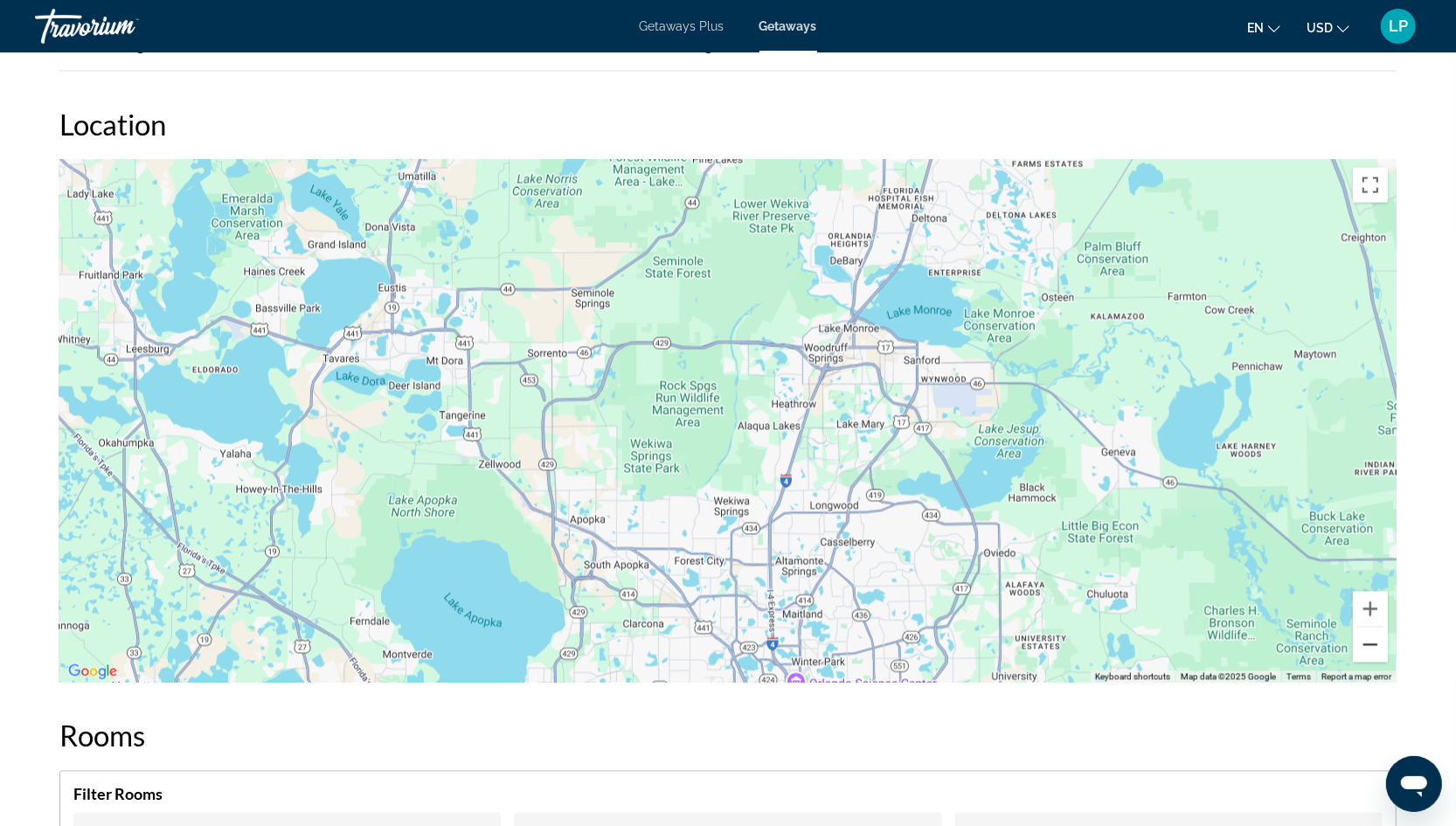
click at [1371, 632] on button "Zoom out" at bounding box center [1370, 645] width 35 height 35
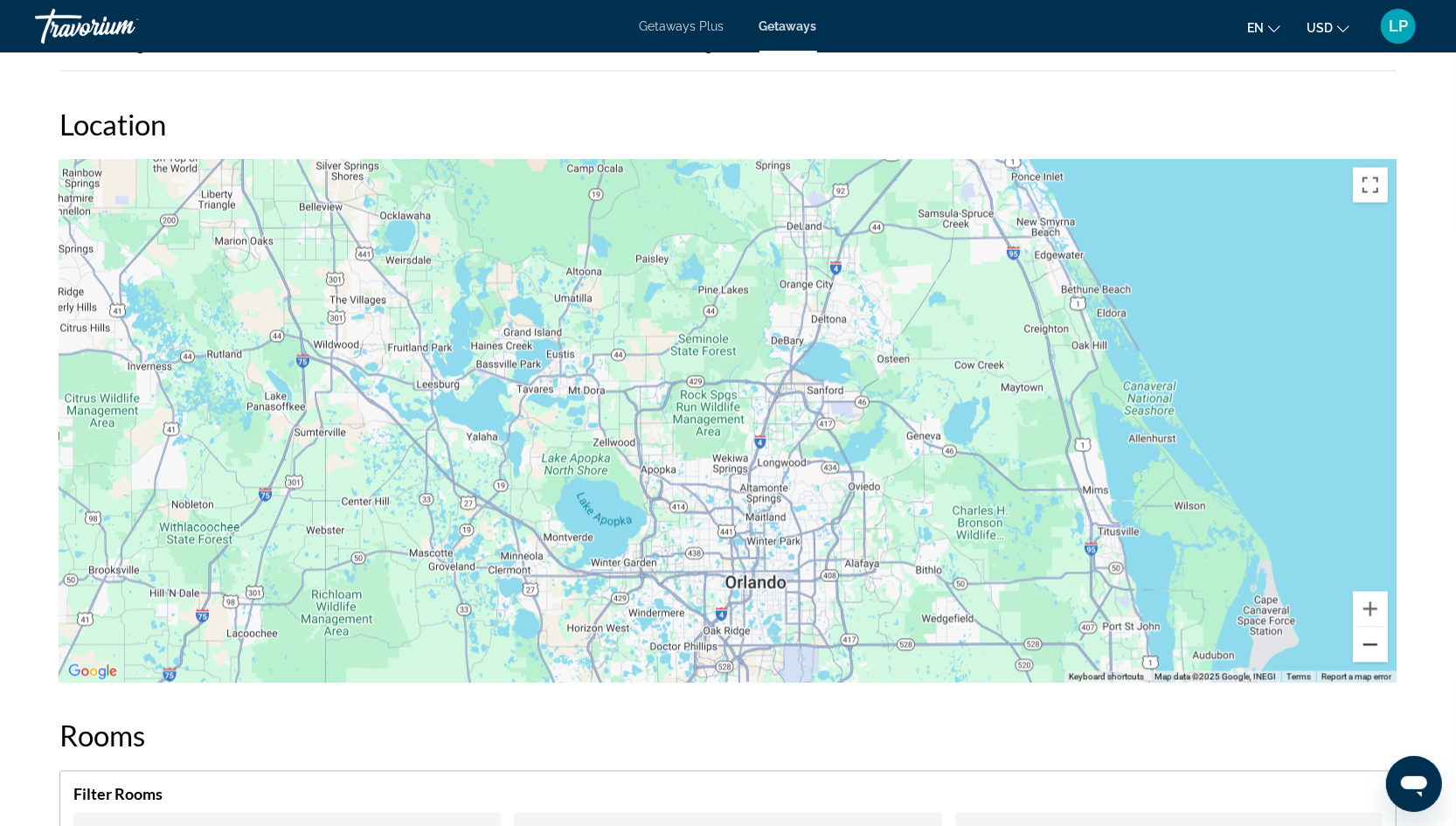
click at [1371, 632] on button "Zoom out" at bounding box center [1370, 645] width 35 height 35
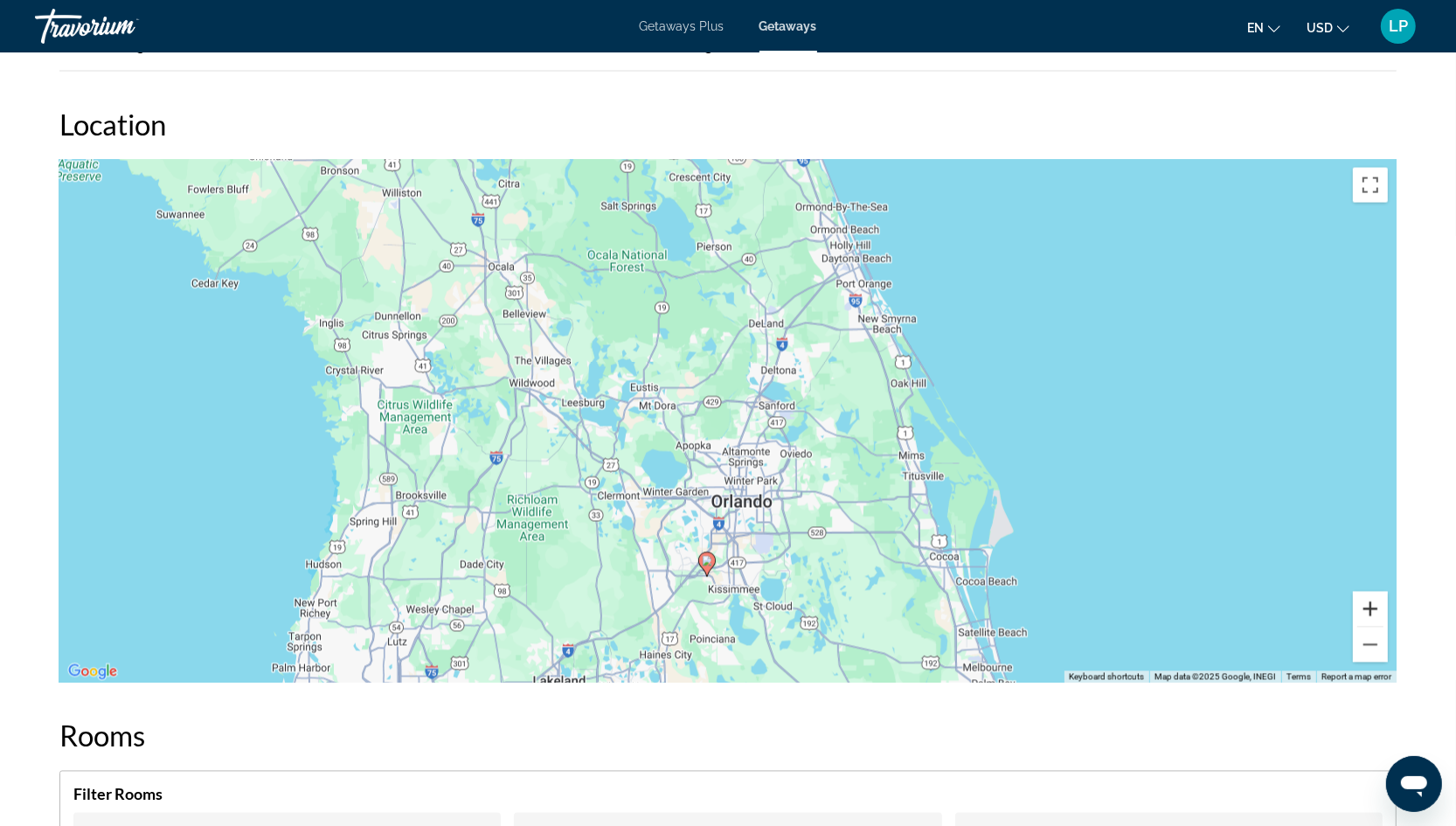
click at [1369, 592] on button "Zoom in" at bounding box center [1370, 609] width 35 height 35
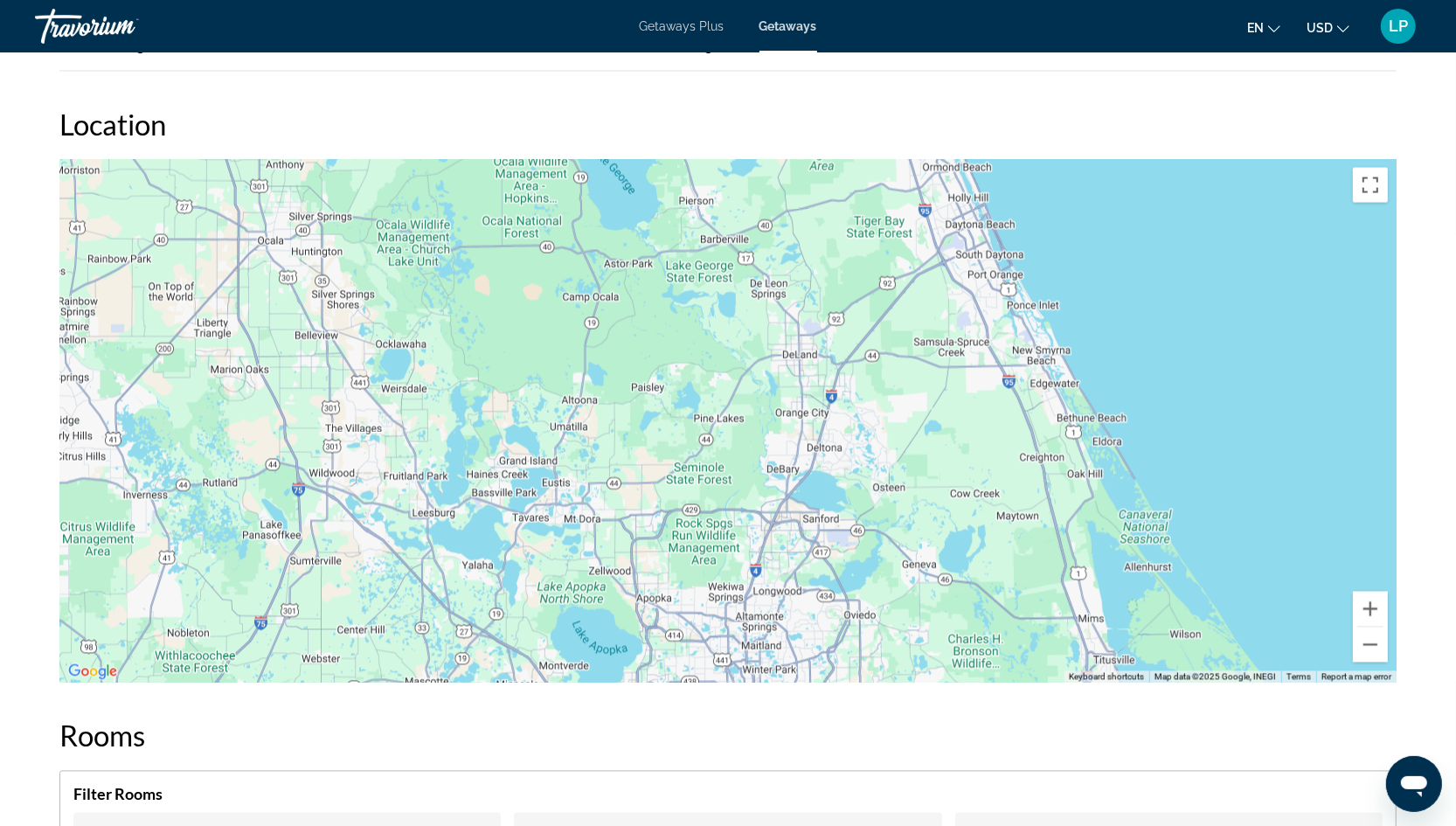
drag, startPoint x: 1170, startPoint y: 463, endPoint x: 1160, endPoint y: 613, distance: 150.3
click at [1160, 613] on div "To activate drag with keyboard, press Alt + Enter. Once in keyboard drag state,…" at bounding box center [728, 422] width 1337 height 525
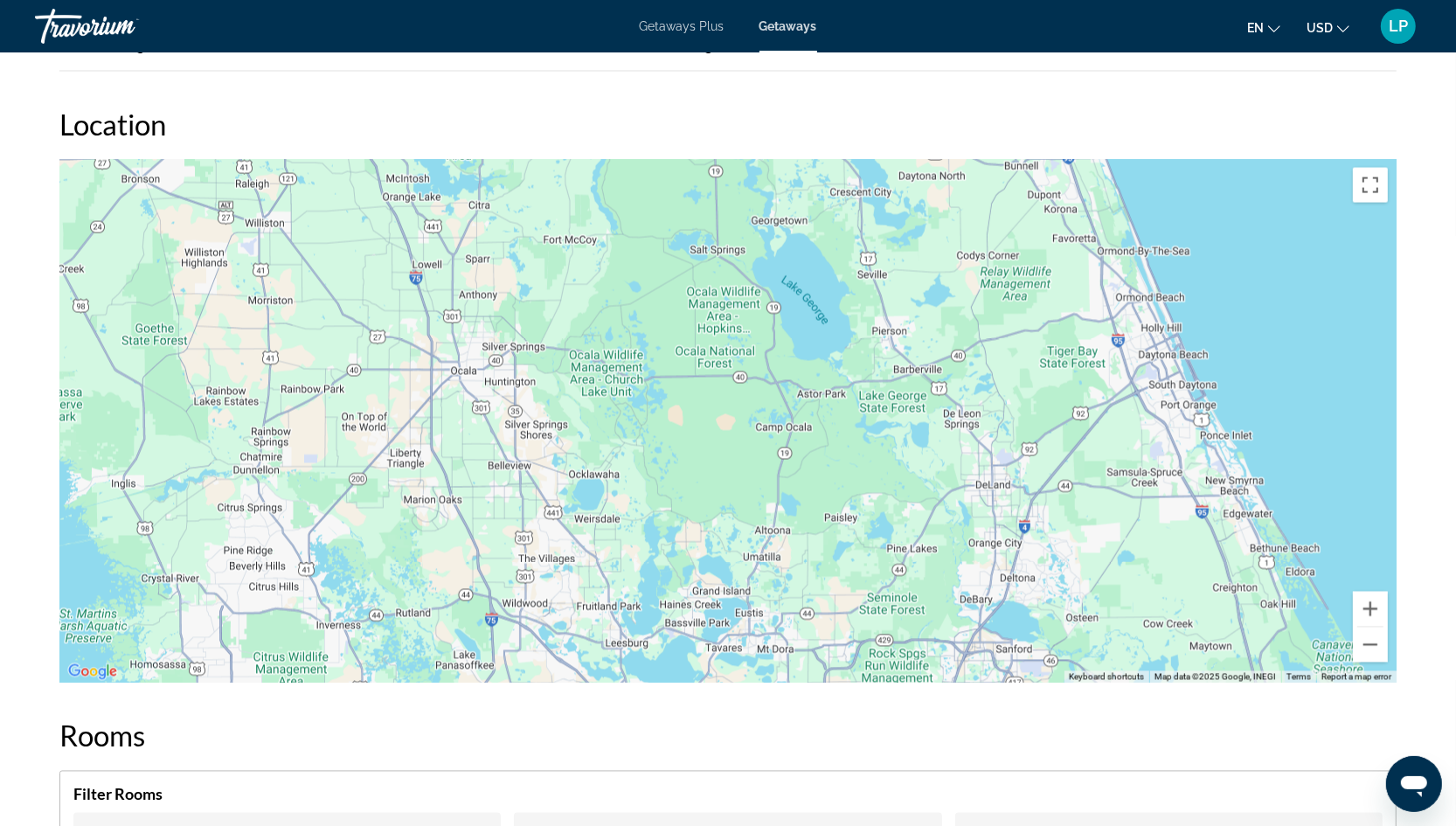
drag, startPoint x: 1160, startPoint y: 591, endPoint x: 1359, endPoint y: 701, distance: 227.4
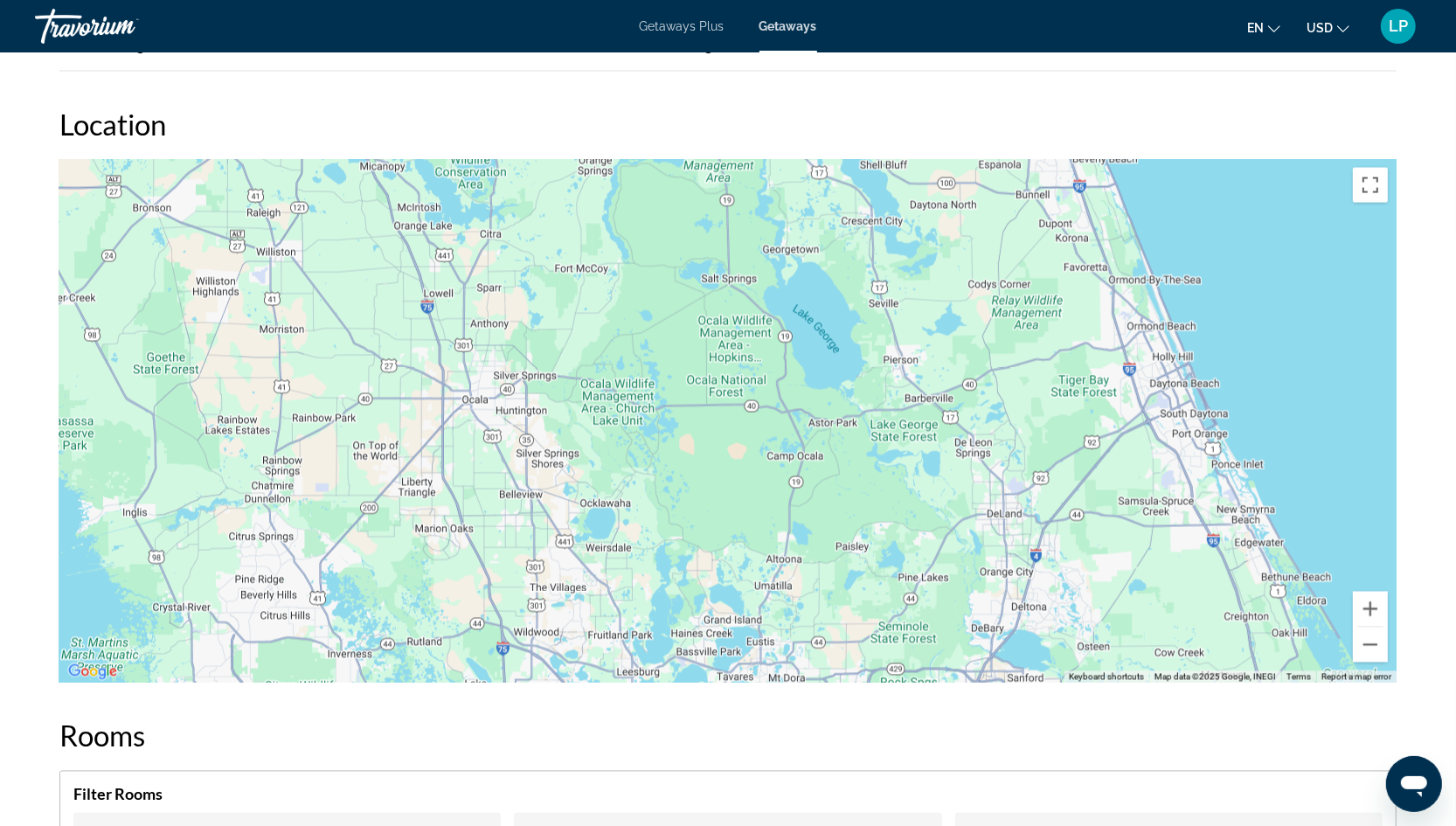
drag, startPoint x: 1249, startPoint y: 511, endPoint x: 1282, endPoint y: 652, distance: 144.8
click at [1281, 645] on div "Main content" at bounding box center [728, 422] width 1337 height 525
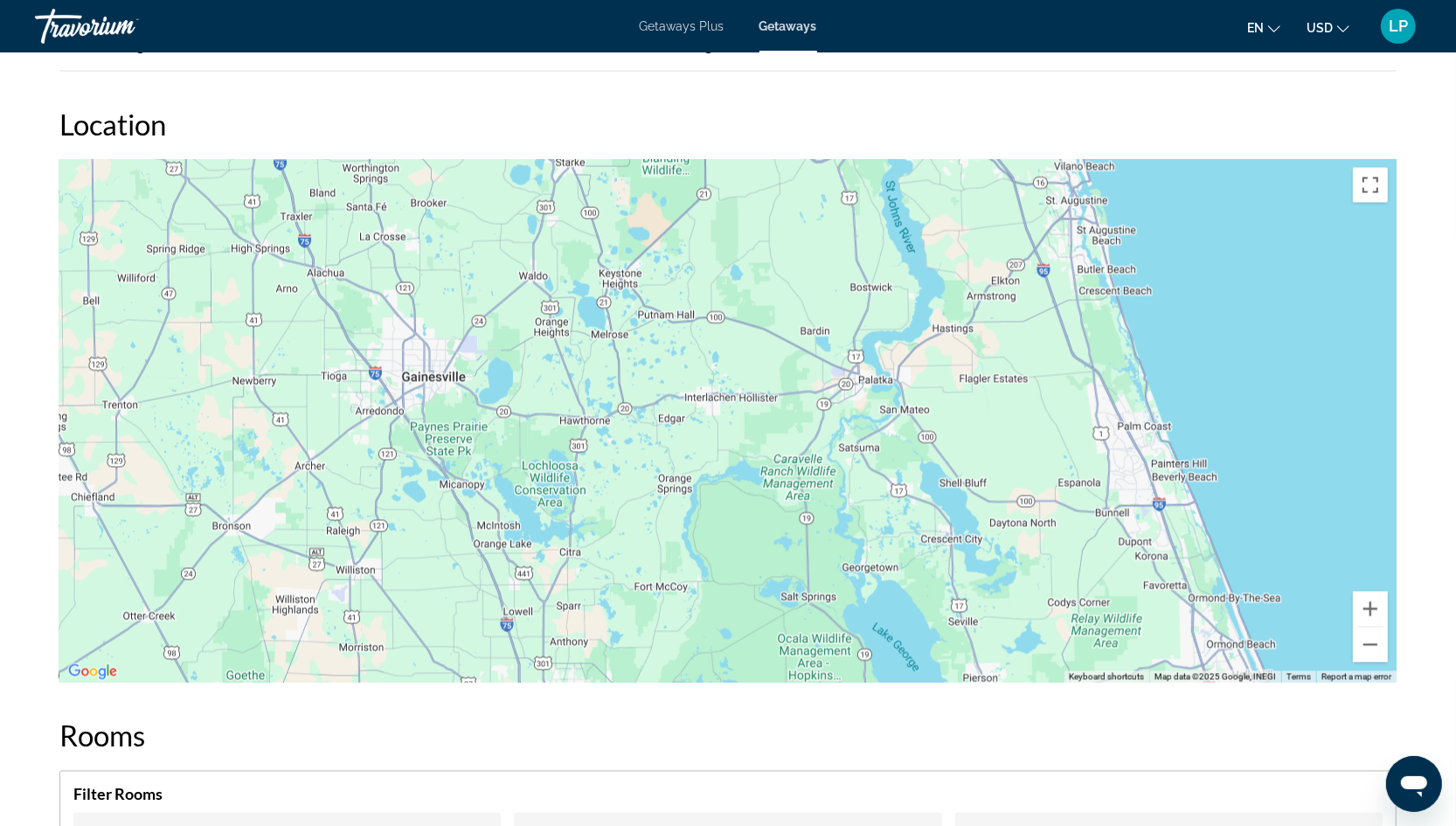
drag, startPoint x: 1231, startPoint y: 579, endPoint x: 1236, endPoint y: 696, distance: 117.1
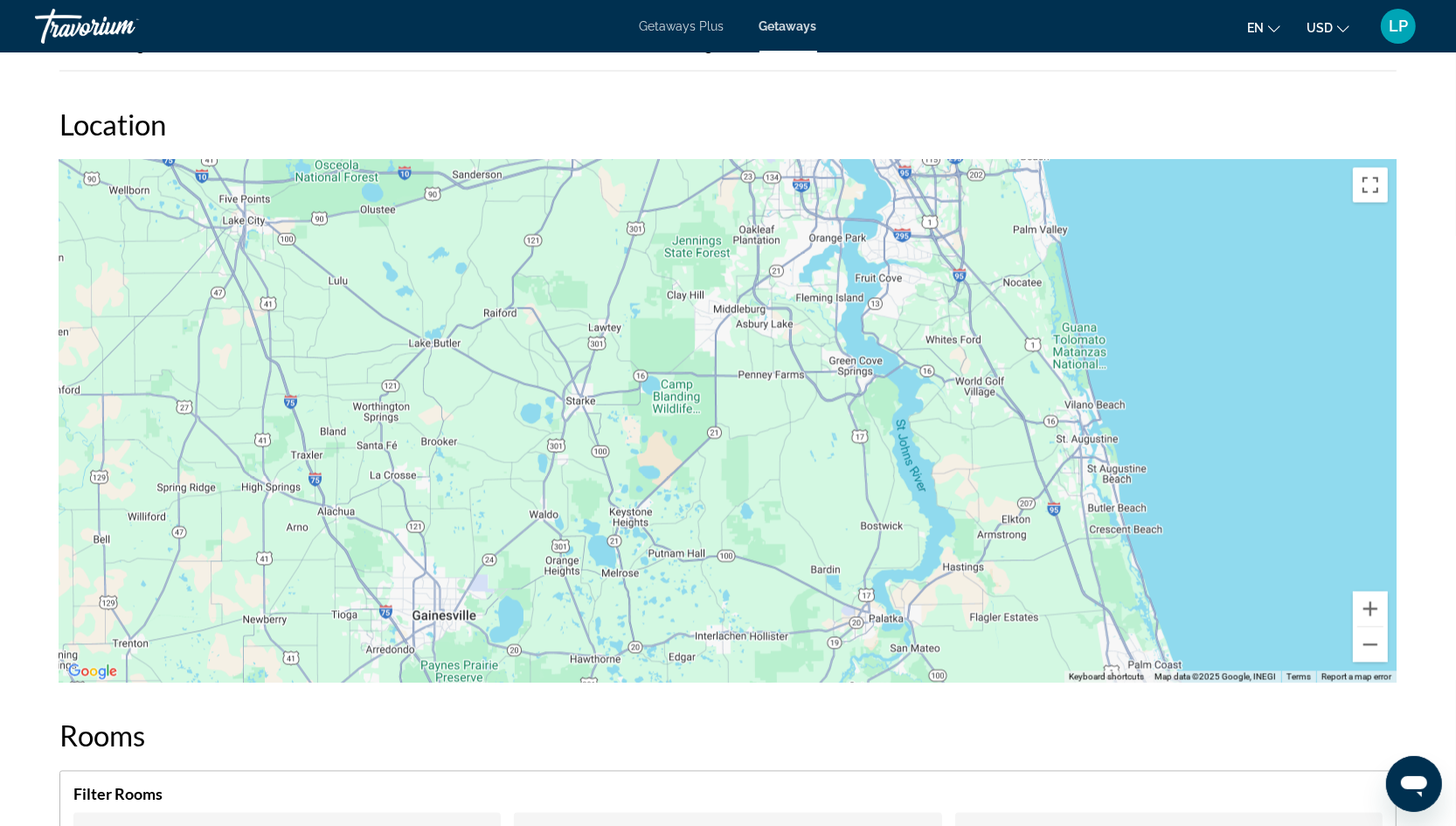
drag, startPoint x: 1187, startPoint y: 576, endPoint x: 1200, endPoint y: 649, distance: 74.1
click at [1197, 635] on div "Main content" at bounding box center [728, 422] width 1337 height 525
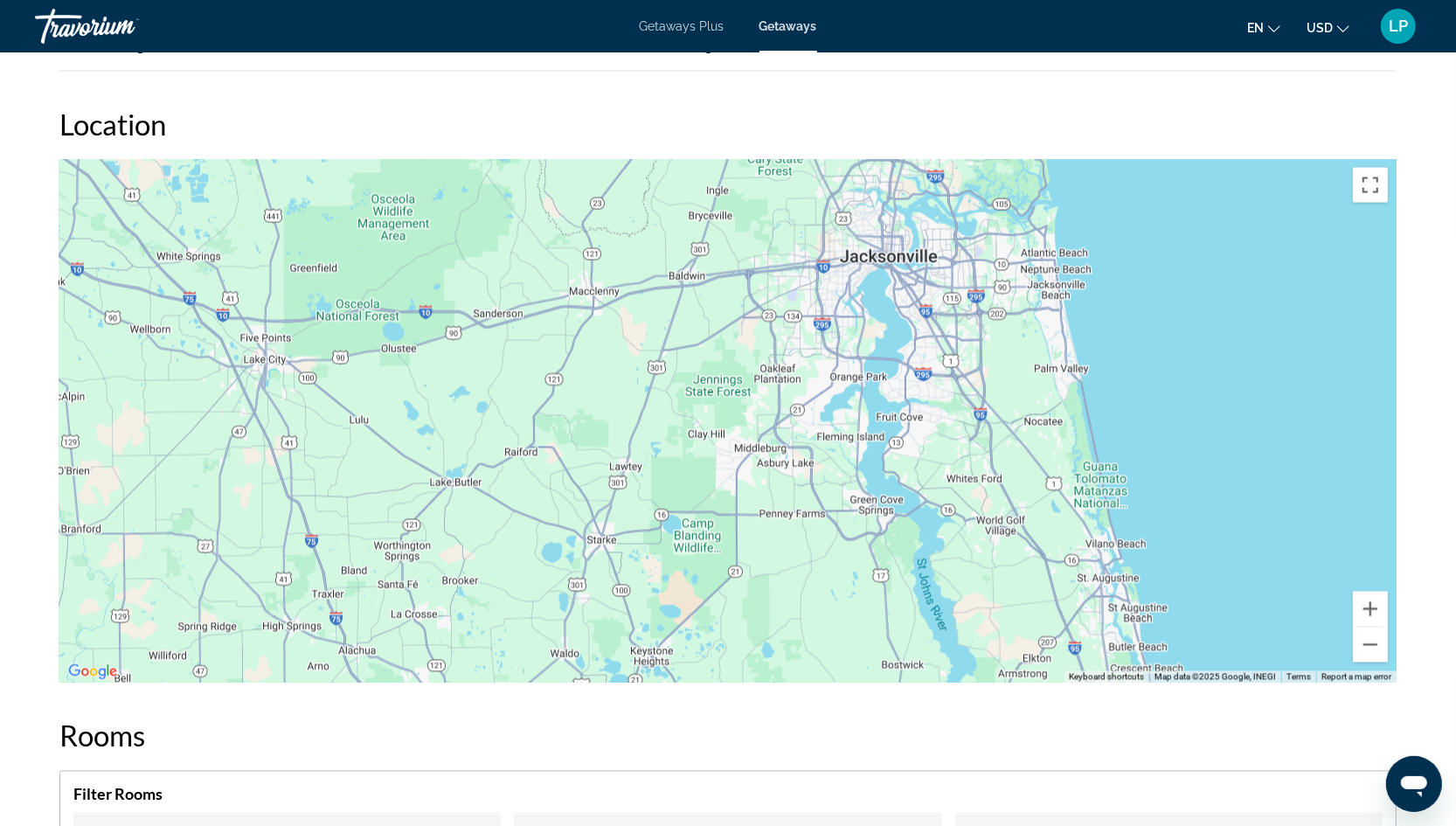
drag, startPoint x: 1118, startPoint y: 472, endPoint x: 1145, endPoint y: 560, distance: 92.0
click at [1139, 547] on div "Main content" at bounding box center [728, 422] width 1337 height 525
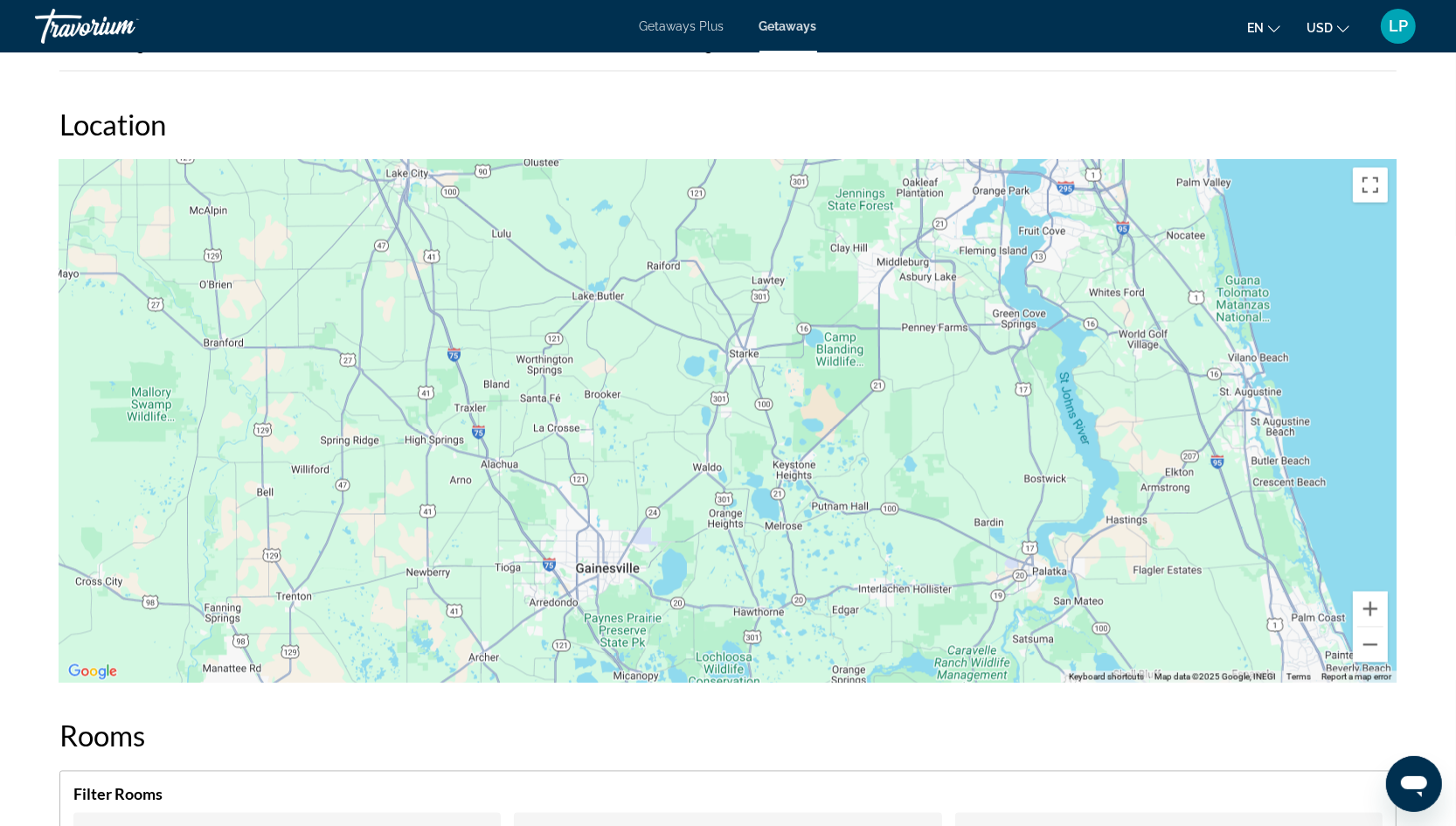
drag, startPoint x: 1145, startPoint y: 551, endPoint x: 1239, endPoint y: 191, distance: 372.1
click at [1239, 191] on div "Main content" at bounding box center [728, 422] width 1337 height 525
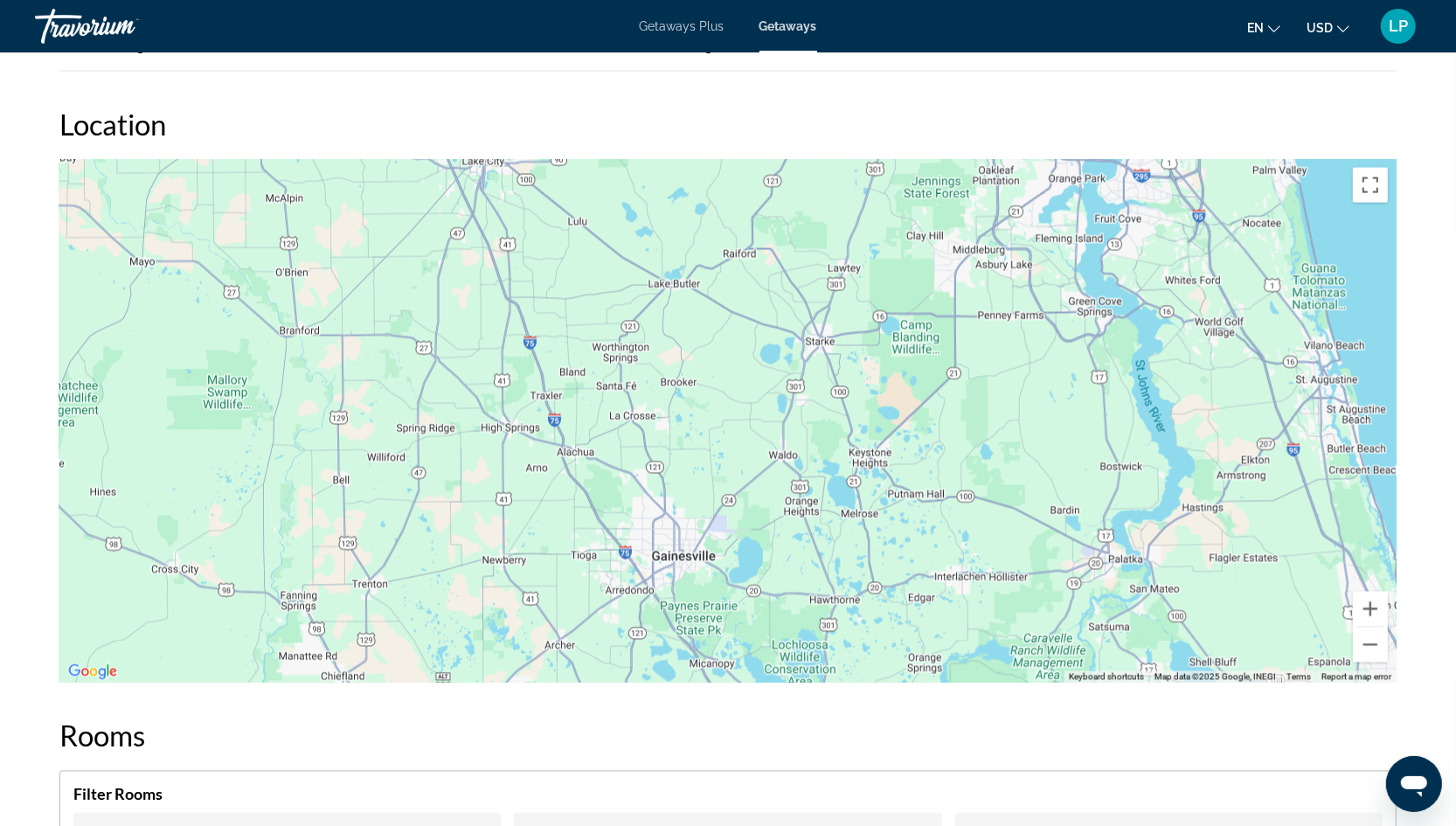
drag, startPoint x: 1055, startPoint y: 252, endPoint x: 1139, endPoint y: 234, distance: 85.9
click at [1136, 236] on div "Main content" at bounding box center [728, 422] width 1337 height 525
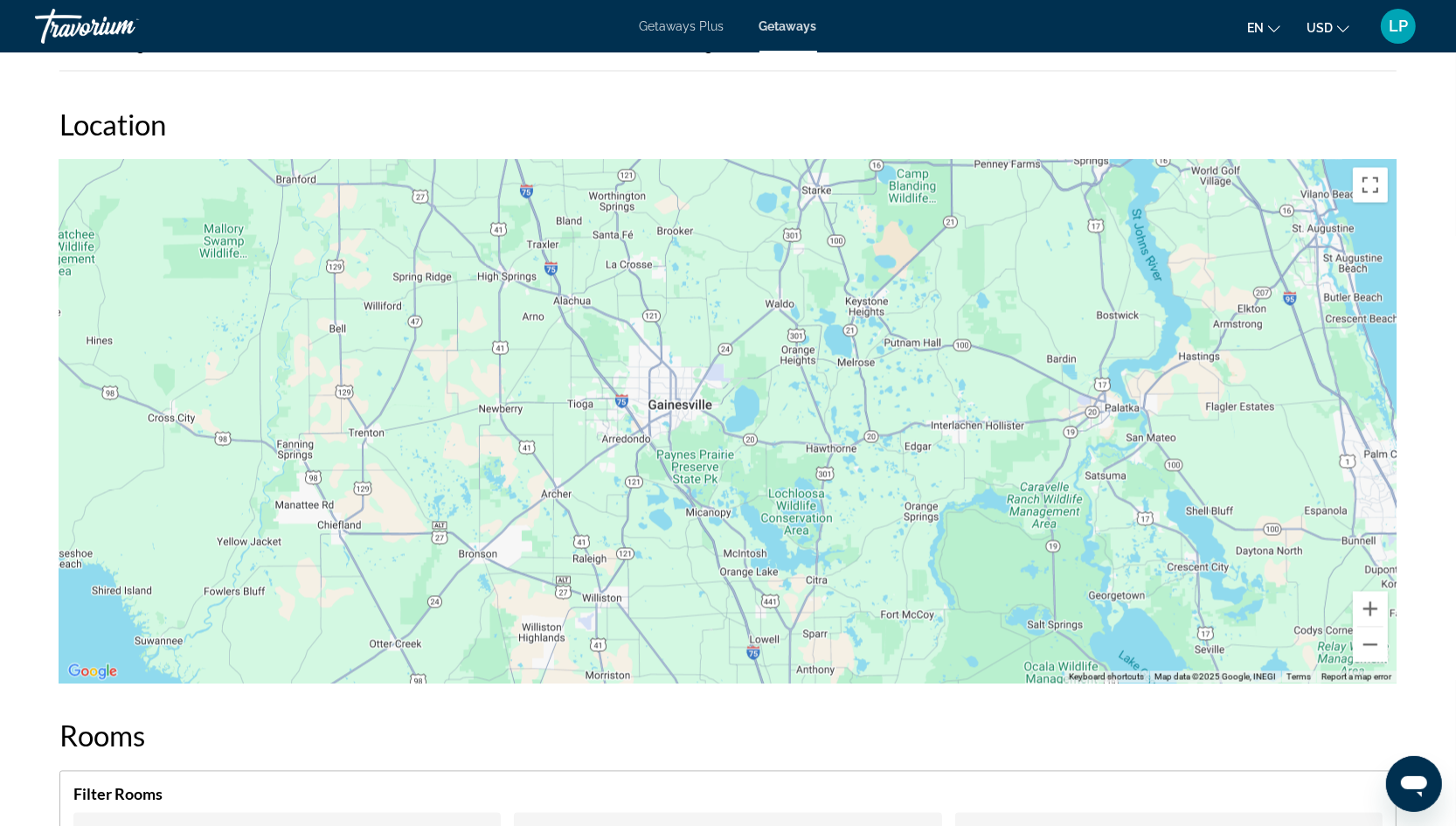
drag, startPoint x: 1163, startPoint y: 314, endPoint x: 1002, endPoint y: 187, distance: 205.1
click at [1002, 187] on div "Main content" at bounding box center [728, 422] width 1337 height 525
click at [1373, 592] on button "Zoom in" at bounding box center [1370, 609] width 35 height 35
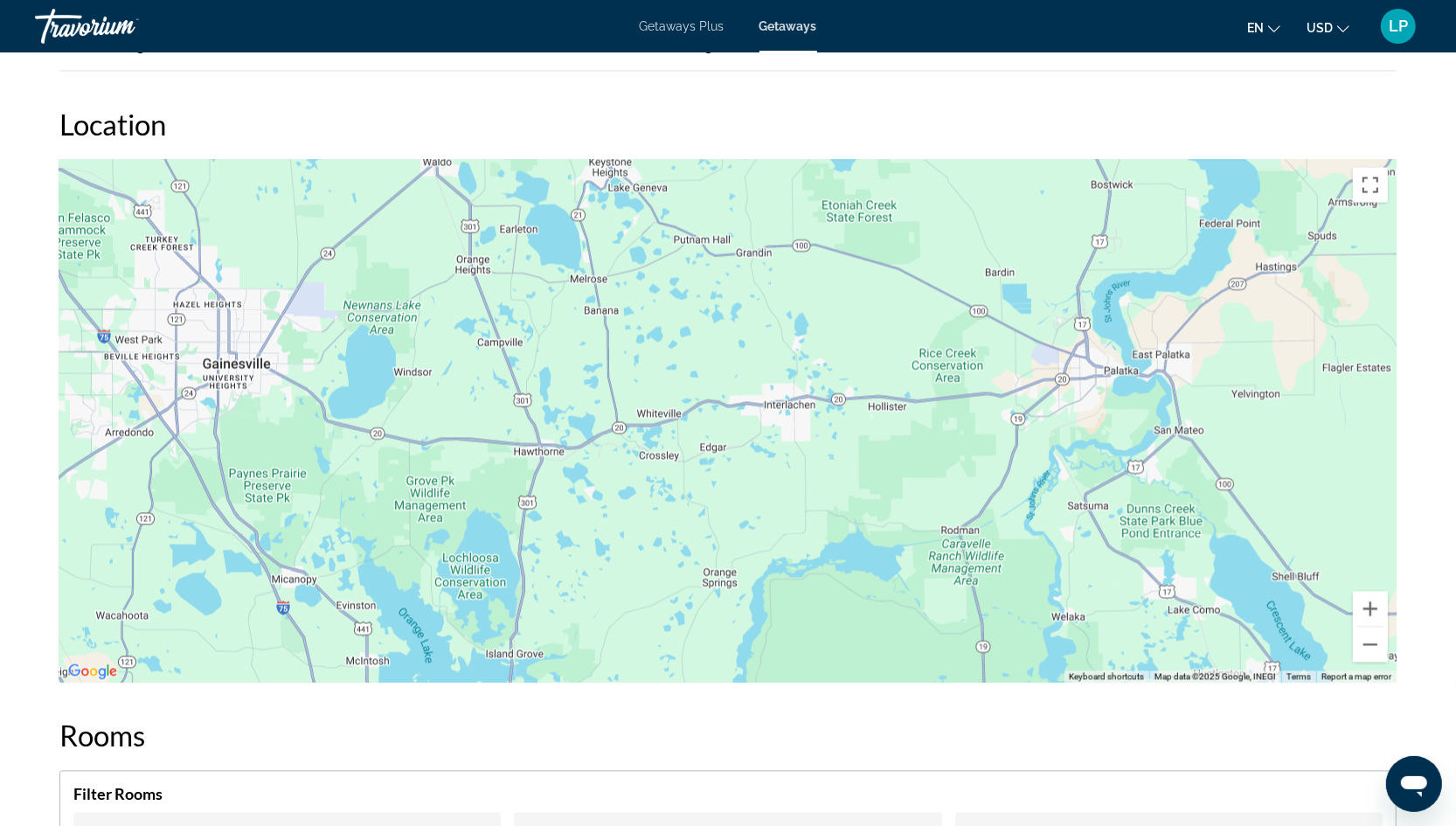
drag, startPoint x: 1235, startPoint y: 490, endPoint x: 837, endPoint y: 465, distance: 398.8
click at [837, 465] on div "Main content" at bounding box center [728, 422] width 1337 height 525
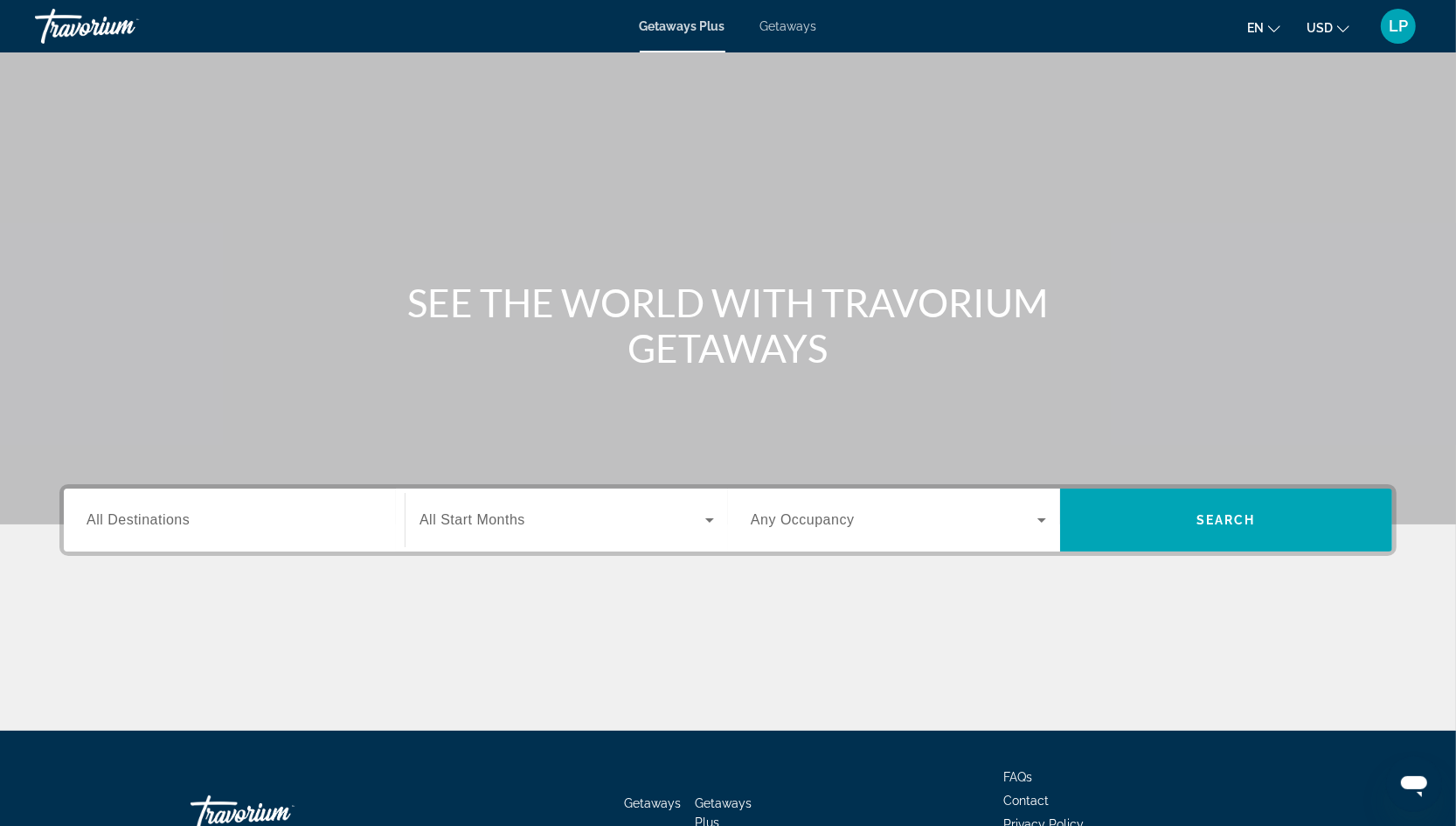
click at [112, 518] on span "All Destinations" at bounding box center [137, 520] width 103 height 15
click at [112, 518] on input "Destination All Destinations" at bounding box center [234, 521] width 295 height 21
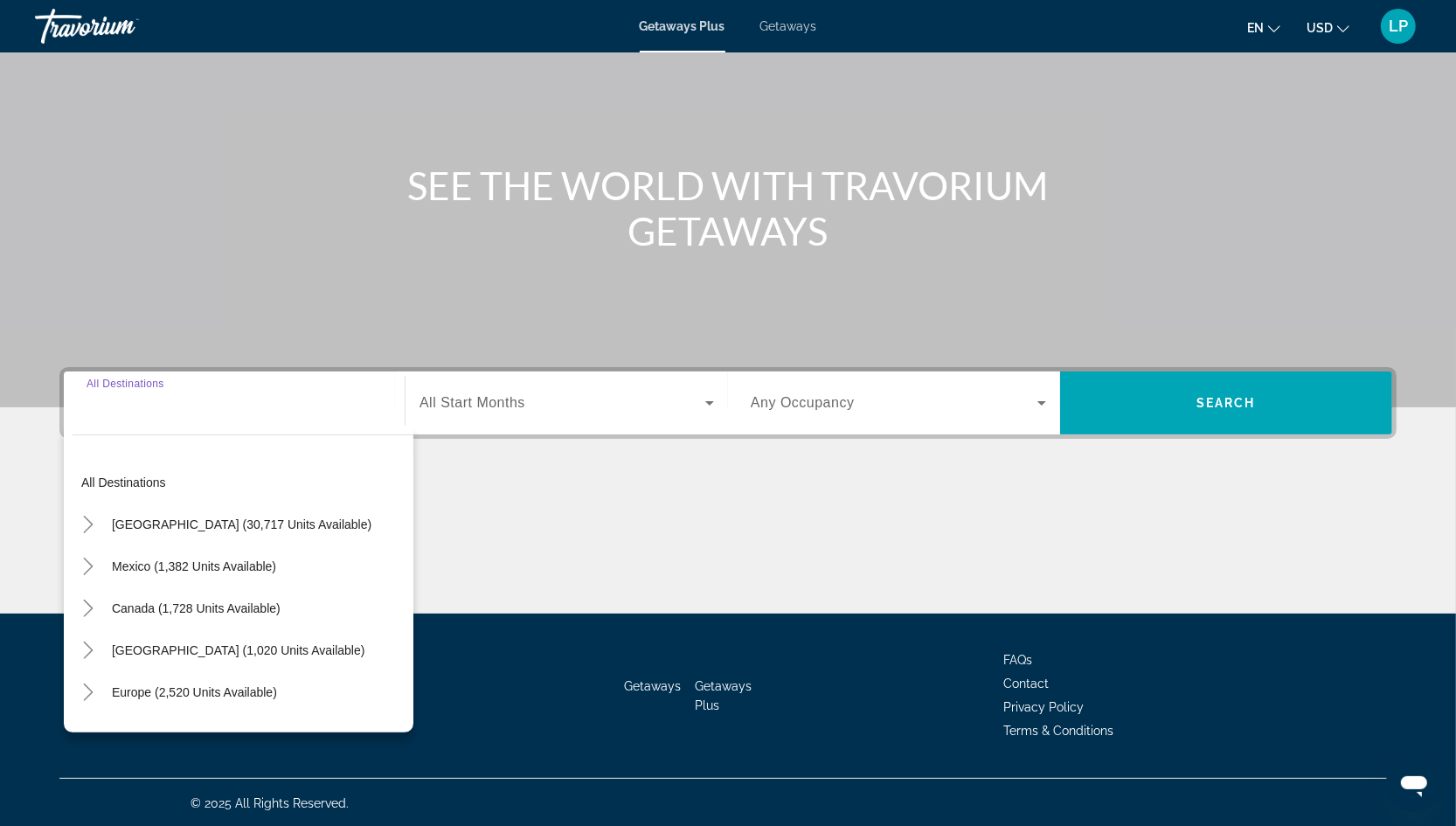
scroll to position [118, 0]
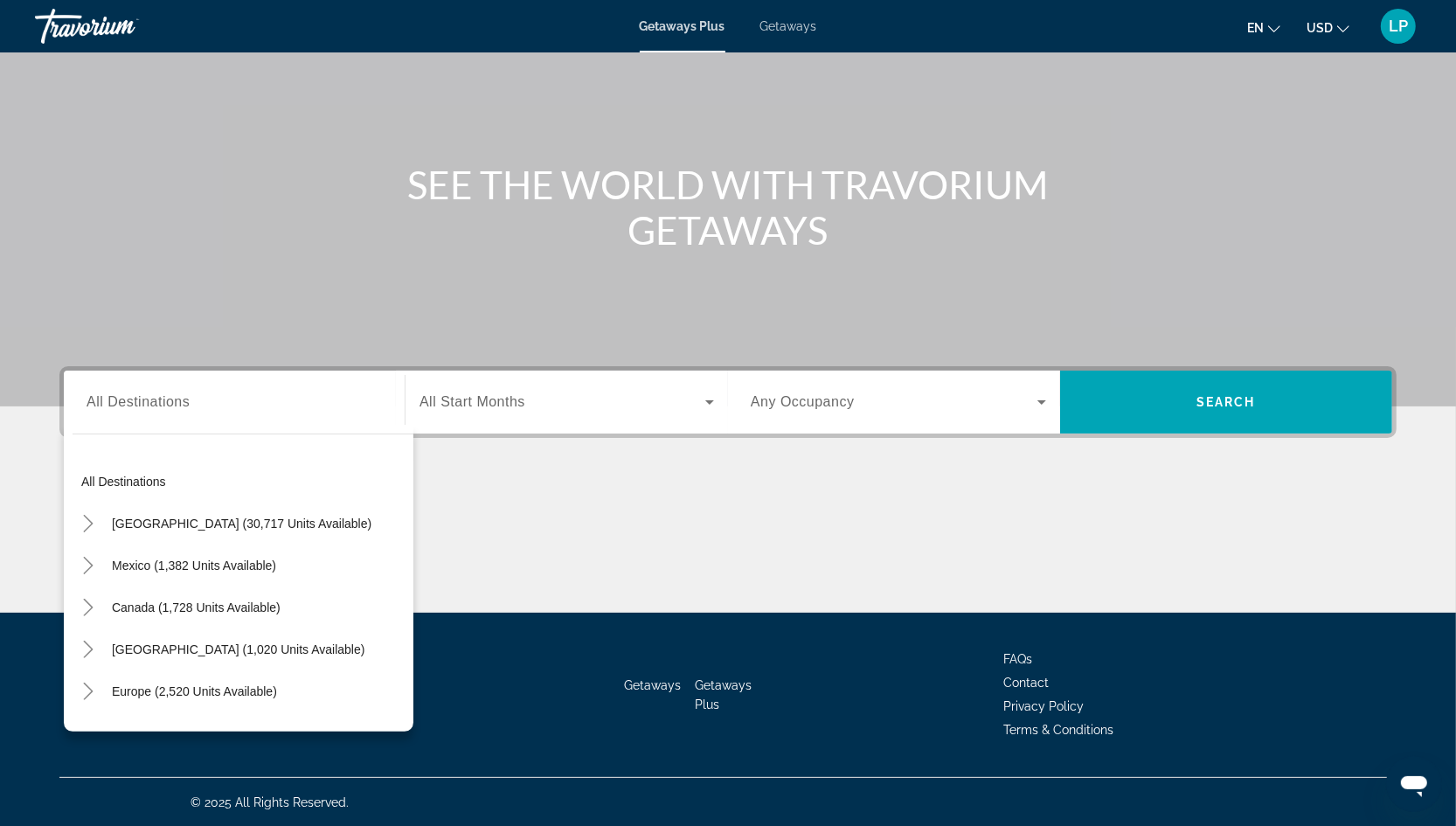
click at [801, 19] on span "Getaways" at bounding box center [789, 26] width 57 height 14
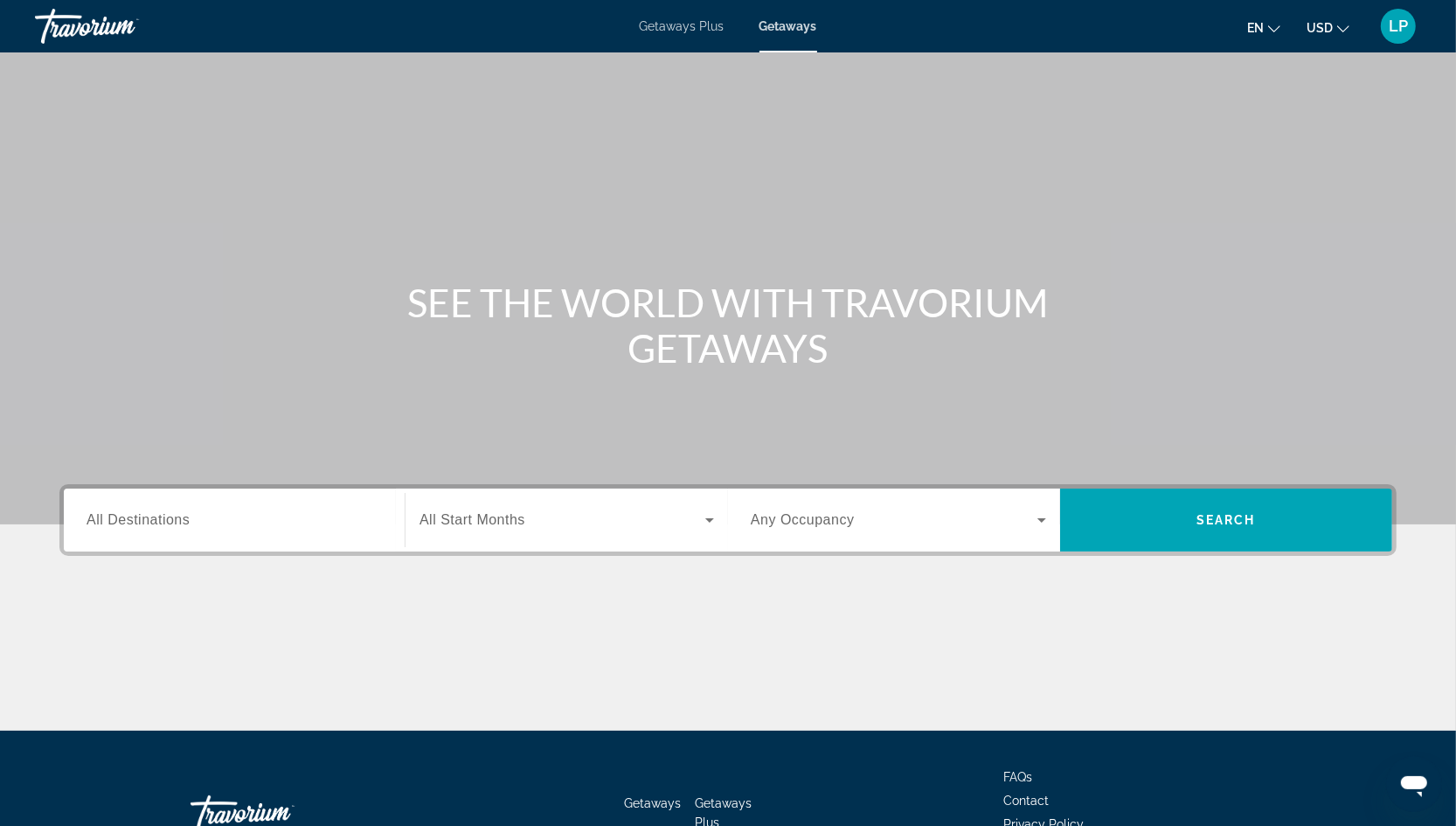
click at [102, 516] on span "All Destinations" at bounding box center [137, 520] width 103 height 15
click at [102, 516] on input "Destination All Destinations" at bounding box center [234, 521] width 295 height 21
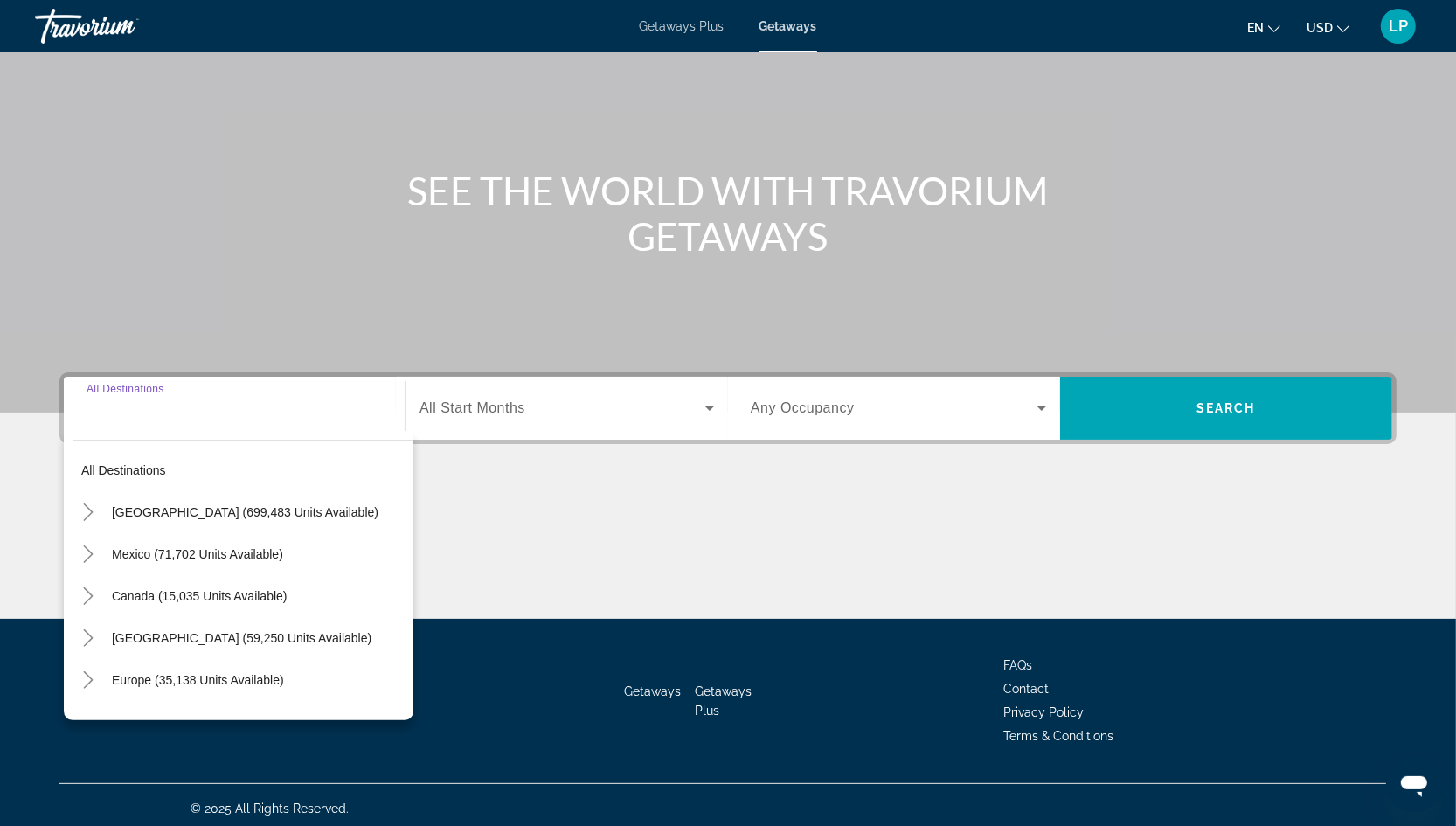
scroll to position [118, 0]
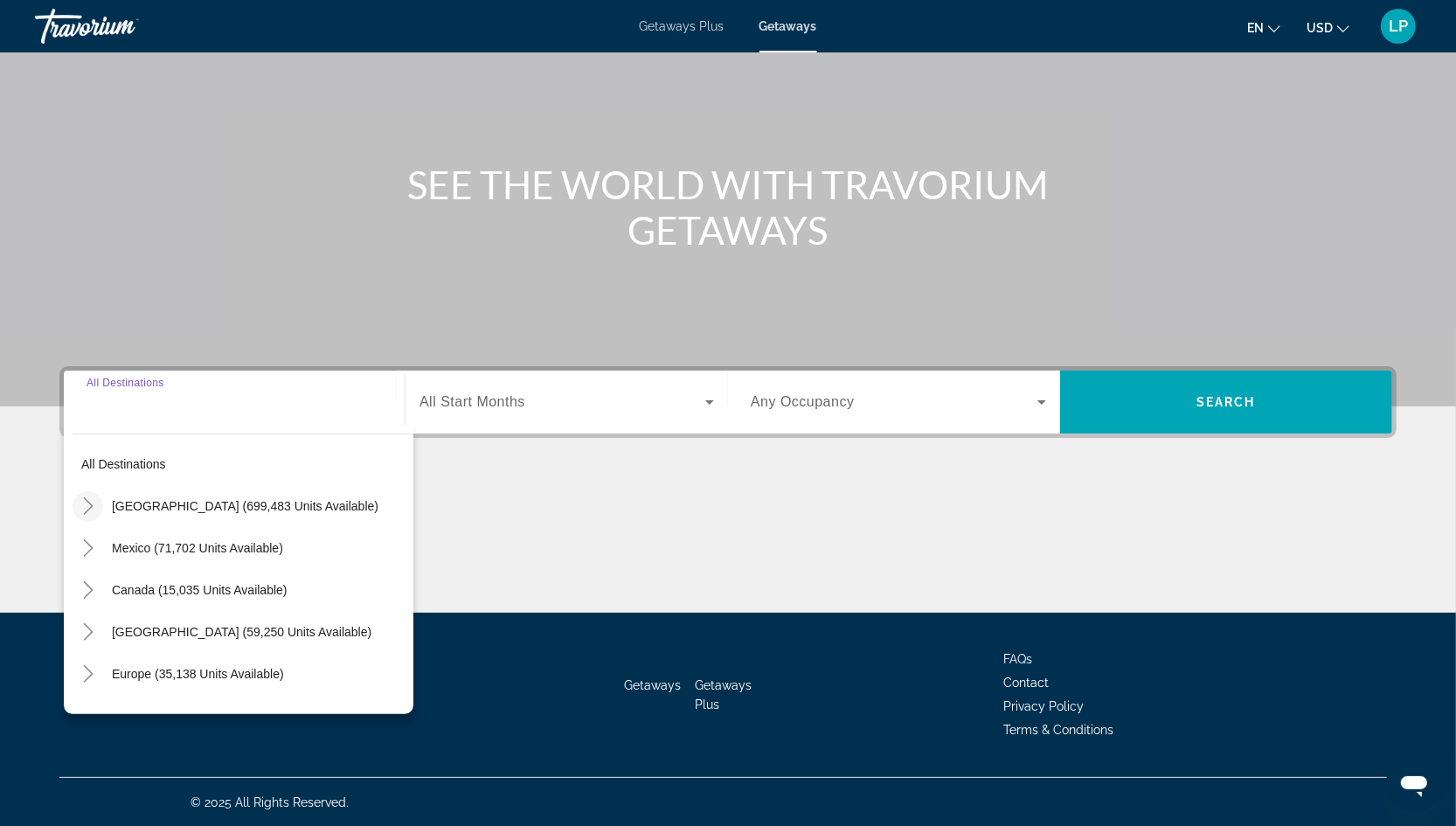
click at [85, 503] on icon "Toggle United States (699,483 units available)" at bounding box center [88, 506] width 17 height 17
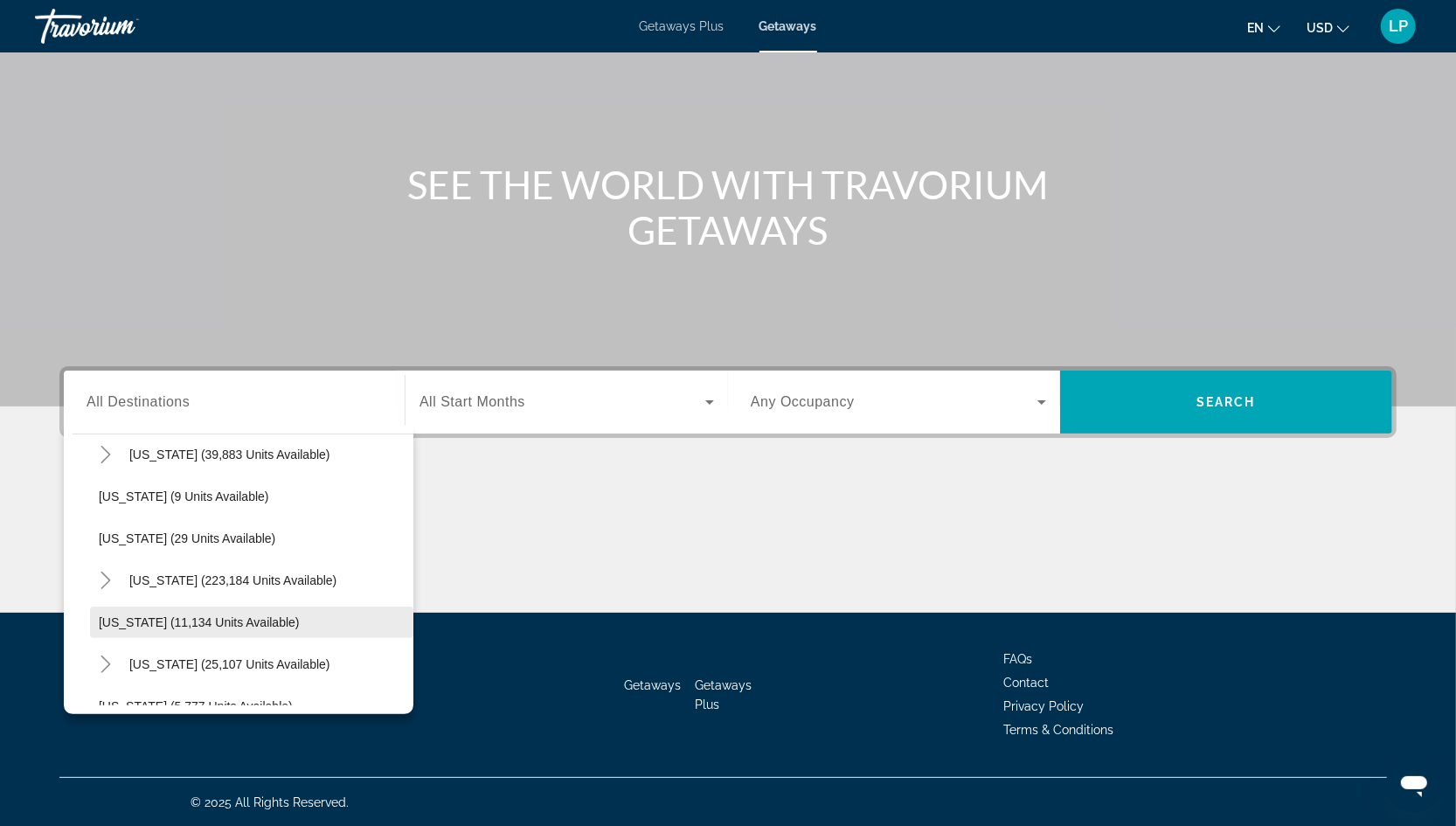
scroll to position [223, 0]
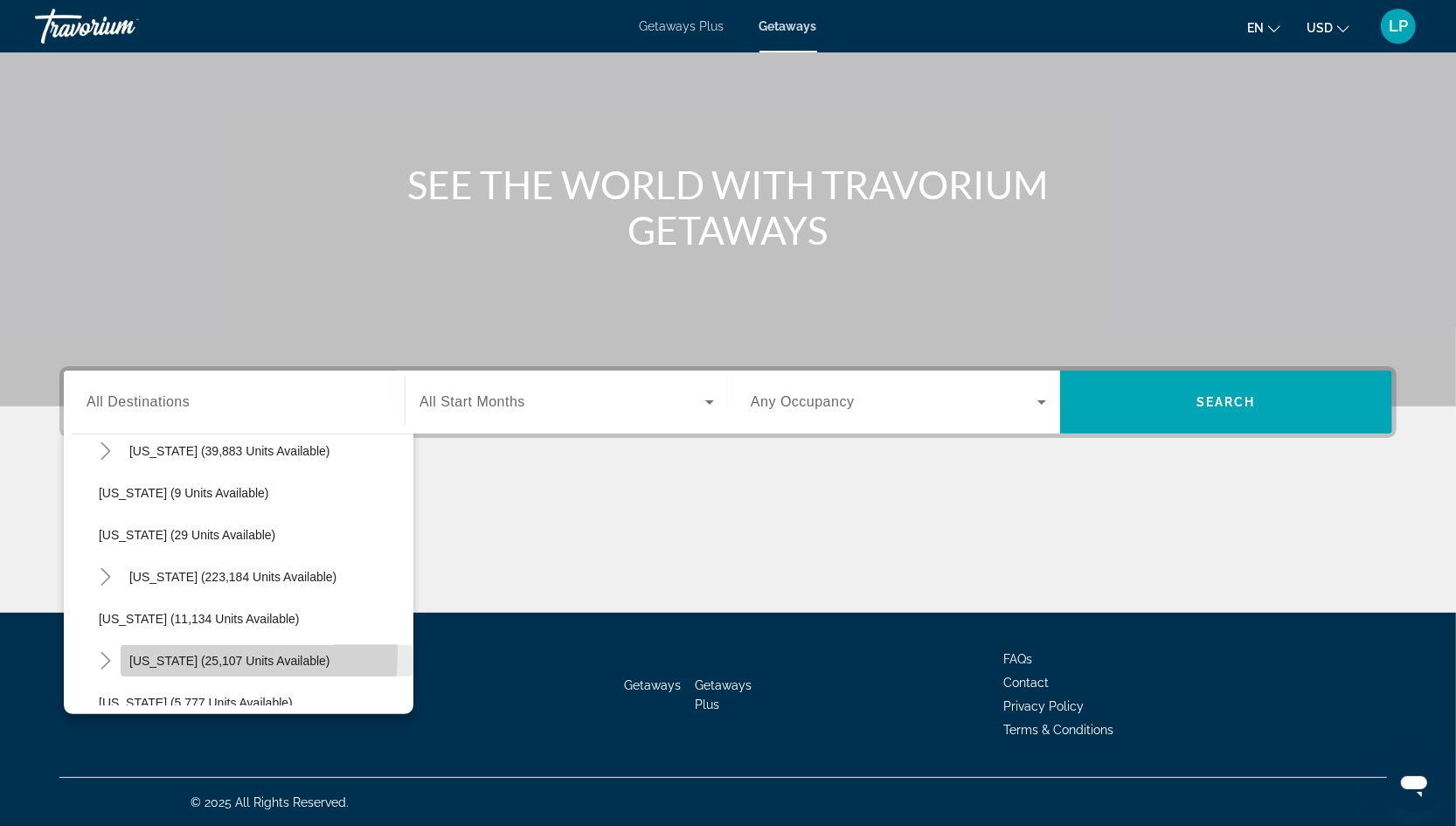
click at [144, 655] on span "Hawaii (25,107 units available)" at bounding box center [230, 661] width 201 height 14
type input "**********"
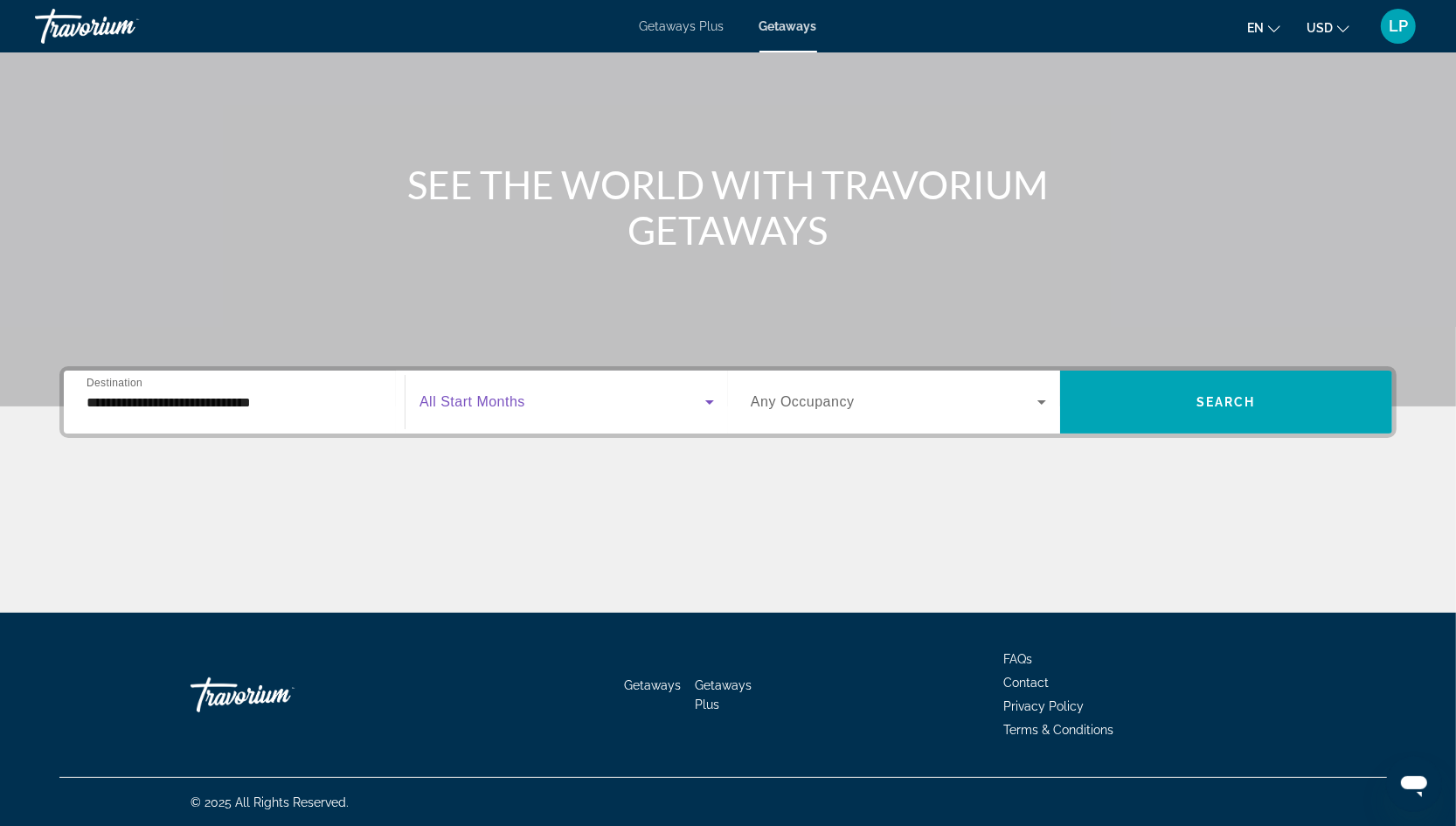
click at [570, 406] on span "Search widget" at bounding box center [562, 403] width 286 height 21
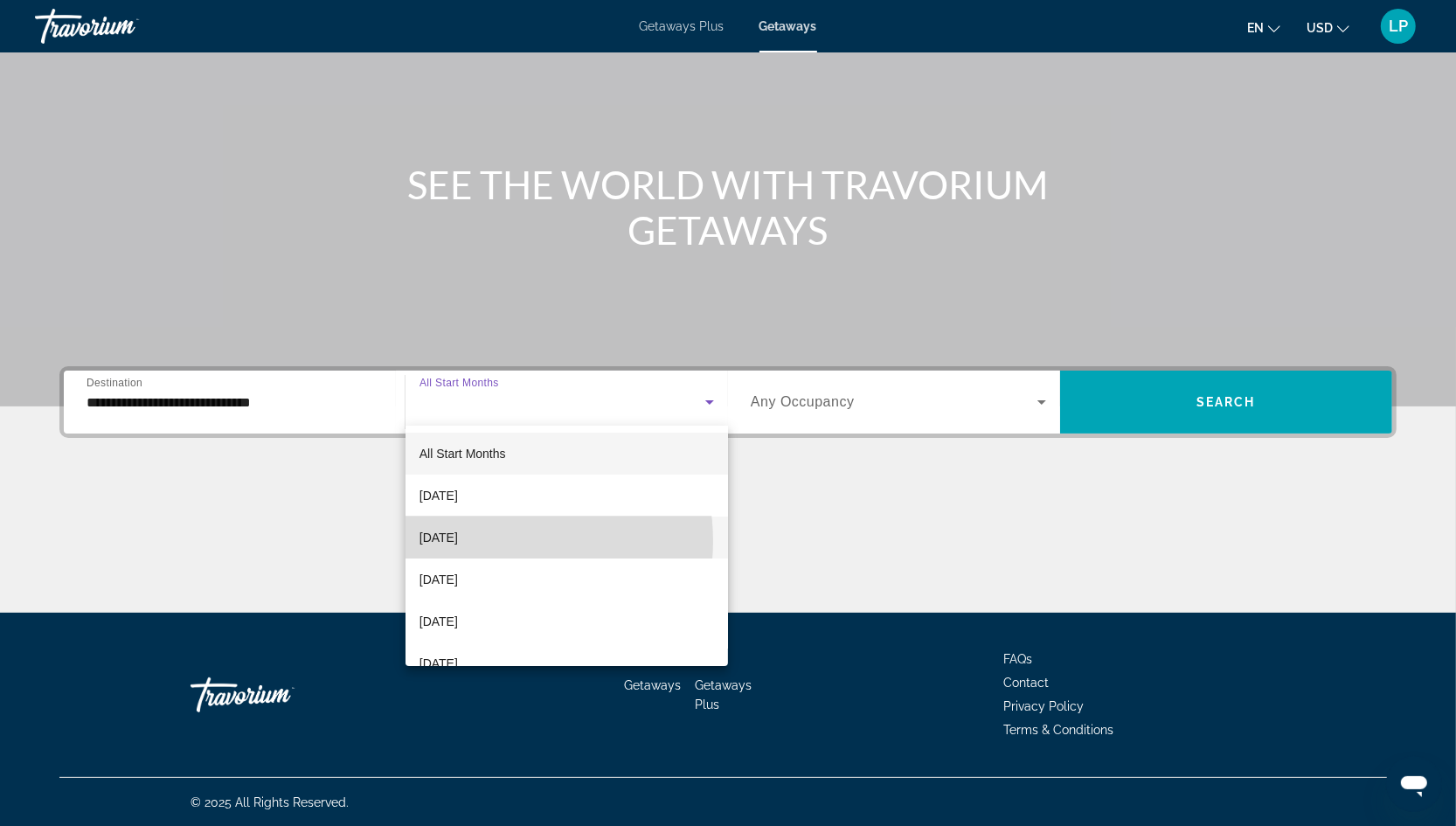
click at [458, 541] on span "October 2025" at bounding box center [438, 538] width 39 height 21
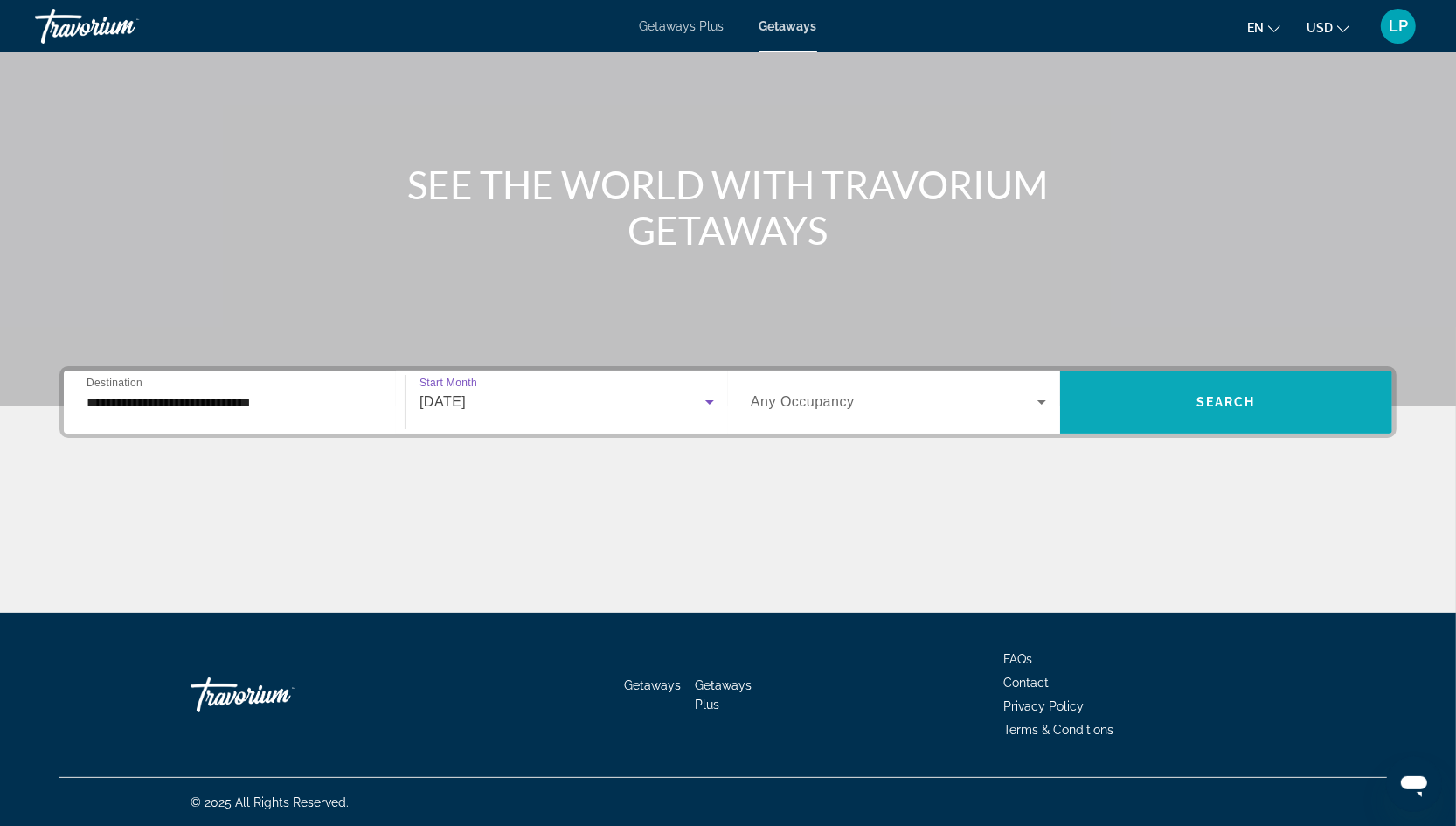
click at [1124, 415] on span "Search widget" at bounding box center [1226, 403] width 332 height 42
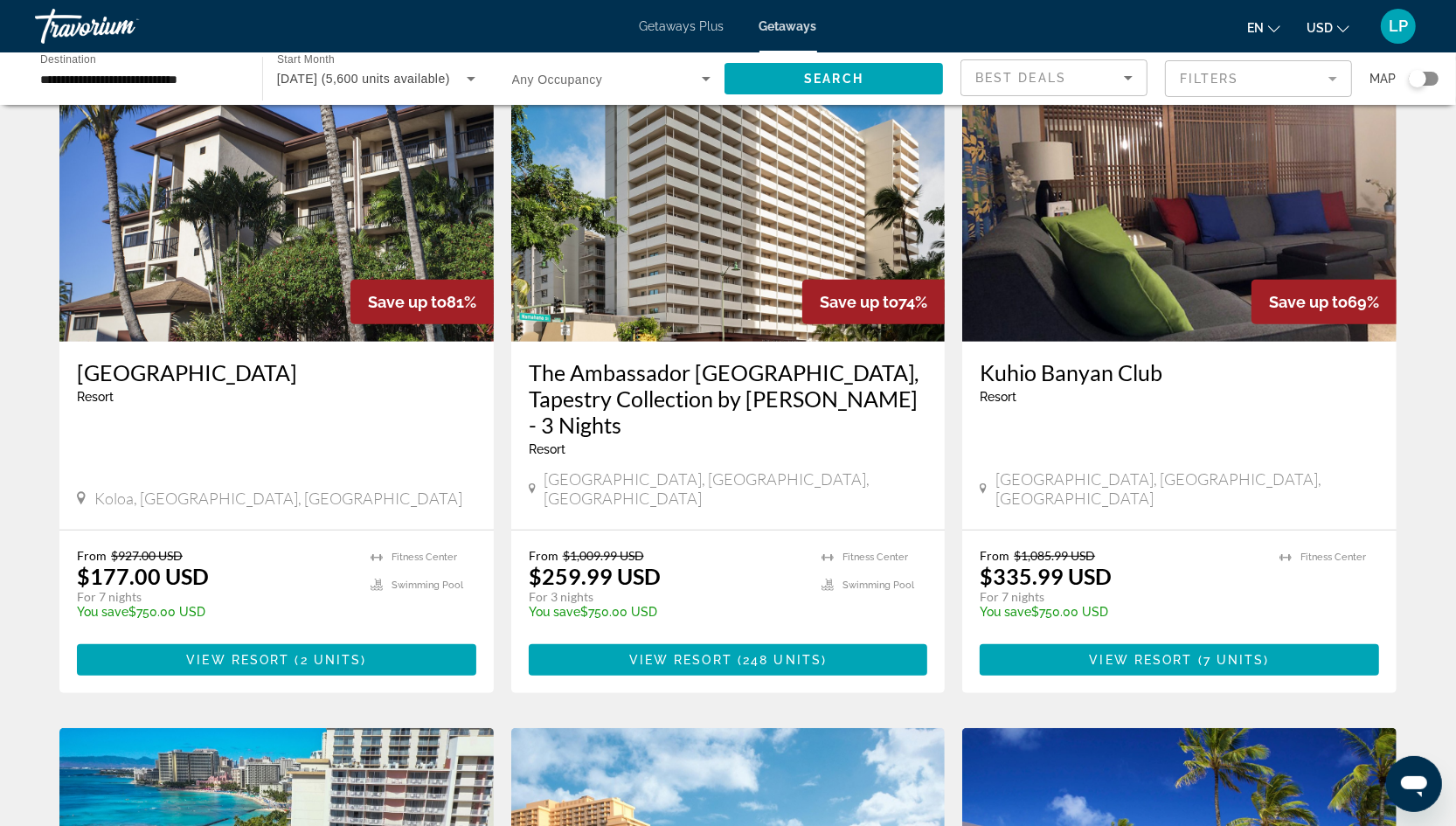
scroll to position [654, 0]
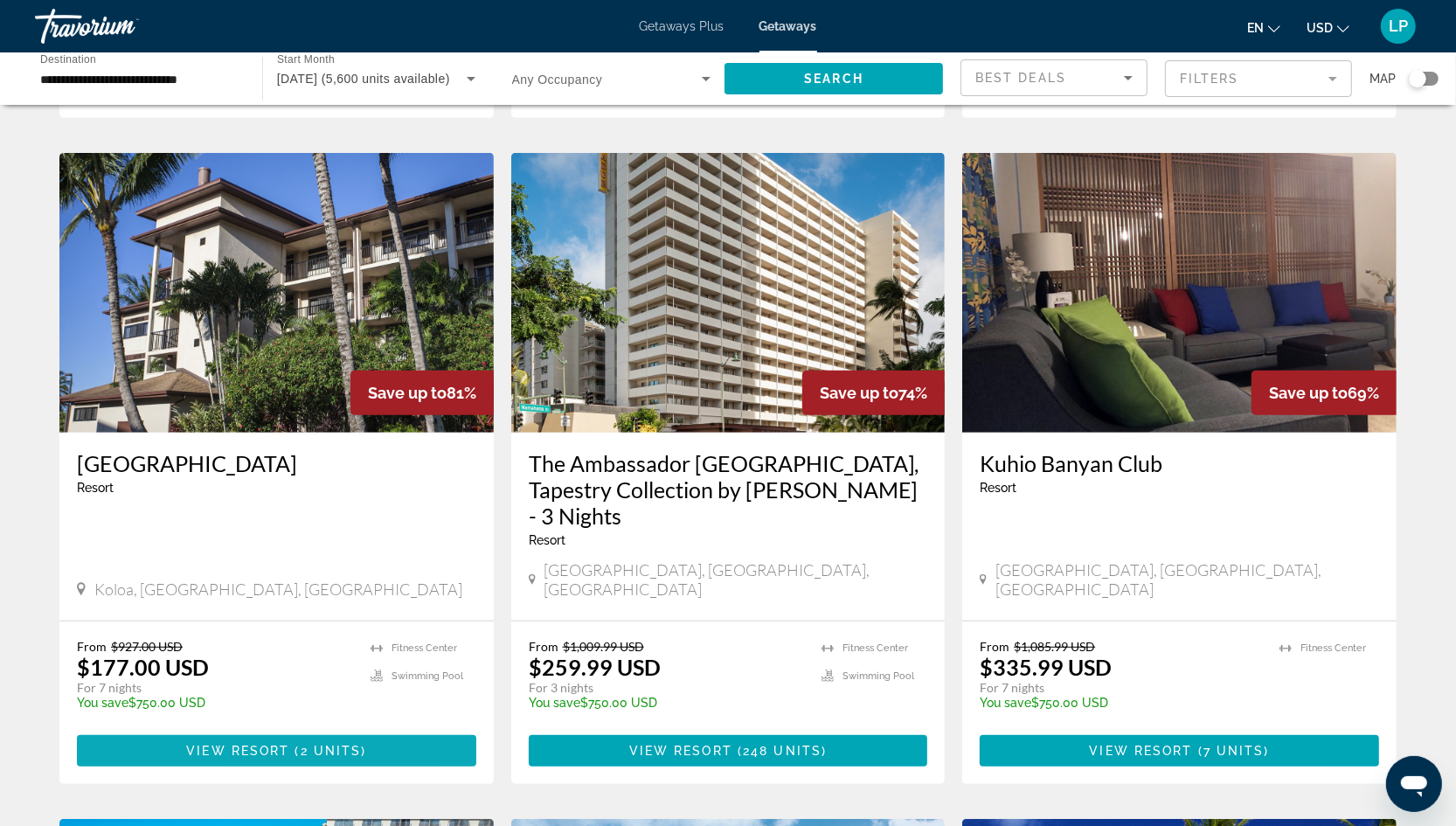
click at [255, 745] on span "View Resort" at bounding box center [238, 751] width 103 height 14
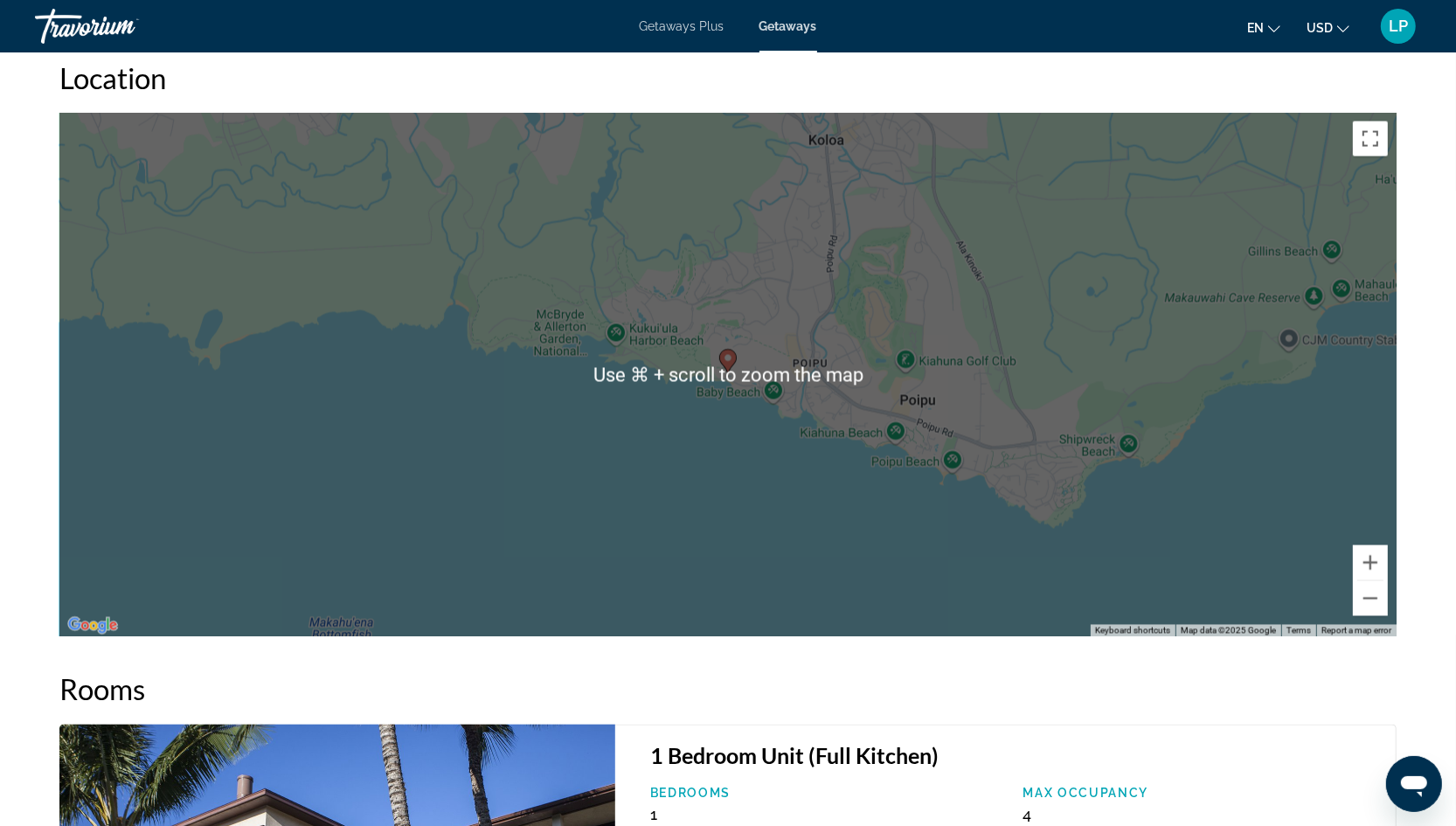
scroll to position [2851, 0]
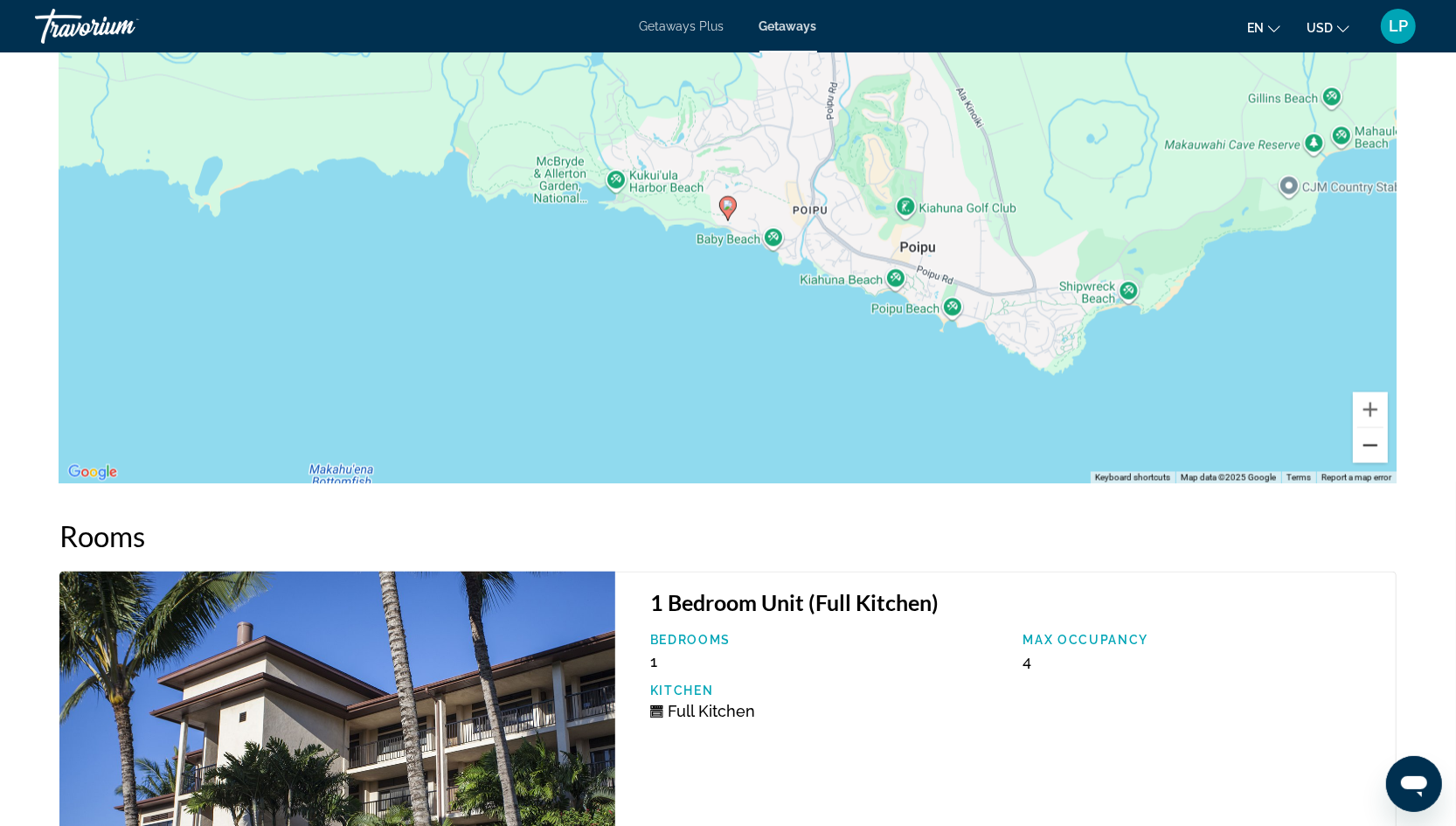
click at [1368, 428] on button "Zoom out" at bounding box center [1370, 445] width 35 height 35
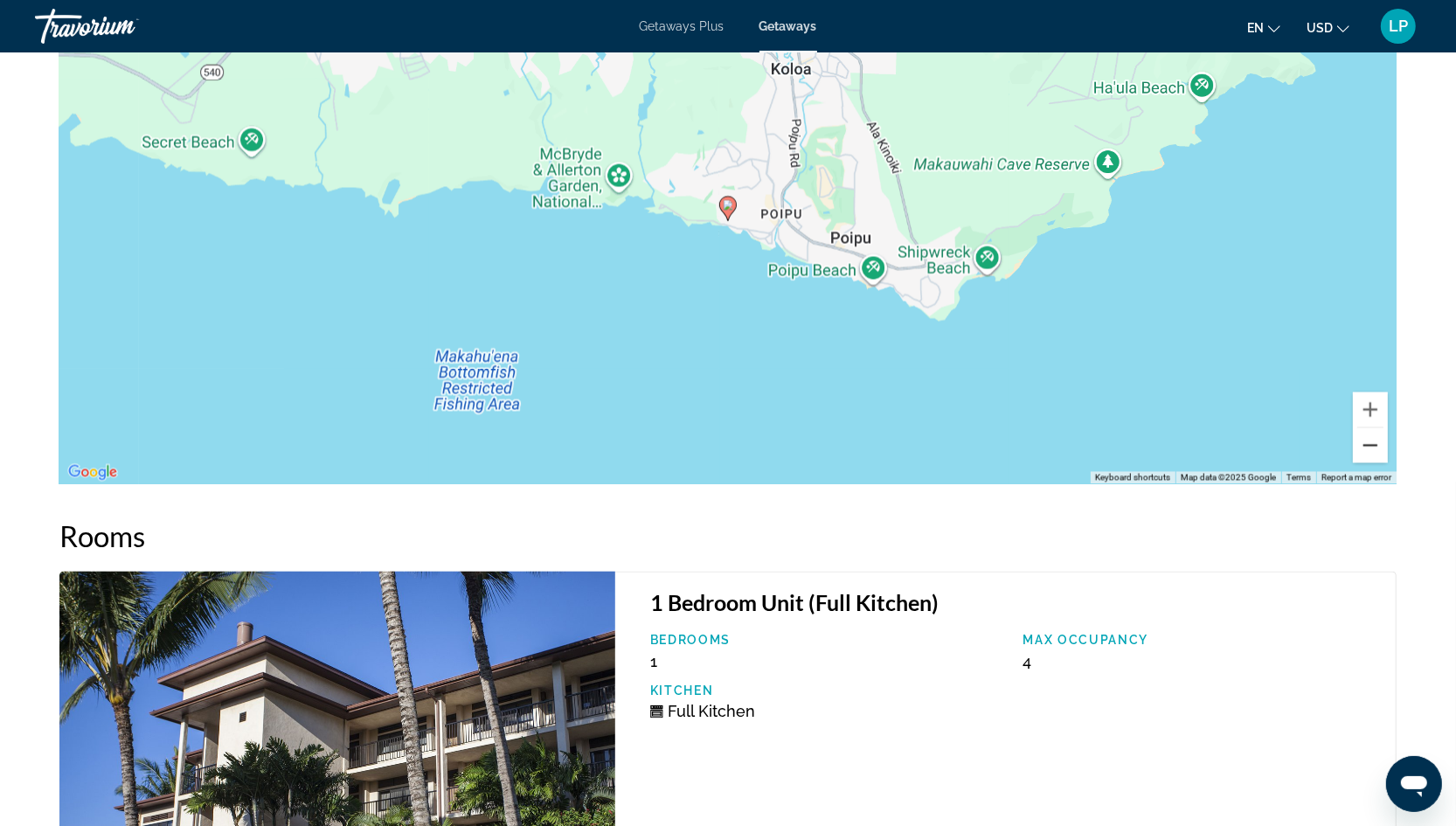
click at [1368, 428] on button "Zoom out" at bounding box center [1370, 445] width 35 height 35
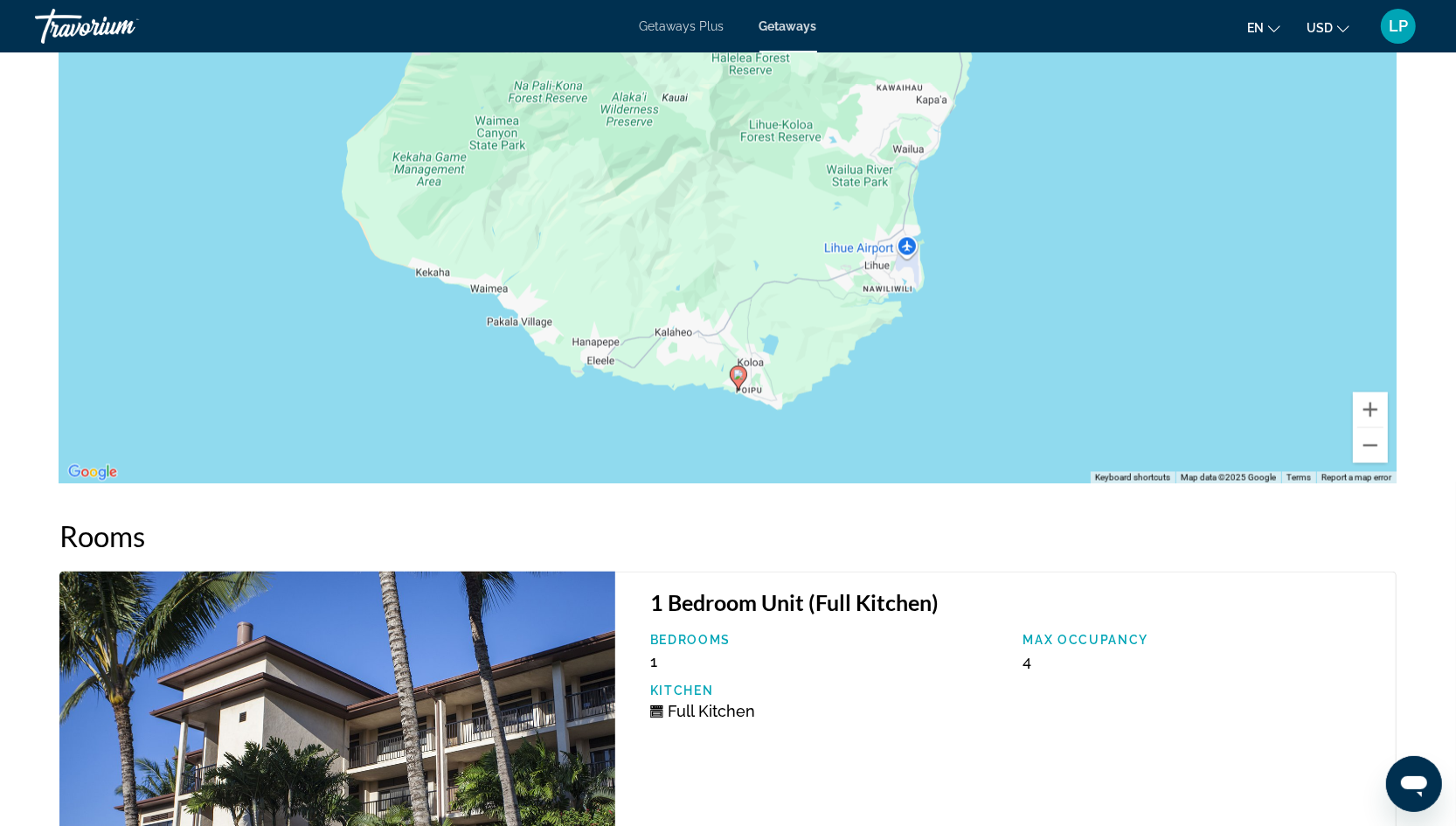
drag, startPoint x: 1162, startPoint y: 208, endPoint x: 1172, endPoint y: 382, distance: 174.3
click at [1172, 382] on div "To activate drag with keyboard, press Alt + Enter. Once in keyboard drag state,…" at bounding box center [728, 223] width 1337 height 525
drag, startPoint x: 1144, startPoint y: 298, endPoint x: 1144, endPoint y: 427, distance: 129.0
click at [1144, 395] on div "To activate drag with keyboard, press Alt + Enter. Once in keyboard drag state,…" at bounding box center [728, 223] width 1337 height 525
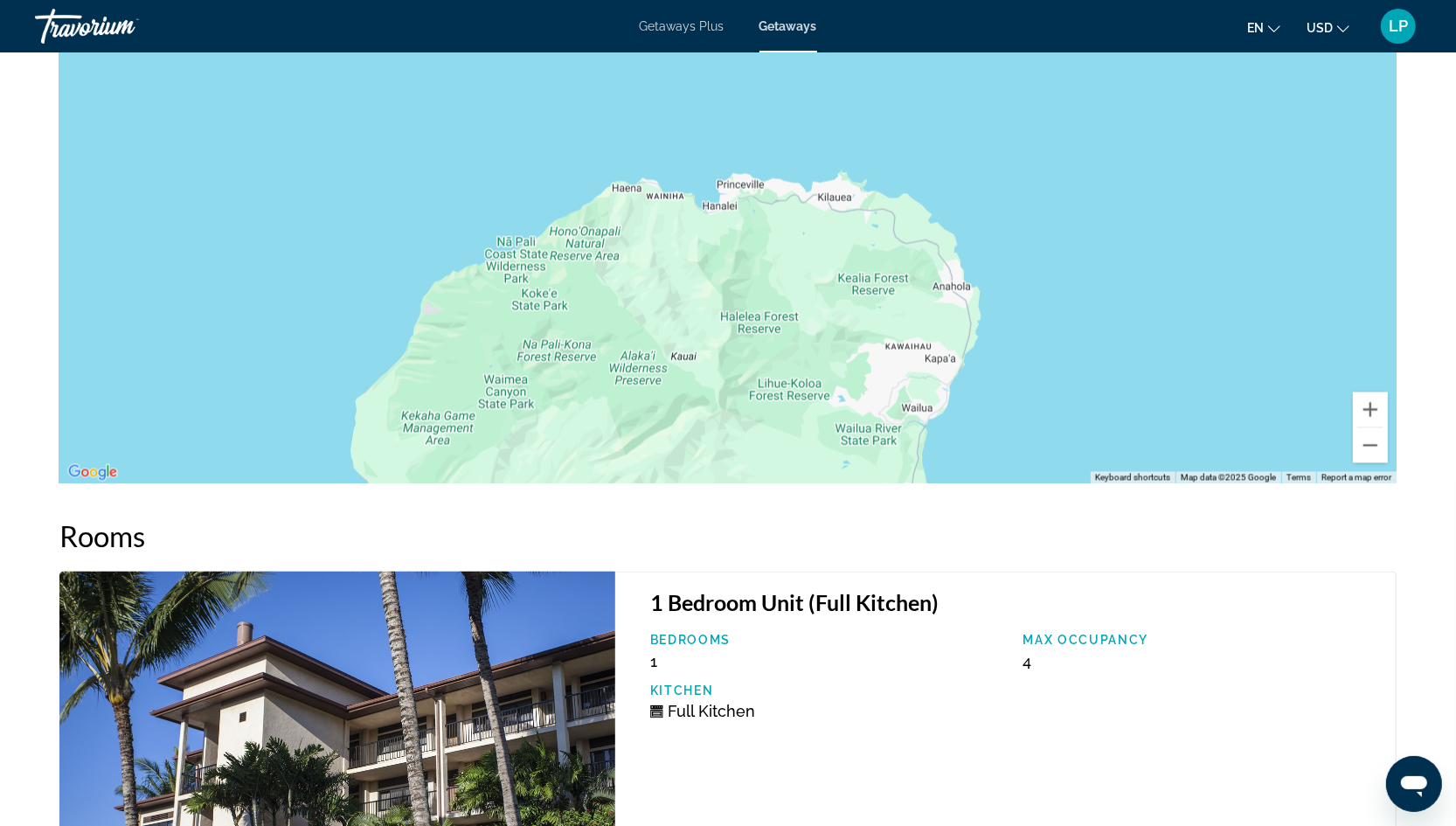
drag, startPoint x: 1148, startPoint y: 375, endPoint x: 1165, endPoint y: 97, distance: 278.5
click at [1165, 97] on div "Main content" at bounding box center [728, 223] width 1337 height 525
drag, startPoint x: 1156, startPoint y: 175, endPoint x: 1160, endPoint y: 110, distance: 65.1
click at [1160, 110] on div "Main content" at bounding box center [728, 223] width 1337 height 525
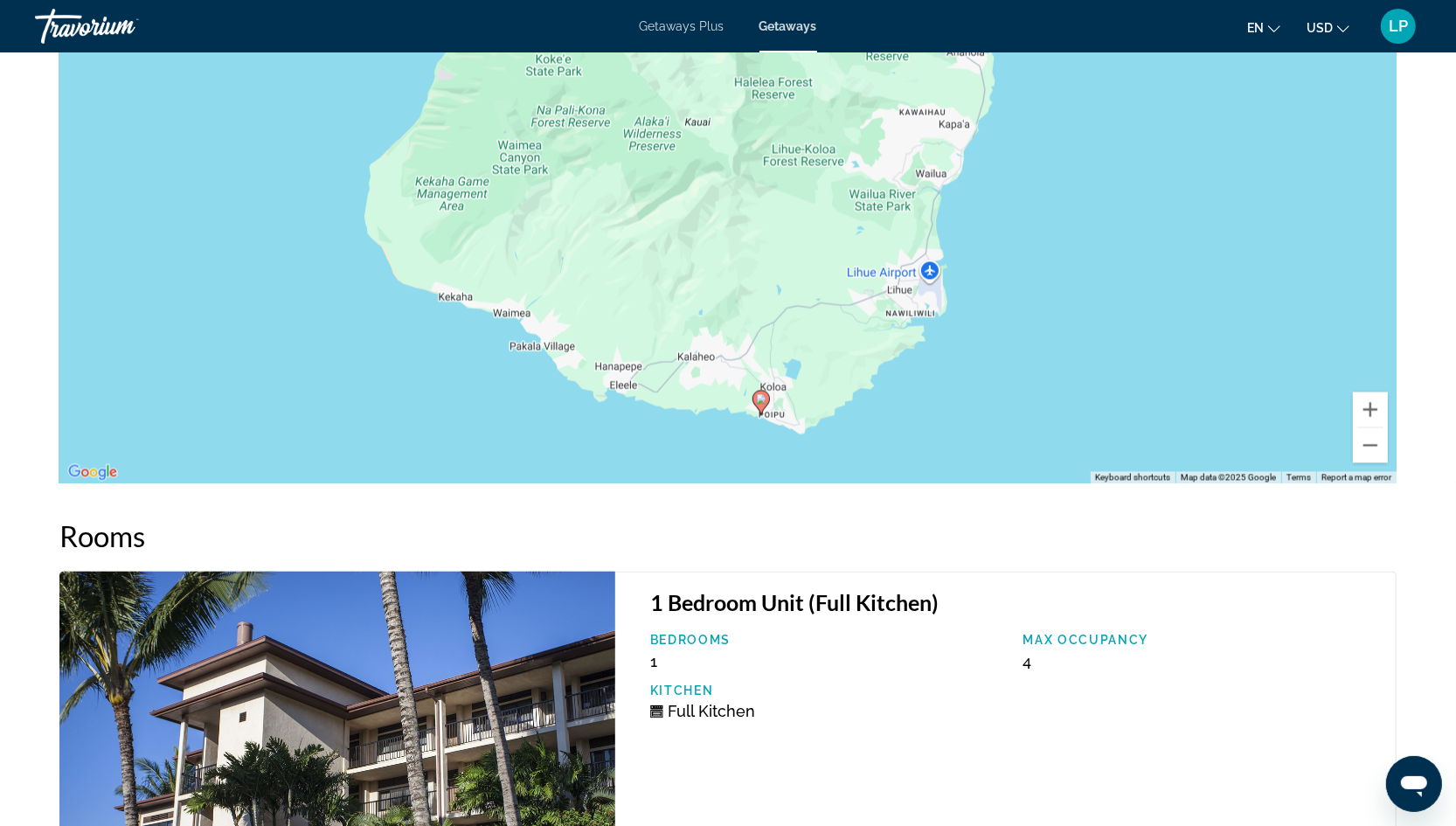
drag, startPoint x: 1144, startPoint y: 210, endPoint x: 1150, endPoint y: 122, distance: 88.2
click at [1150, 122] on div "To activate drag with keyboard, press Alt + Enter. Once in keyboard drag state,…" at bounding box center [728, 223] width 1337 height 525
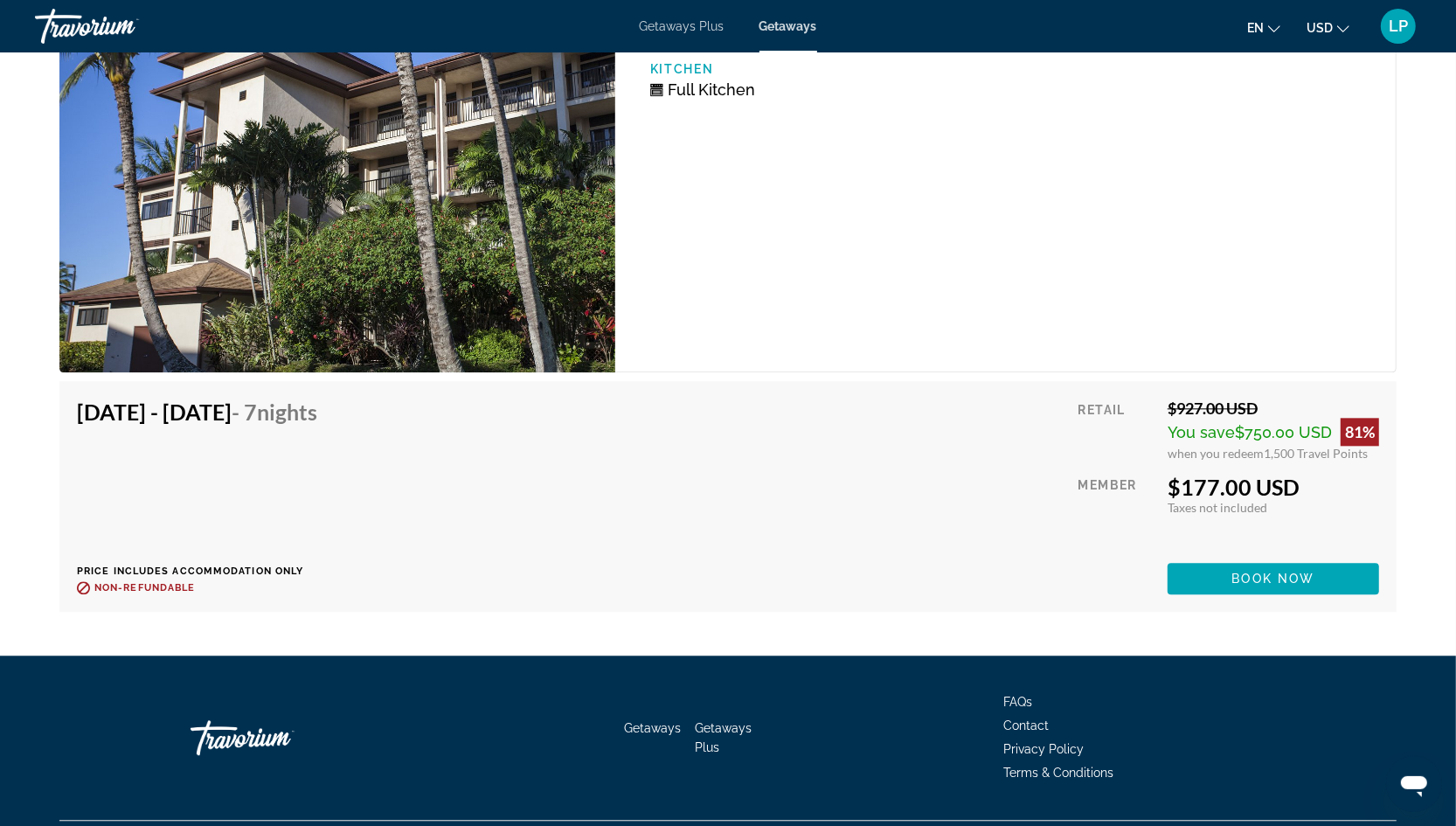
scroll to position [3490, 0]
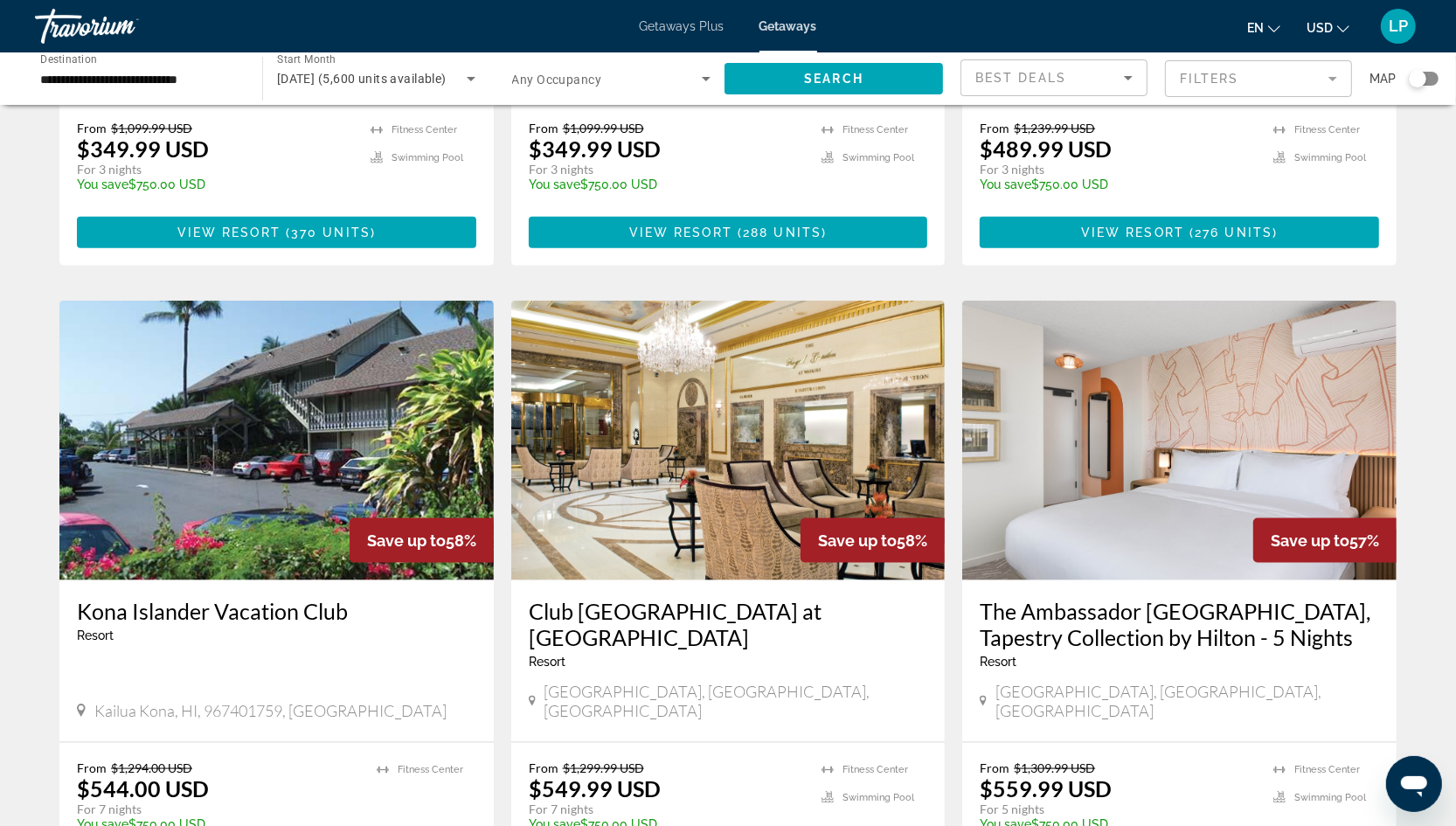
scroll to position [1850, 0]
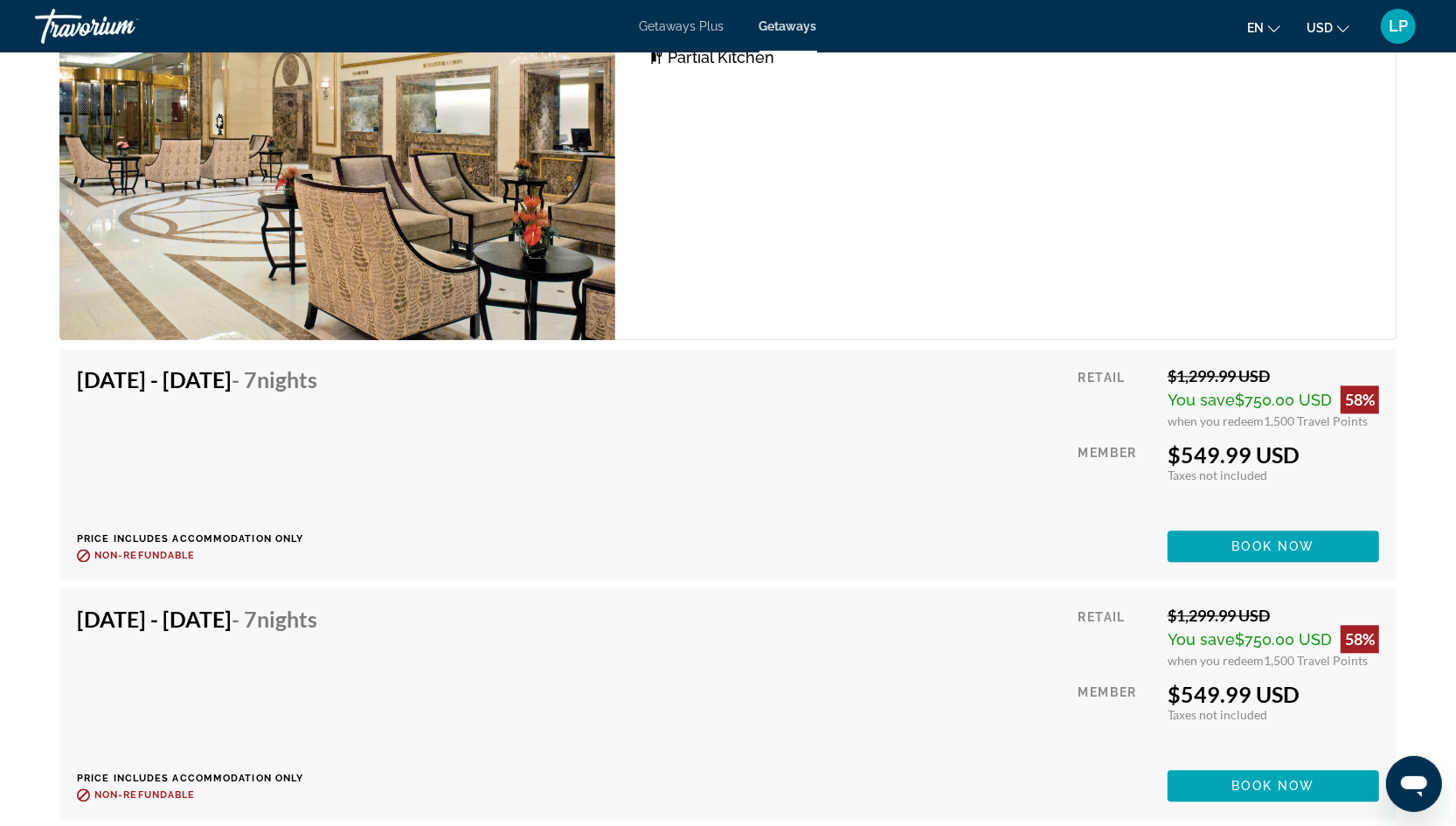
scroll to position [3564, 0]
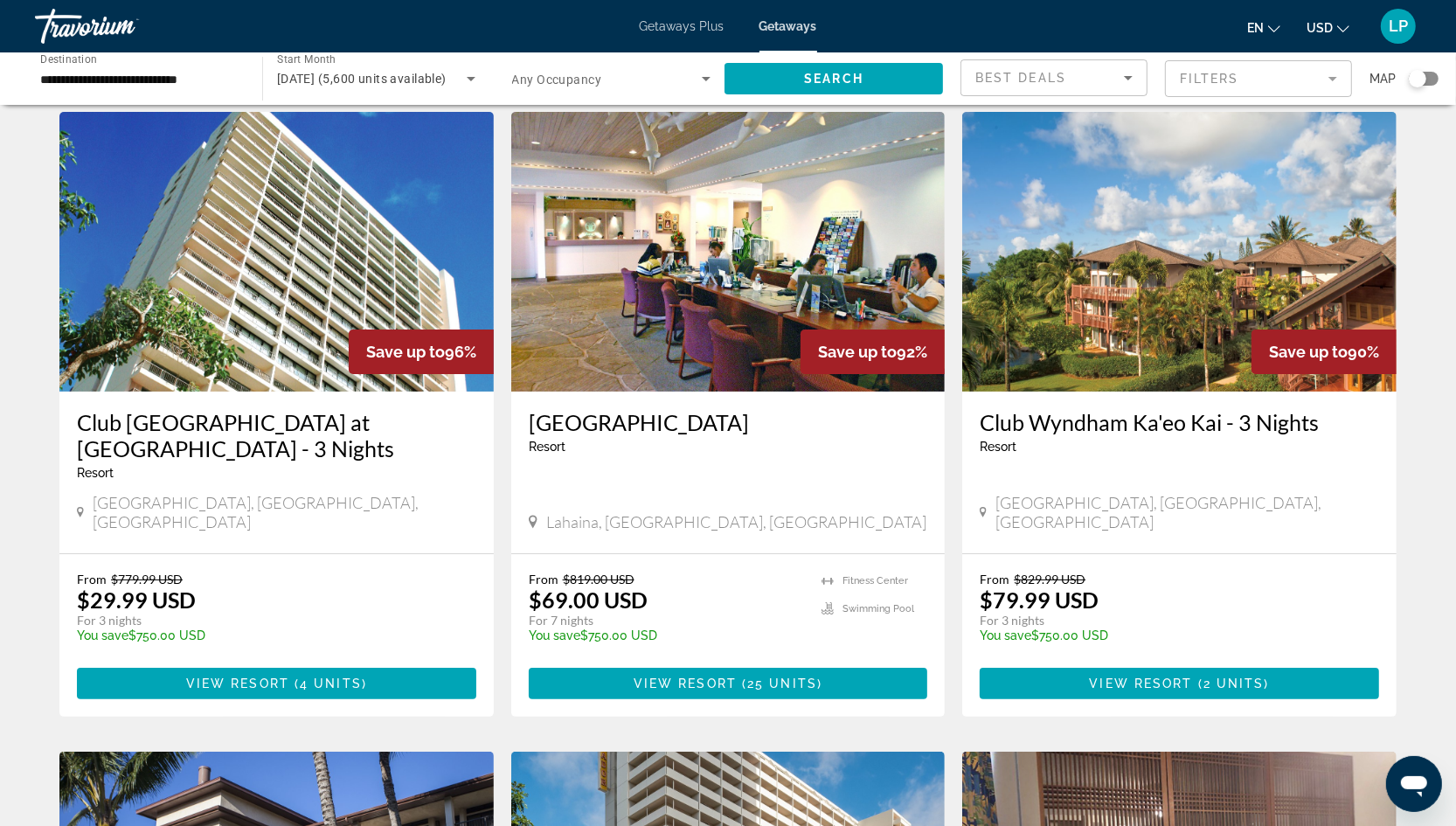
scroll to position [57, 0]
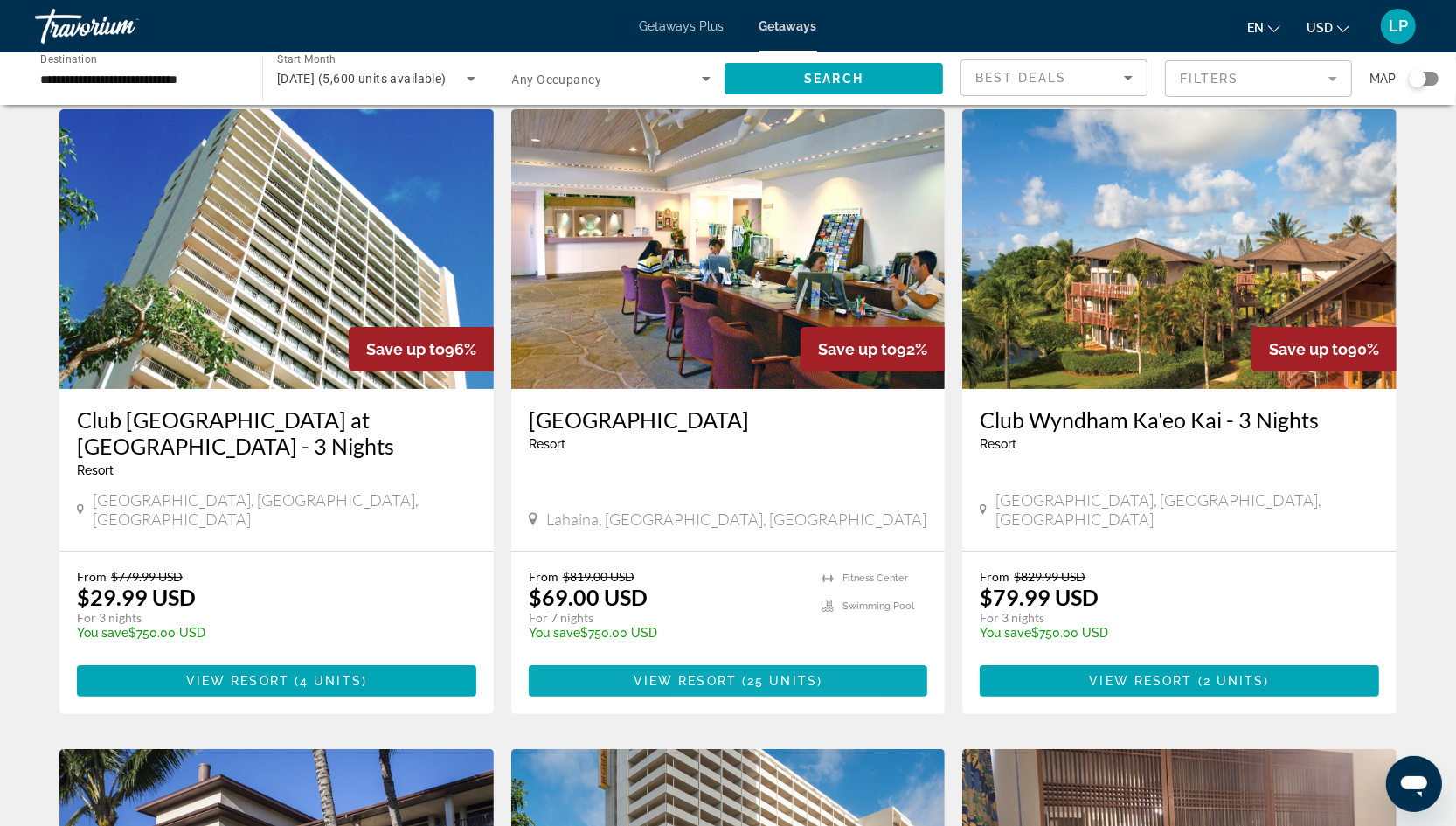
click at [651, 674] on span "View Resort" at bounding box center [684, 681] width 103 height 14
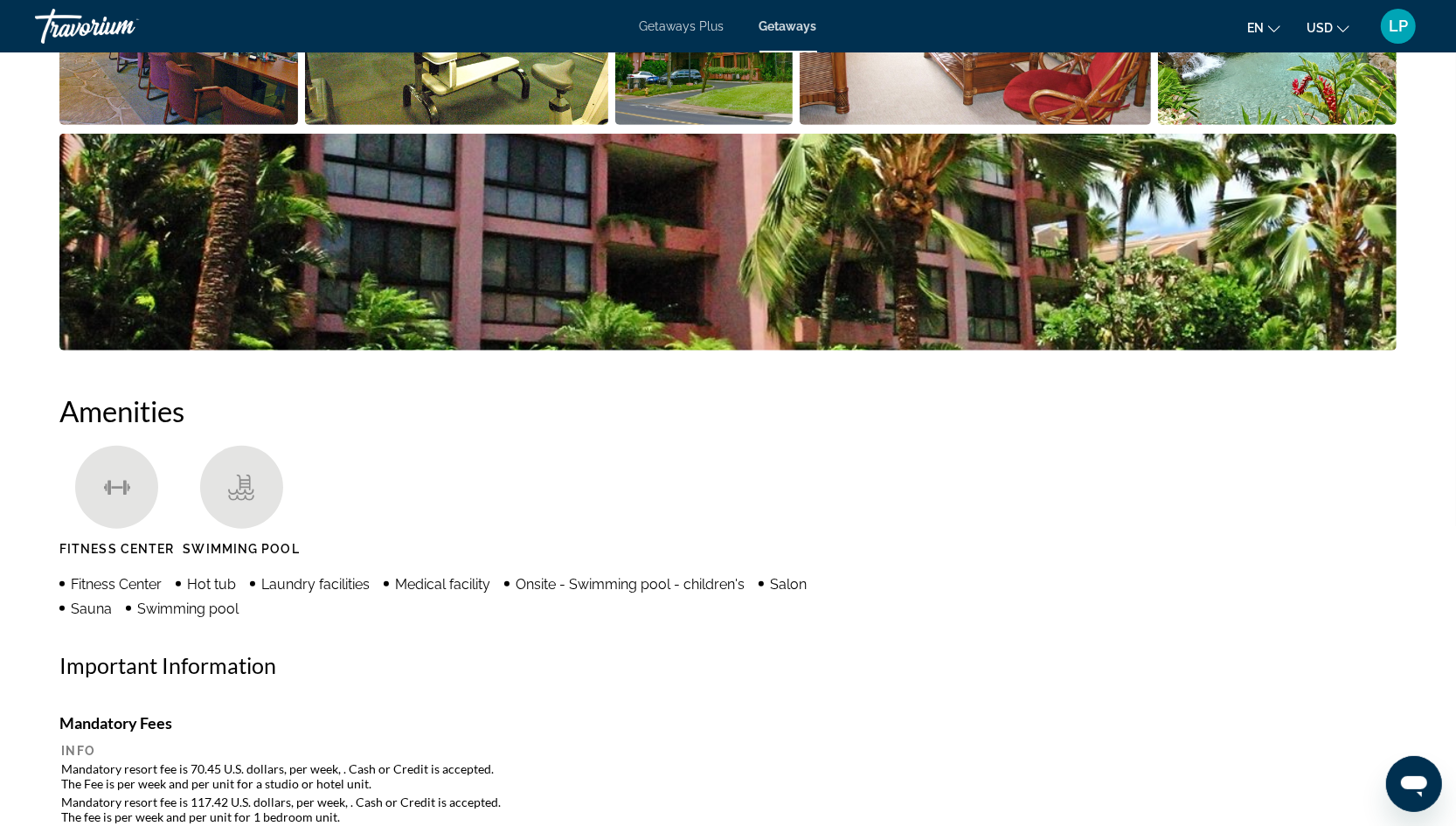
scroll to position [1010, 0]
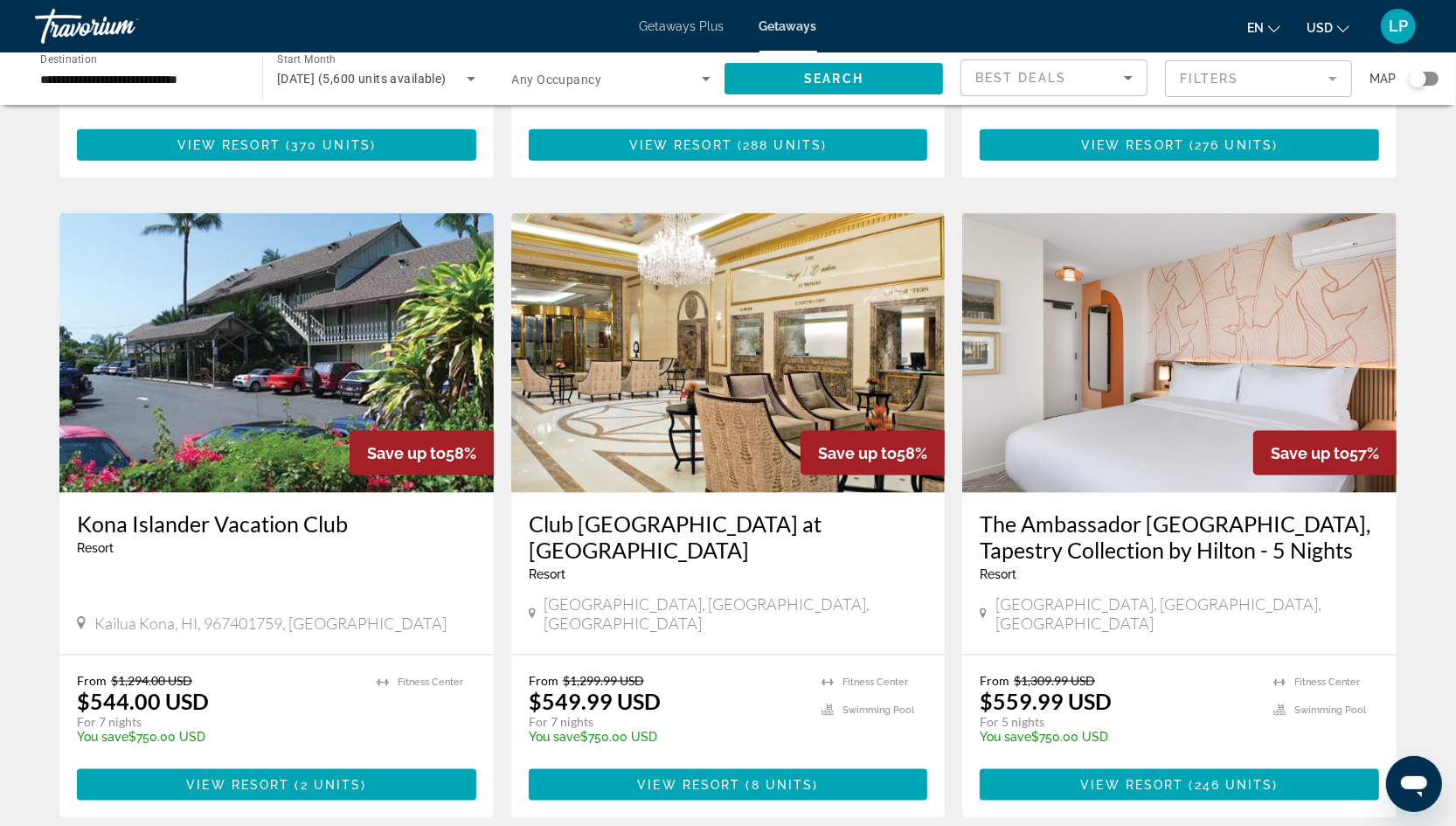
scroll to position [1921, 0]
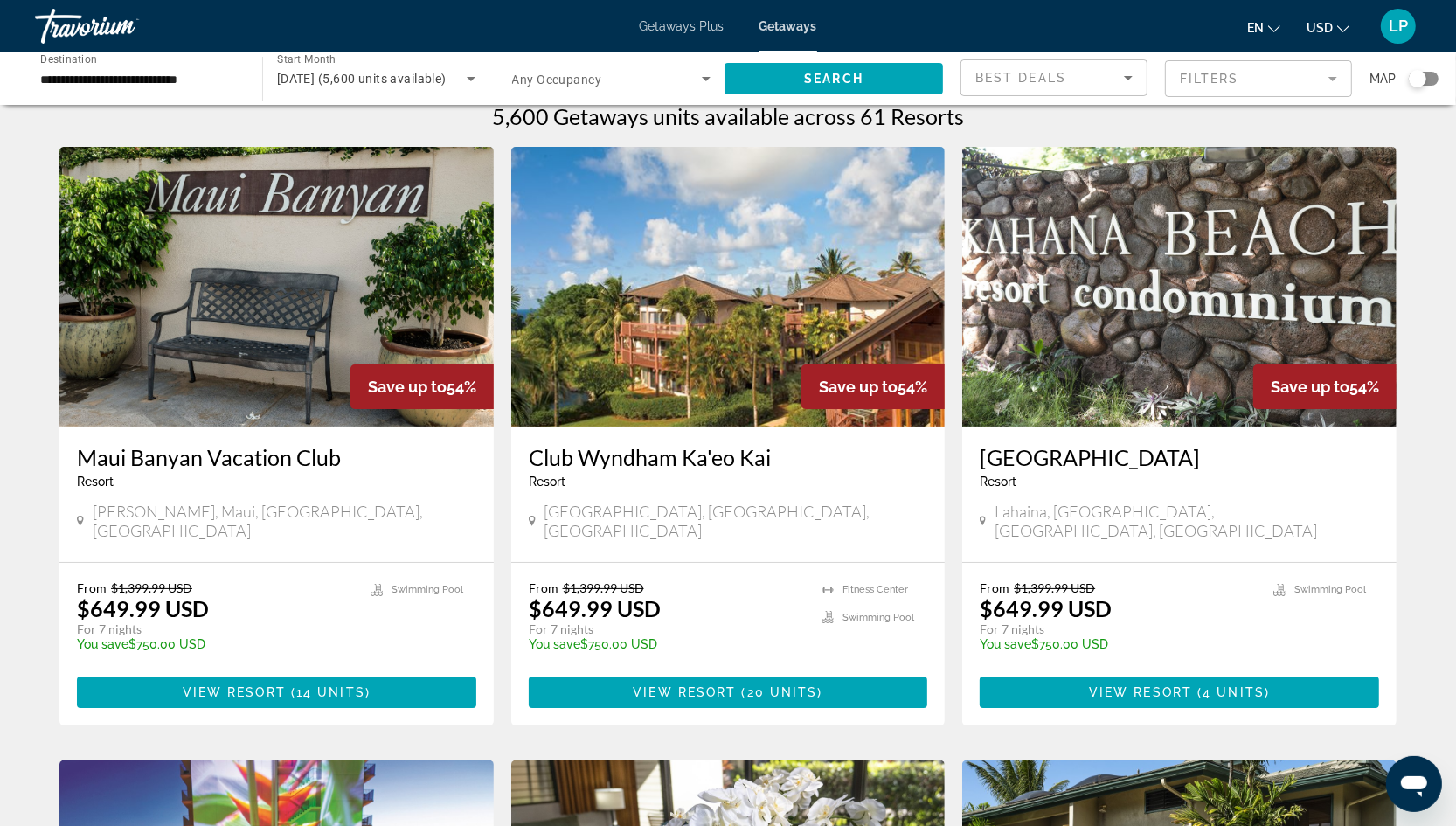
scroll to position [28, 0]
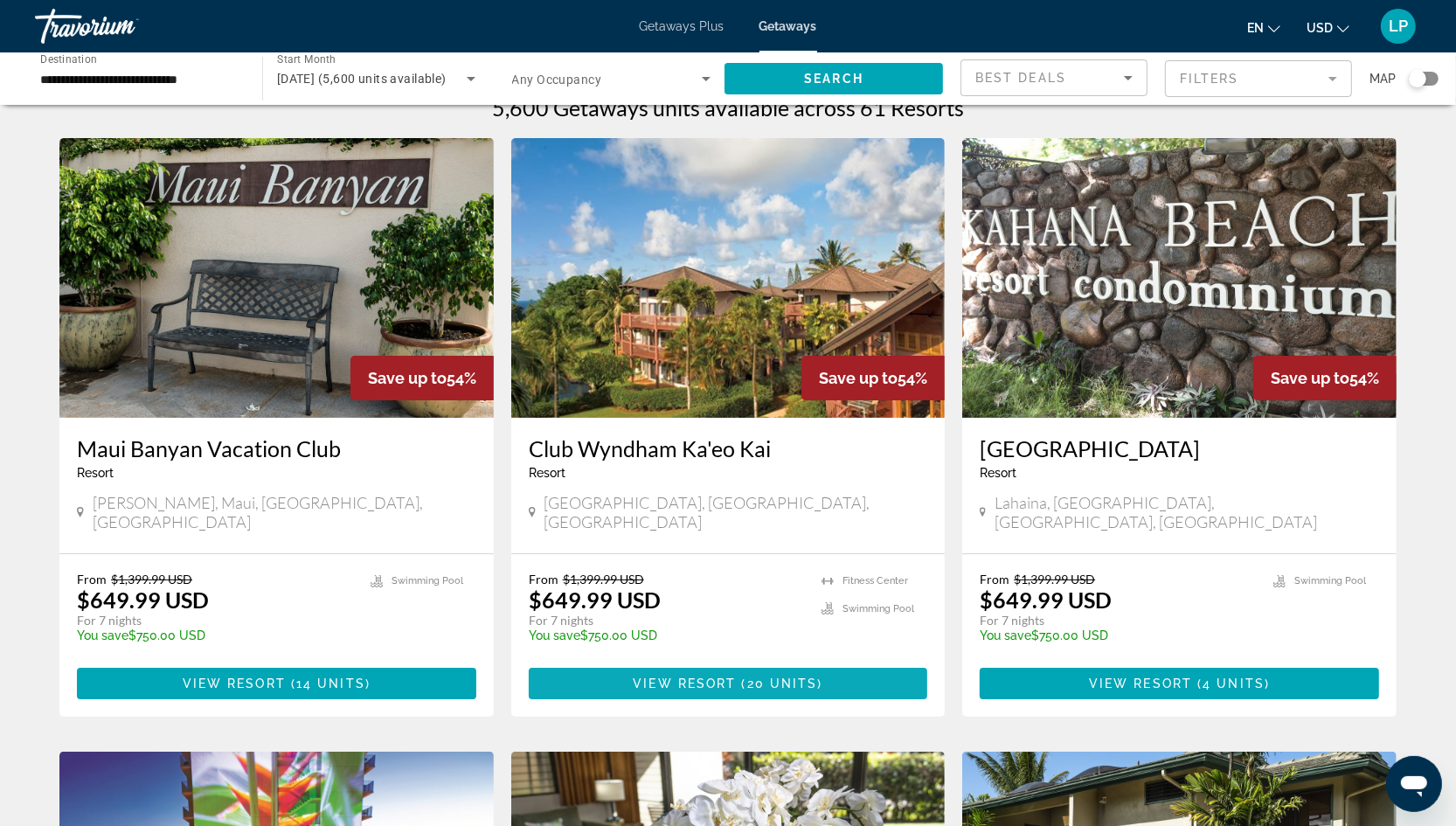
click at [689, 677] on span "View Resort" at bounding box center [684, 684] width 103 height 14
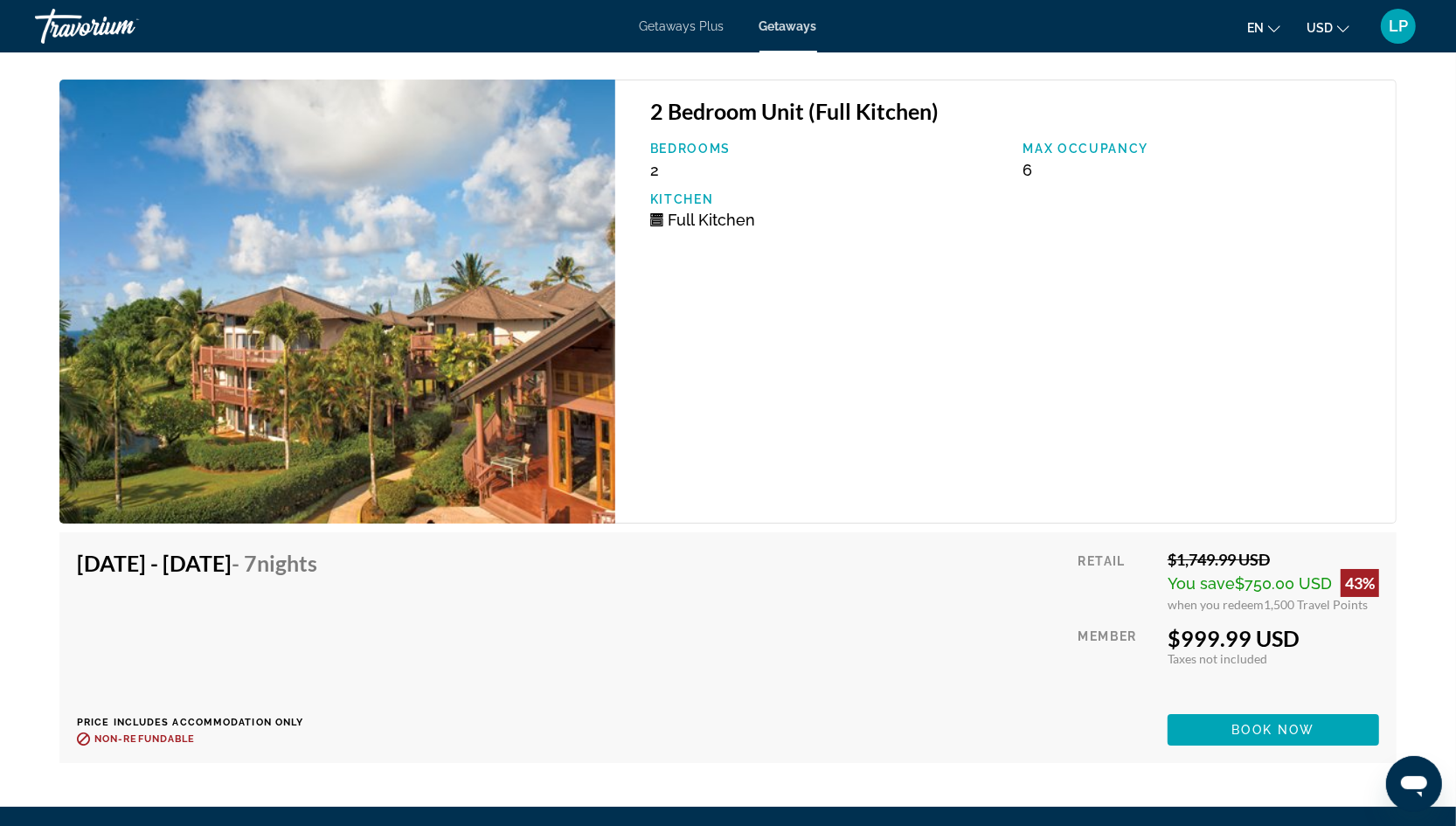
scroll to position [5330, 0]
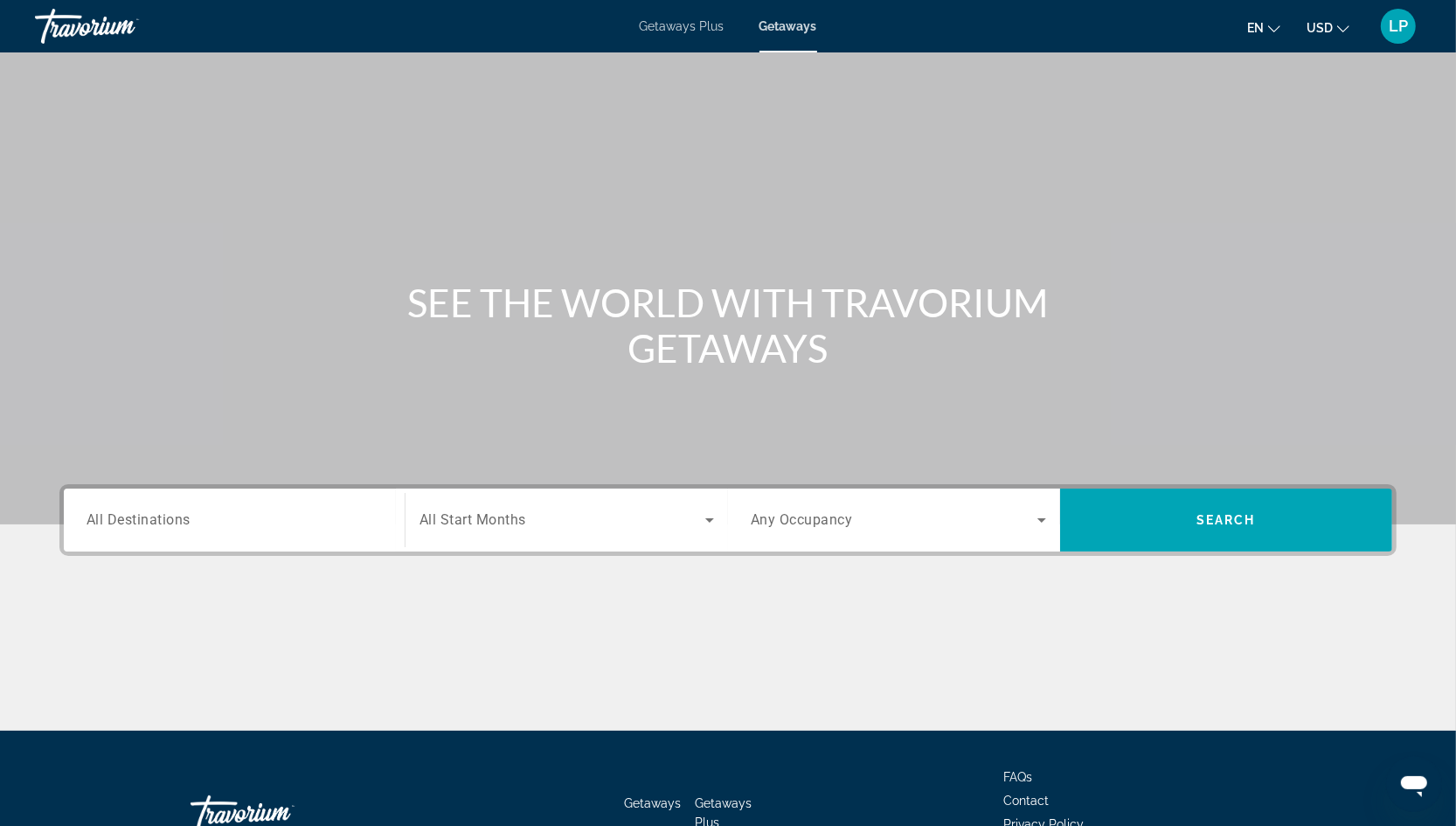
click at [122, 518] on span "All Destinations" at bounding box center [138, 520] width 104 height 17
click at [122, 518] on input "Destination All Destinations" at bounding box center [234, 521] width 295 height 21
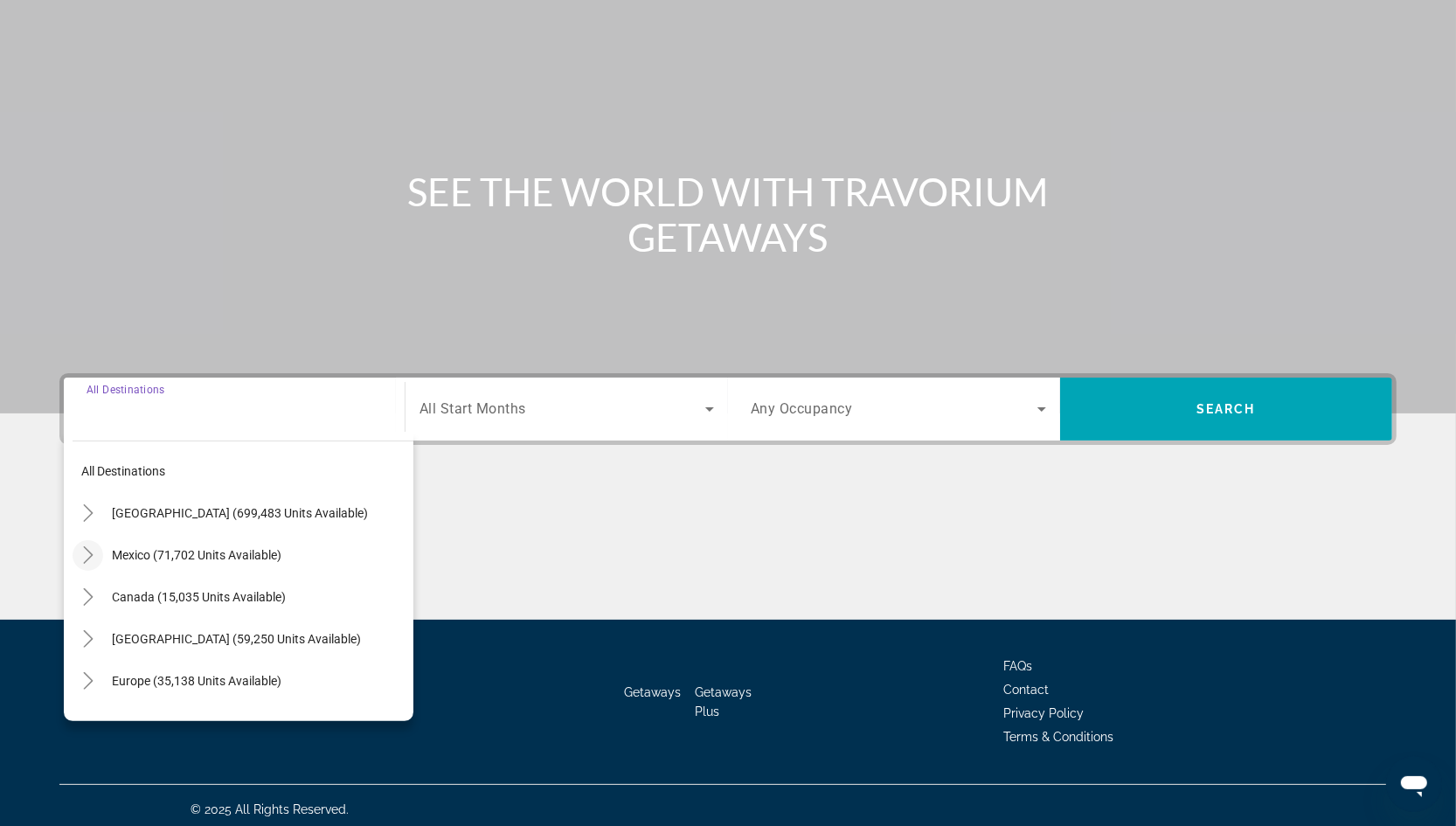
scroll to position [118, 0]
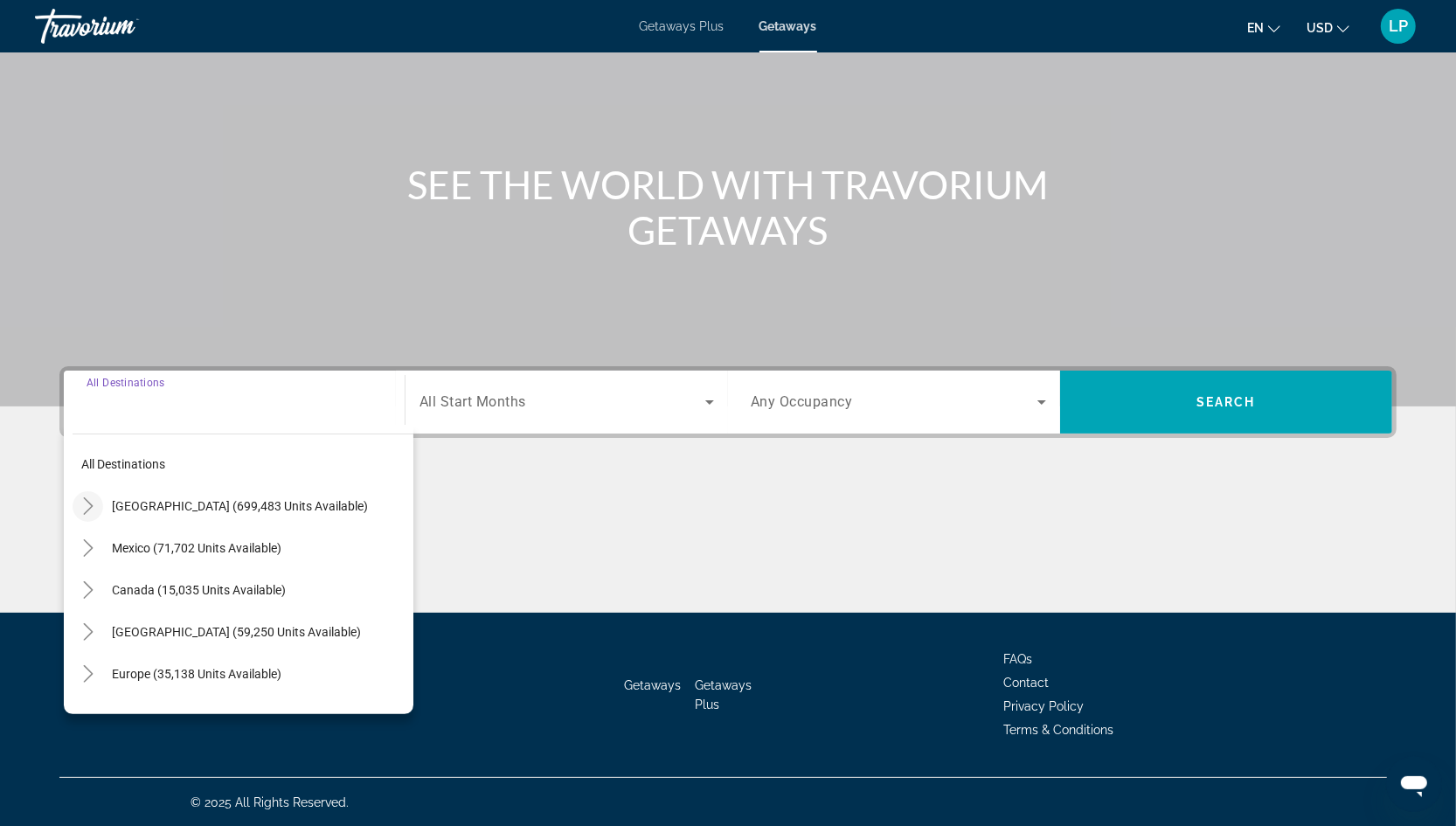
click at [80, 509] on icon "Toggle United States (699,483 units available)" at bounding box center [88, 506] width 17 height 17
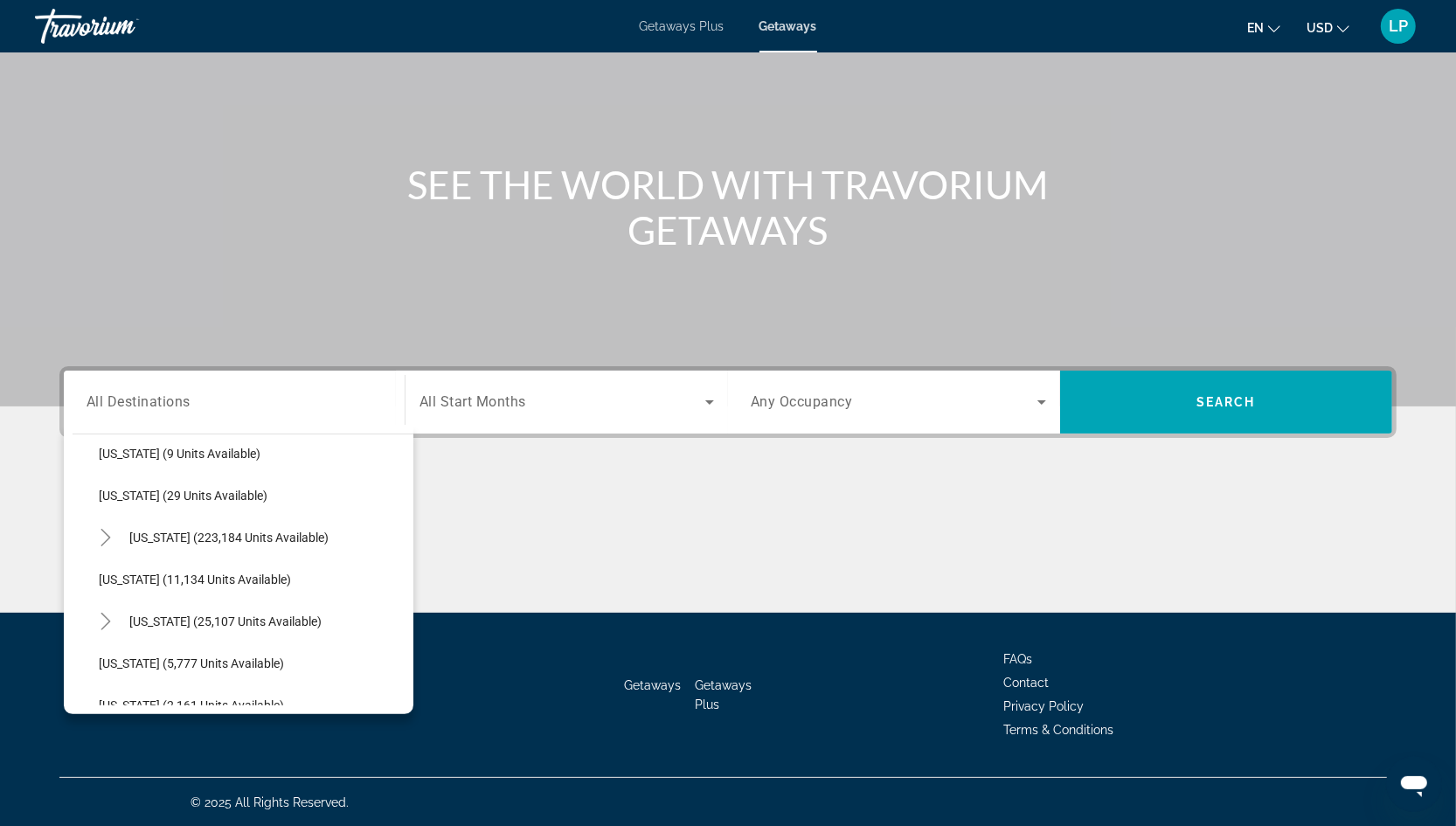
scroll to position [269, 0]
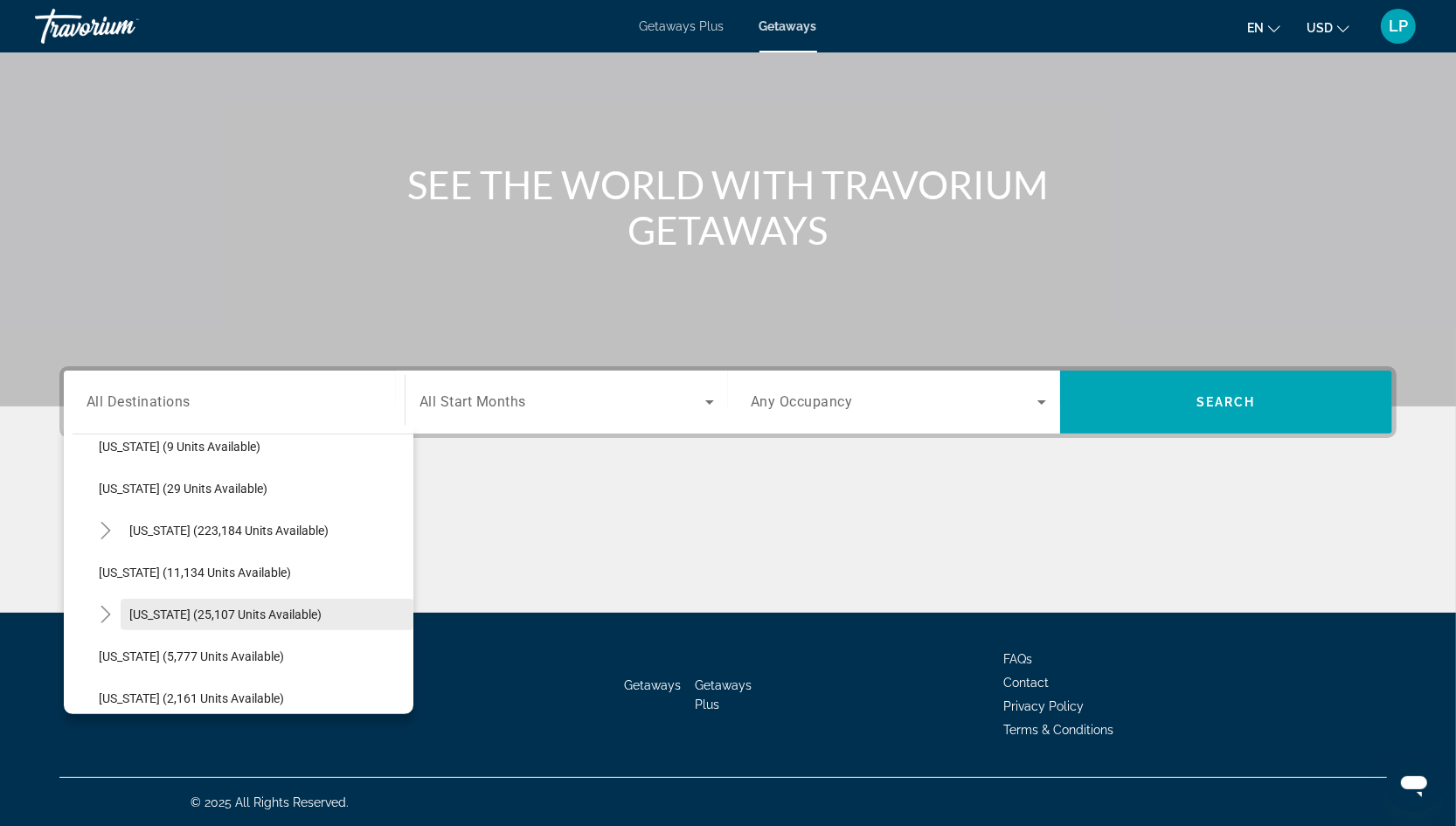
click at [178, 604] on span "Search widget" at bounding box center [266, 615] width 293 height 42
type input "**********"
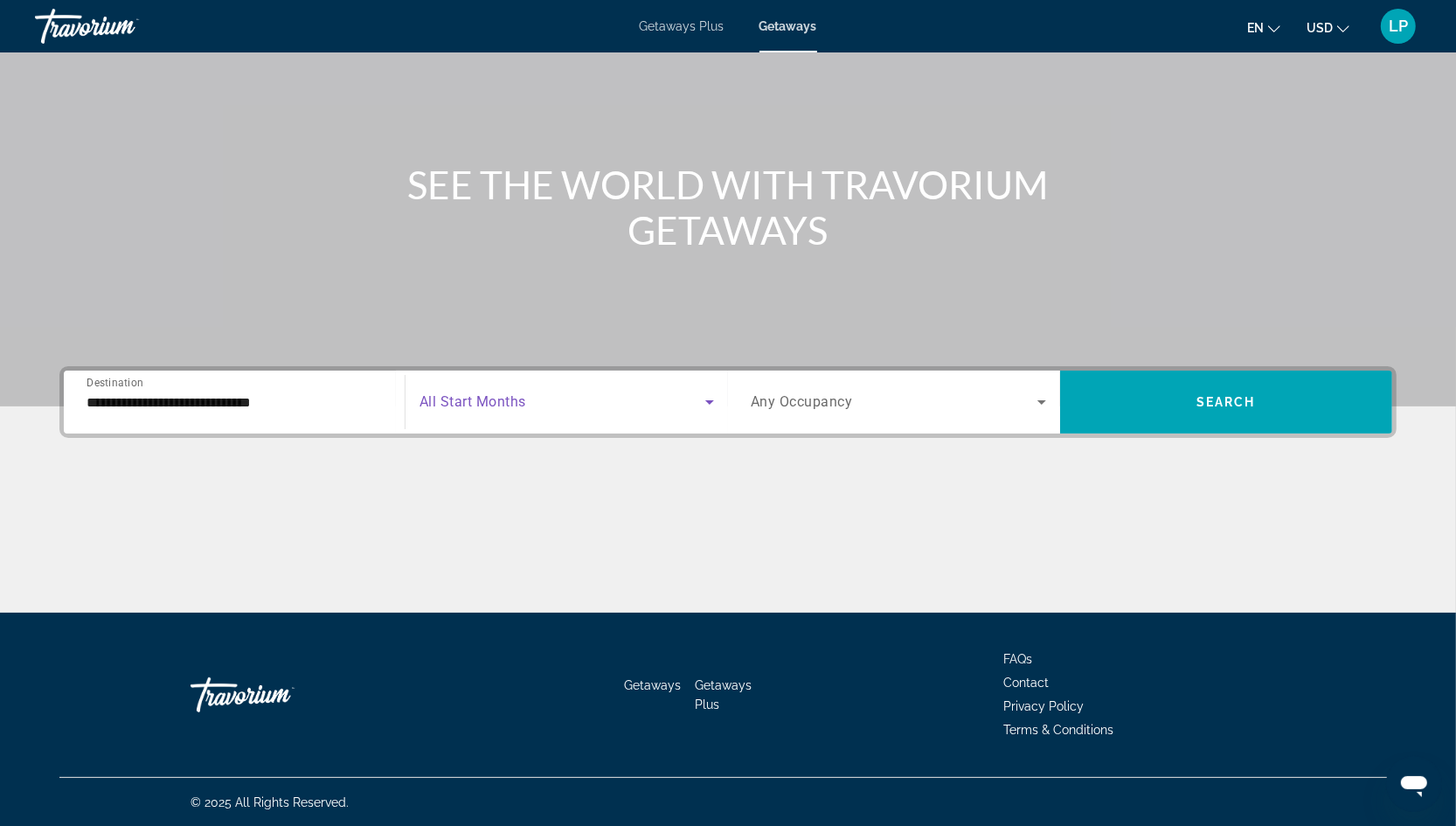
click at [527, 399] on span "Search widget" at bounding box center [562, 403] width 286 height 21
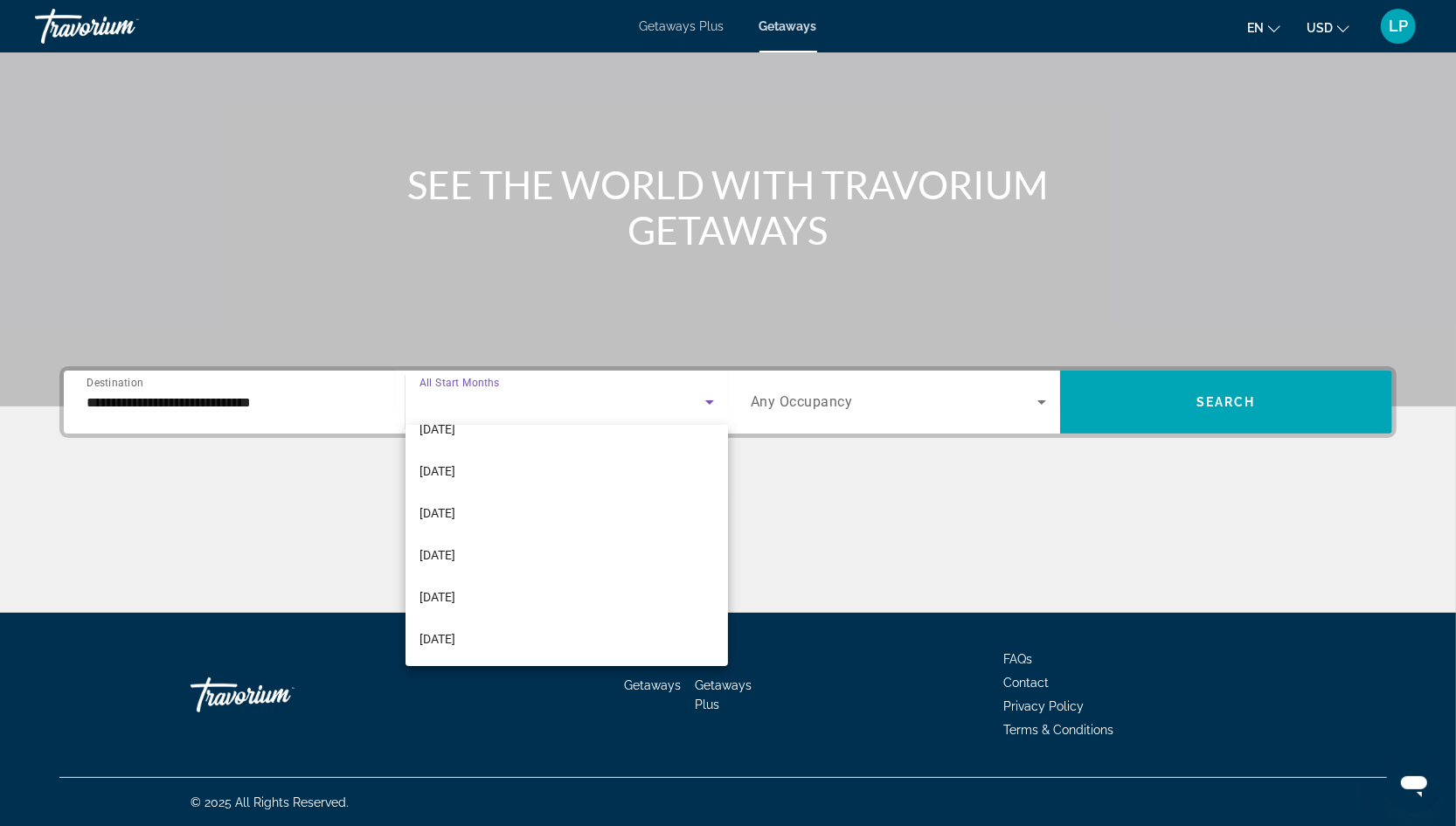
scroll to position [154, 0]
click at [455, 509] on span "January 2026" at bounding box center [437, 509] width 36 height 21
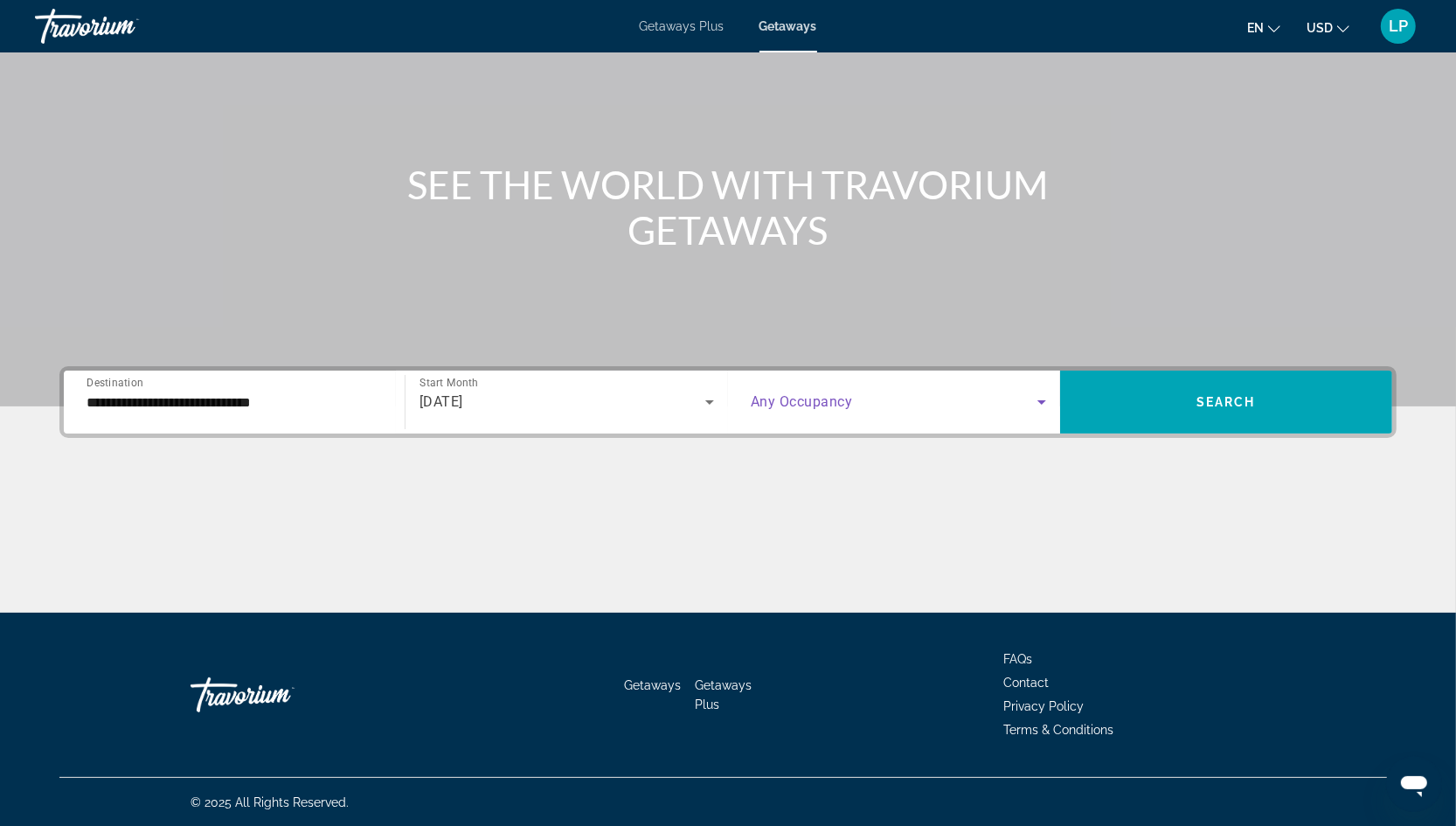
click at [904, 411] on span "Search widget" at bounding box center [894, 403] width 287 height 21
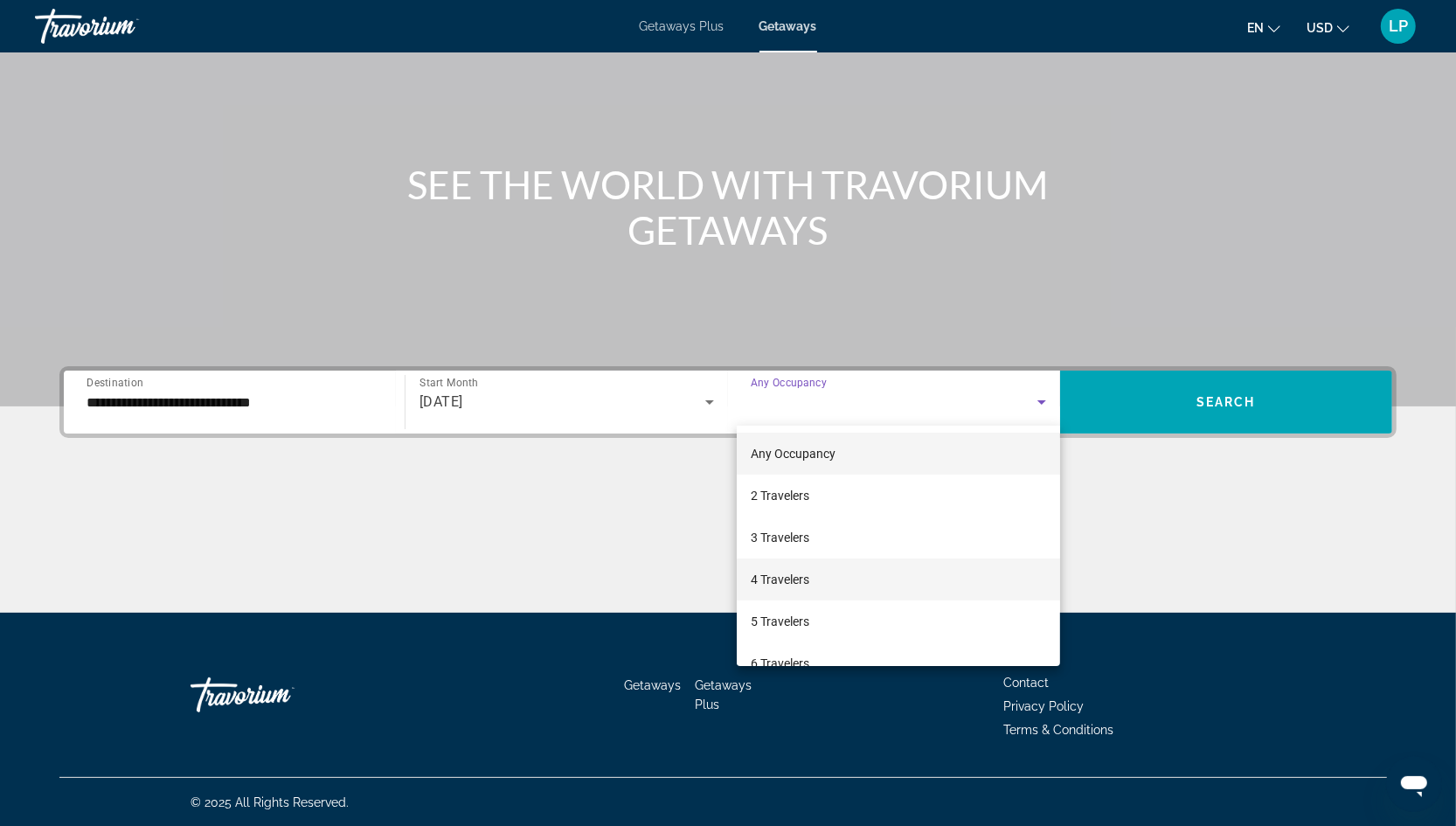
click at [830, 581] on mat-option "4 Travelers" at bounding box center [898, 580] width 324 height 42
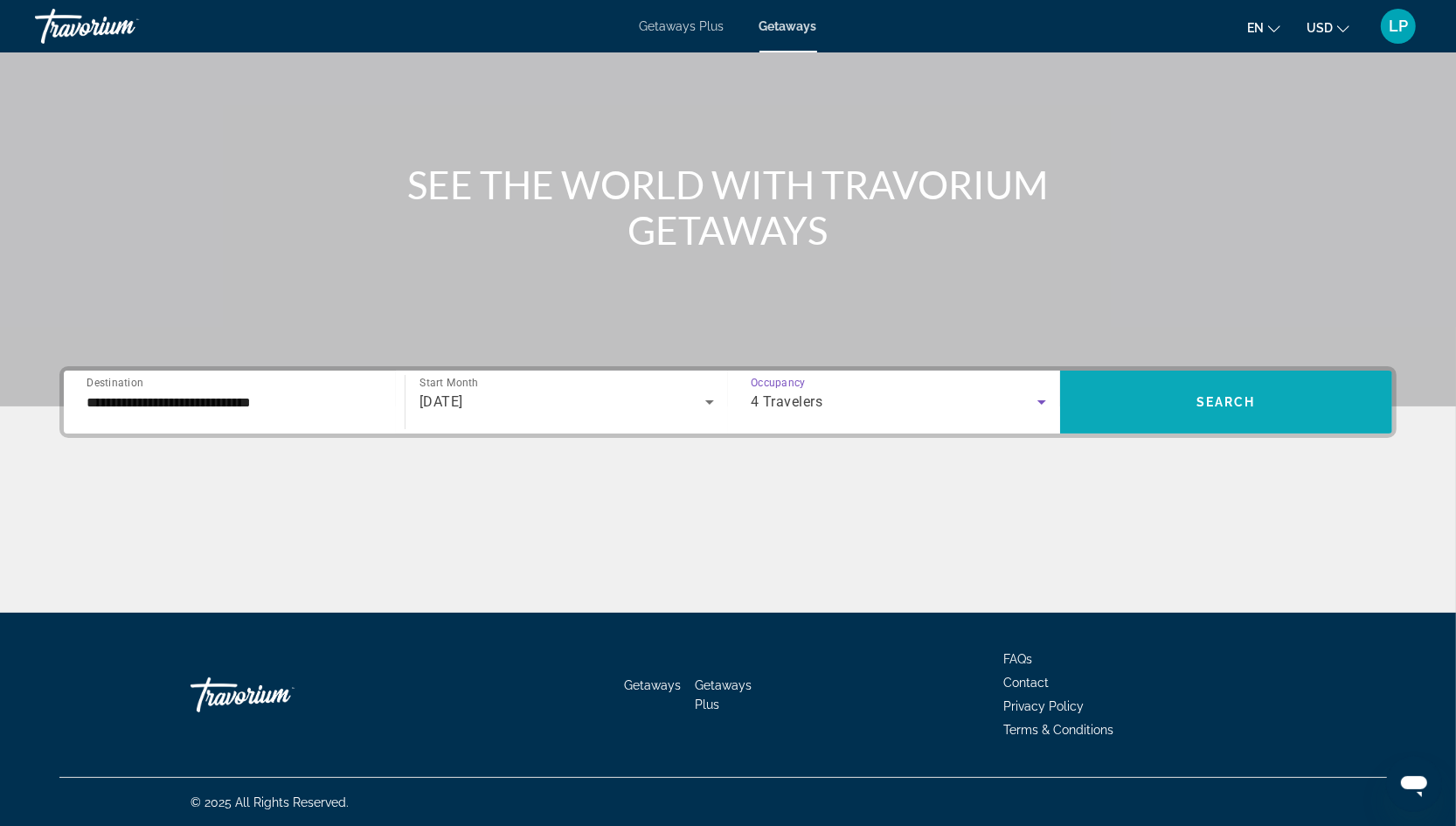
click at [1148, 396] on span "Search widget" at bounding box center [1226, 403] width 332 height 42
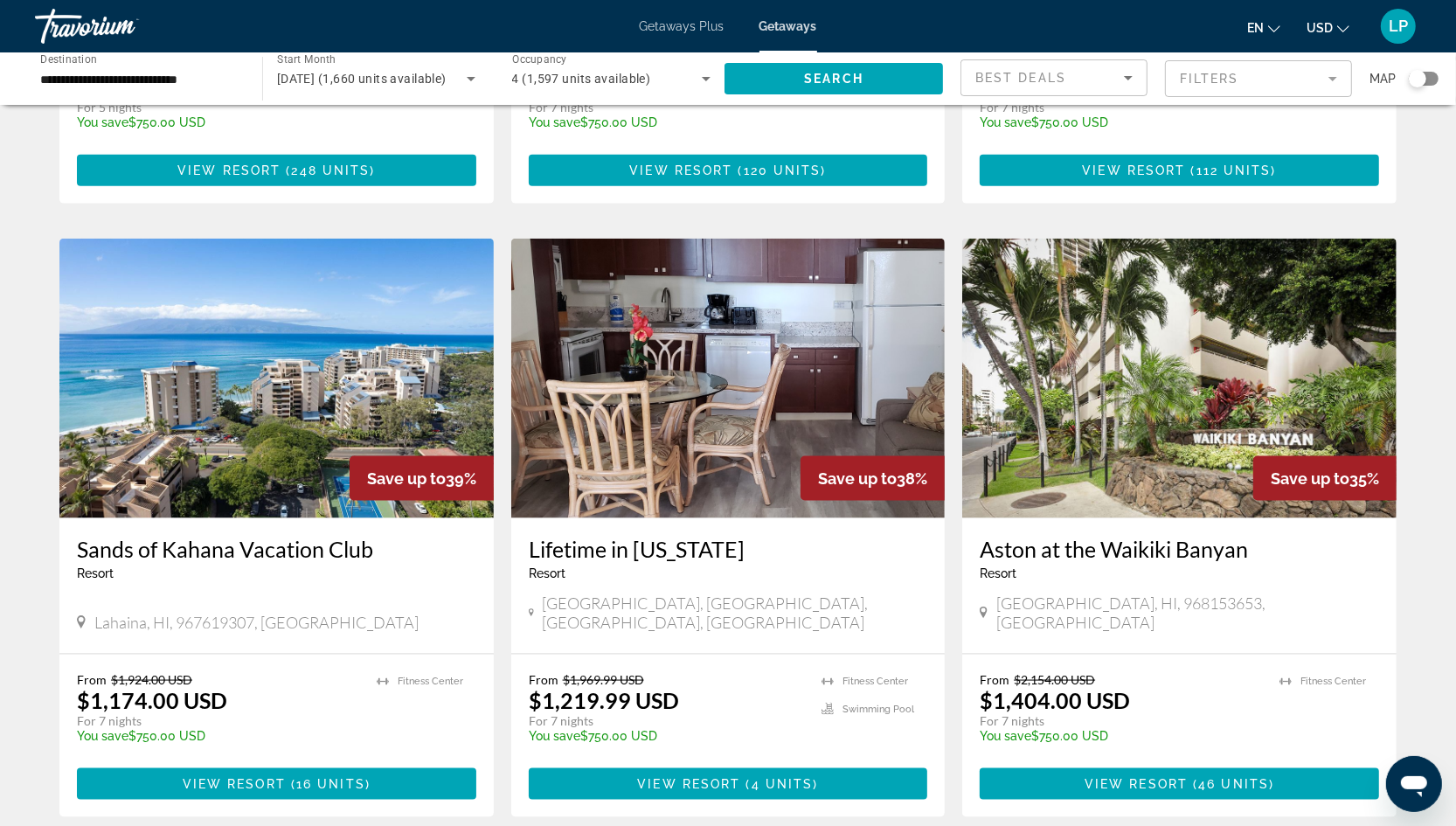
scroll to position [1876, 0]
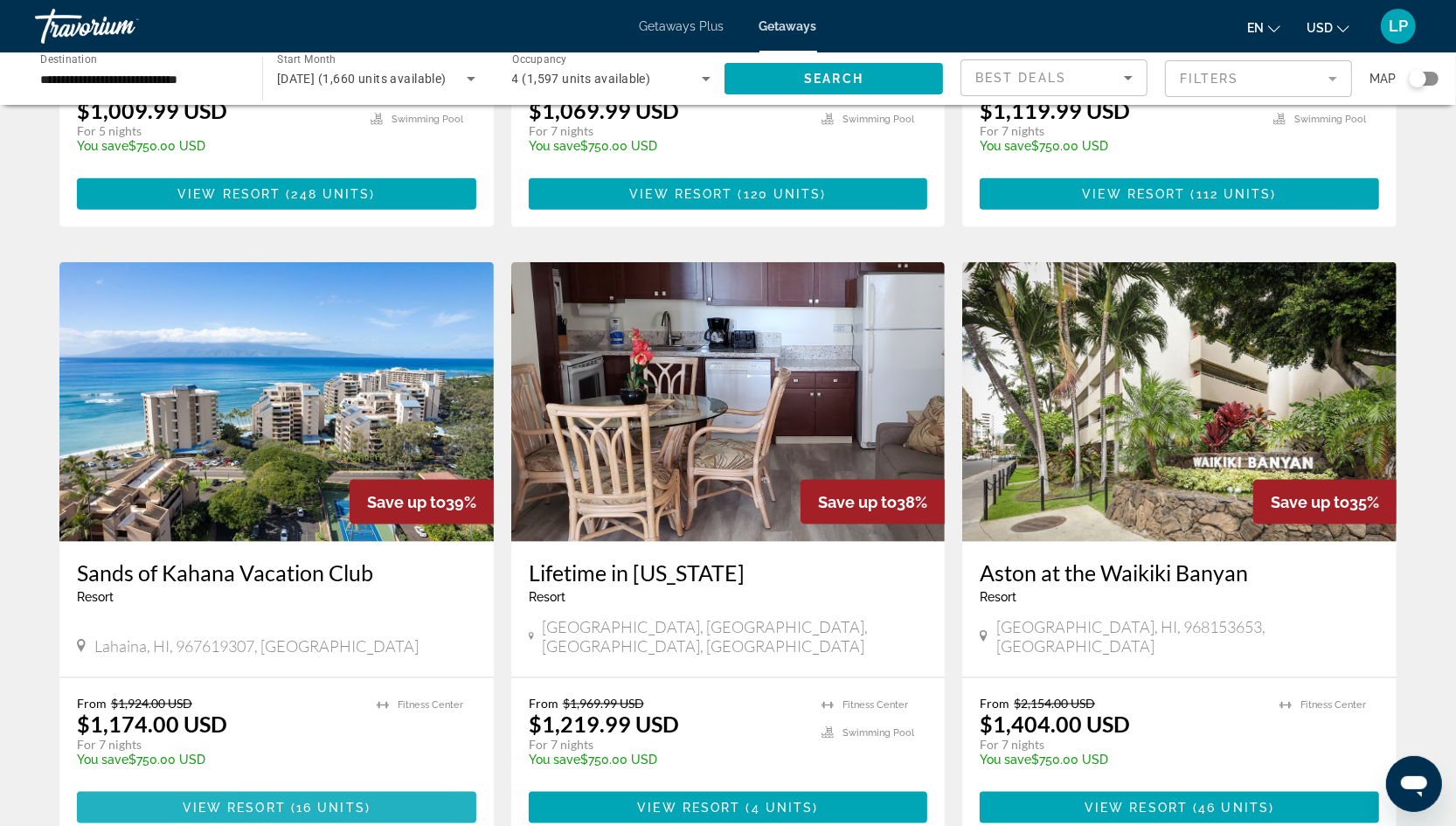
click at [244, 801] on span "View Resort" at bounding box center [234, 808] width 103 height 14
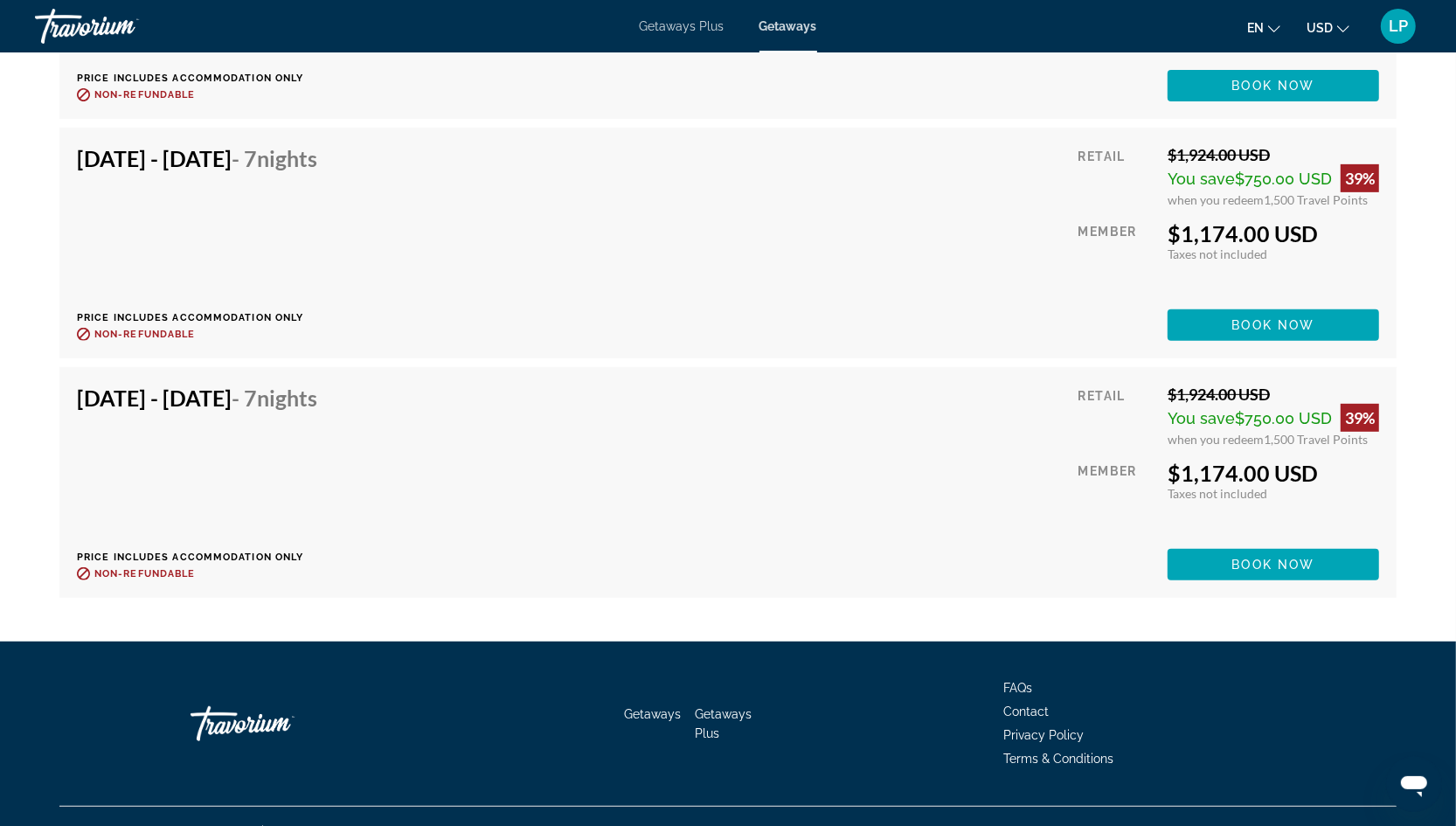
scroll to position [6472, 0]
